Goal: Task Accomplishment & Management: Manage account settings

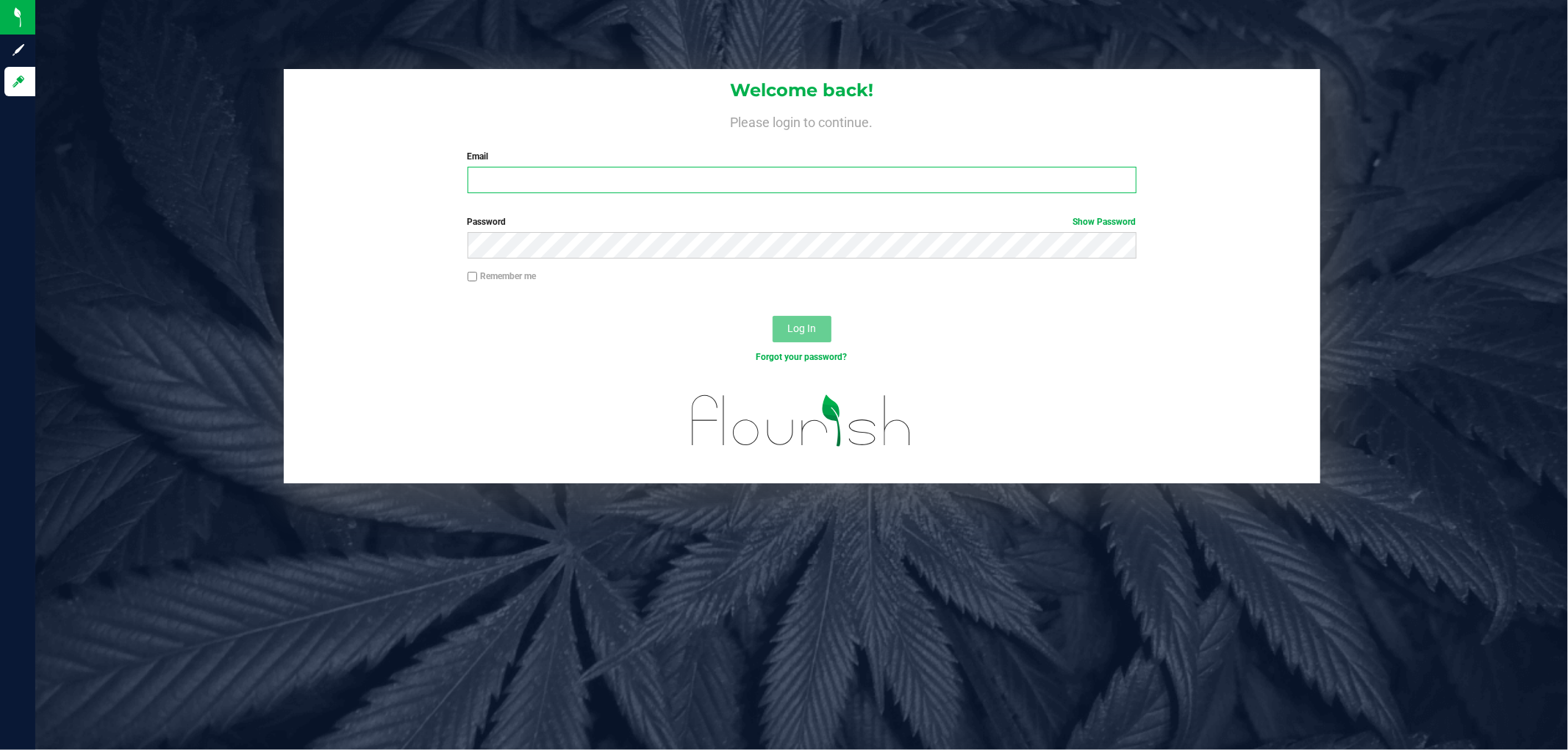
click at [518, 188] on input "Email" at bounding box center [801, 180] width 668 height 27
paste input "[EMAIL_ADDRESS][DOMAIN_NAME]"
type input "[EMAIL_ADDRESS][DOMAIN_NAME]"
click at [772, 316] on button "Log In" at bounding box center [801, 329] width 59 height 27
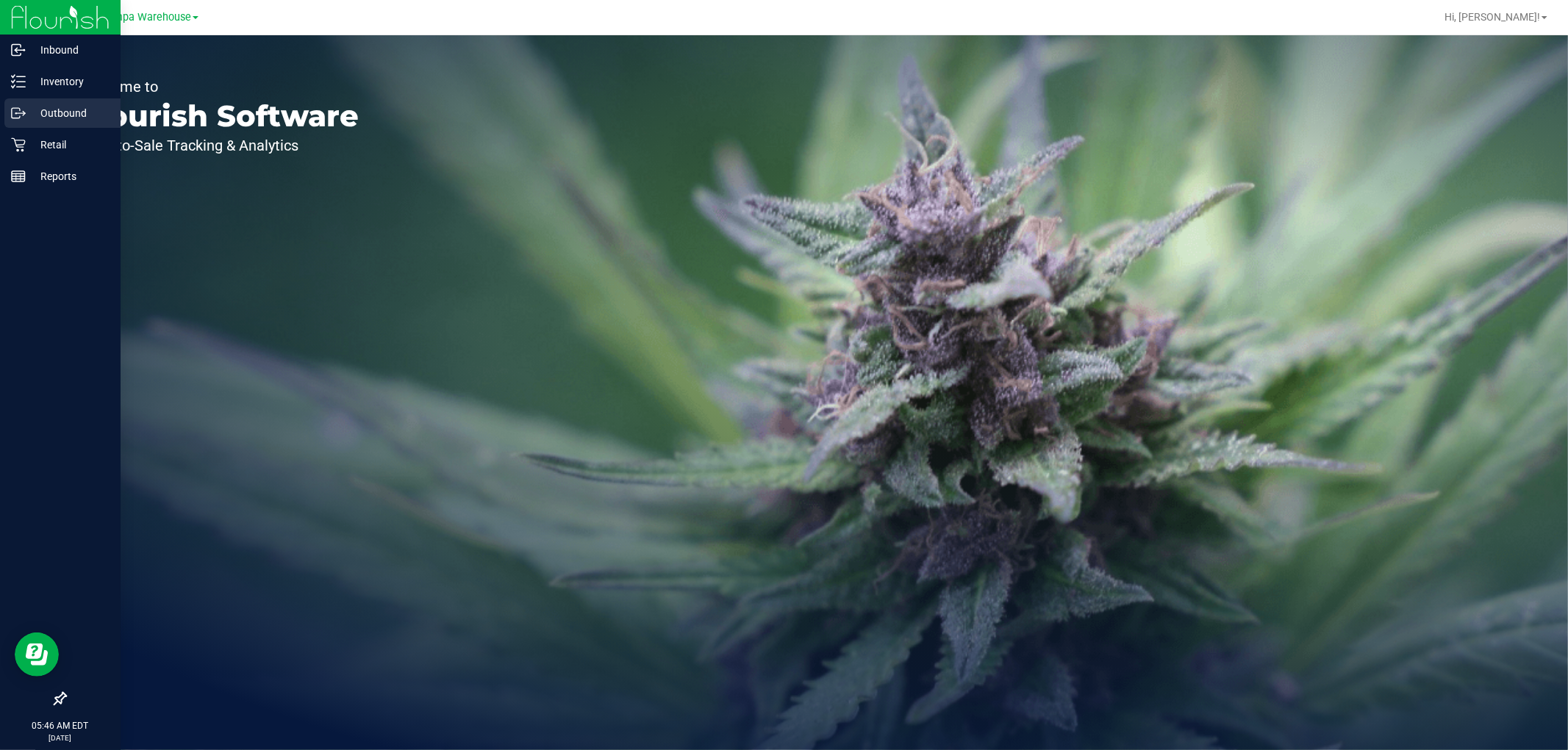
click at [56, 115] on p "Outbound" at bounding box center [70, 113] width 88 height 18
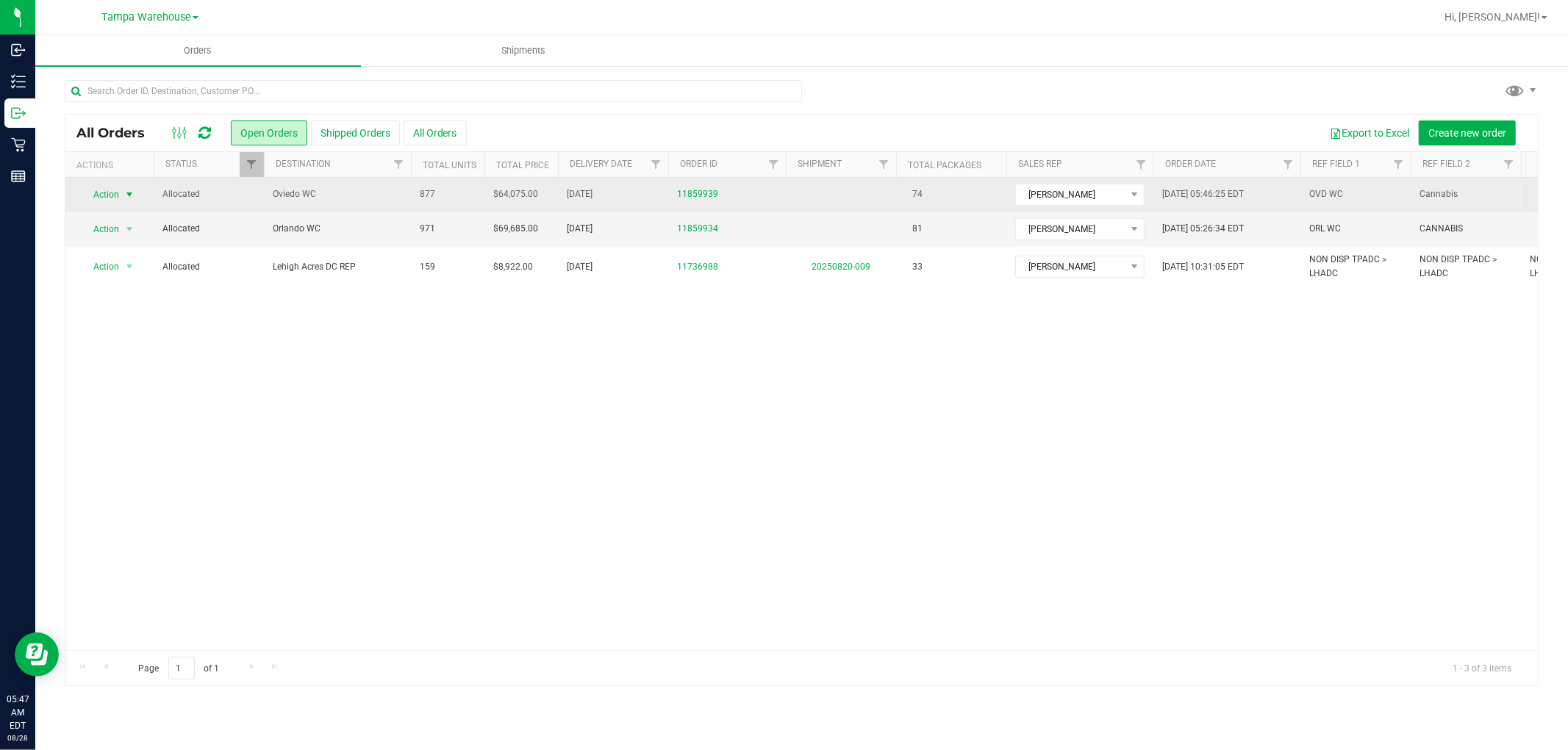
click at [99, 196] on span "Action" at bounding box center [99, 195] width 39 height 21
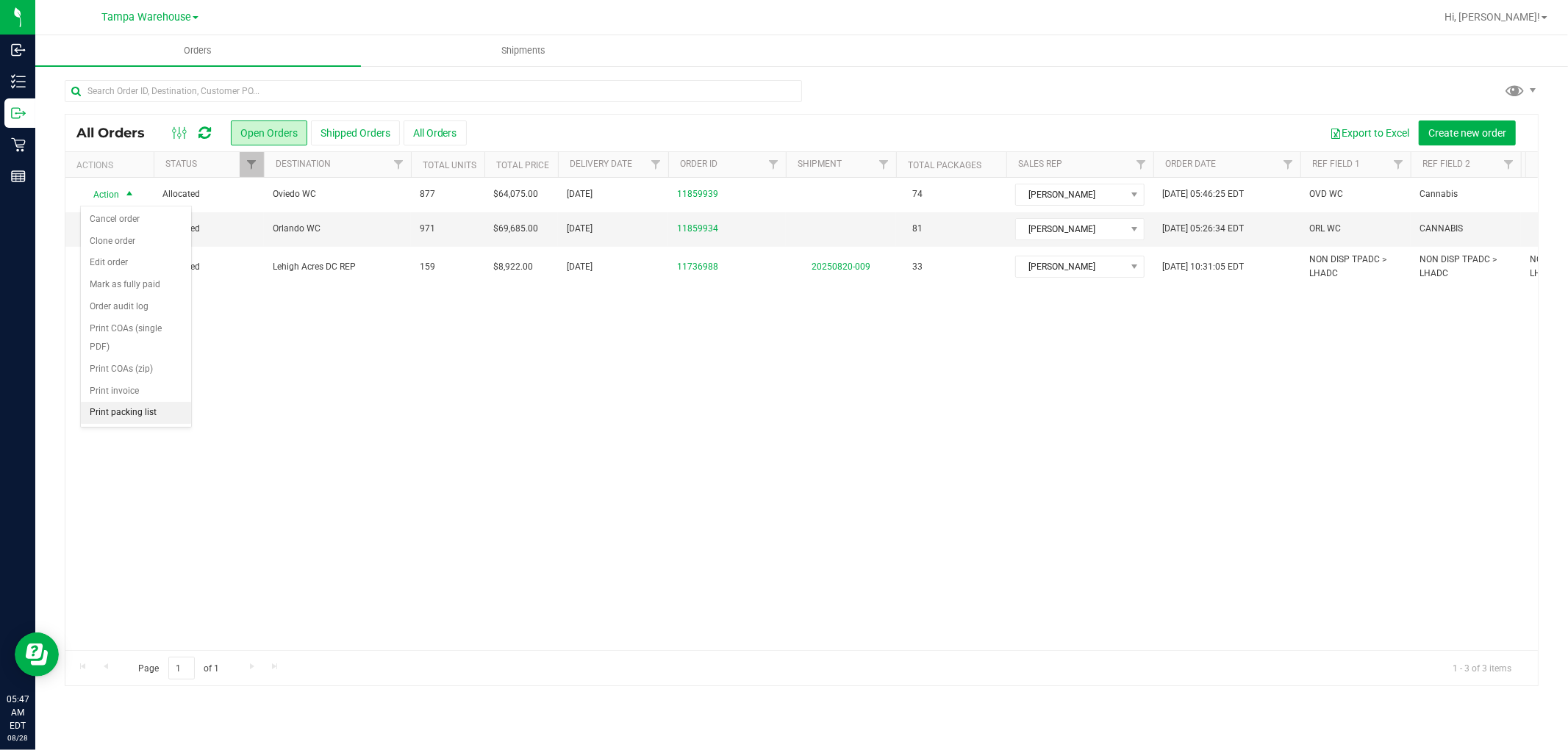
click at [115, 417] on li "Print packing list" at bounding box center [136, 413] width 110 height 22
click at [200, 130] on icon at bounding box center [204, 133] width 13 height 15
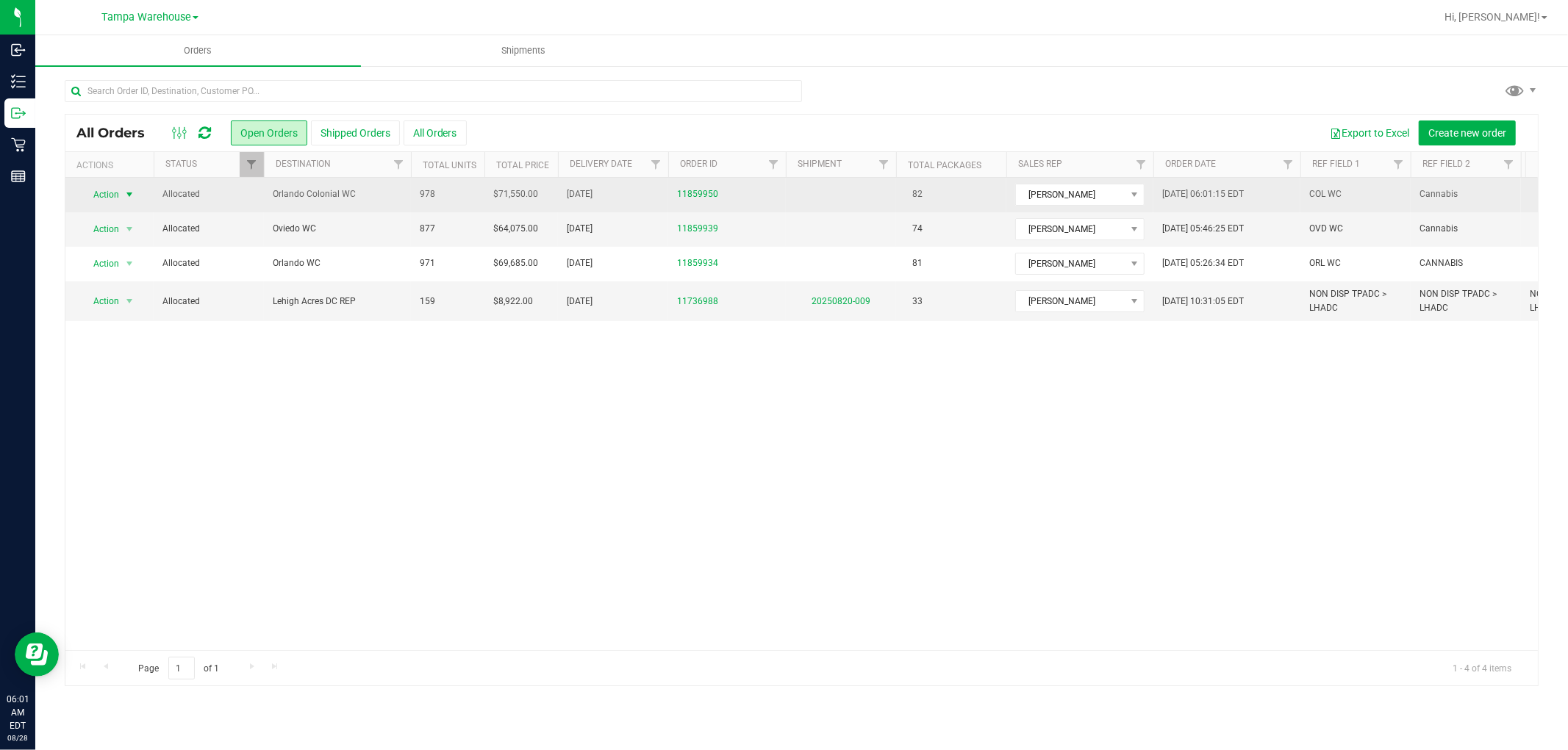
click at [99, 194] on span "Action" at bounding box center [99, 195] width 39 height 21
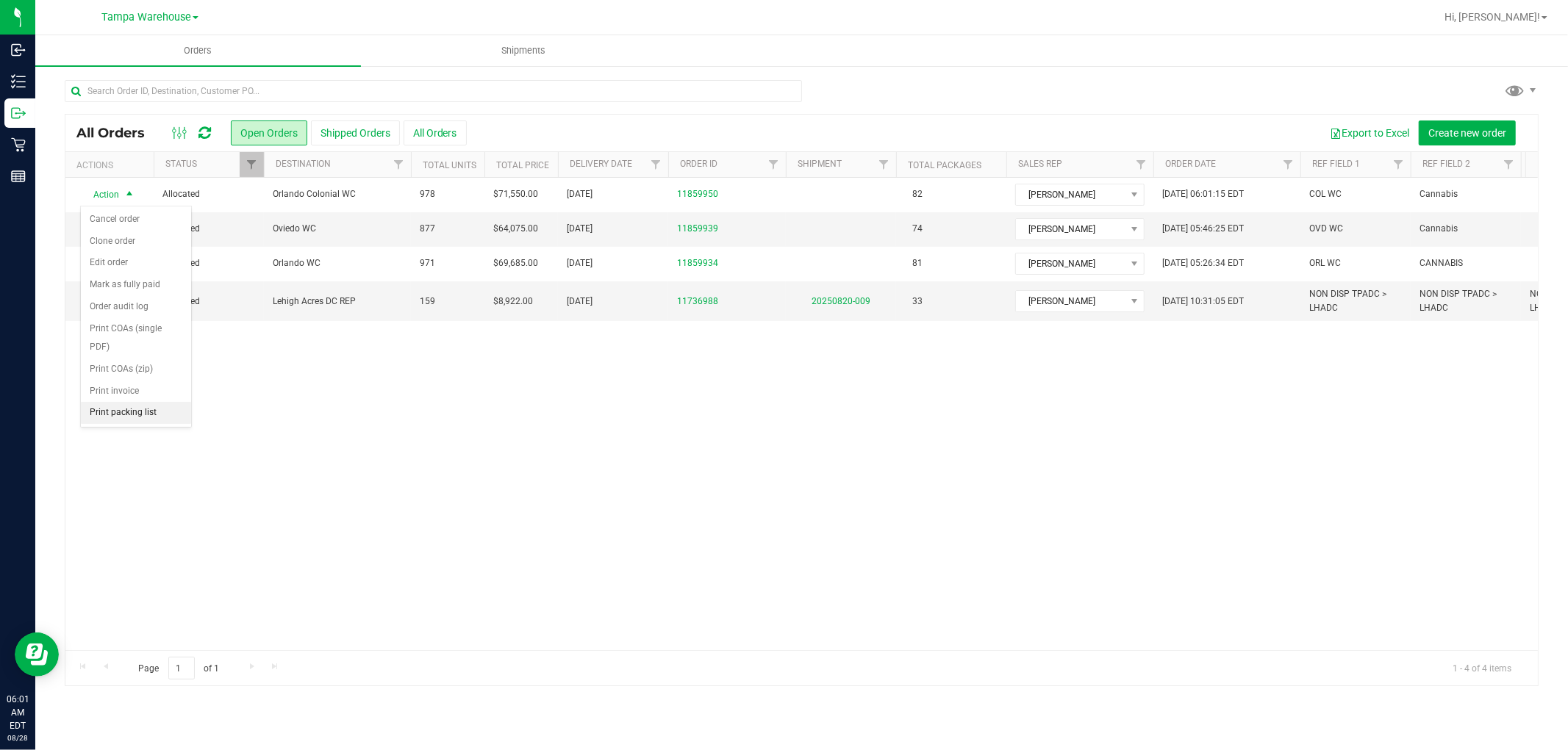
click at [122, 419] on li "Print packing list" at bounding box center [136, 413] width 110 height 22
click at [206, 133] on icon at bounding box center [204, 133] width 13 height 15
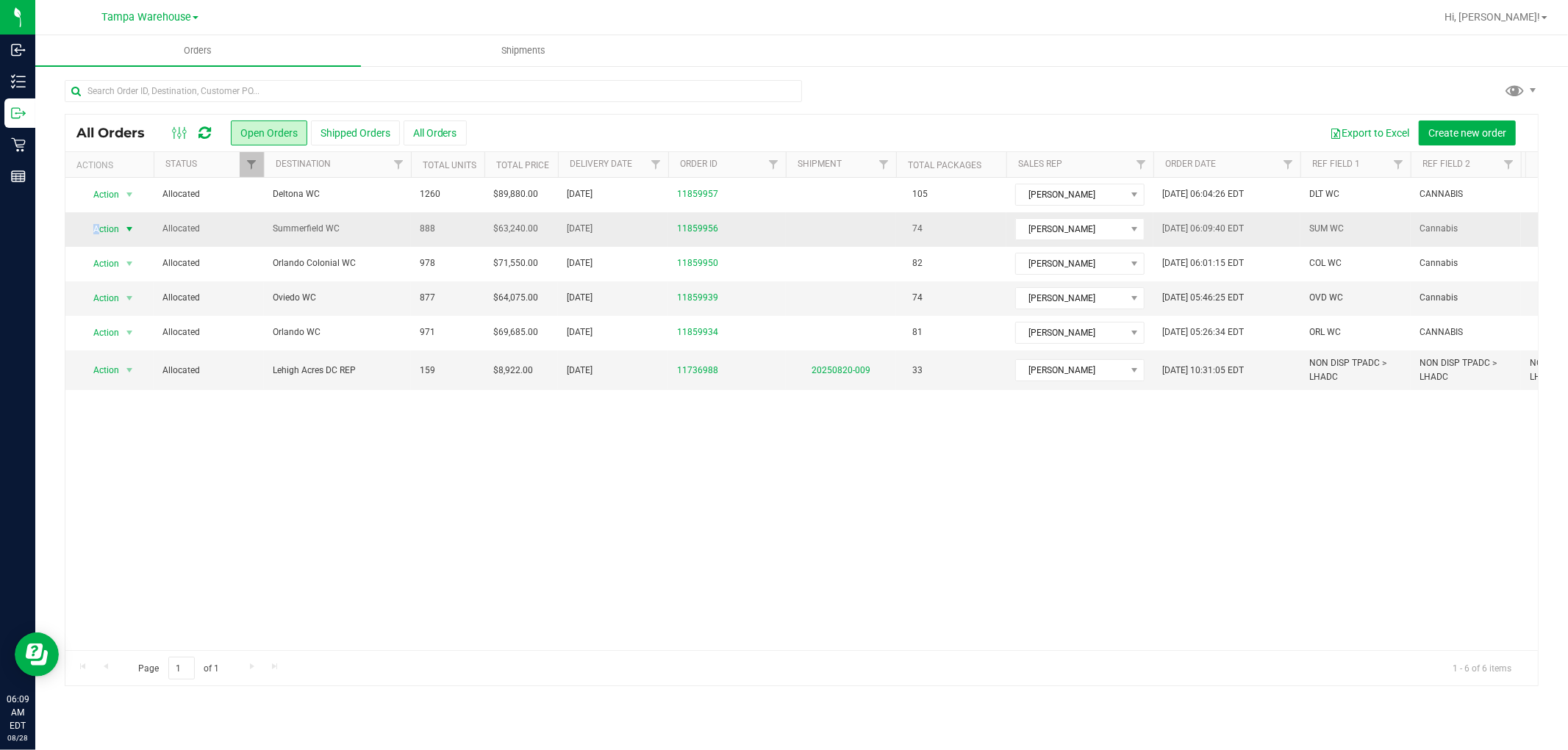
click at [96, 229] on span "Action" at bounding box center [99, 229] width 39 height 21
click at [127, 447] on li "Print packing list" at bounding box center [136, 448] width 110 height 22
click at [210, 135] on icon at bounding box center [204, 133] width 13 height 15
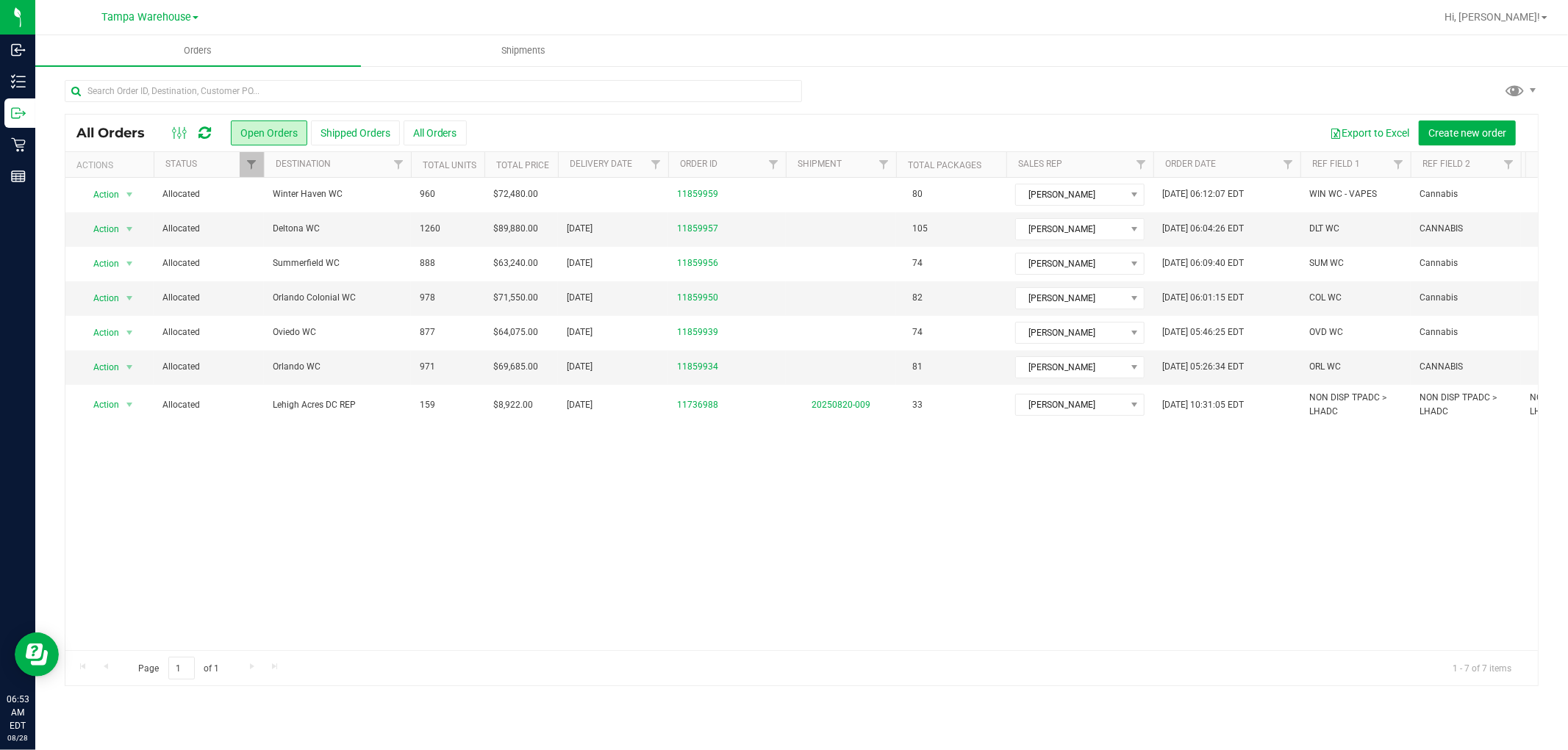
click at [201, 133] on icon at bounding box center [204, 133] width 13 height 15
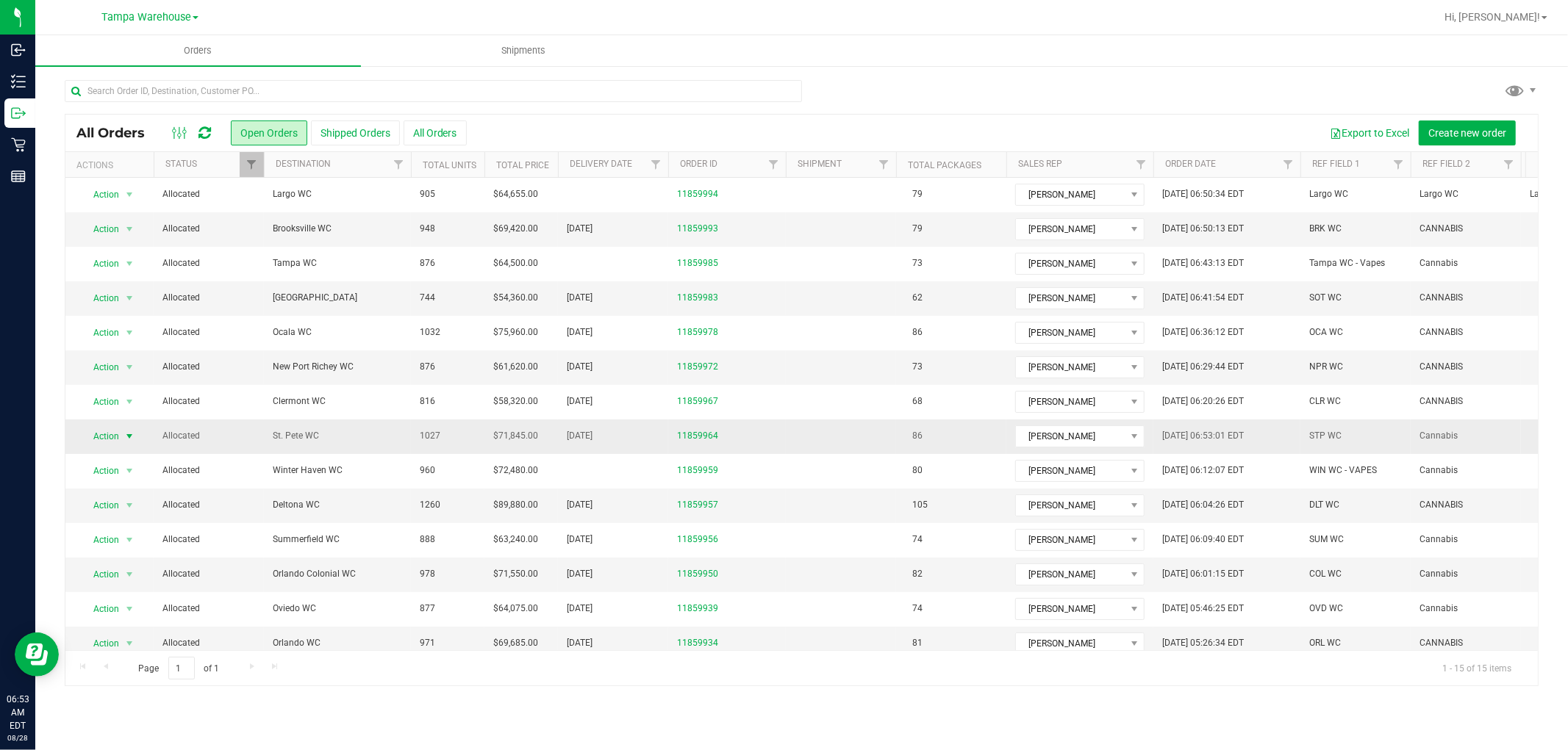
click at [104, 439] on span "Action" at bounding box center [99, 436] width 39 height 21
click at [118, 660] on li "Print packing list" at bounding box center [136, 656] width 110 height 22
click at [208, 131] on icon at bounding box center [204, 133] width 13 height 15
click at [324, 226] on span "Brooksville WC" at bounding box center [338, 229] width 130 height 14
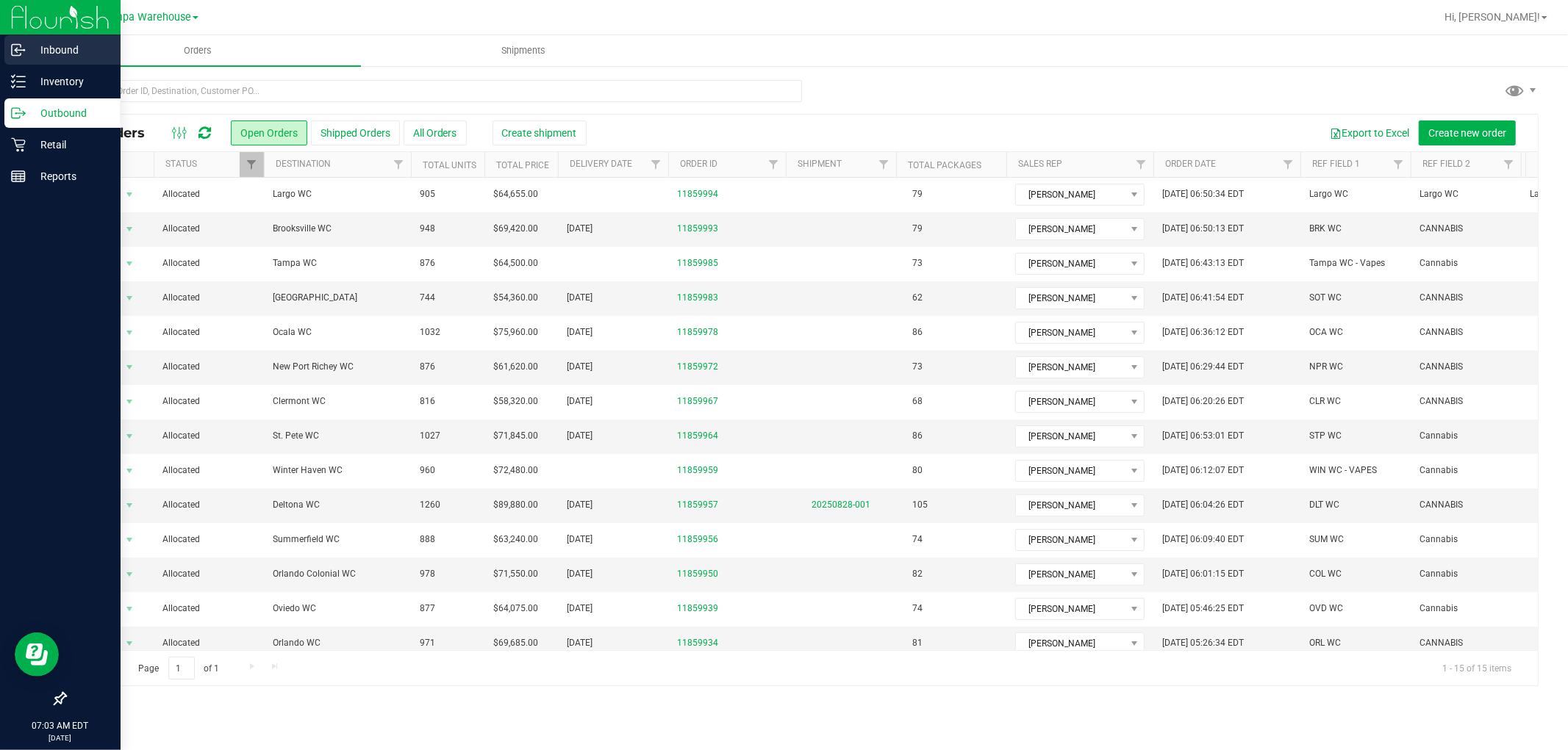
click at [60, 53] on p "Inbound" at bounding box center [70, 50] width 88 height 18
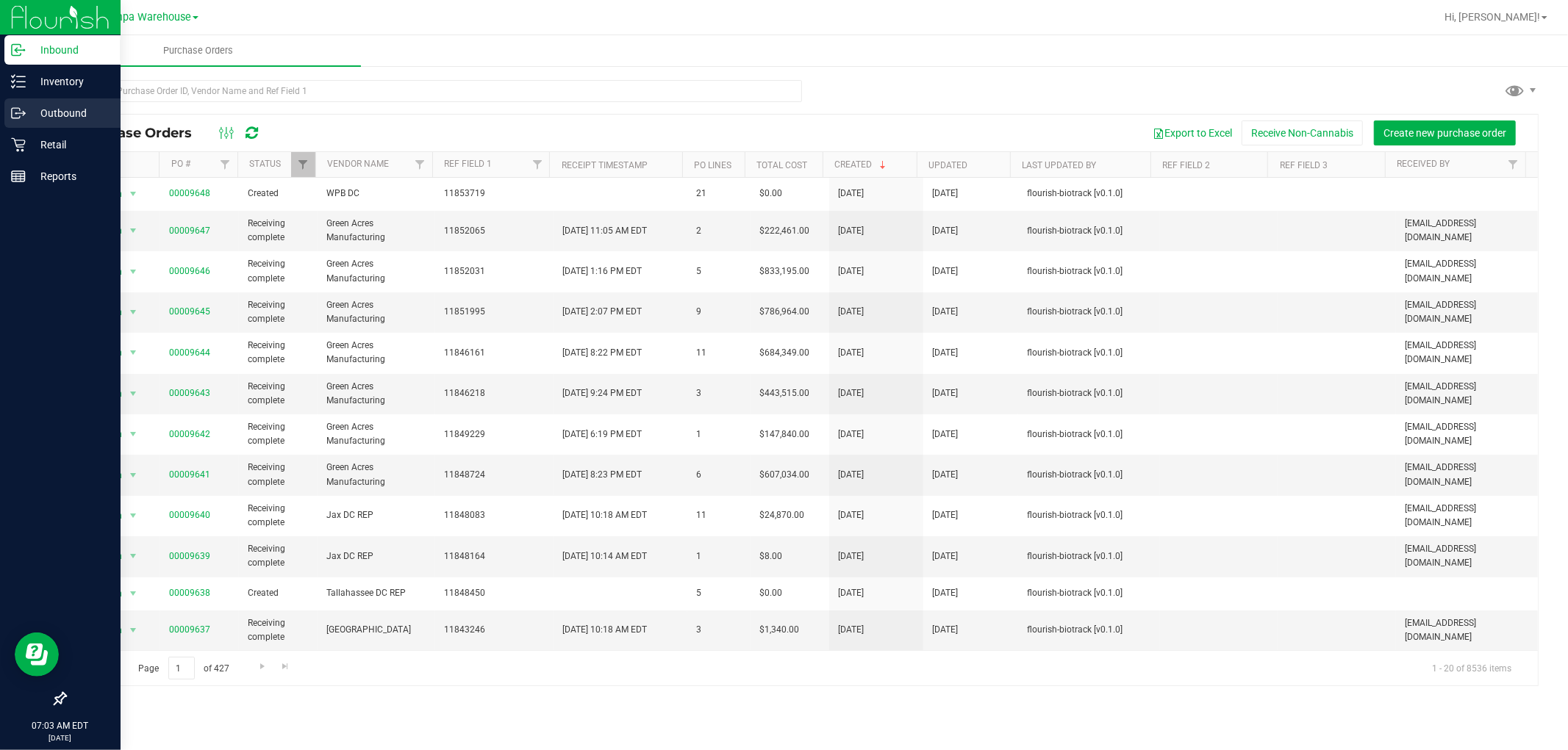
click at [60, 113] on p "Outbound" at bounding box center [70, 113] width 88 height 18
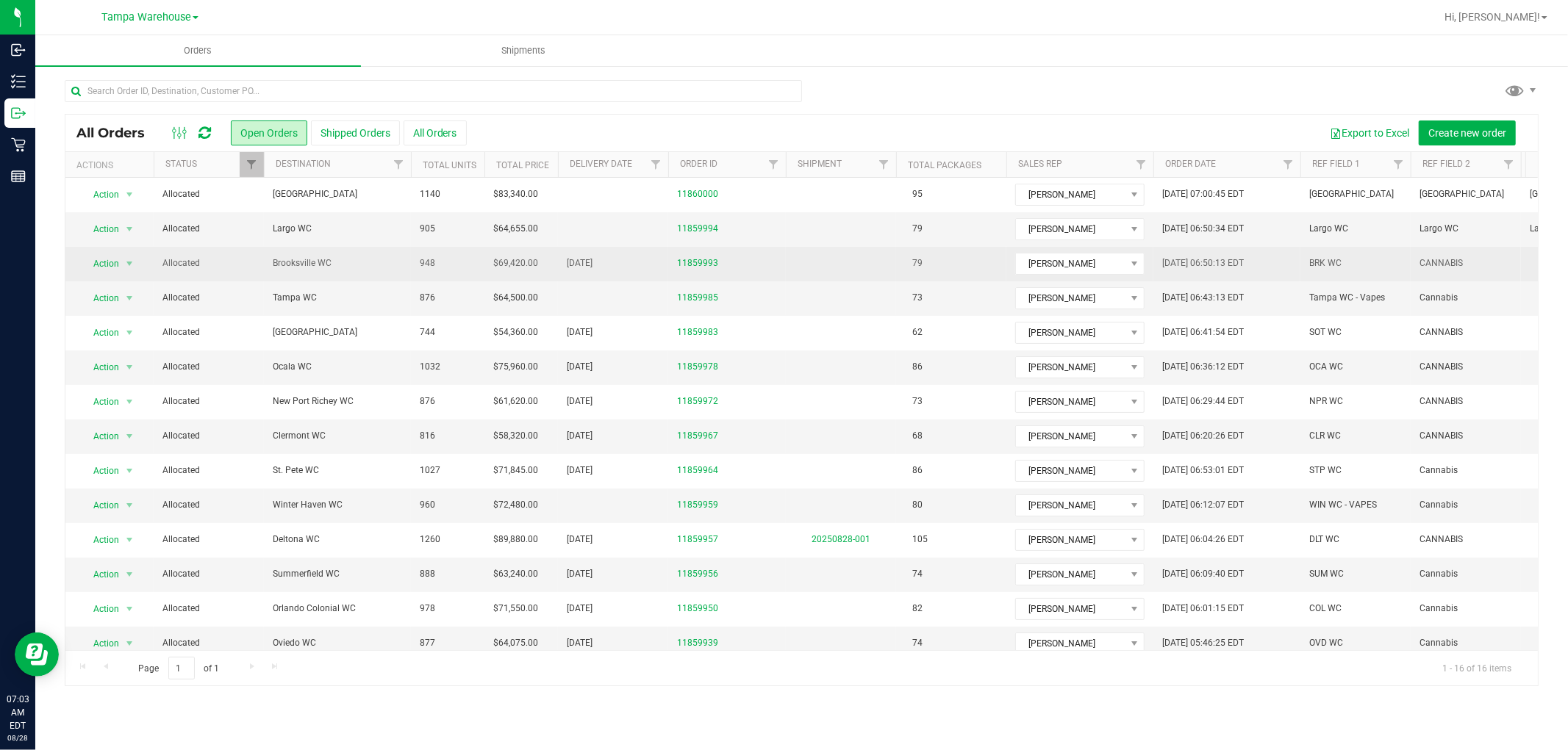
click at [300, 257] on span "Brooksville WC" at bounding box center [338, 263] width 130 height 14
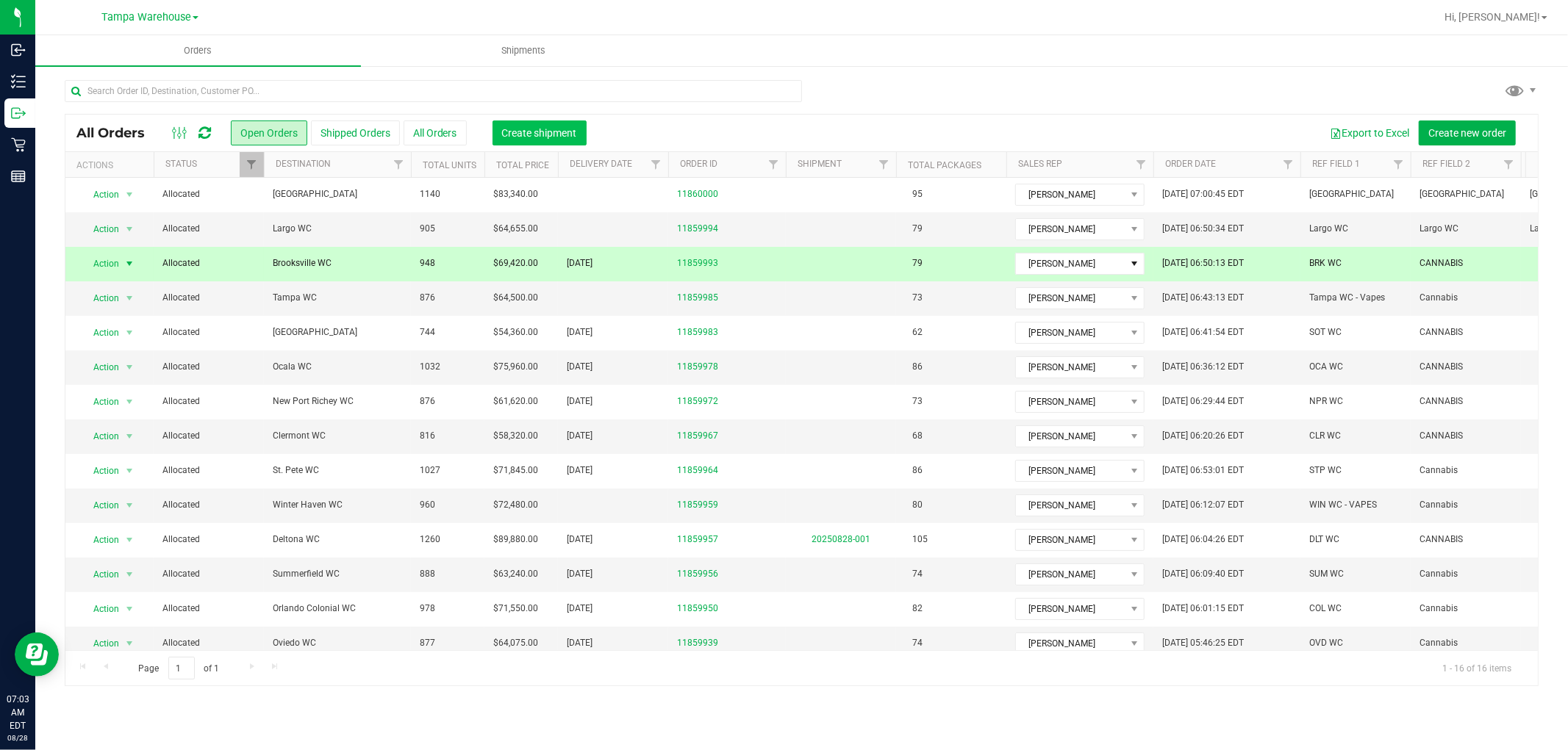
click at [546, 133] on span "Create shipment" at bounding box center [540, 133] width 75 height 12
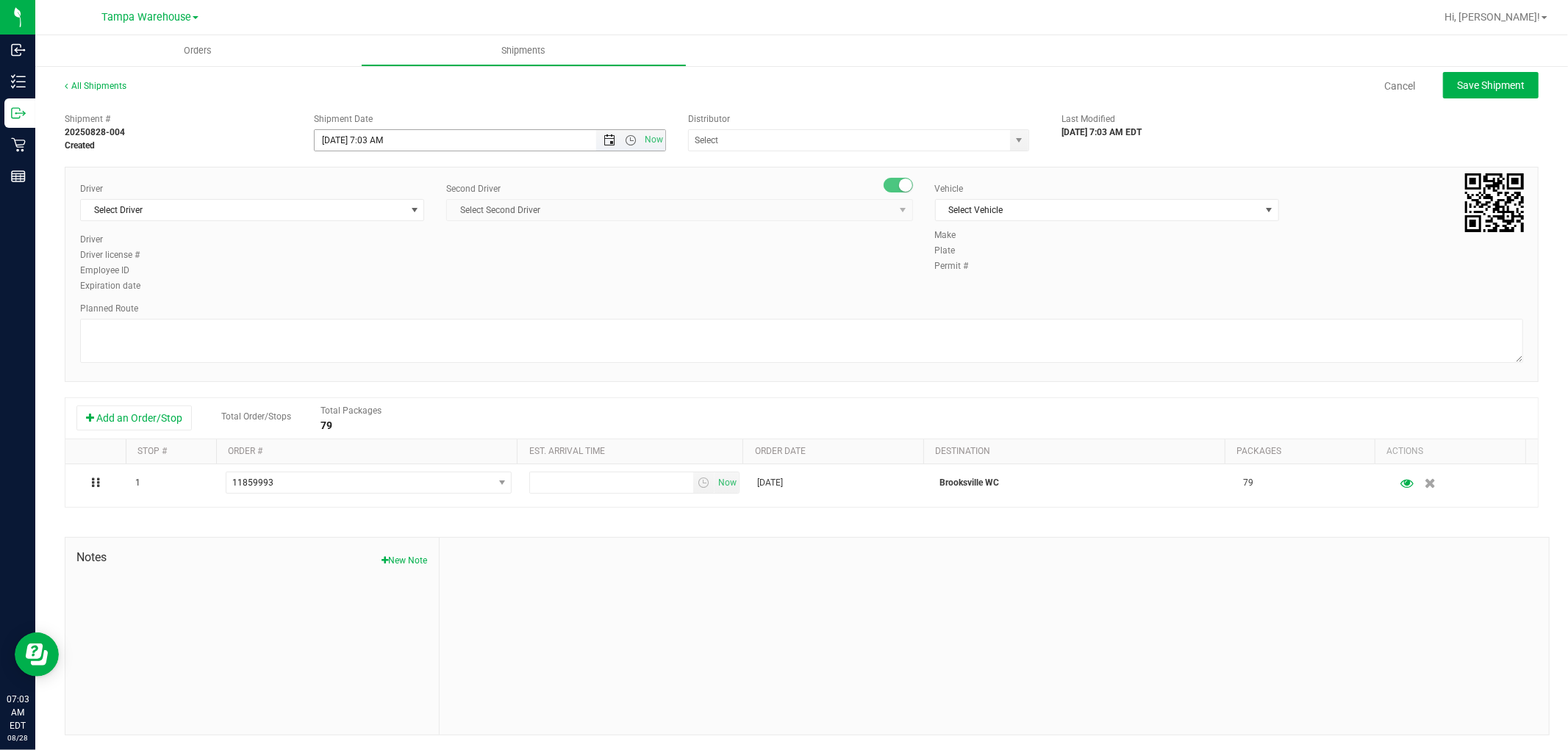
click at [604, 142] on span "Open the date view" at bounding box center [610, 140] width 12 height 12
click at [414, 309] on link "28" at bounding box center [411, 311] width 22 height 23
click at [627, 138] on span "Open the time view" at bounding box center [630, 140] width 12 height 12
click at [385, 201] on li "7:30 AM" at bounding box center [485, 203] width 346 height 19
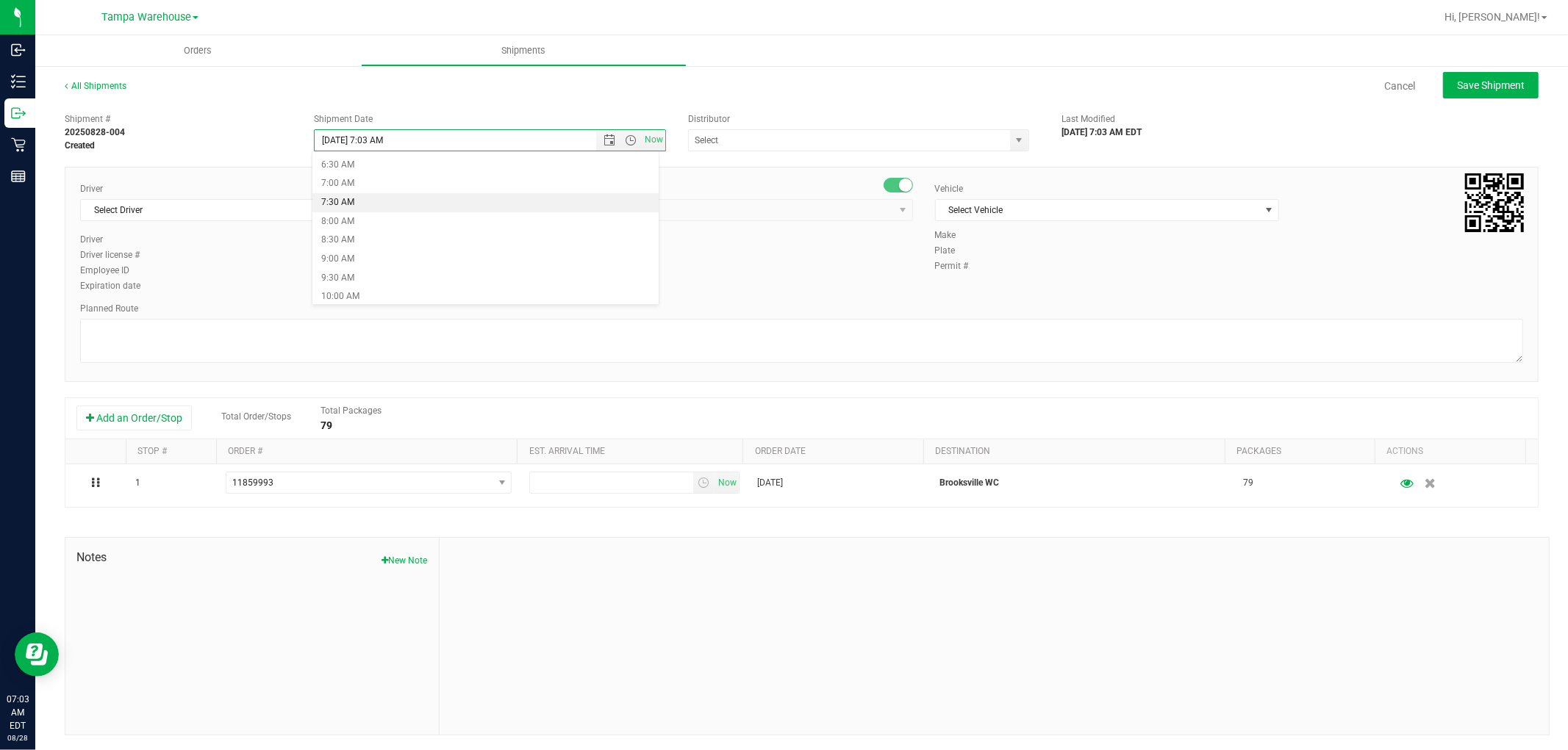
type input "[DATE] 7:30 AM"
click at [757, 143] on input "text" at bounding box center [844, 141] width 312 height 21
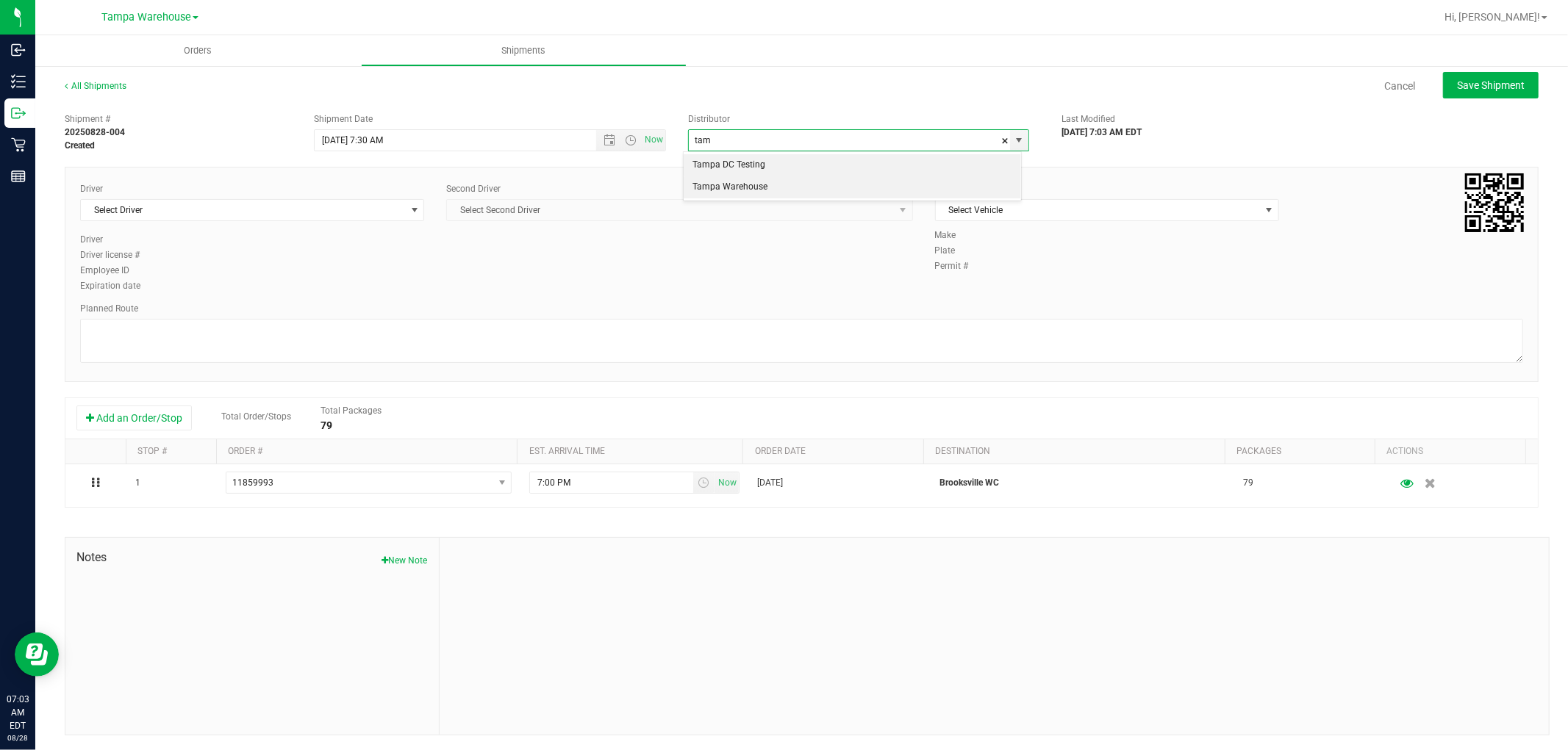
click at [743, 185] on li "Tampa Warehouse" at bounding box center [852, 188] width 337 height 22
type input "Tampa Warehouse"
click at [343, 208] on span "Select Driver" at bounding box center [242, 210] width 324 height 21
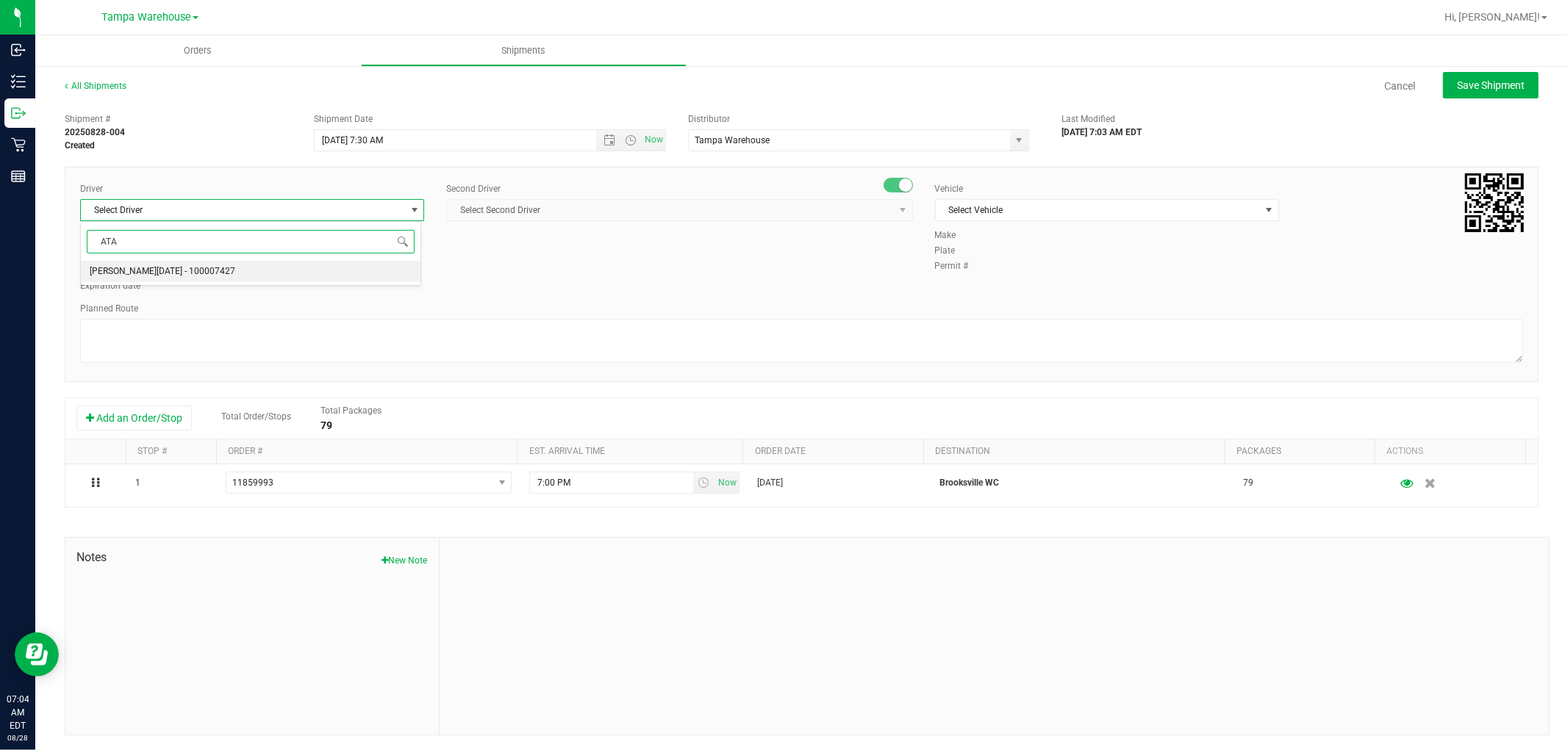
click at [119, 272] on span "[PERSON_NAME][DATE] - 100007427" at bounding box center [162, 272] width 145 height 19
type input "ATA"
click at [657, 213] on span "Select Second Driver" at bounding box center [670, 210] width 446 height 21
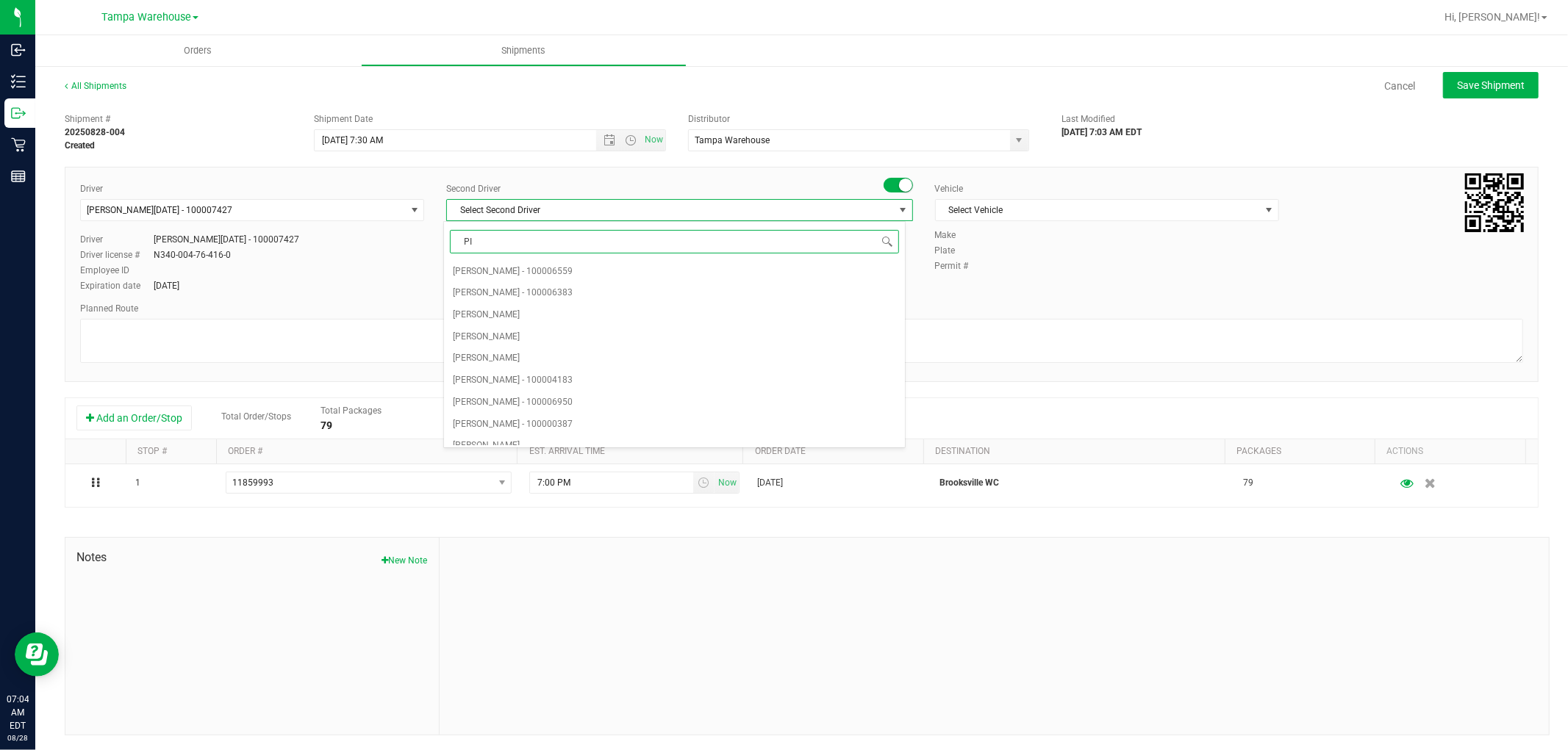
type input "PIN"
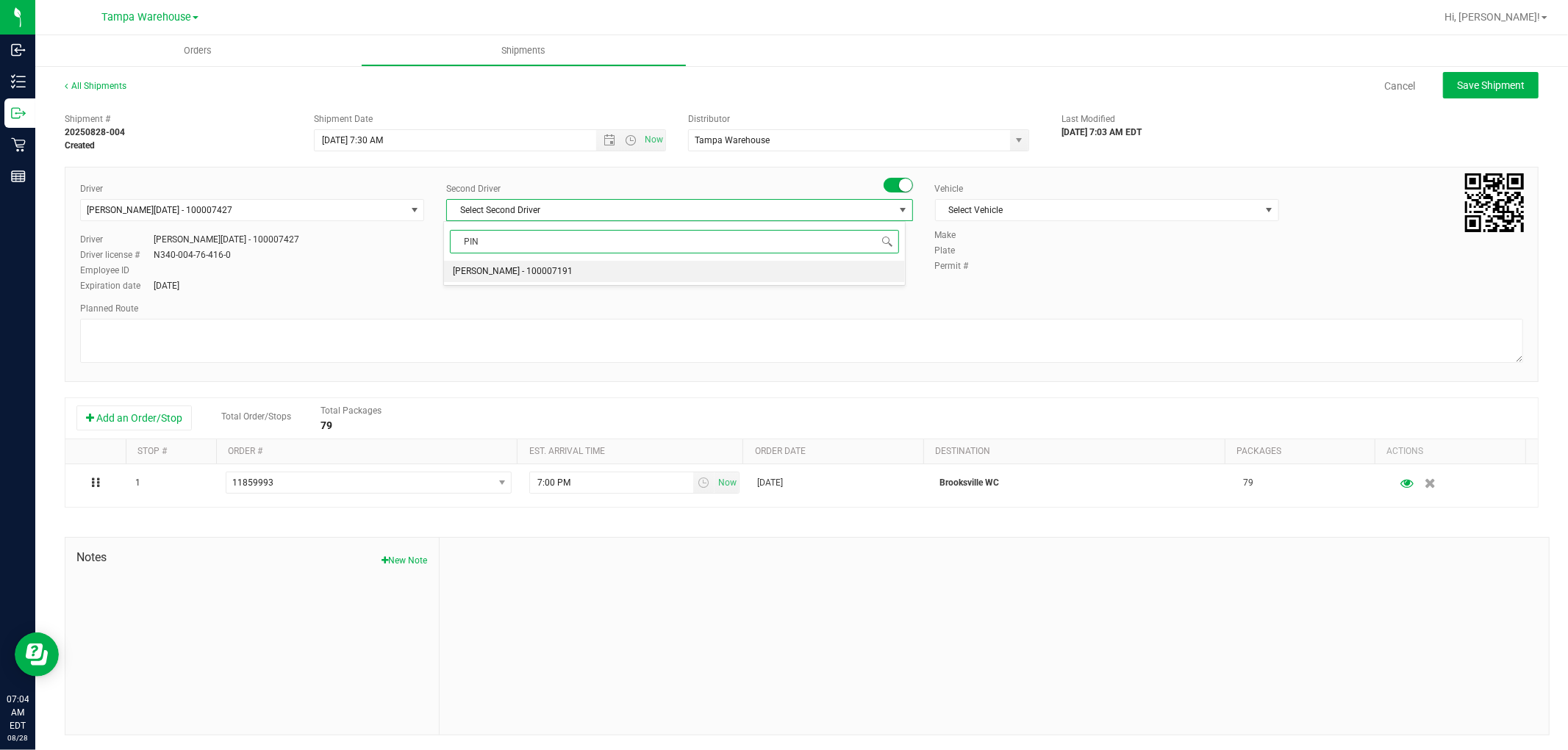
click at [519, 270] on span "[PERSON_NAME] - 100007191" at bounding box center [512, 272] width 120 height 19
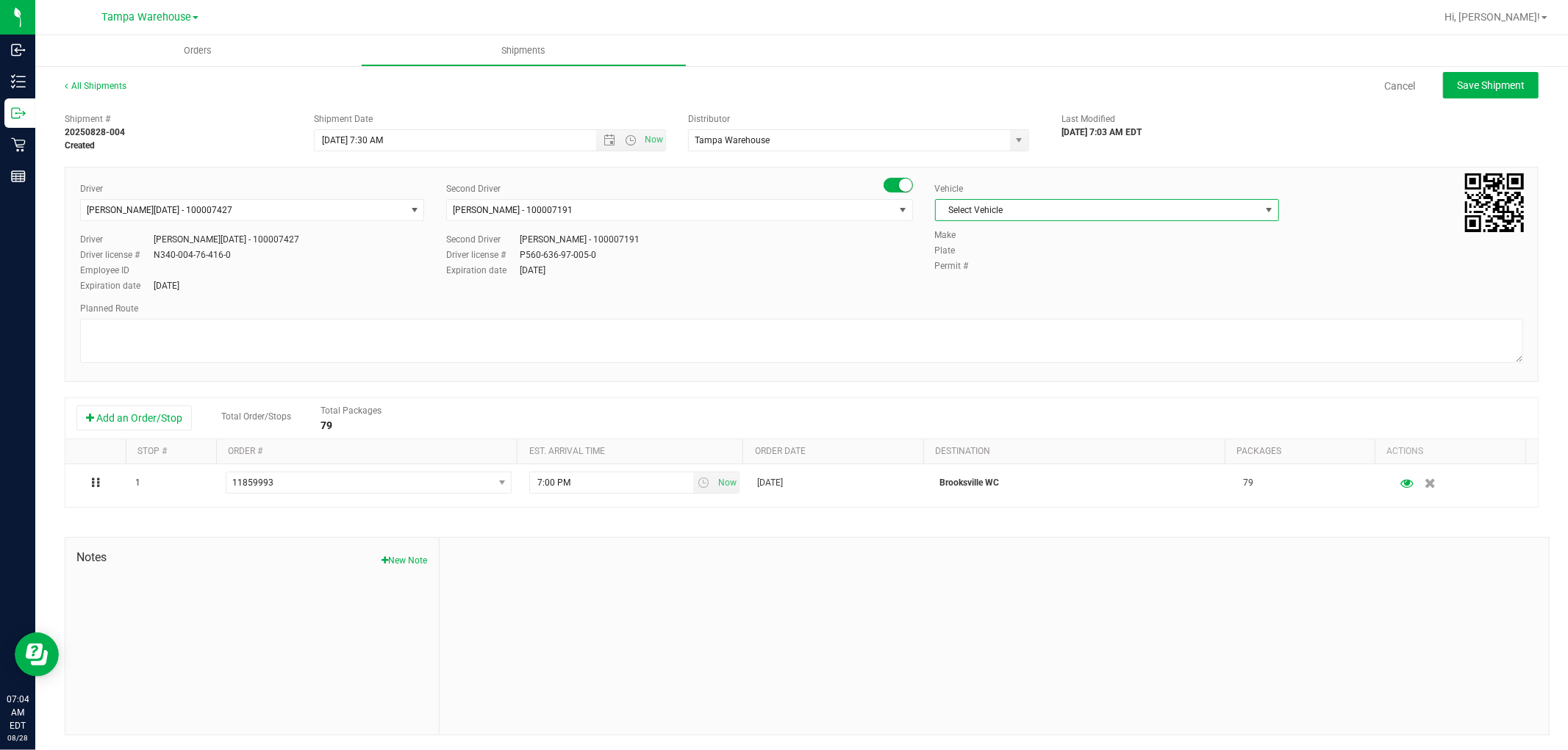
click at [1052, 208] on span "Select Vehicle" at bounding box center [1097, 210] width 324 height 21
click at [1008, 346] on li "FL-EXPRESS-03" at bounding box center [1098, 346] width 340 height 22
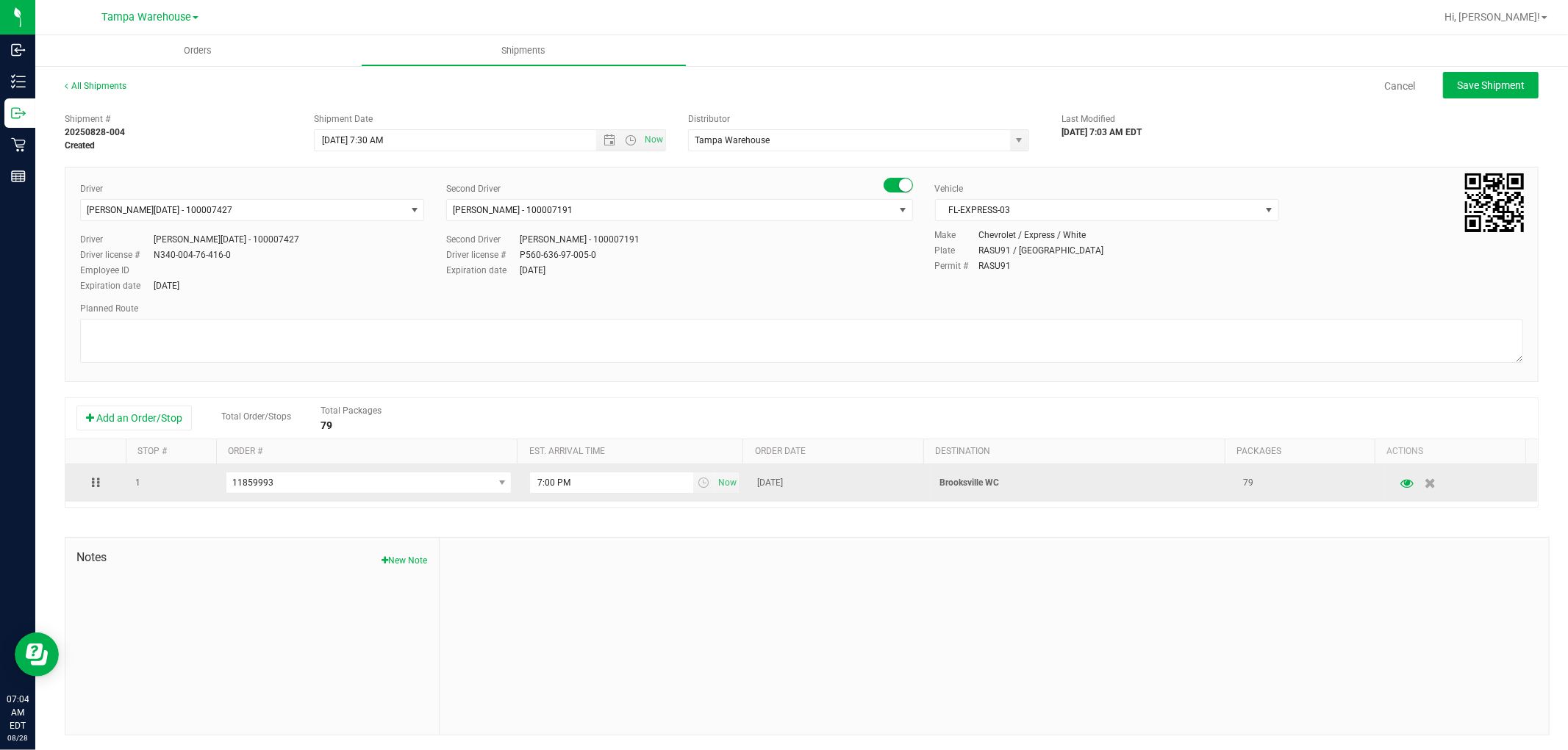
drag, startPoint x: 990, startPoint y: 485, endPoint x: 908, endPoint y: 480, distance: 82.2
click at [909, 480] on tr "1 11859993 11860000 11859964 11859994 11859993 11859985 11859983 11859978 11859…" at bounding box center [801, 483] width 1472 height 37
copy tr "Brooksville WC"
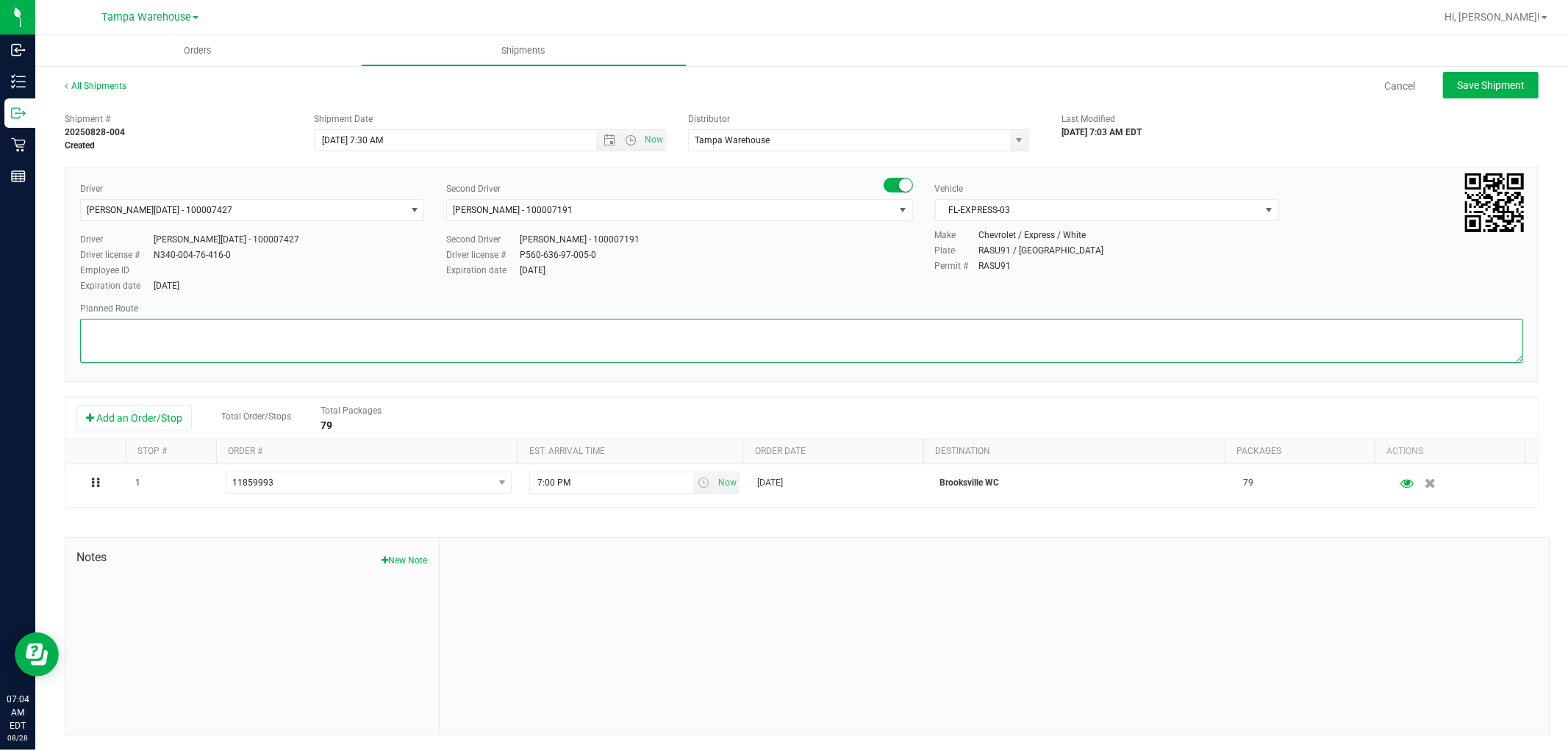
click at [257, 347] on textarea at bounding box center [801, 340] width 1443 height 44
paste textarea "Brooksville WC"
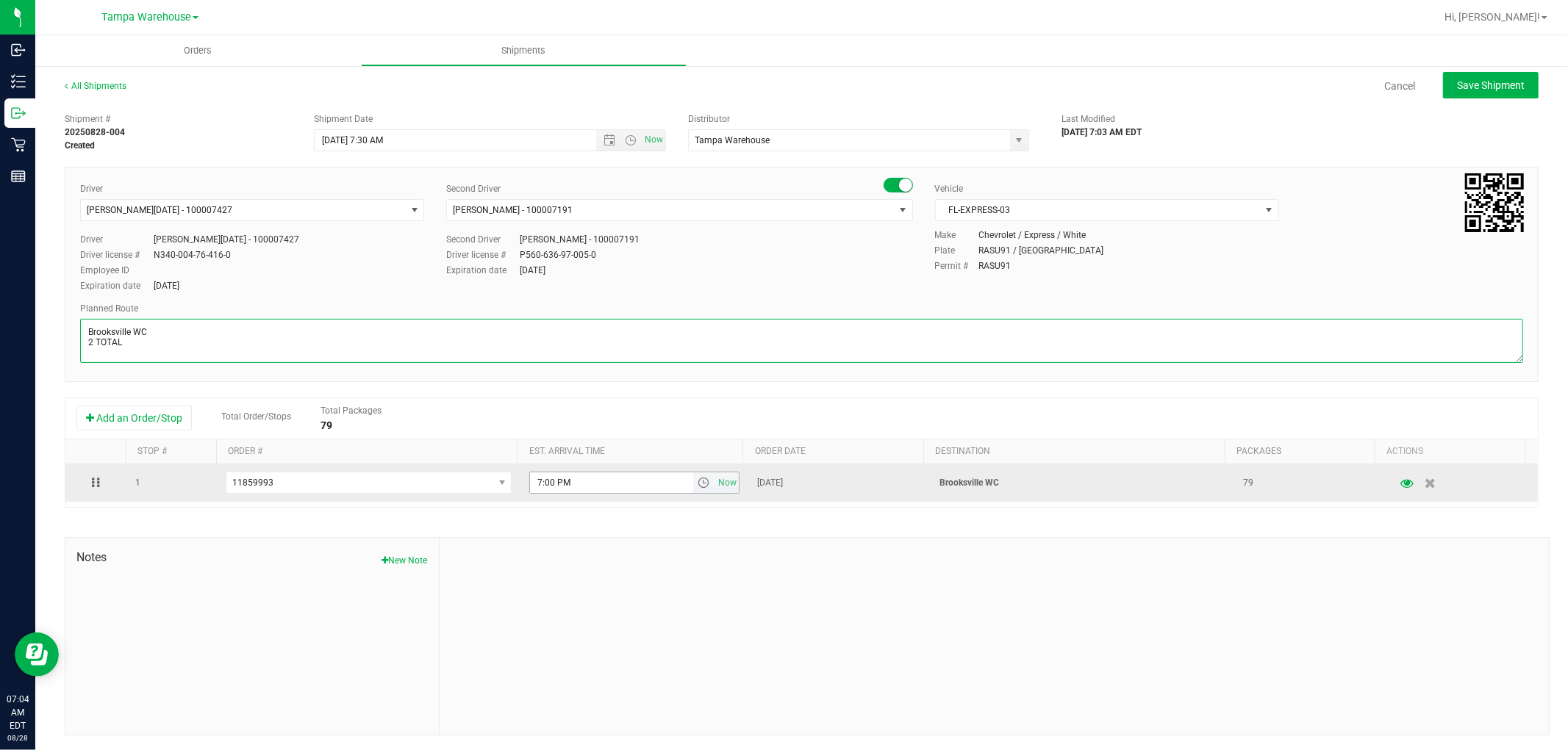
click at [698, 482] on span "select" at bounding box center [704, 483] width 12 height 12
type textarea "Brooksville WC 2 TOTAL"
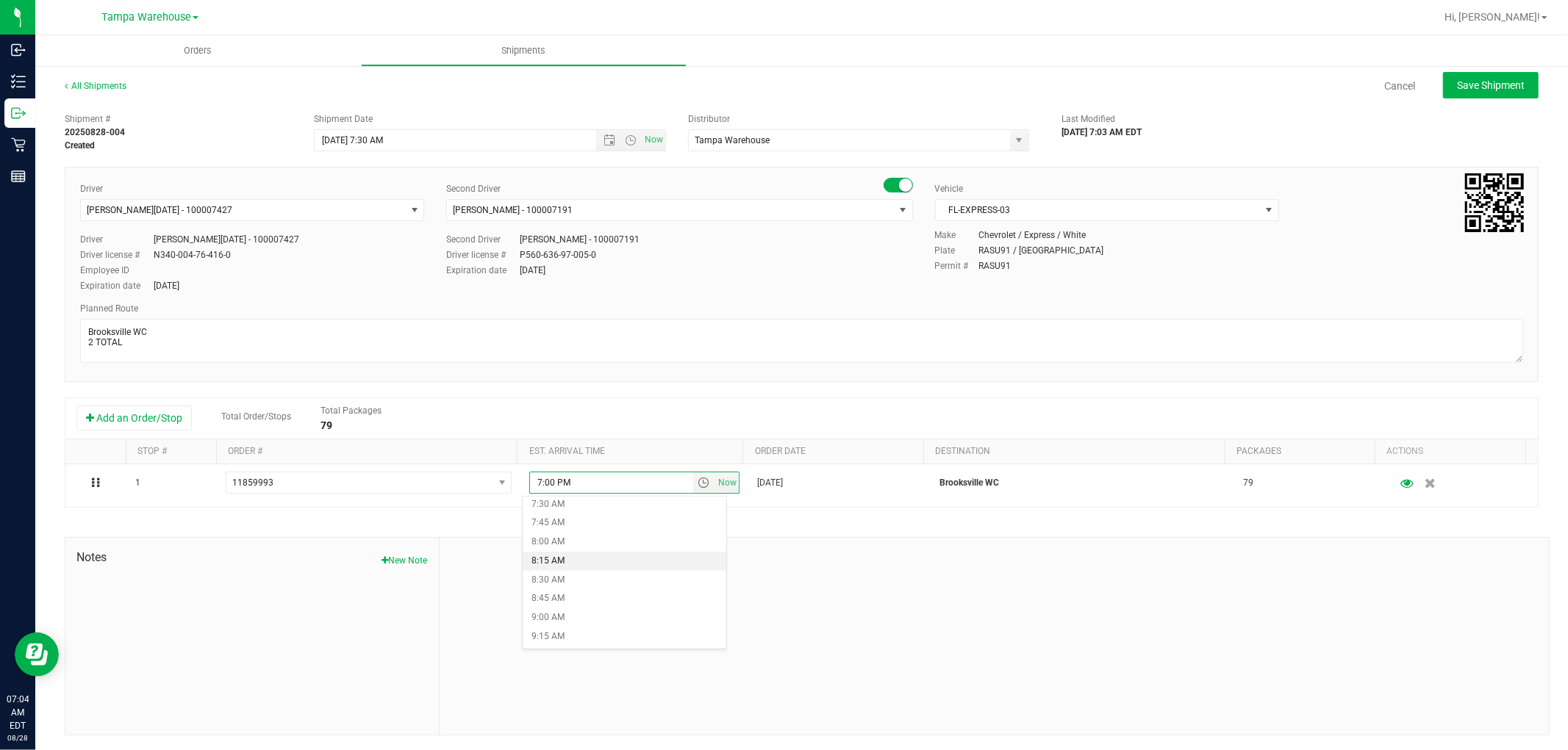
scroll to position [652, 0]
click at [577, 607] on li "10:00 AM" at bounding box center [624, 612] width 203 height 19
click at [1479, 88] on span "Save Shipment" at bounding box center [1490, 86] width 68 height 12
type input "[DATE] 11:30 AM"
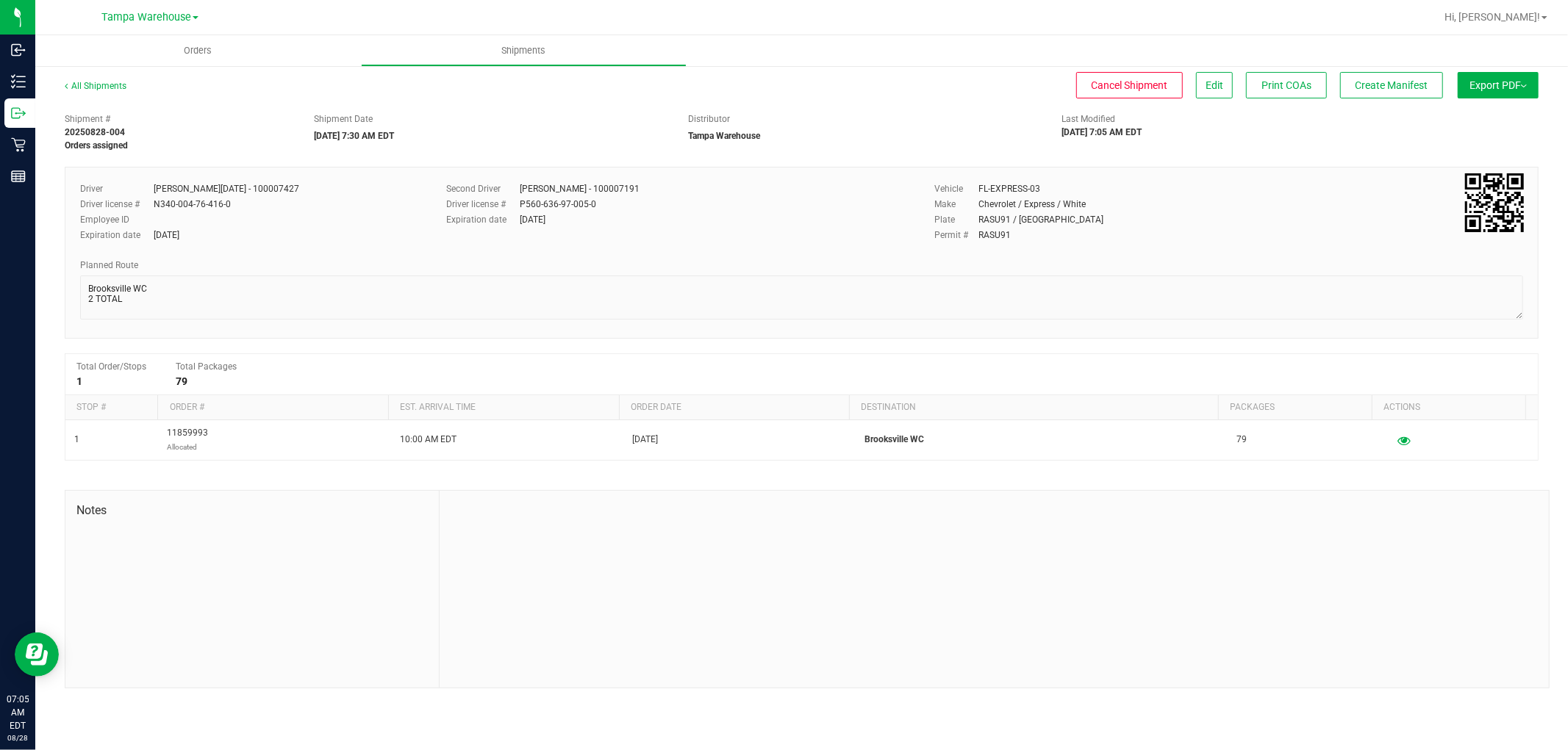
click at [1479, 88] on span "Export PDF" at bounding box center [1497, 86] width 57 height 12
click at [1477, 118] on span "Manifest by Package ID" at bounding box center [1476, 118] width 93 height 10
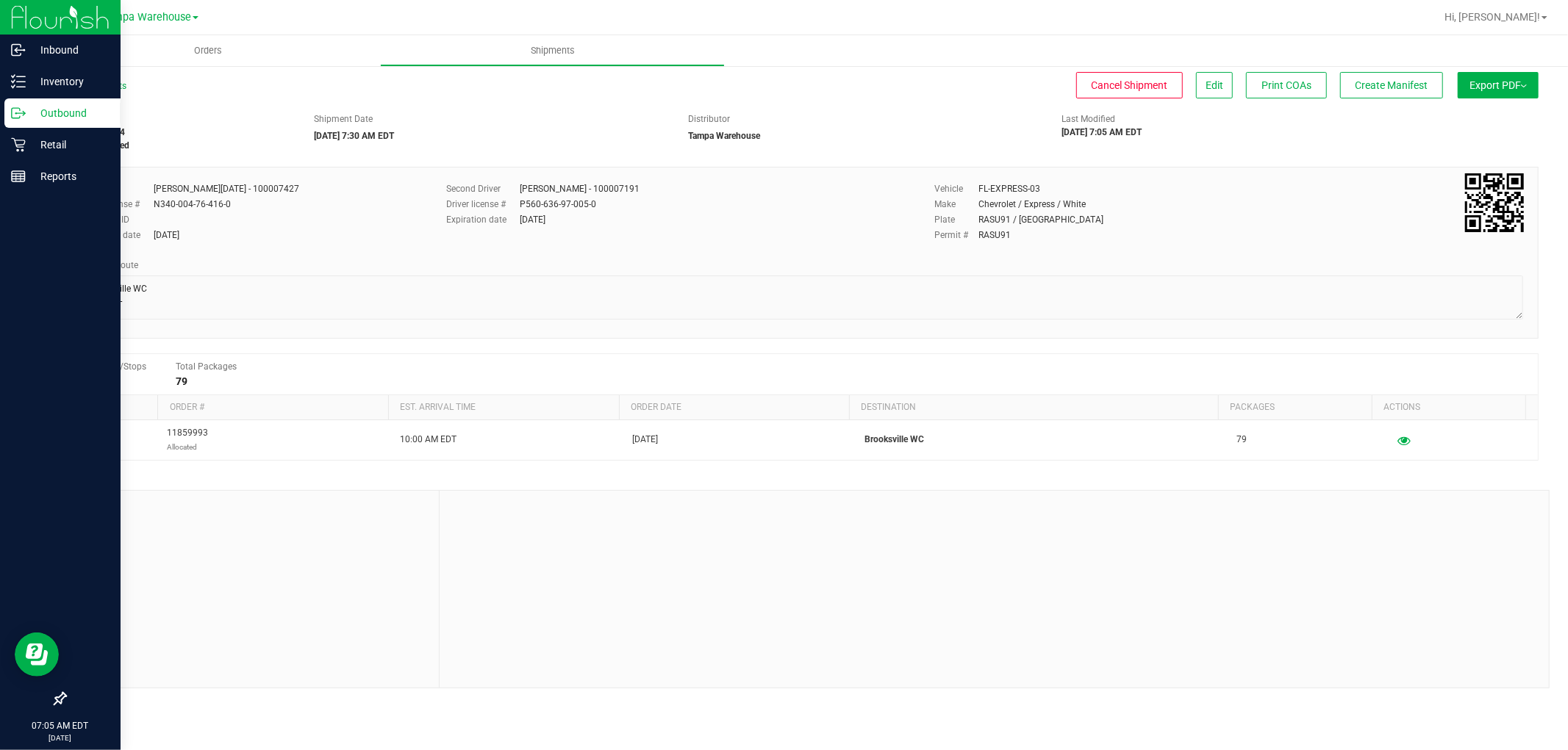
click at [63, 112] on p "Outbound" at bounding box center [70, 113] width 88 height 18
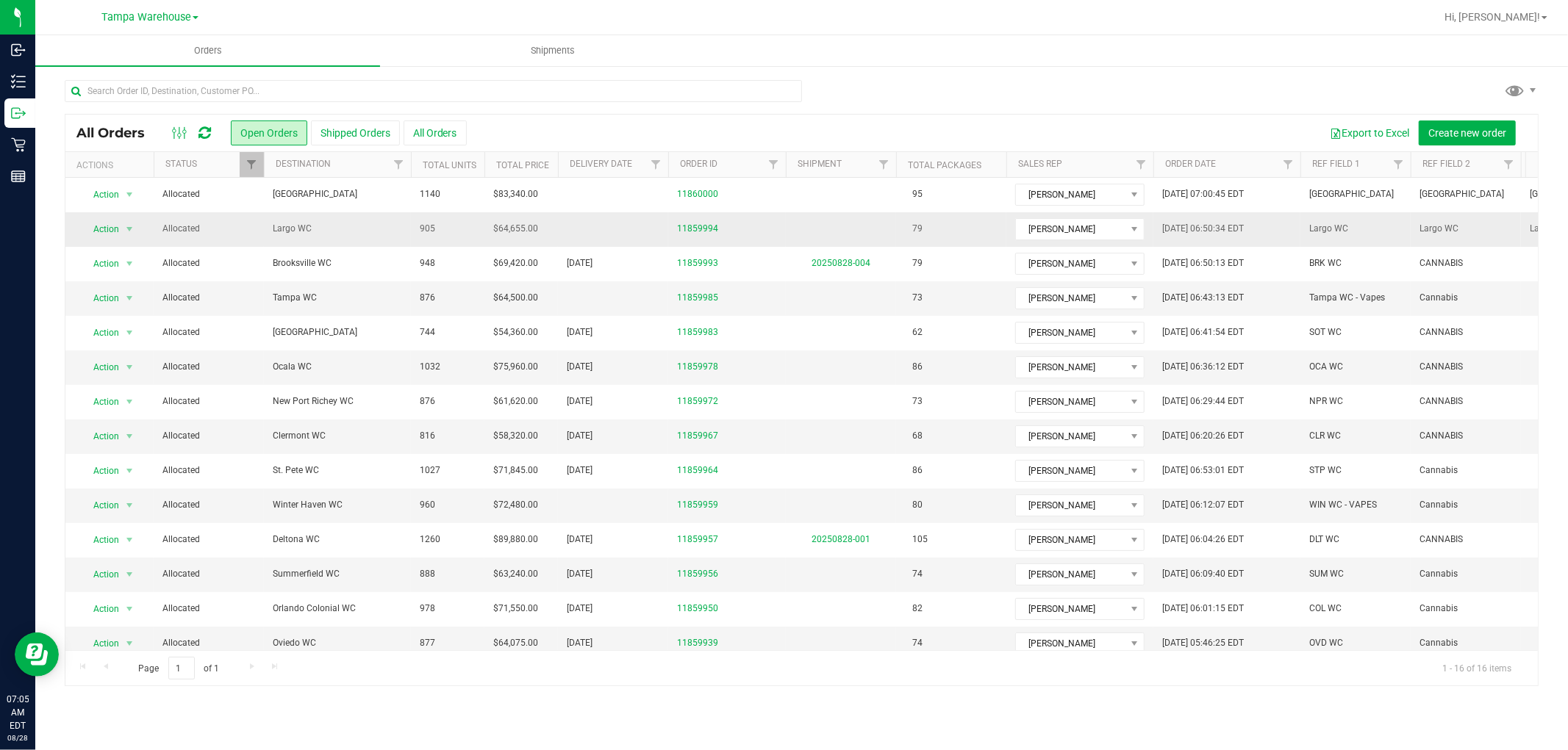
click at [317, 229] on span "Largo WC" at bounding box center [338, 229] width 130 height 14
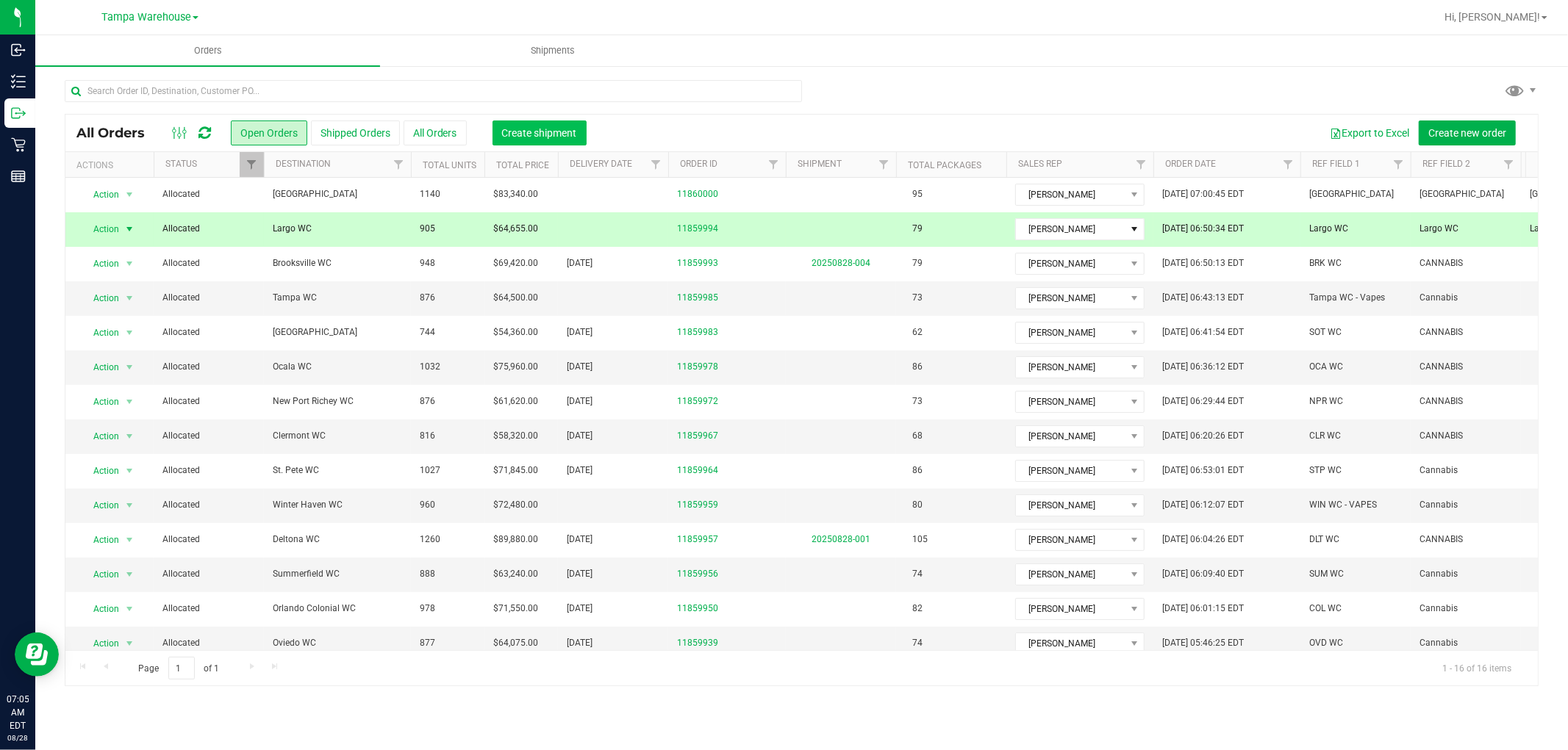
click at [534, 136] on span "Create shipment" at bounding box center [540, 133] width 75 height 12
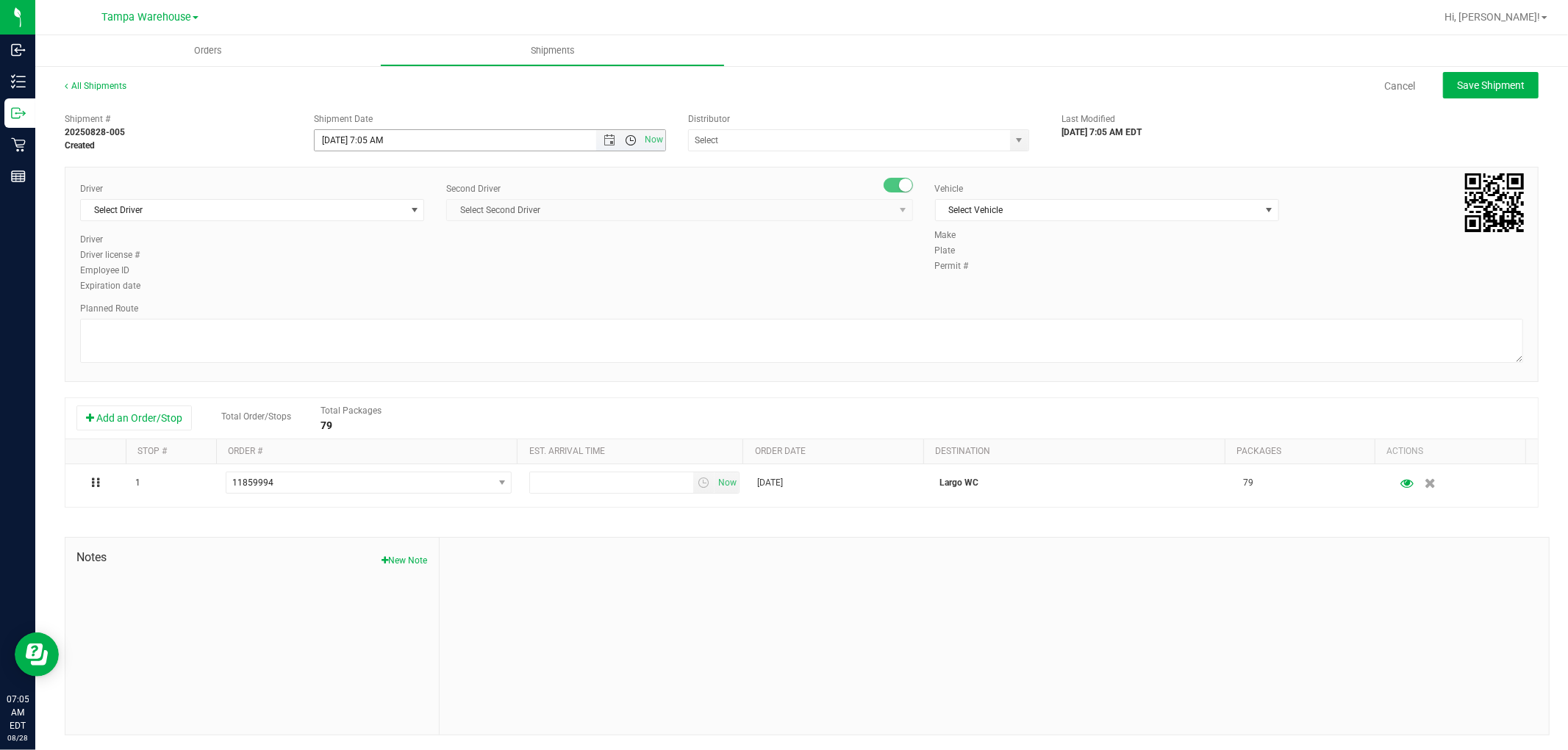
click at [625, 140] on span "Open the time view" at bounding box center [630, 140] width 12 height 12
click at [377, 199] on li "7:30 AM" at bounding box center [485, 203] width 346 height 19
type input "[DATE] 7:30 AM"
click at [759, 136] on input "text" at bounding box center [844, 141] width 312 height 21
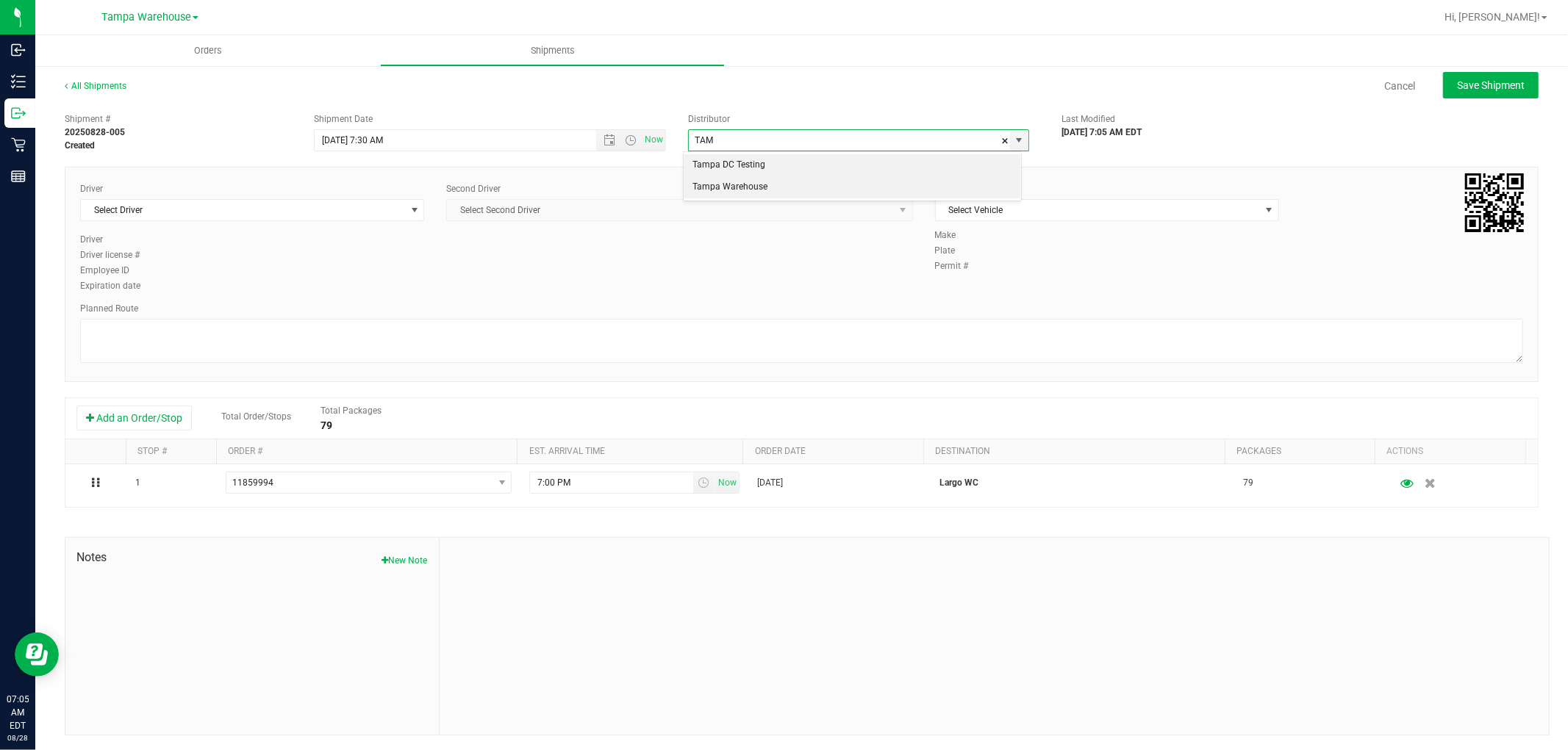
click at [745, 180] on li "Tampa Warehouse" at bounding box center [852, 188] width 337 height 22
type input "Tampa Warehouse"
click at [332, 204] on span "Select Driver" at bounding box center [242, 210] width 324 height 21
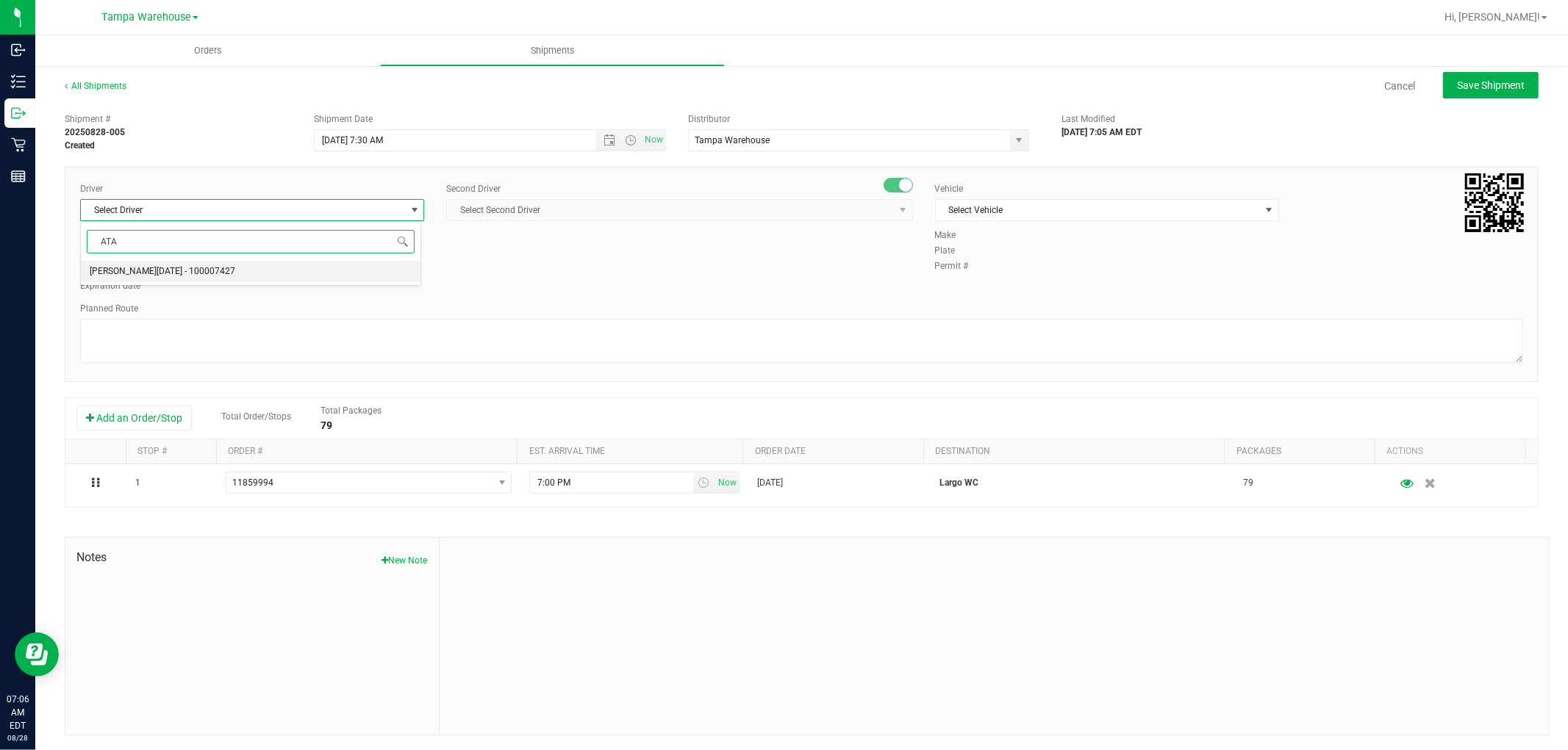
click at [169, 272] on span "[PERSON_NAME][DATE] - 100007427" at bounding box center [162, 272] width 145 height 19
type input "ATA"
click at [544, 209] on span "Select Second Driver" at bounding box center [670, 210] width 446 height 21
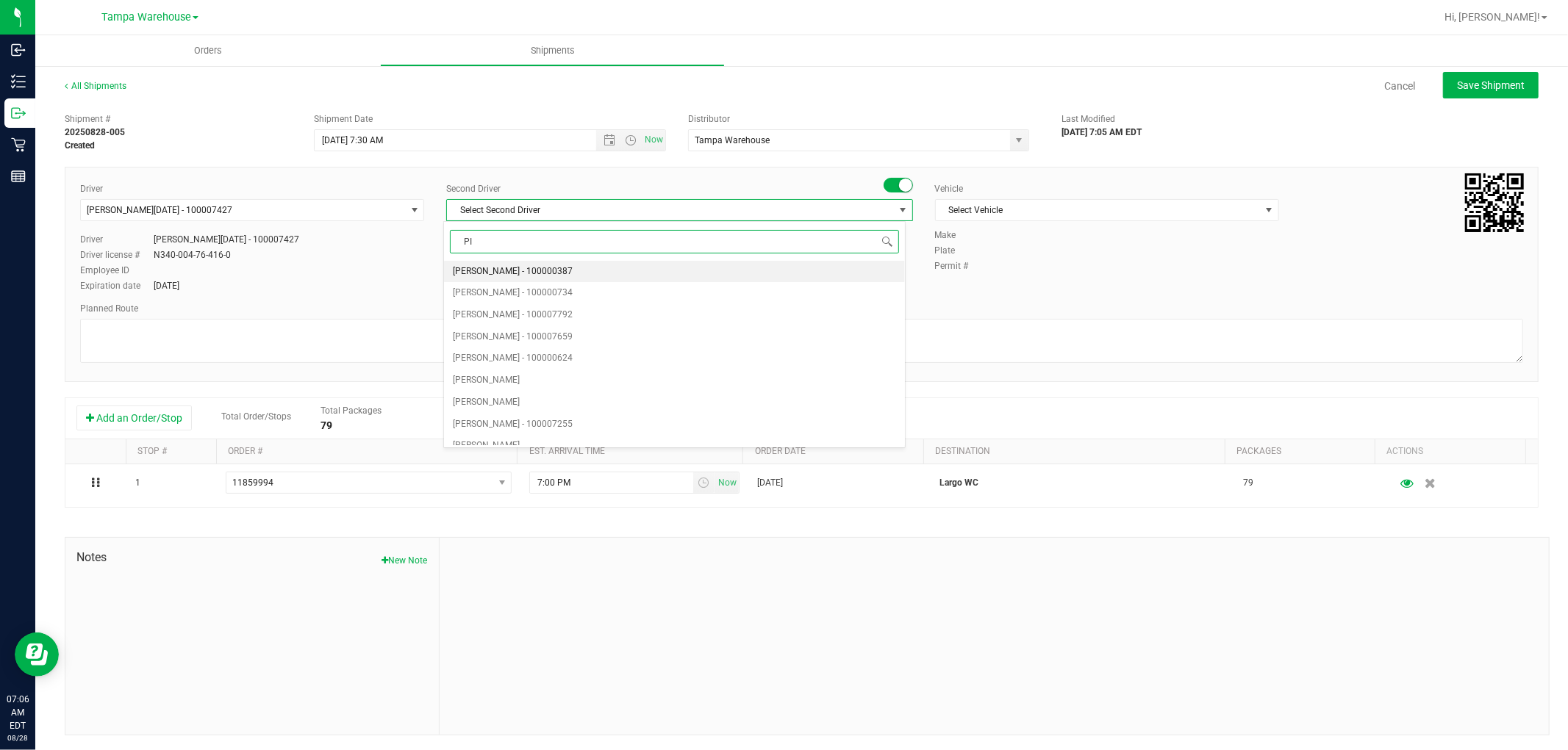
type input "PIN"
click at [519, 273] on span "[PERSON_NAME] - 100007191" at bounding box center [512, 272] width 120 height 19
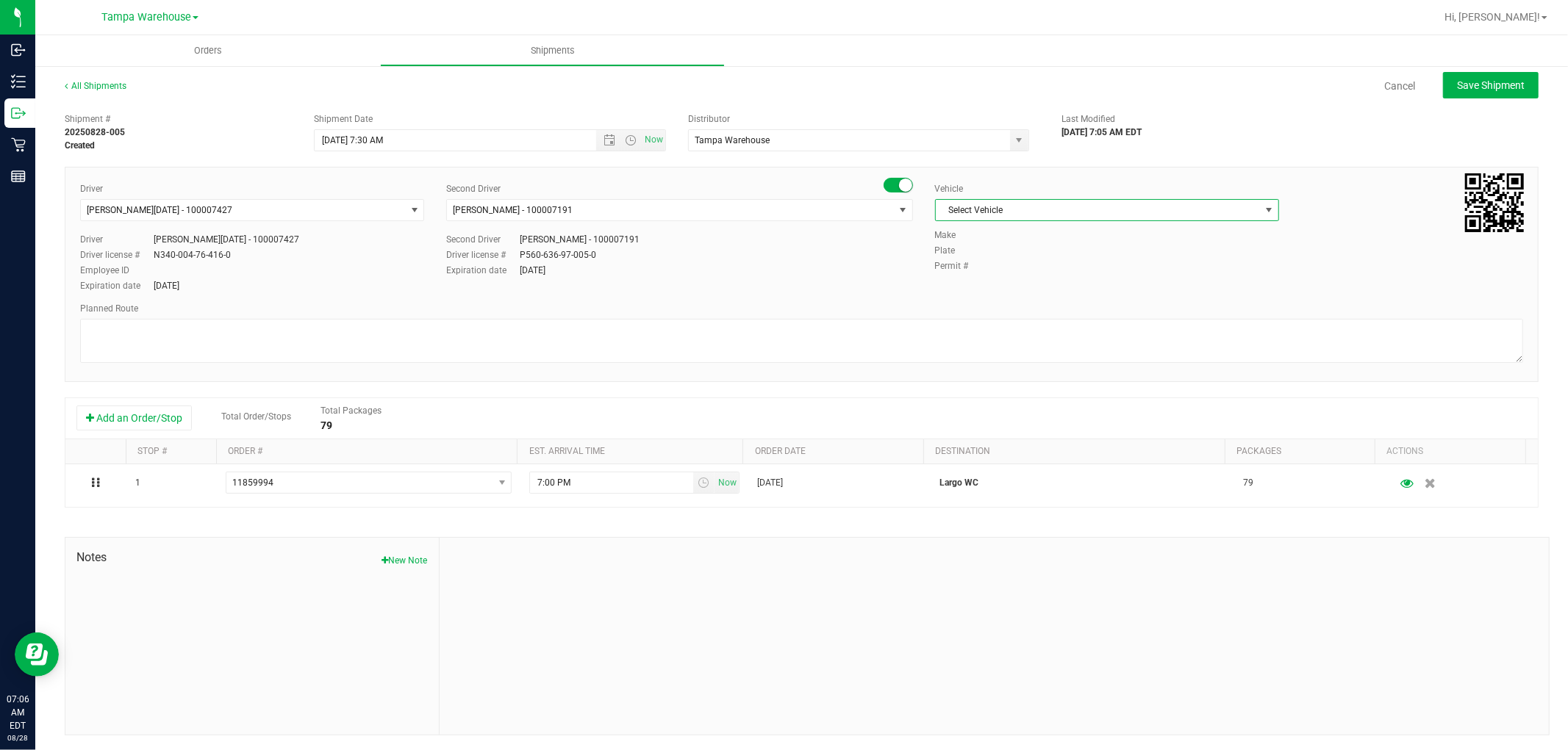
click at [1037, 211] on span "Select Vehicle" at bounding box center [1097, 210] width 324 height 21
click at [1000, 248] on li "FL-EXPRESS-03" at bounding box center [1098, 249] width 340 height 22
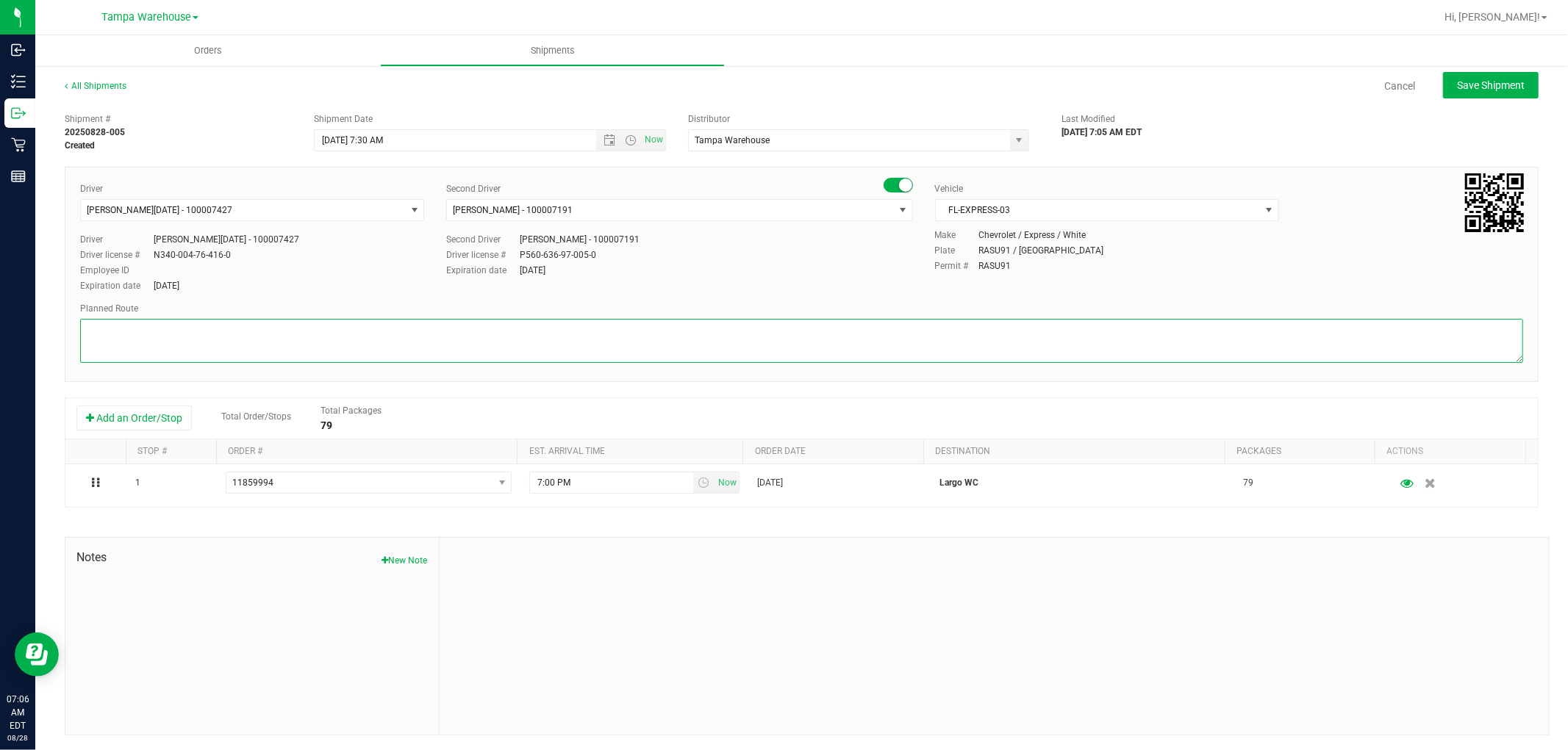
click at [813, 334] on textarea at bounding box center [801, 340] width 1443 height 44
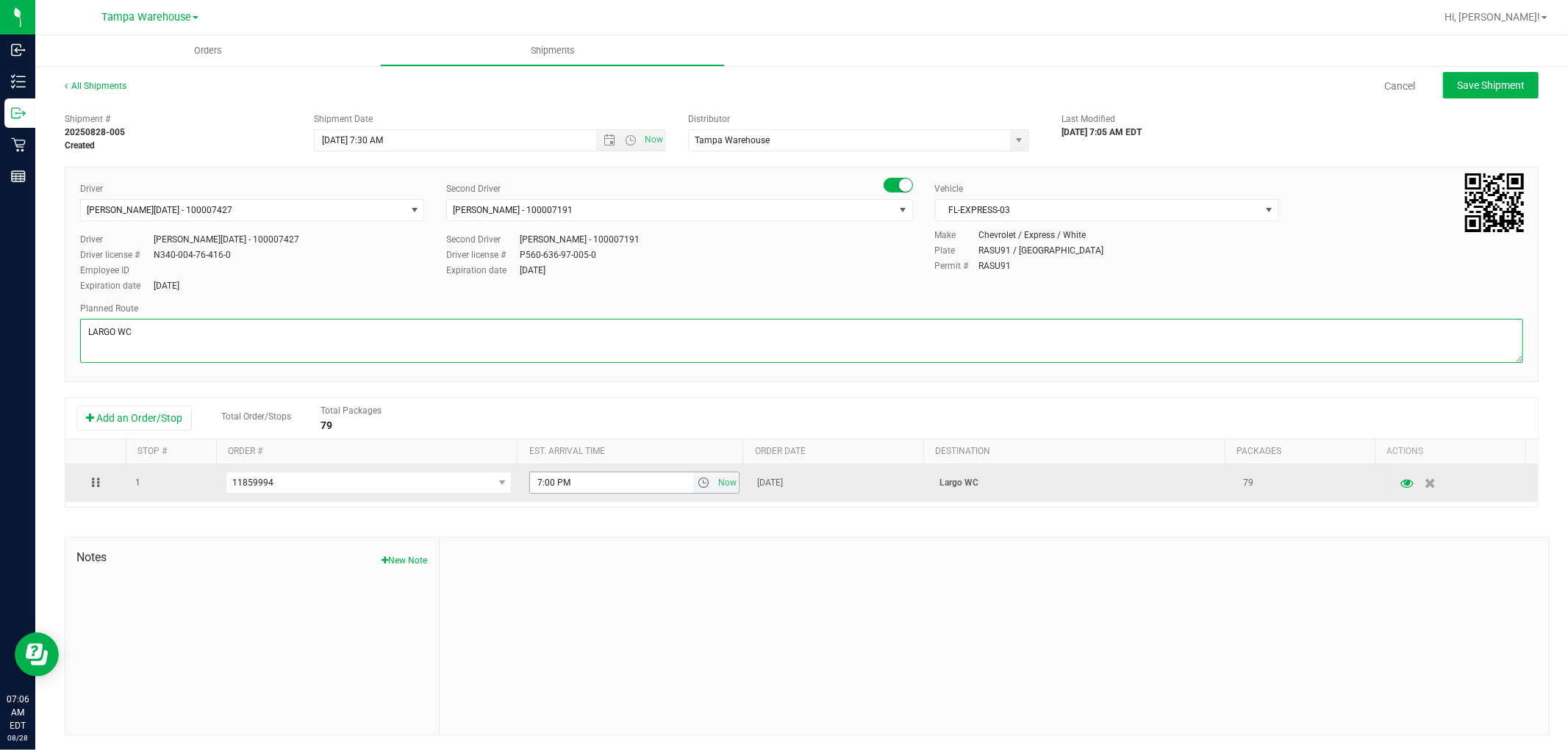
click at [698, 483] on span "select" at bounding box center [704, 483] width 12 height 12
type textarea "LARGO WC"
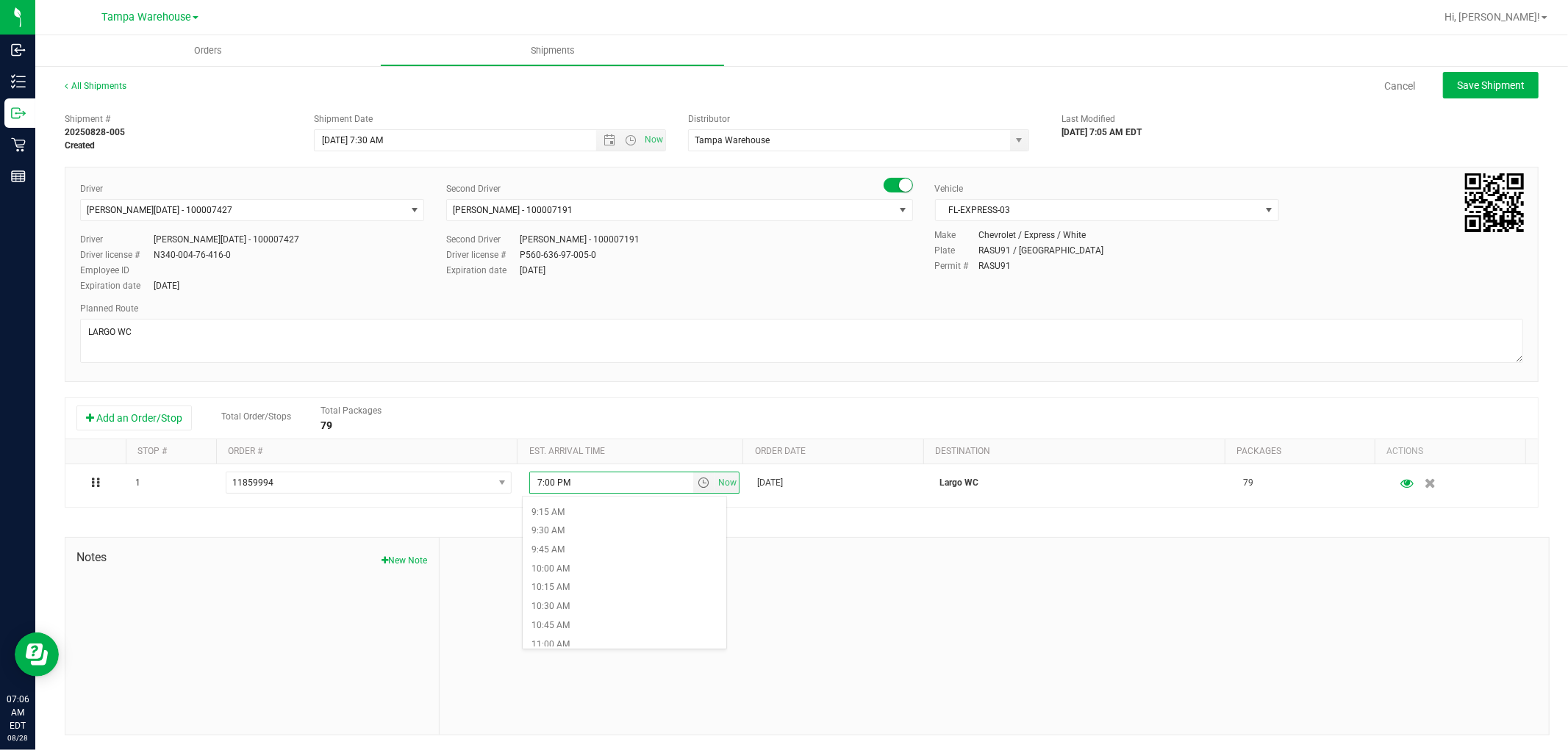
scroll to position [734, 0]
click at [578, 527] on li "10:00 AM" at bounding box center [624, 530] width 203 height 19
click at [1503, 83] on span "Save Shipment" at bounding box center [1490, 86] width 68 height 12
type input "[DATE] 11:30 AM"
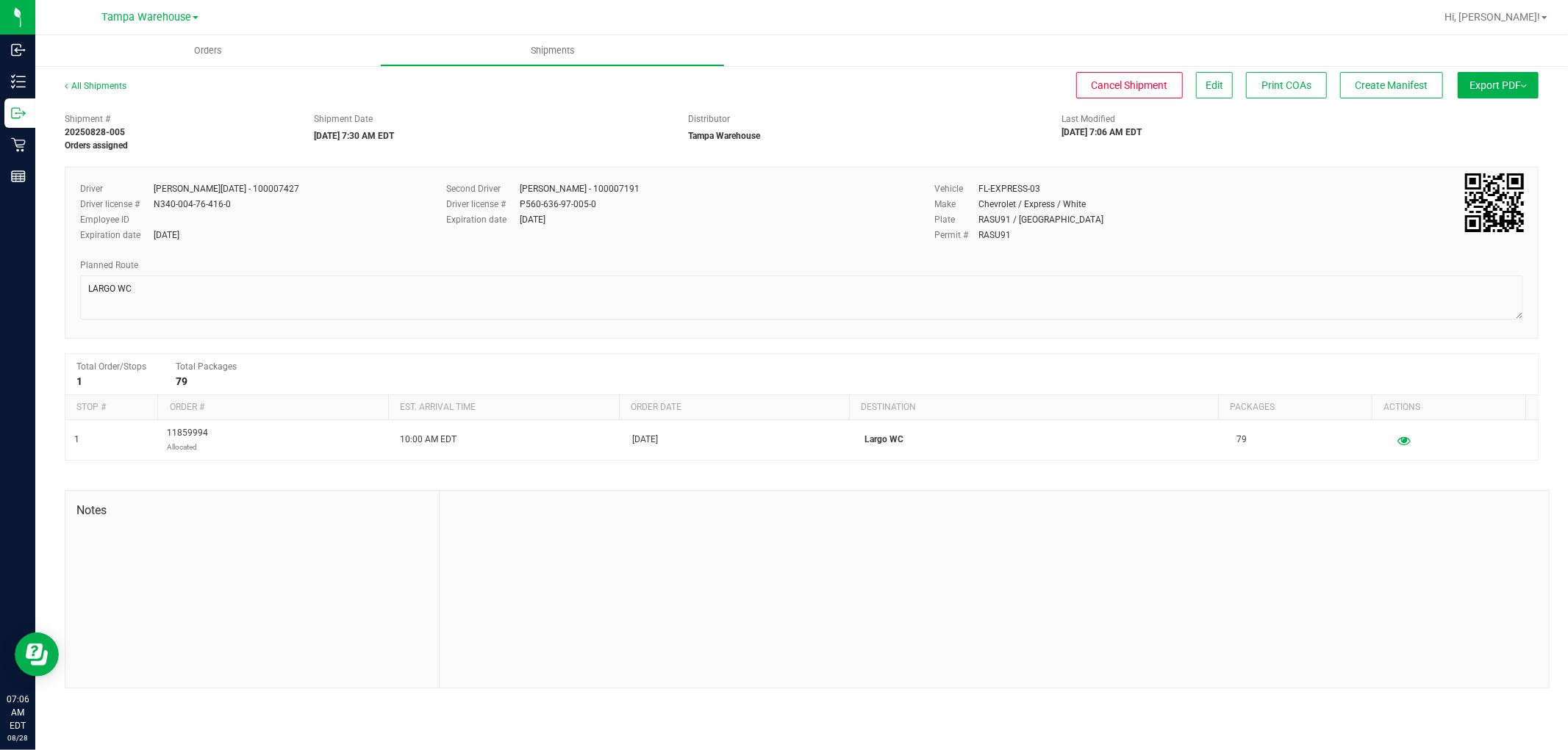
click at [1503, 83] on span "Export PDF" at bounding box center [1497, 86] width 57 height 12
click at [1490, 115] on span "Manifest by Package ID" at bounding box center [1476, 118] width 93 height 10
click at [1221, 86] on button "Edit" at bounding box center [1214, 86] width 37 height 27
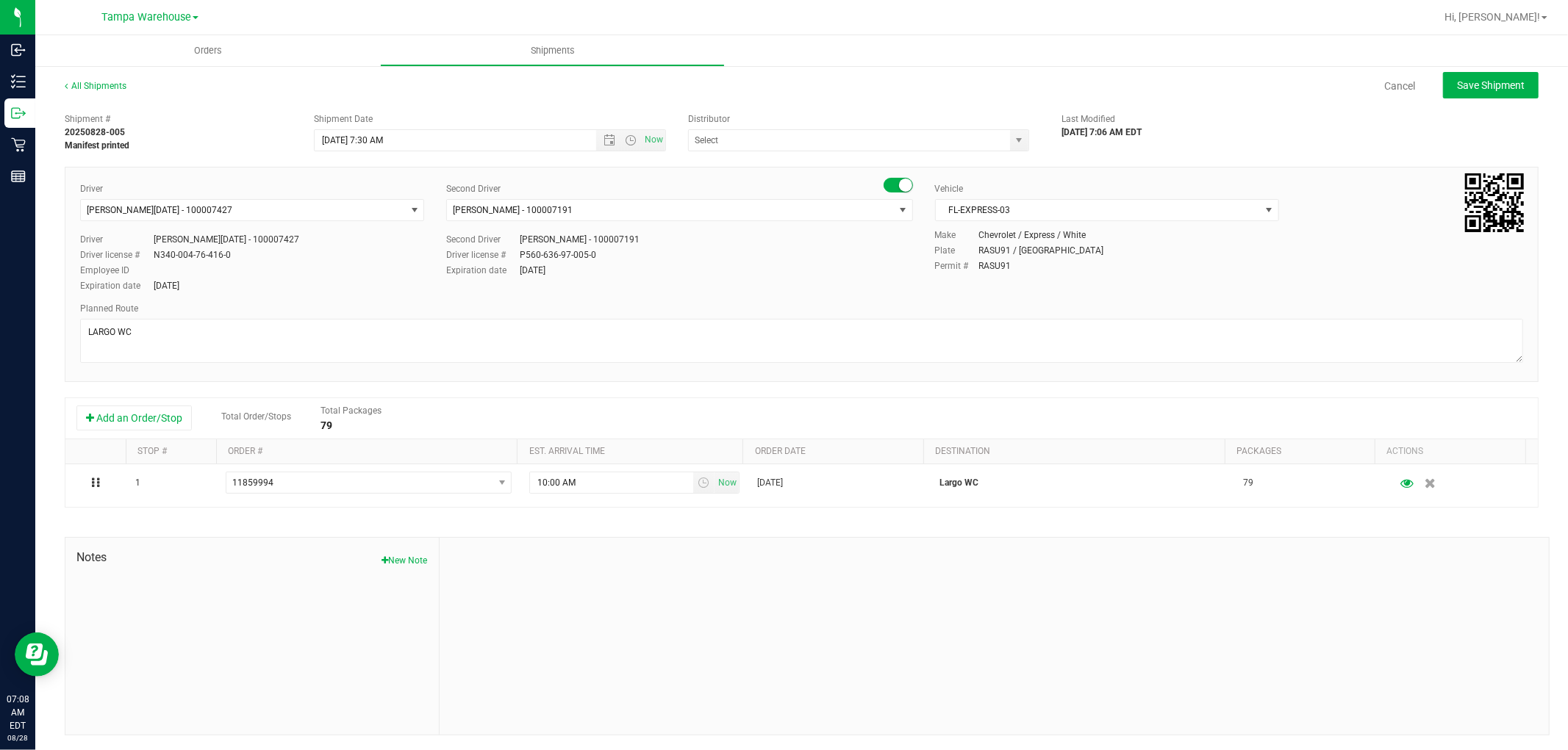
type input "Tampa Warehouse"
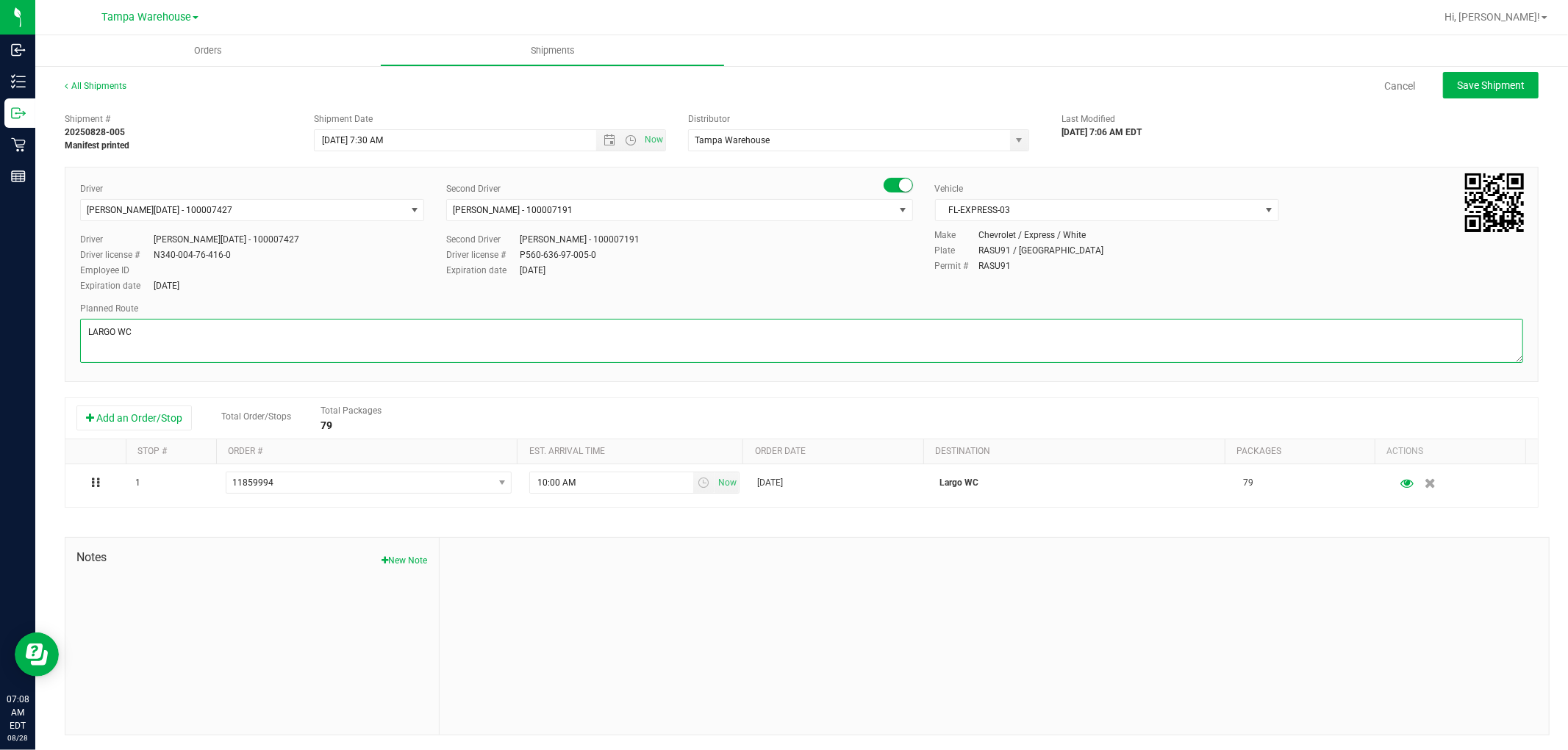
click at [143, 334] on textarea at bounding box center [801, 340] width 1443 height 44
type textarea "LARGO WC 2 TOTAL"
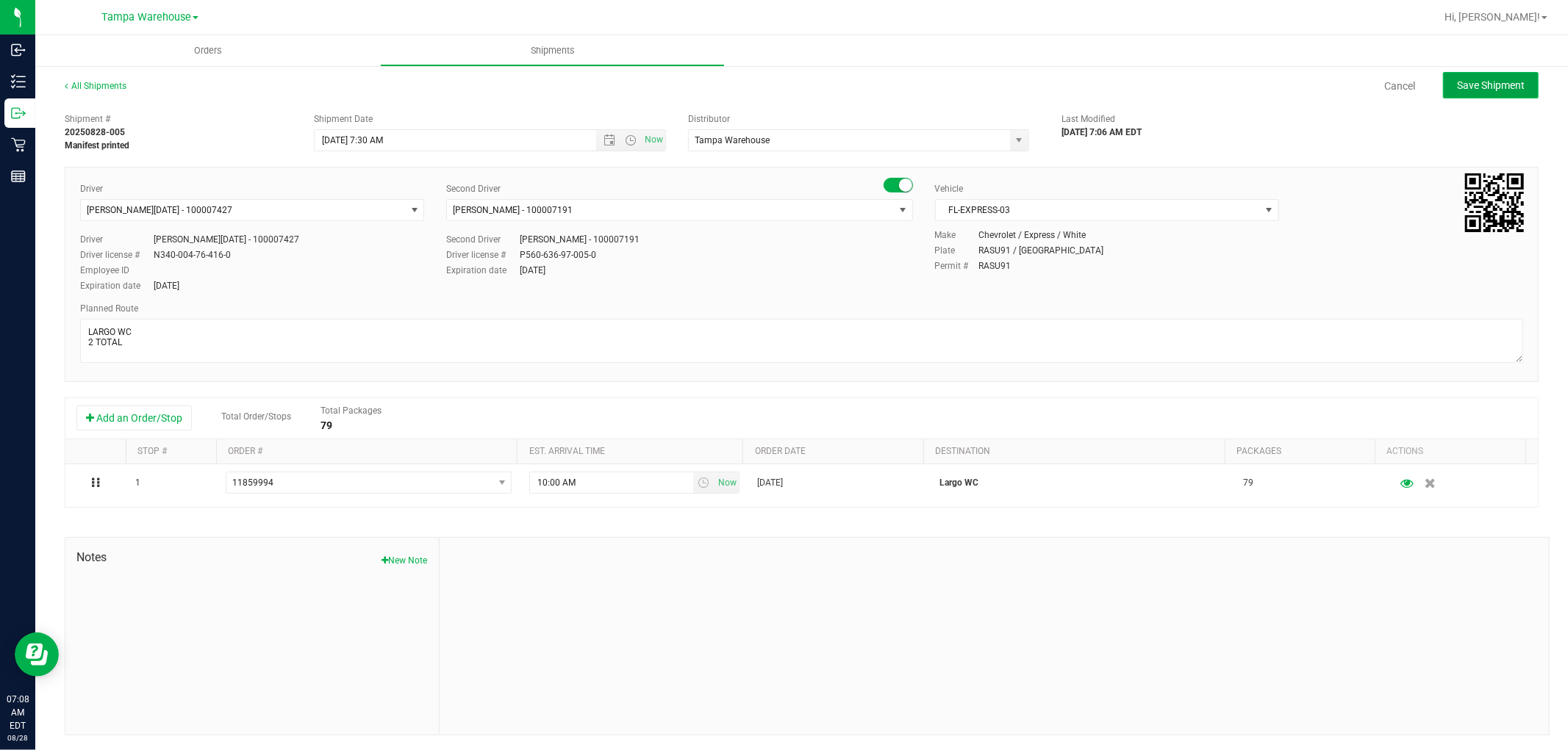
click at [1487, 88] on span "Save Shipment" at bounding box center [1490, 86] width 68 height 12
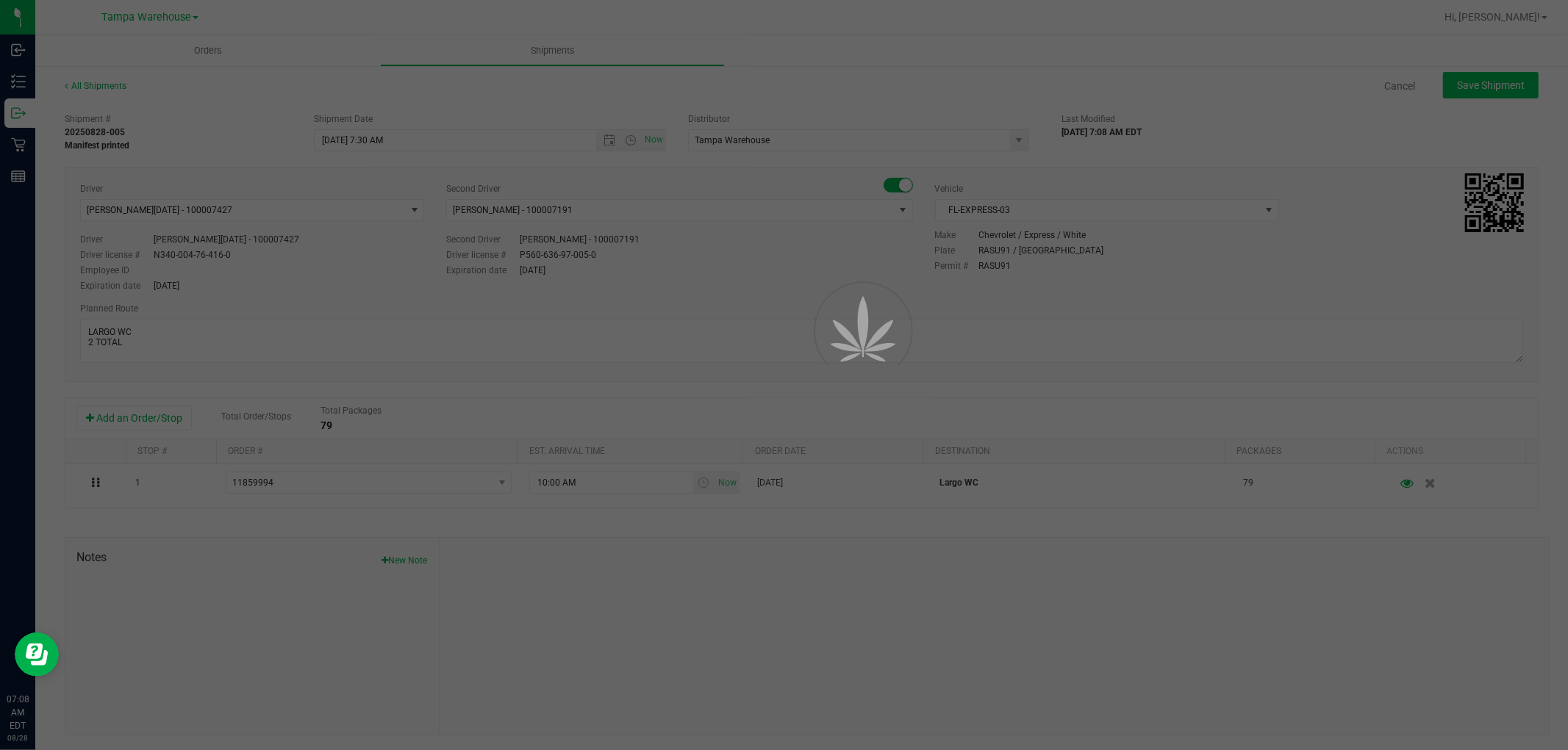
type input "[DATE] 11:30 AM"
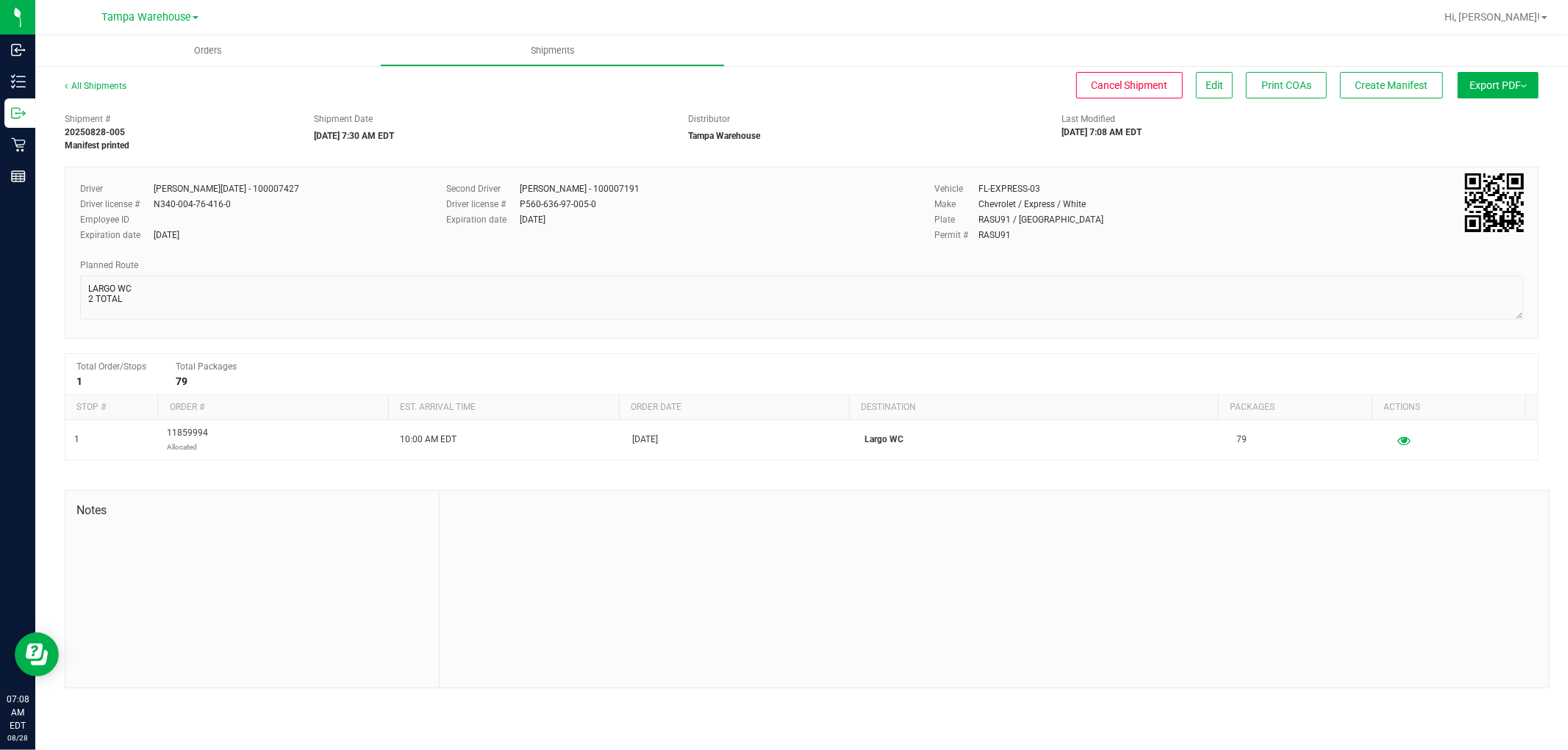
click at [1487, 88] on span "Export PDF" at bounding box center [1497, 86] width 57 height 12
click at [1479, 115] on span "Manifest by Package ID" at bounding box center [1476, 118] width 93 height 10
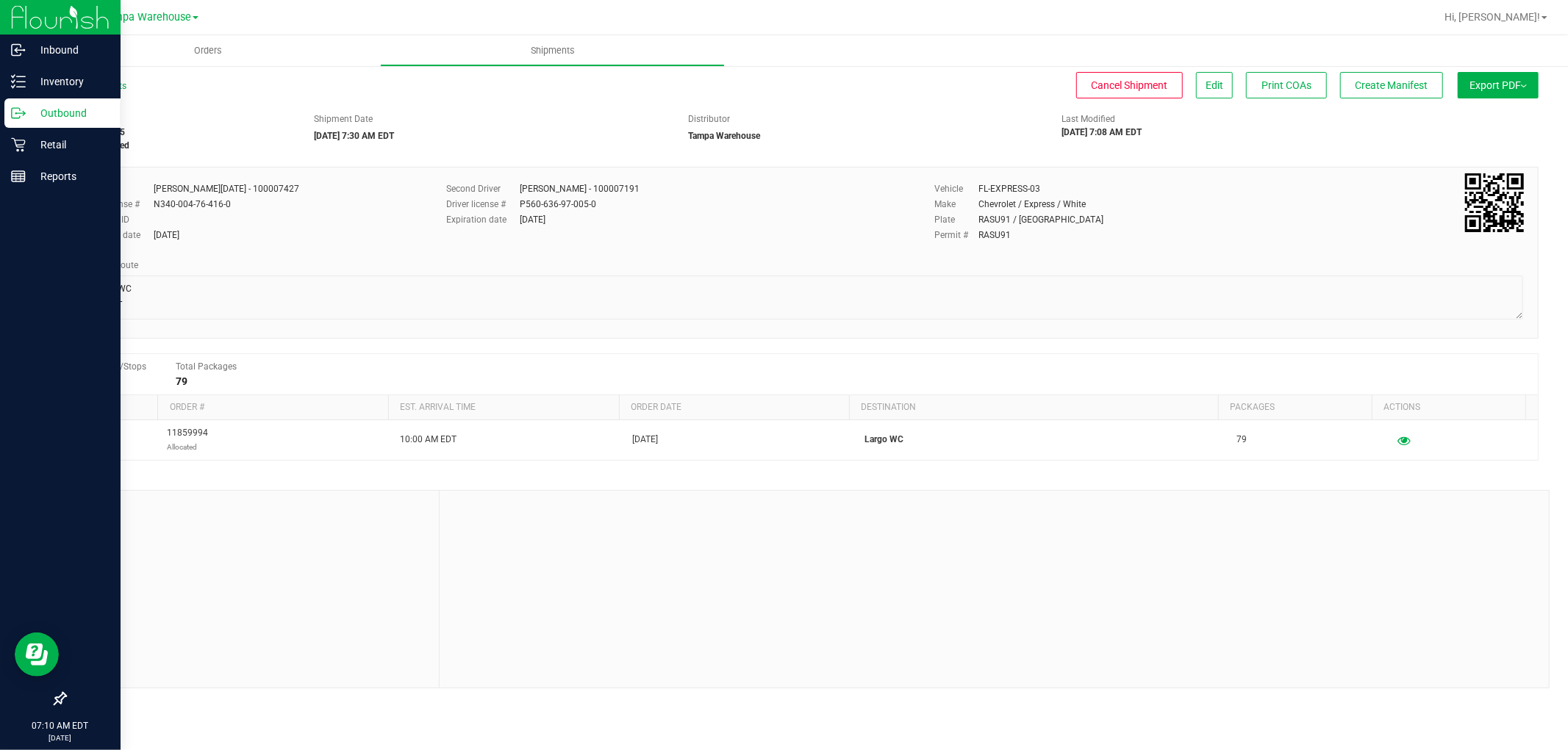
click at [60, 112] on p "Outbound" at bounding box center [70, 113] width 88 height 18
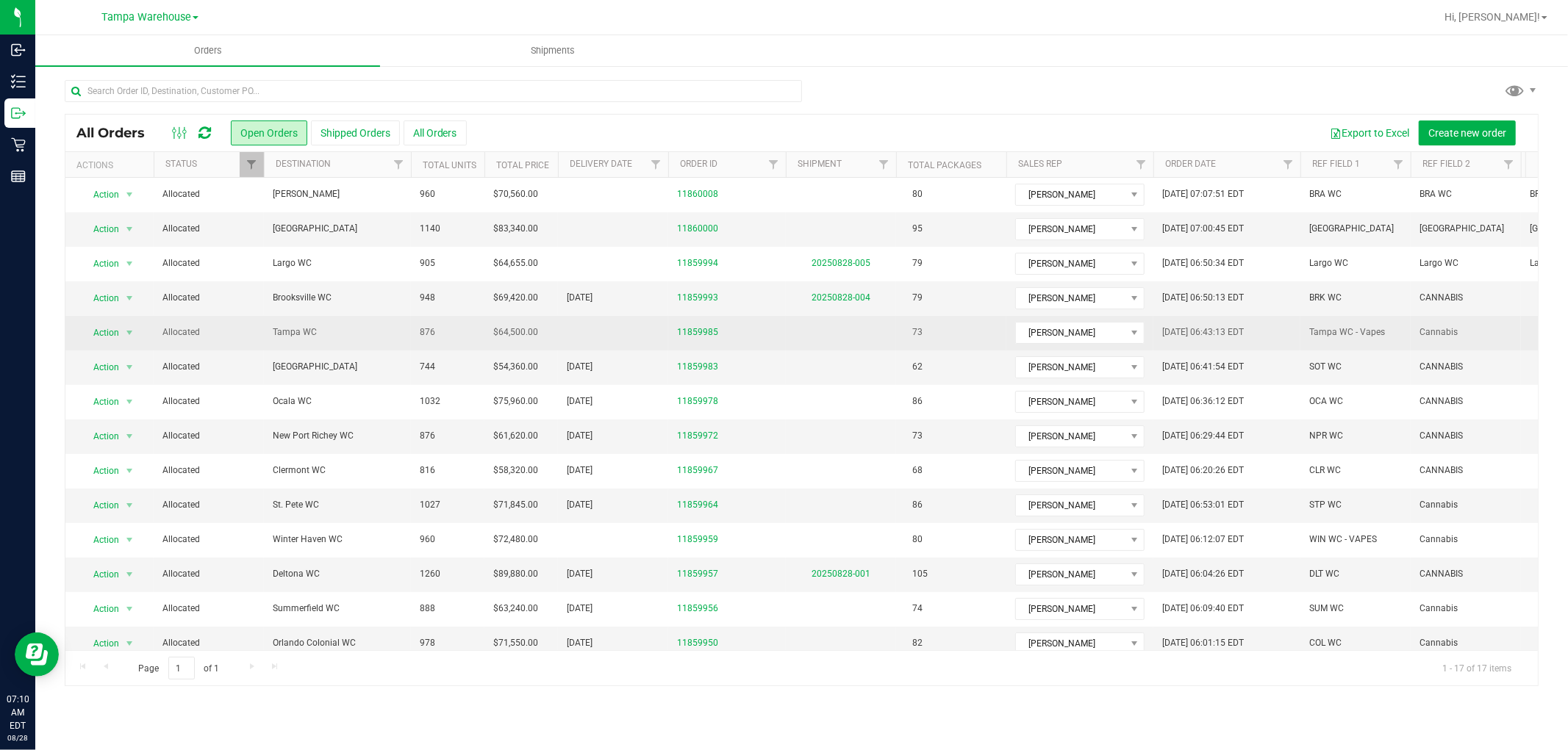
click at [295, 334] on span "Tampa WC" at bounding box center [338, 332] width 130 height 14
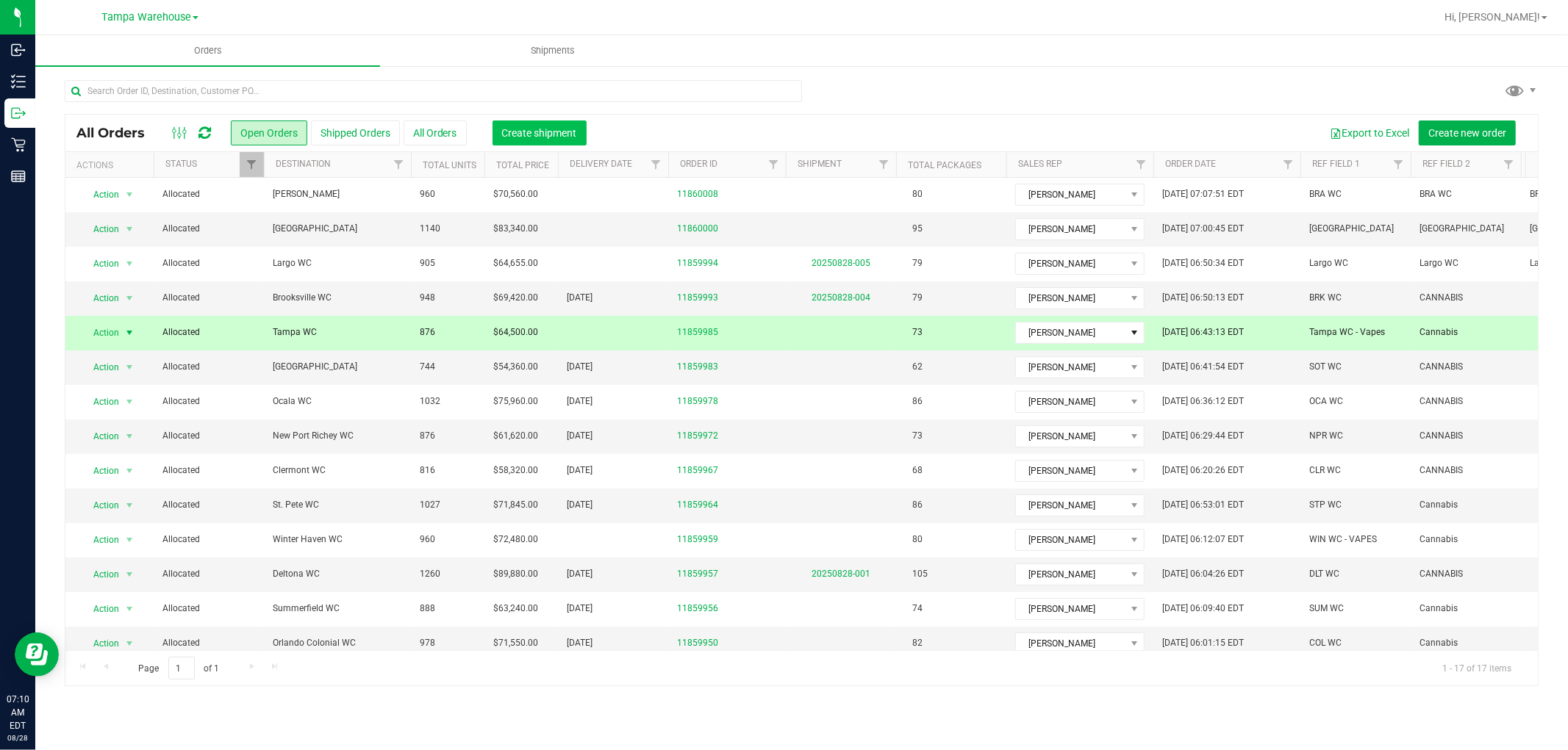
click at [528, 125] on button "Create shipment" at bounding box center [540, 133] width 94 height 25
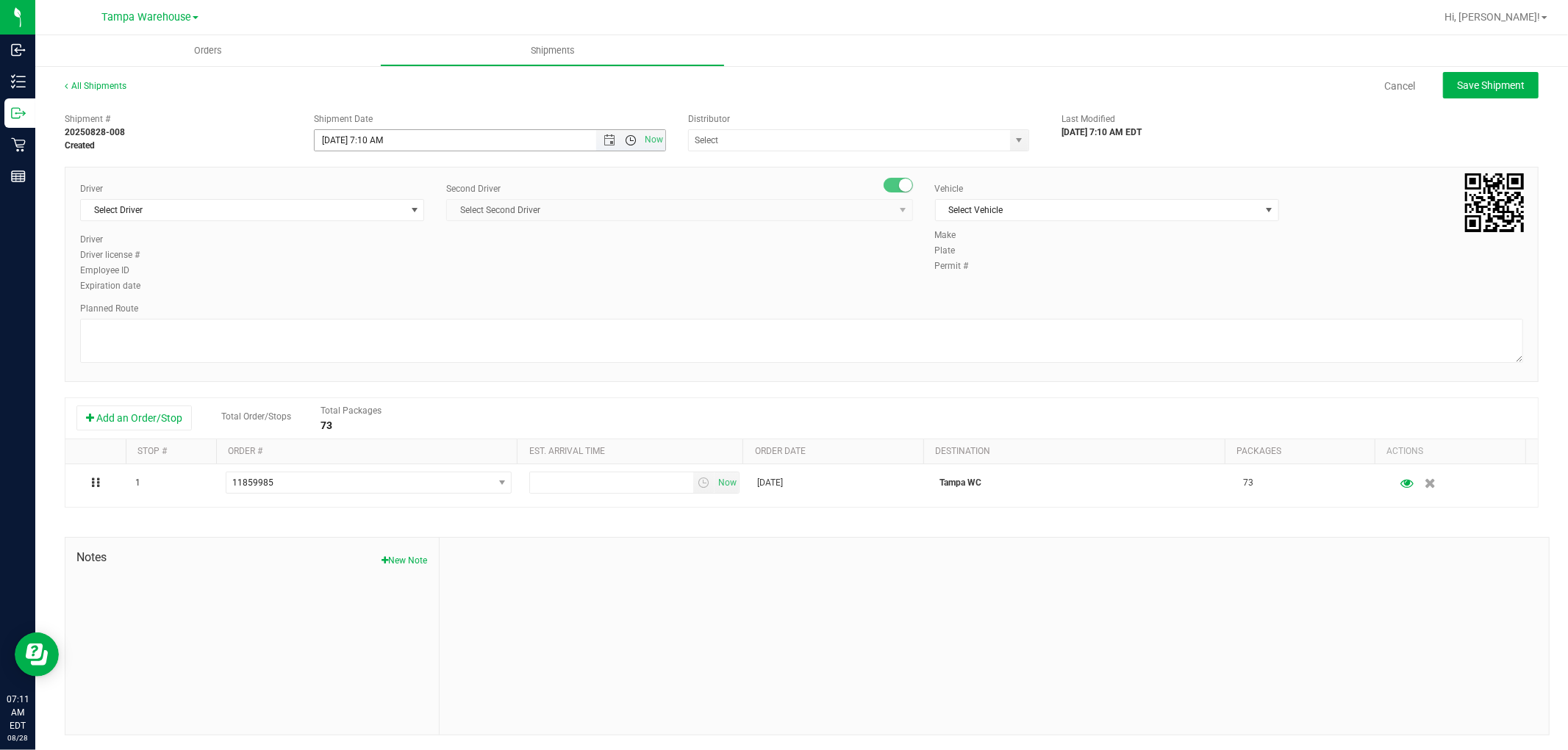
click at [625, 141] on span "Open the time view" at bounding box center [630, 140] width 12 height 12
click at [365, 200] on li "7:30 AM" at bounding box center [485, 203] width 346 height 19
type input "[DATE] 7:30 AM"
click at [718, 137] on input "text" at bounding box center [844, 141] width 312 height 21
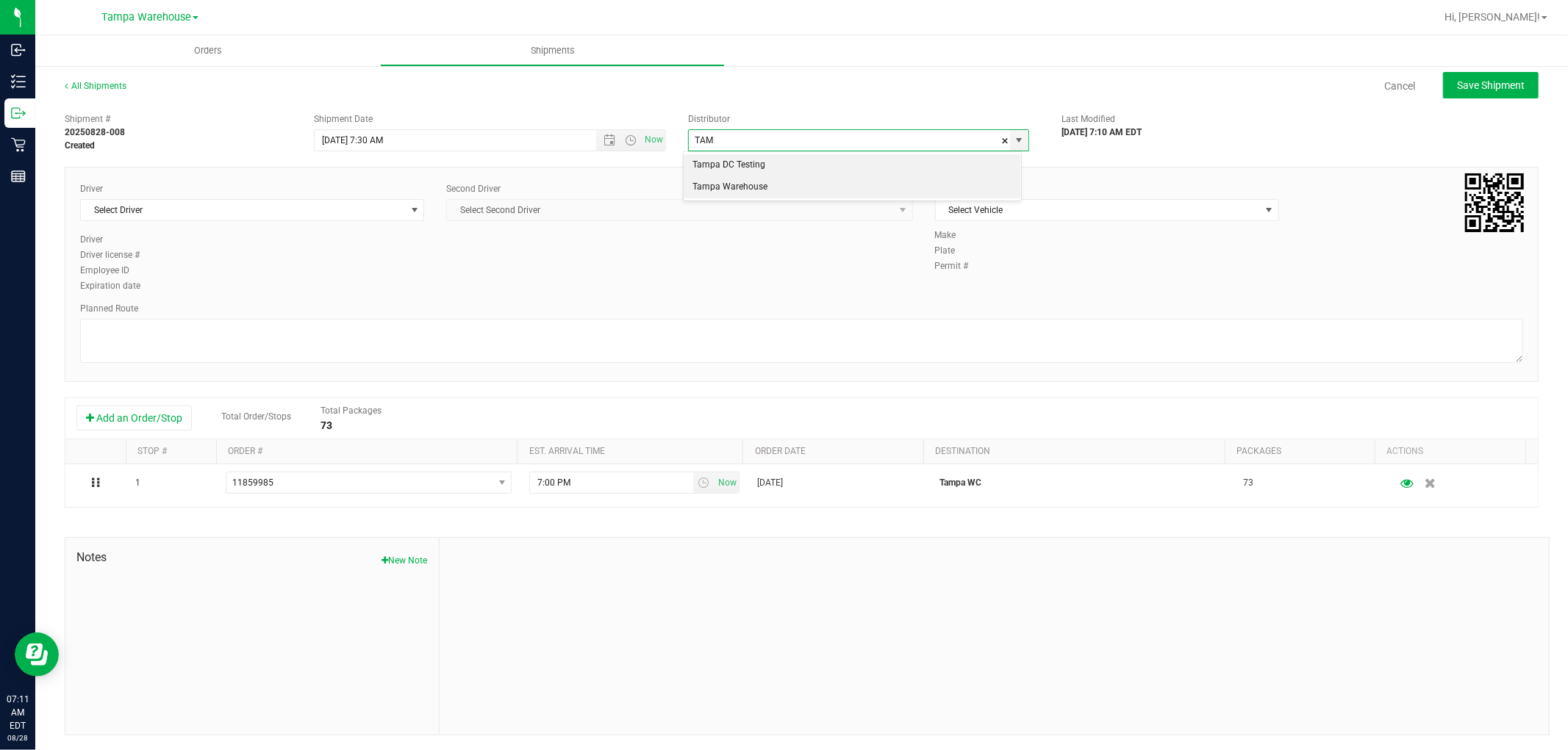
click at [720, 185] on li "Tampa Warehouse" at bounding box center [852, 188] width 337 height 22
type input "Tampa Warehouse"
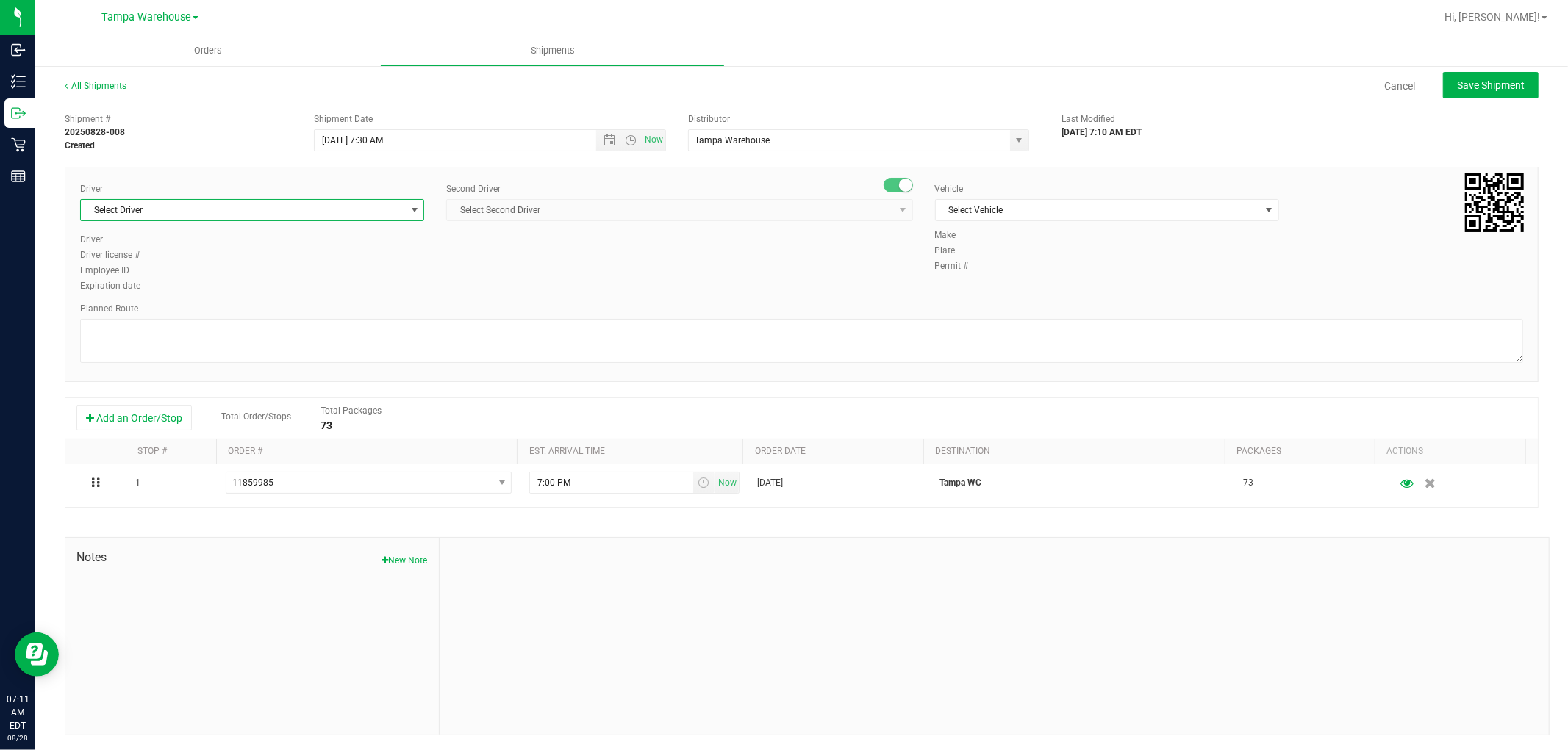
click at [366, 206] on span "Select Driver" at bounding box center [242, 210] width 324 height 21
click at [126, 292] on span "[PERSON_NAME] [PERSON_NAME] - 100005535" at bounding box center [183, 293] width 189 height 19
type input "RICC"
click at [577, 210] on span "Select Second Driver" at bounding box center [670, 210] width 446 height 21
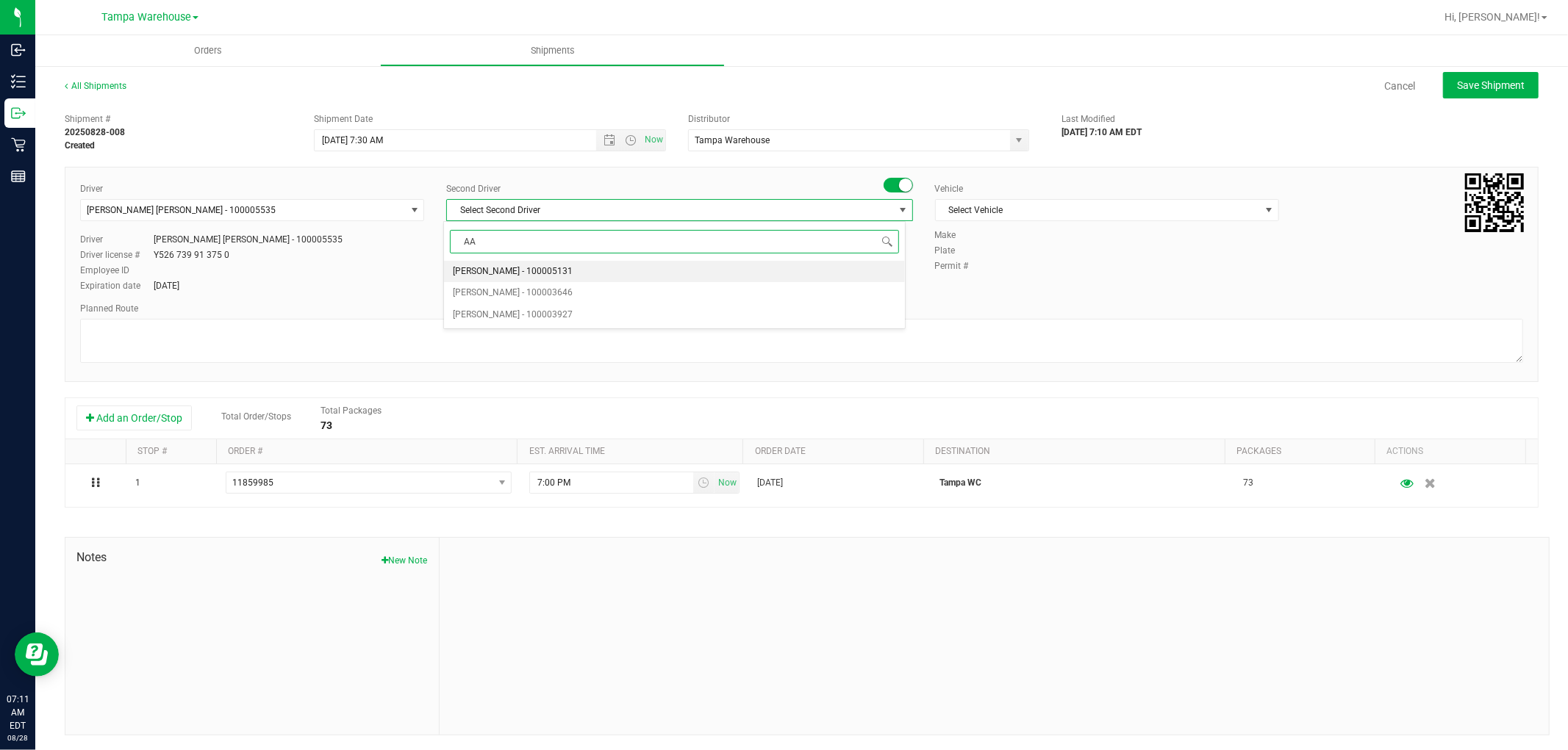
type input "AAC"
click at [510, 273] on span "[PERSON_NAME] - 100003927" at bounding box center [512, 272] width 120 height 19
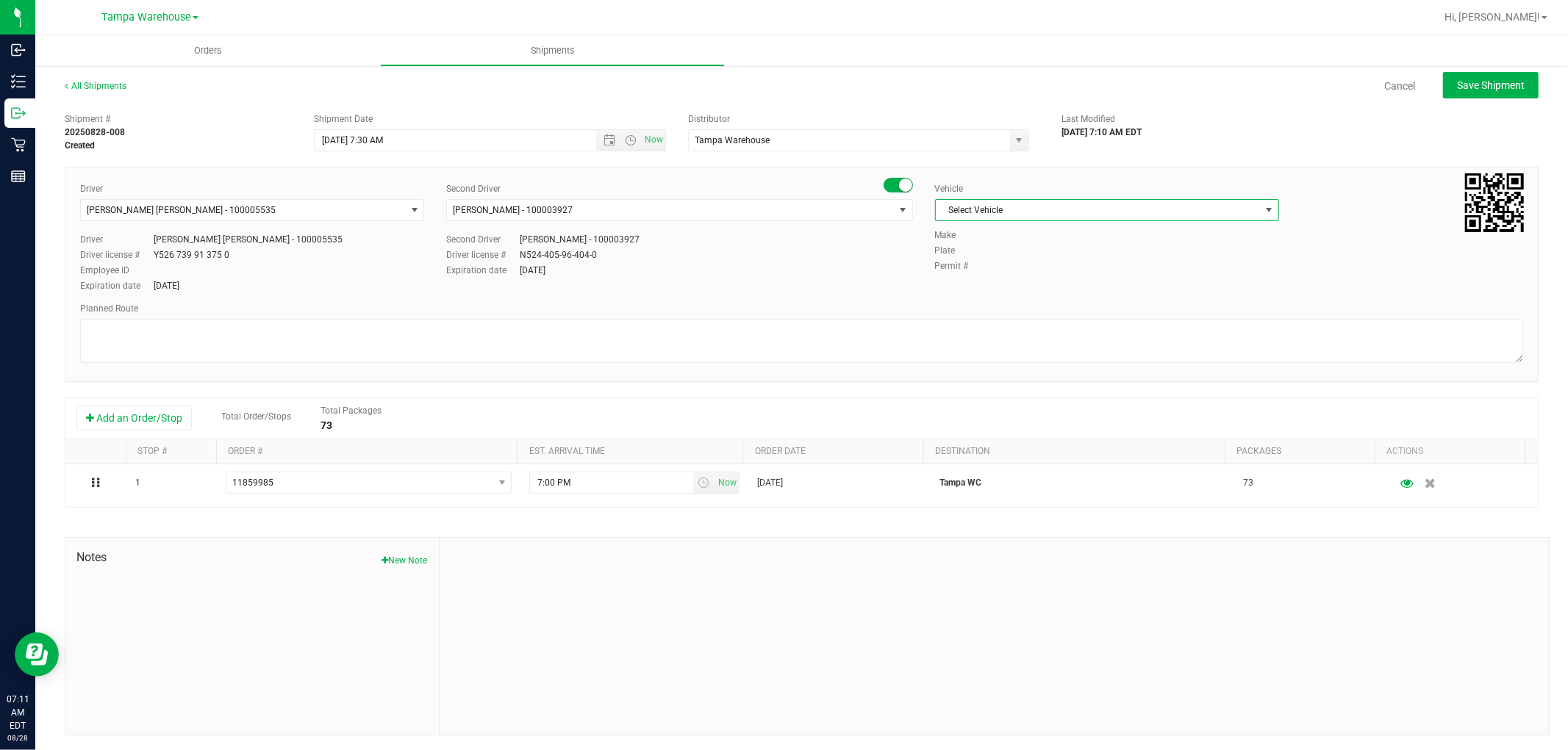
click at [1039, 211] on span "Select Vehicle" at bounding box center [1097, 210] width 324 height 21
click at [989, 276] on li "FL-E-450-01" at bounding box center [1098, 279] width 340 height 22
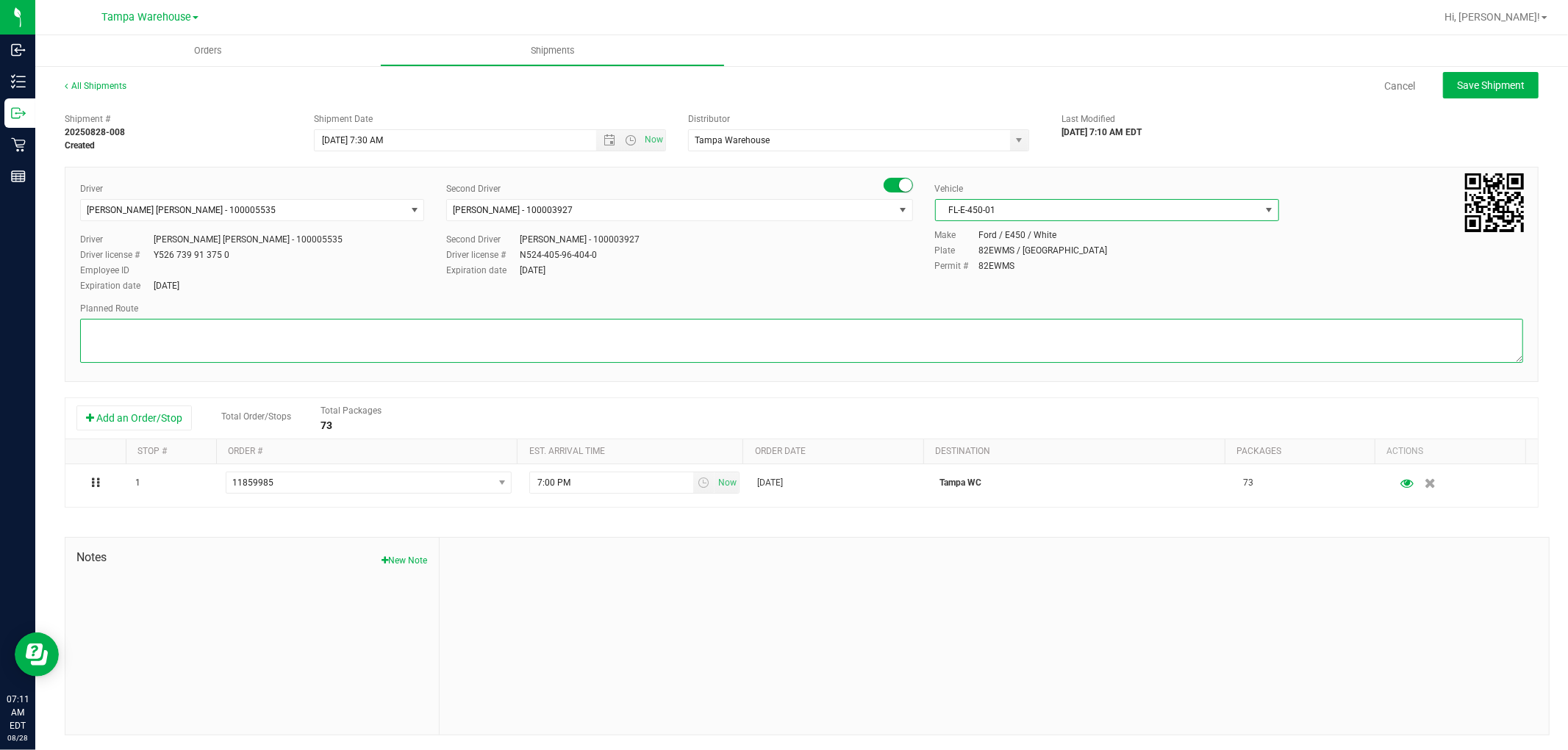
click at [930, 331] on textarea at bounding box center [801, 340] width 1443 height 44
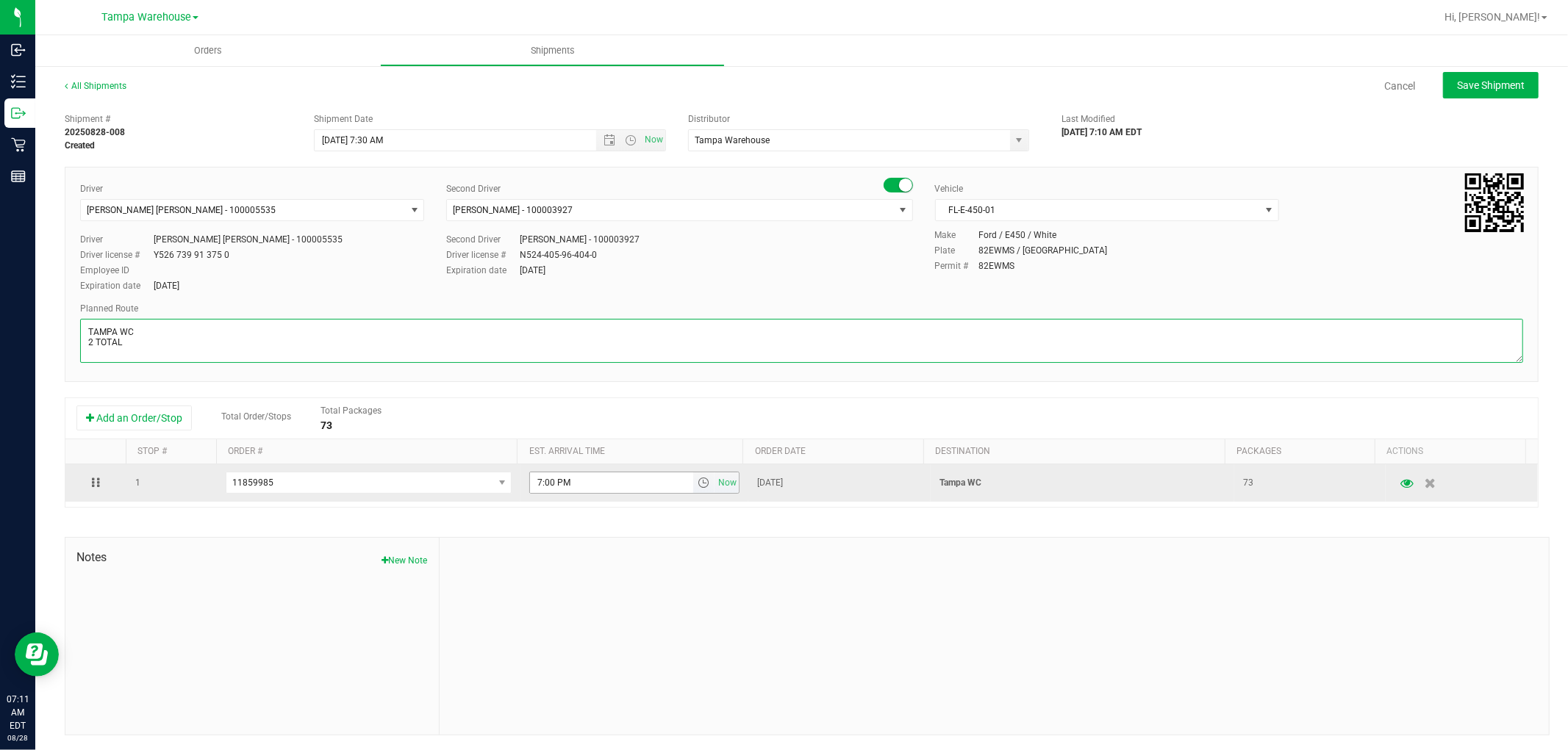
click at [698, 488] on span "select" at bounding box center [704, 483] width 12 height 12
type textarea "TAMPA WC 2 TOTAL"
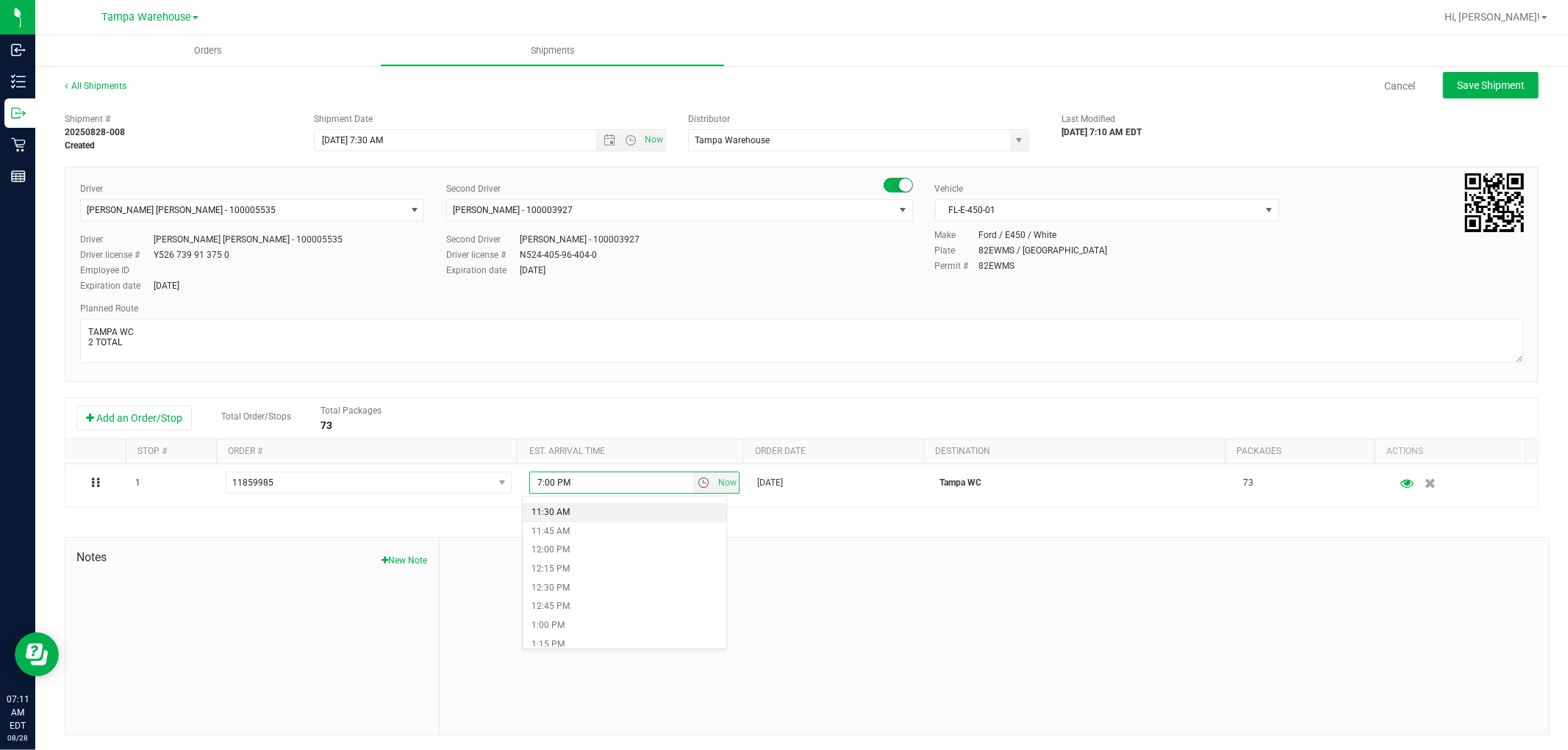
scroll to position [816, 0]
click at [578, 600] on li "12:00 PM" at bounding box center [624, 599] width 203 height 19
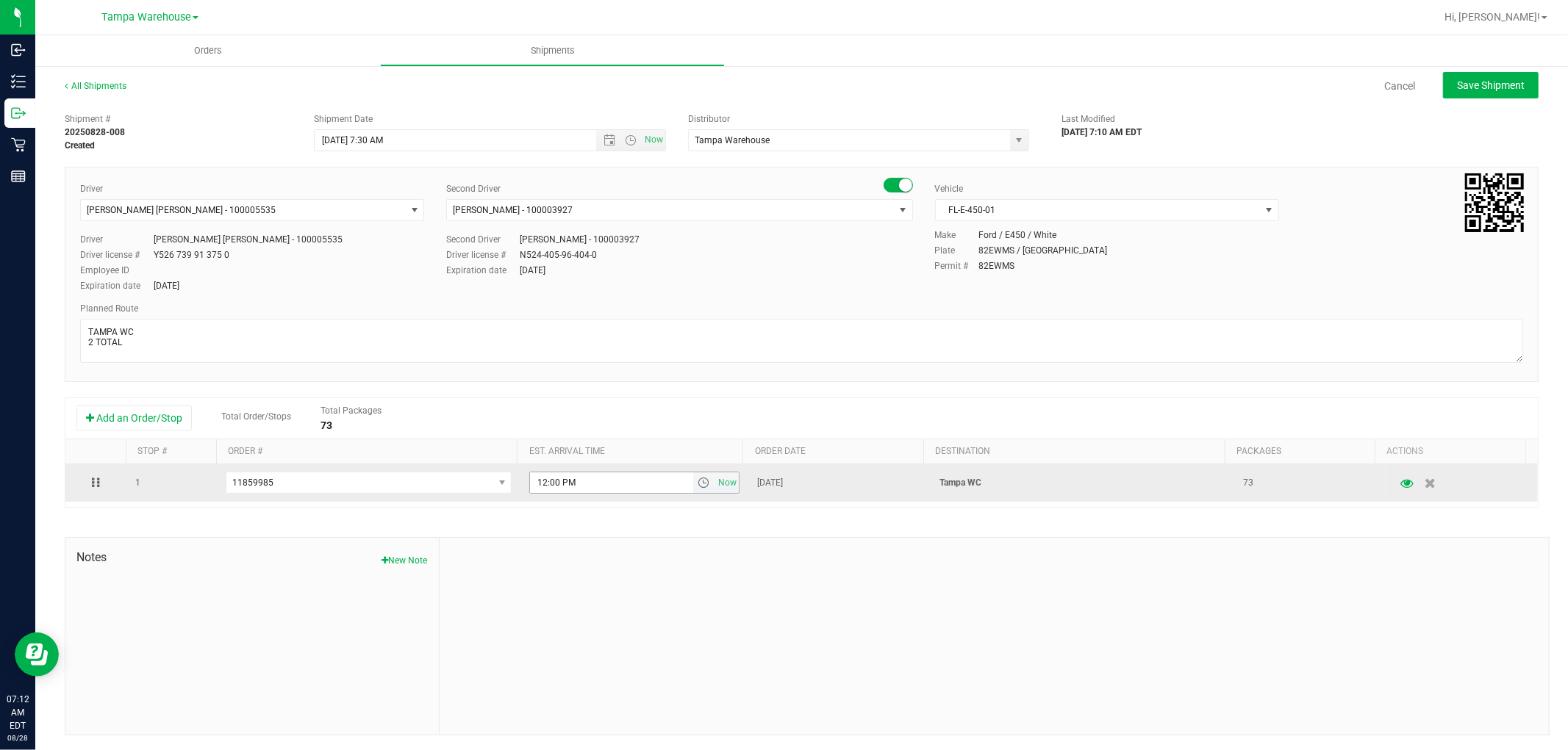
click at [698, 486] on span "select" at bounding box center [704, 483] width 12 height 12
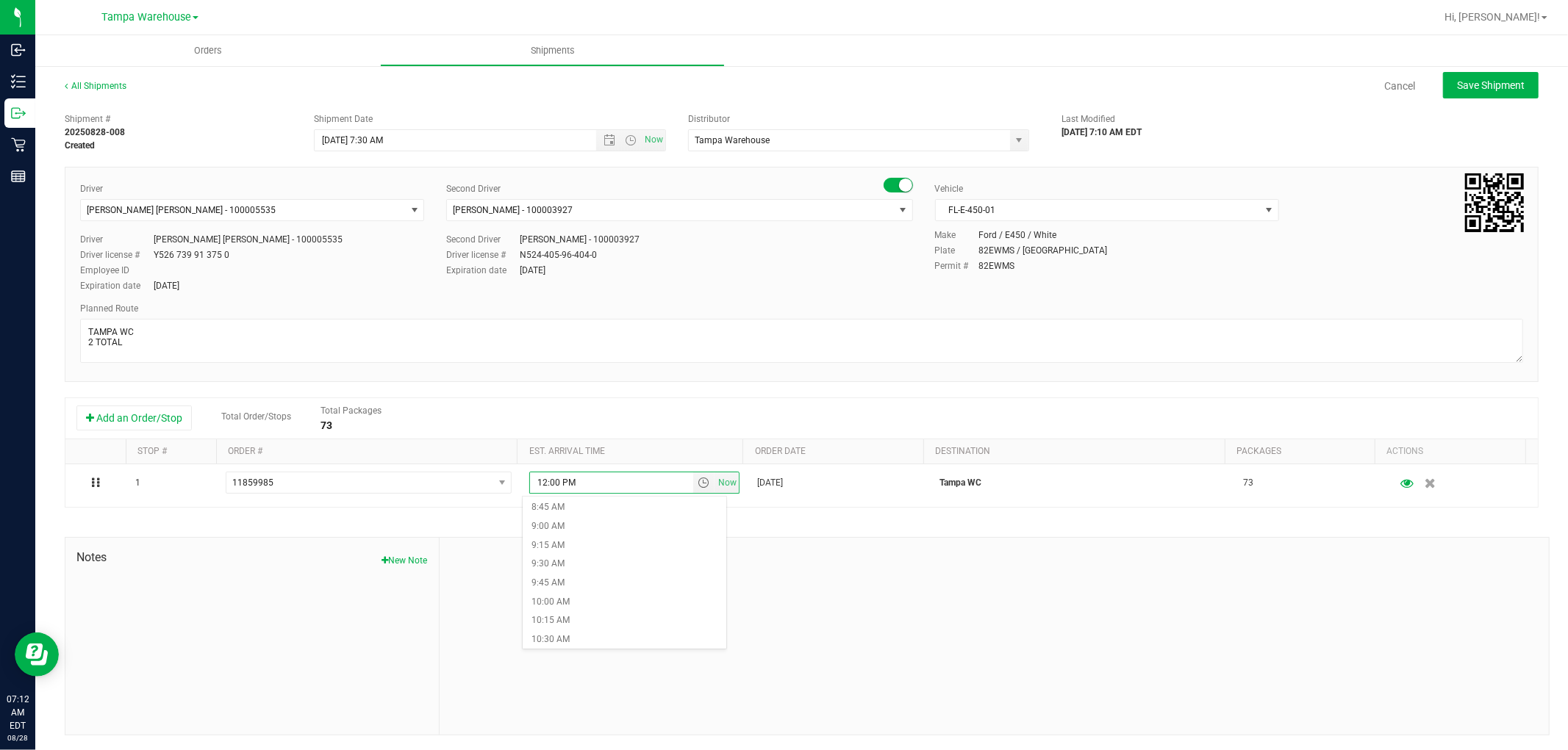
scroll to position [652, 0]
click at [574, 607] on li "10:00 AM" at bounding box center [624, 612] width 203 height 19
click at [1504, 82] on span "Save Shipment" at bounding box center [1490, 86] width 68 height 12
type input "[DATE] 11:30 AM"
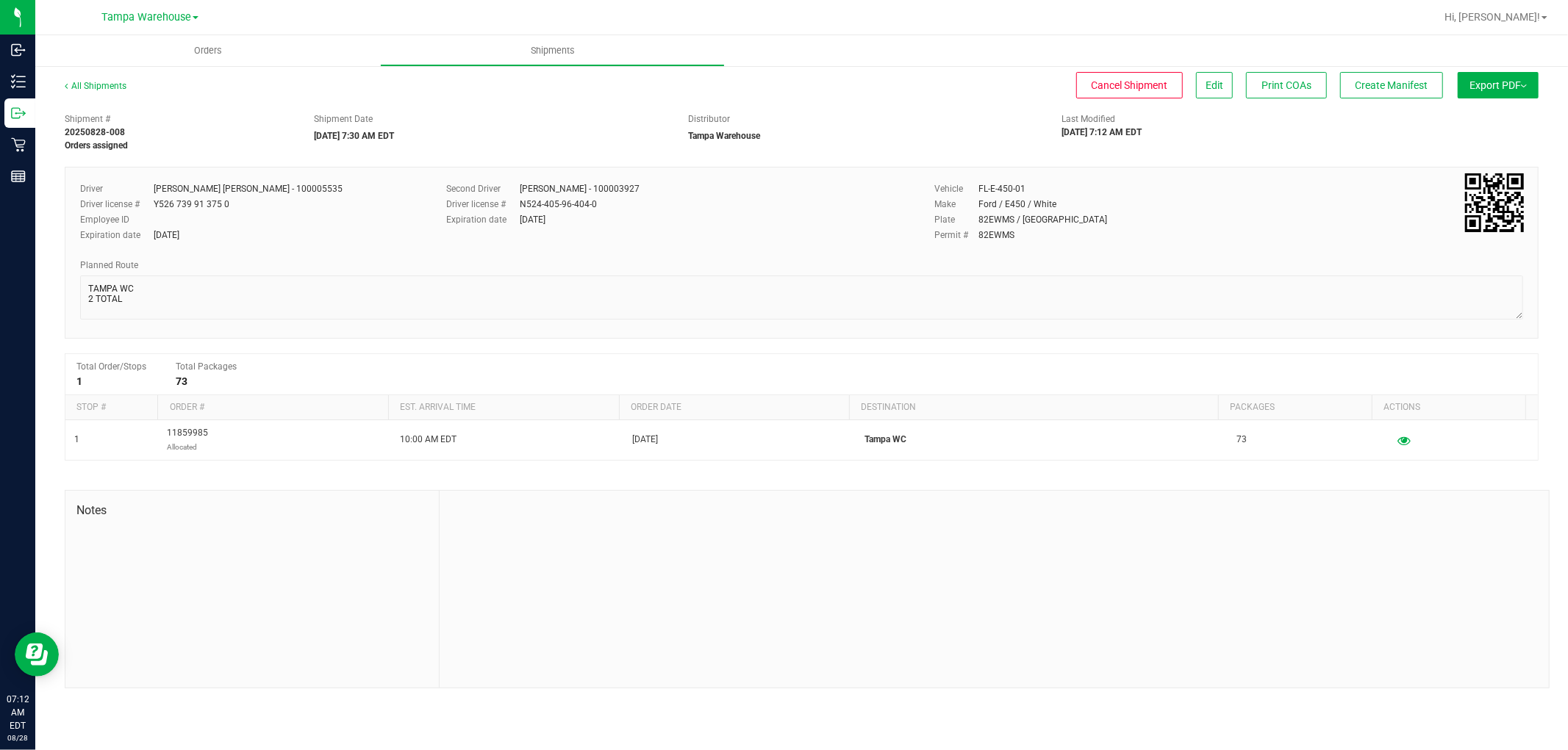
click at [1500, 92] on button "Export PDF" at bounding box center [1498, 86] width 80 height 27
click at [1490, 119] on span "Manifest by Package ID" at bounding box center [1476, 118] width 93 height 10
click at [1213, 92] on button "Edit" at bounding box center [1214, 86] width 37 height 27
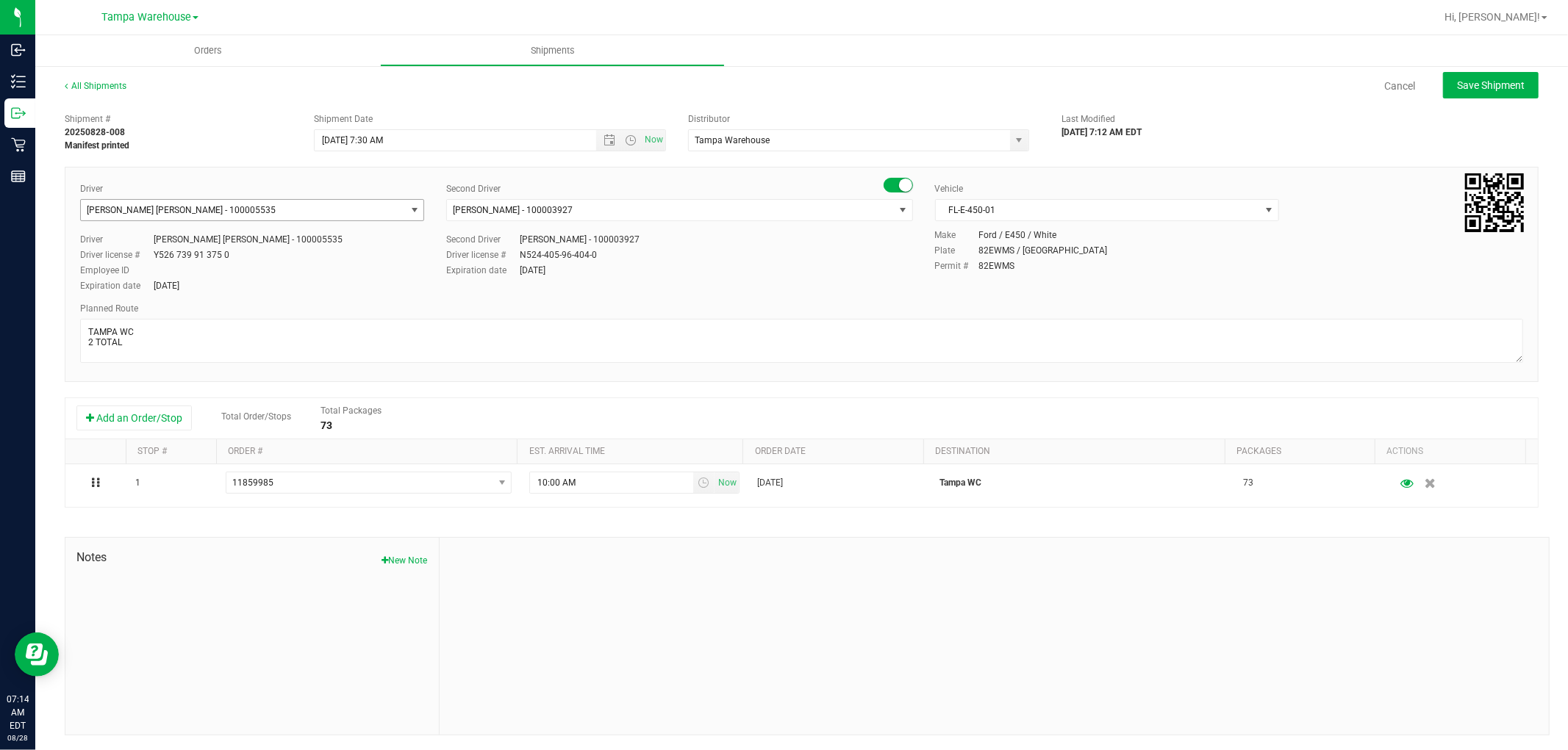
click at [408, 209] on span "select" at bounding box center [414, 210] width 12 height 12
click at [138, 270] on span "[PERSON_NAME][DATE] - 100007427" at bounding box center [162, 272] width 145 height 19
type input "ATA"
click at [679, 210] on span "[PERSON_NAME] - 100003927" at bounding box center [670, 210] width 446 height 21
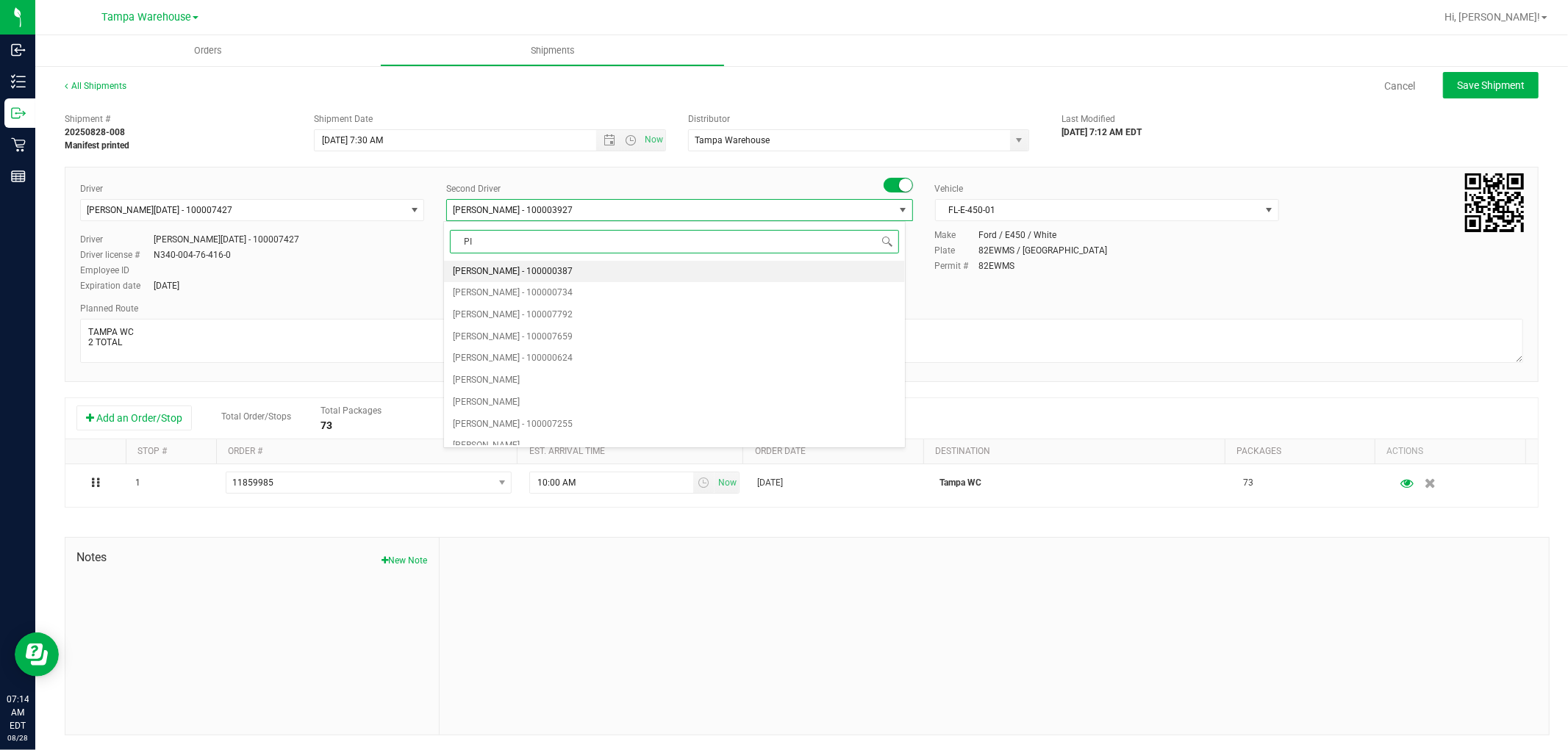
type input "PIN"
click at [512, 270] on span "[PERSON_NAME] - 100007191" at bounding box center [512, 272] width 120 height 19
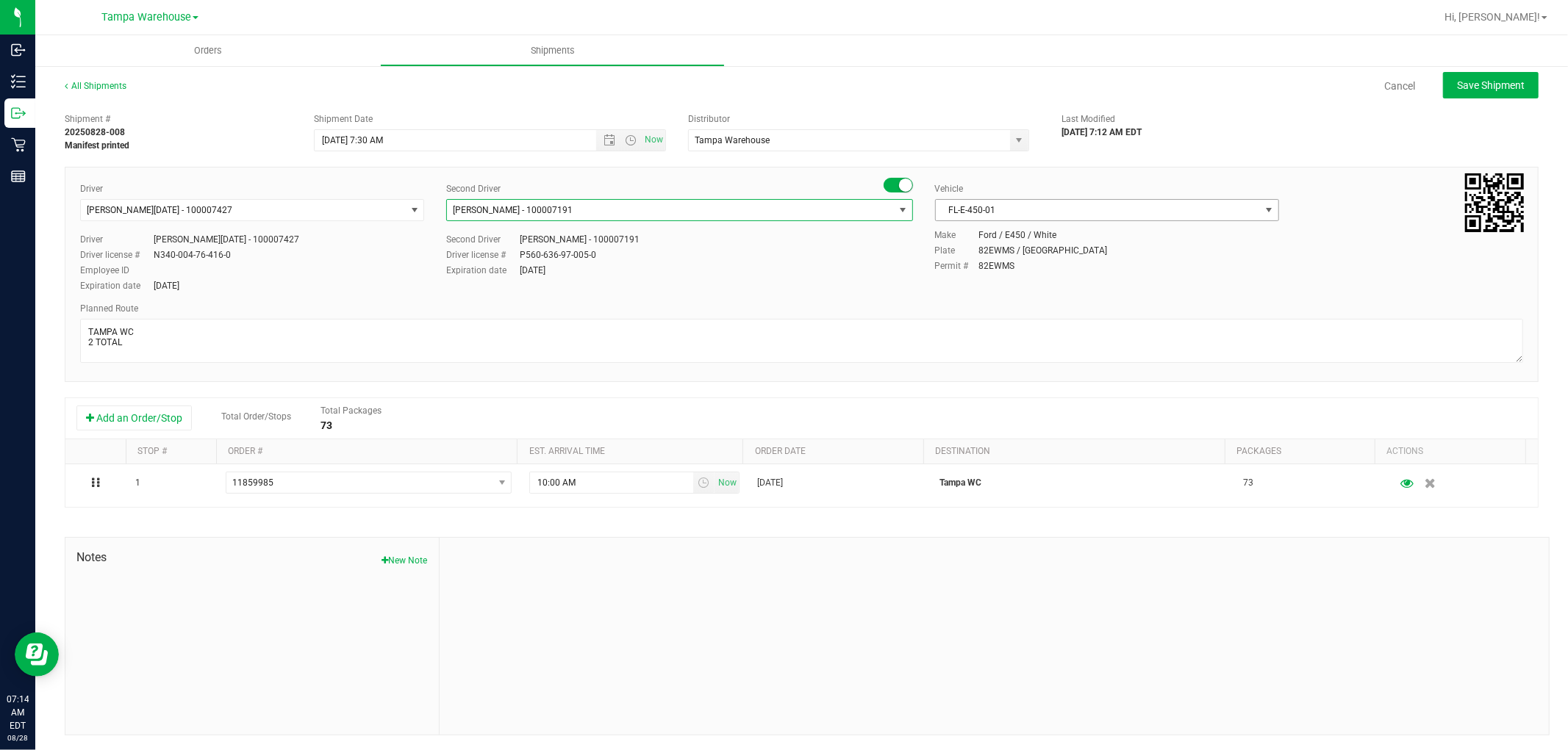
click at [1055, 211] on span "FL-E-450-01" at bounding box center [1097, 210] width 324 height 21
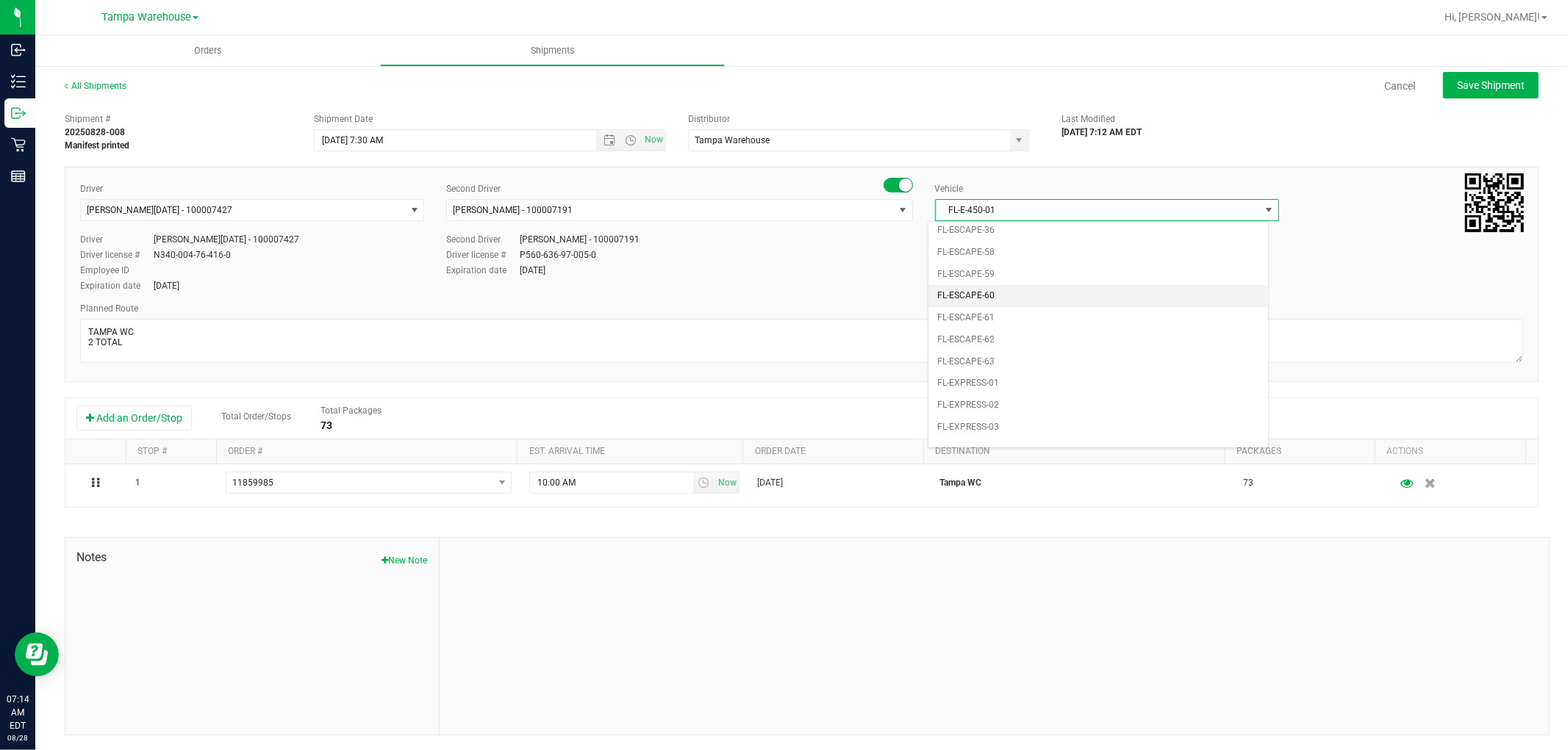
scroll to position [261, 0]
click at [1008, 347] on li "FL-EXPRESS-03" at bounding box center [1098, 346] width 340 height 22
click at [1476, 80] on span "Save Shipment" at bounding box center [1490, 86] width 68 height 12
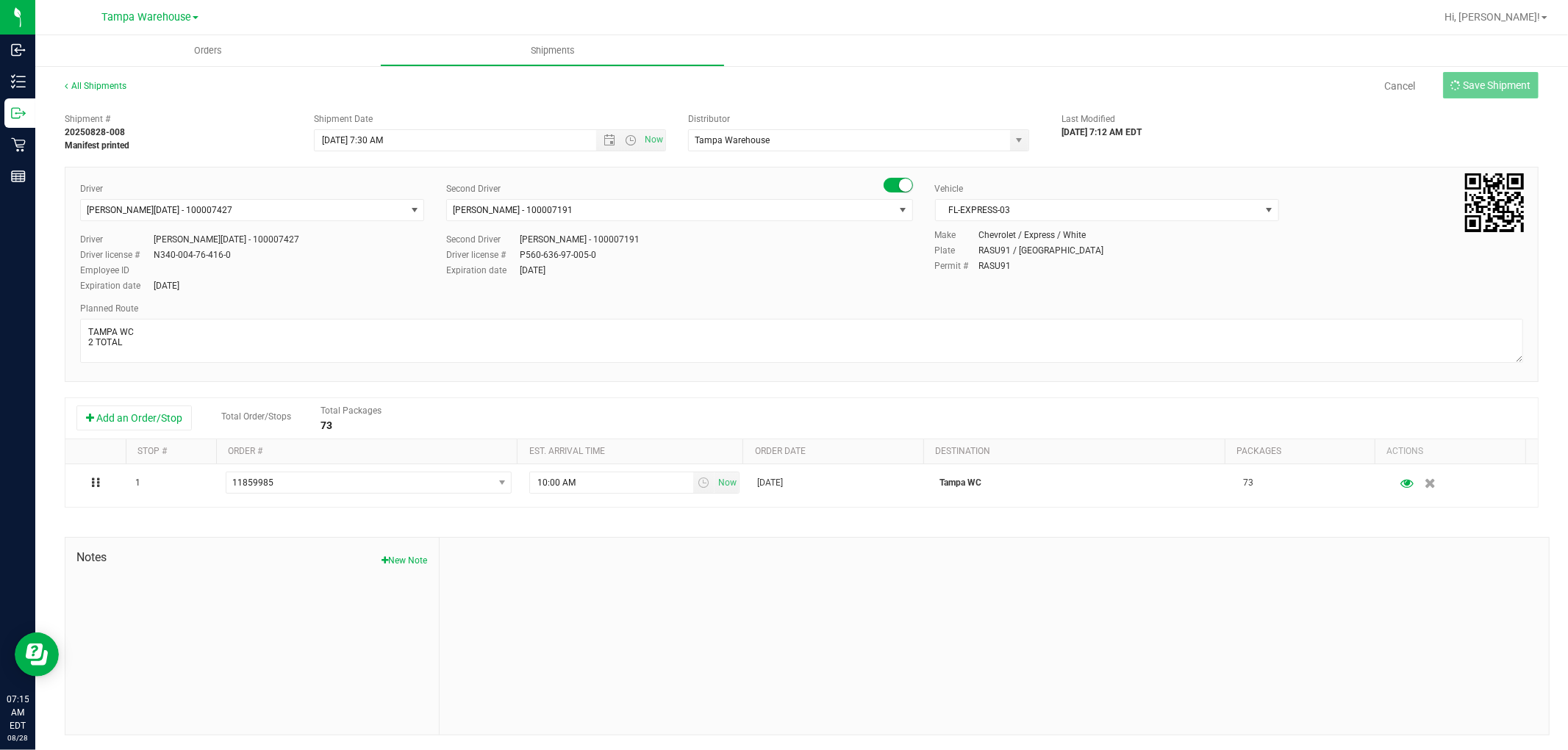
type input "[DATE] 11:30 AM"
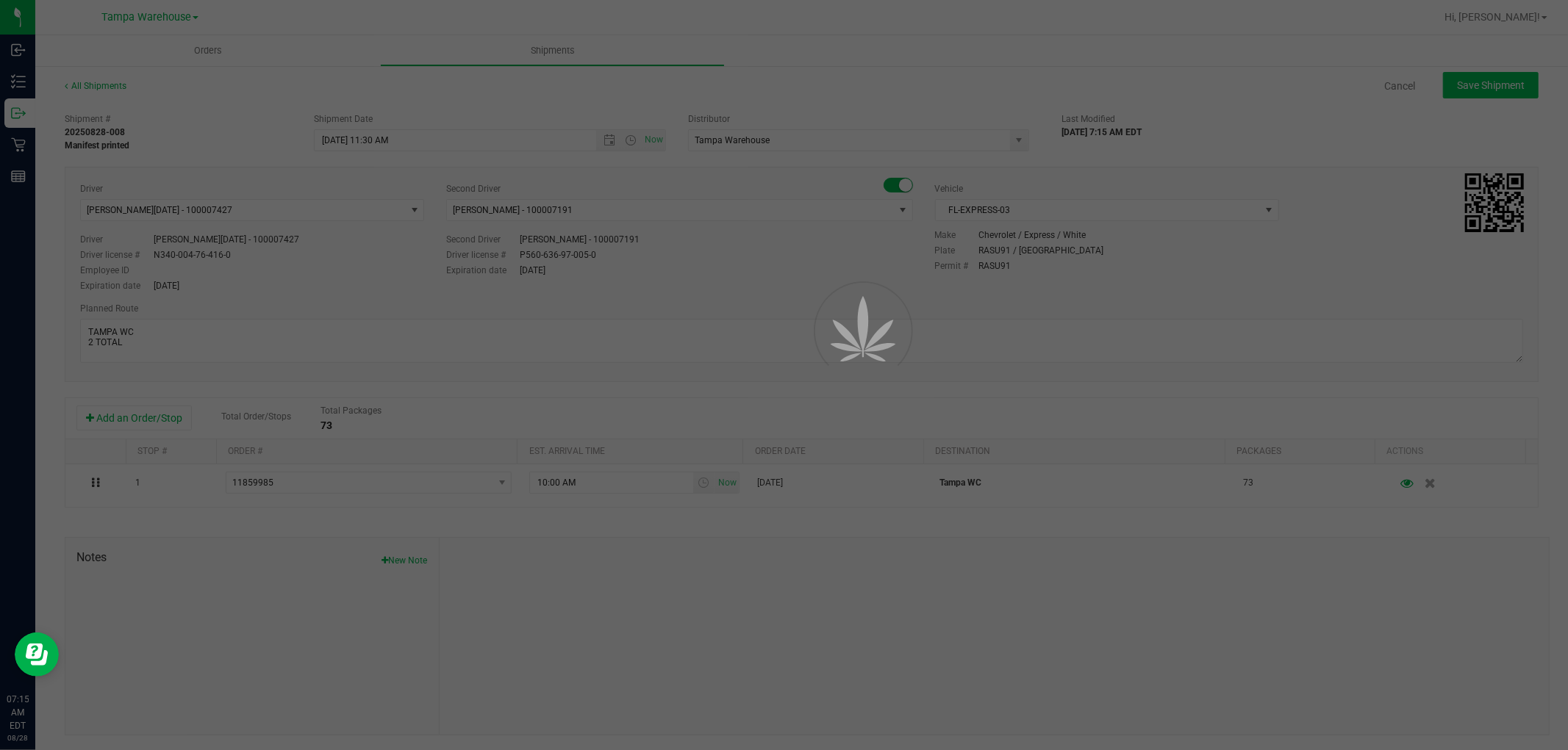
click at [1476, 88] on div at bounding box center [784, 375] width 1568 height 750
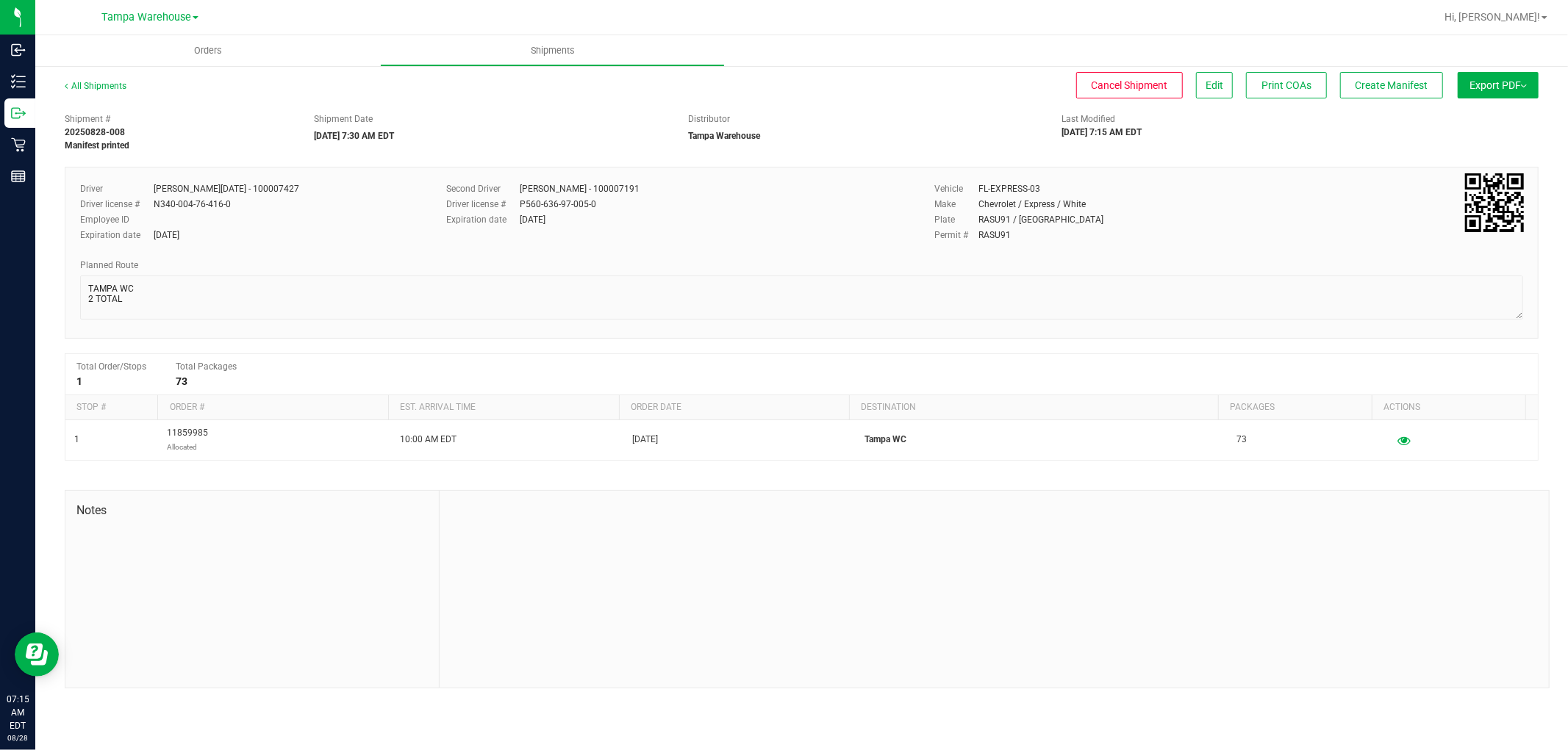
click at [1476, 88] on span "Export PDF" at bounding box center [1497, 86] width 57 height 12
click at [1470, 115] on span "Manifest by Package ID" at bounding box center [1476, 118] width 93 height 10
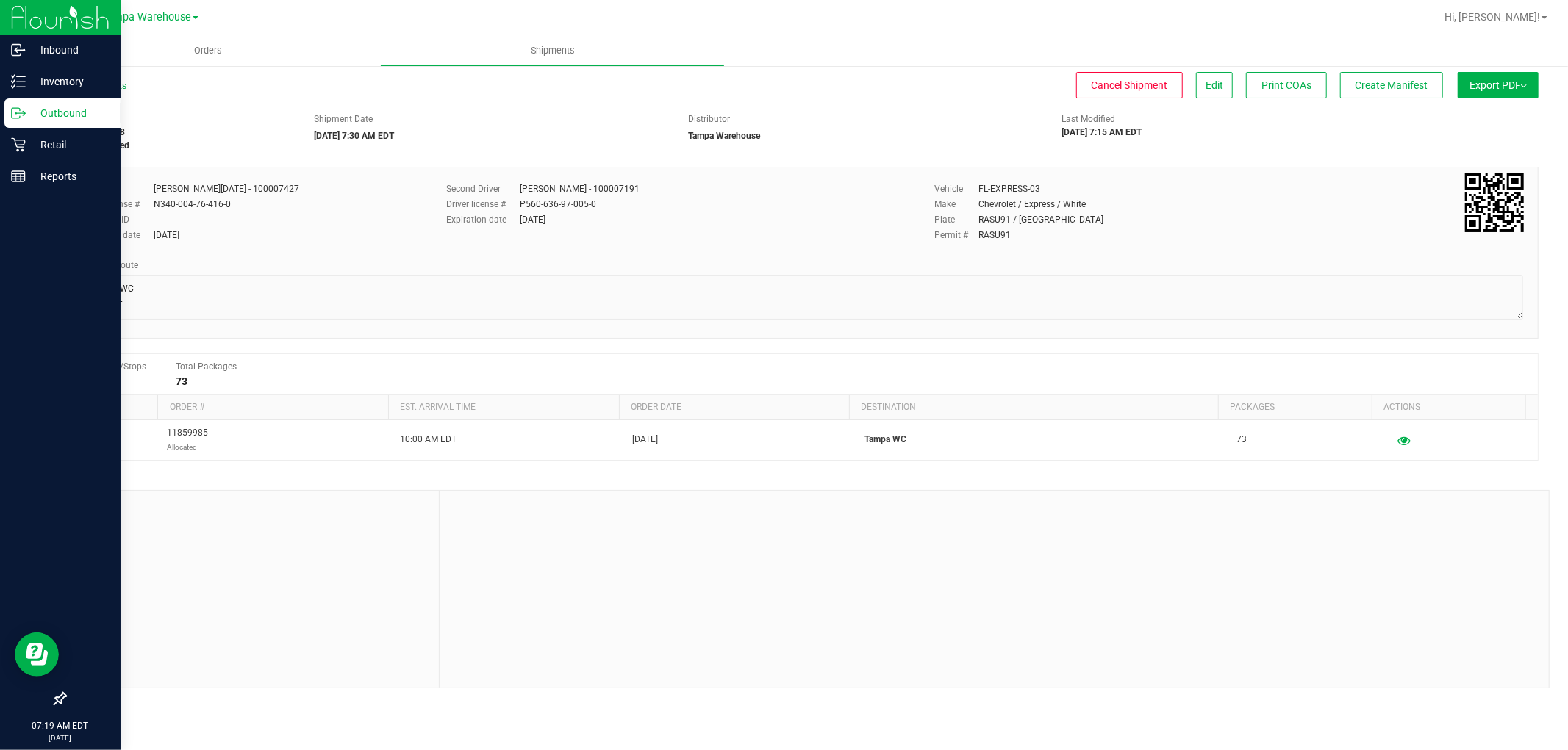
click at [63, 116] on p "Outbound" at bounding box center [70, 113] width 88 height 18
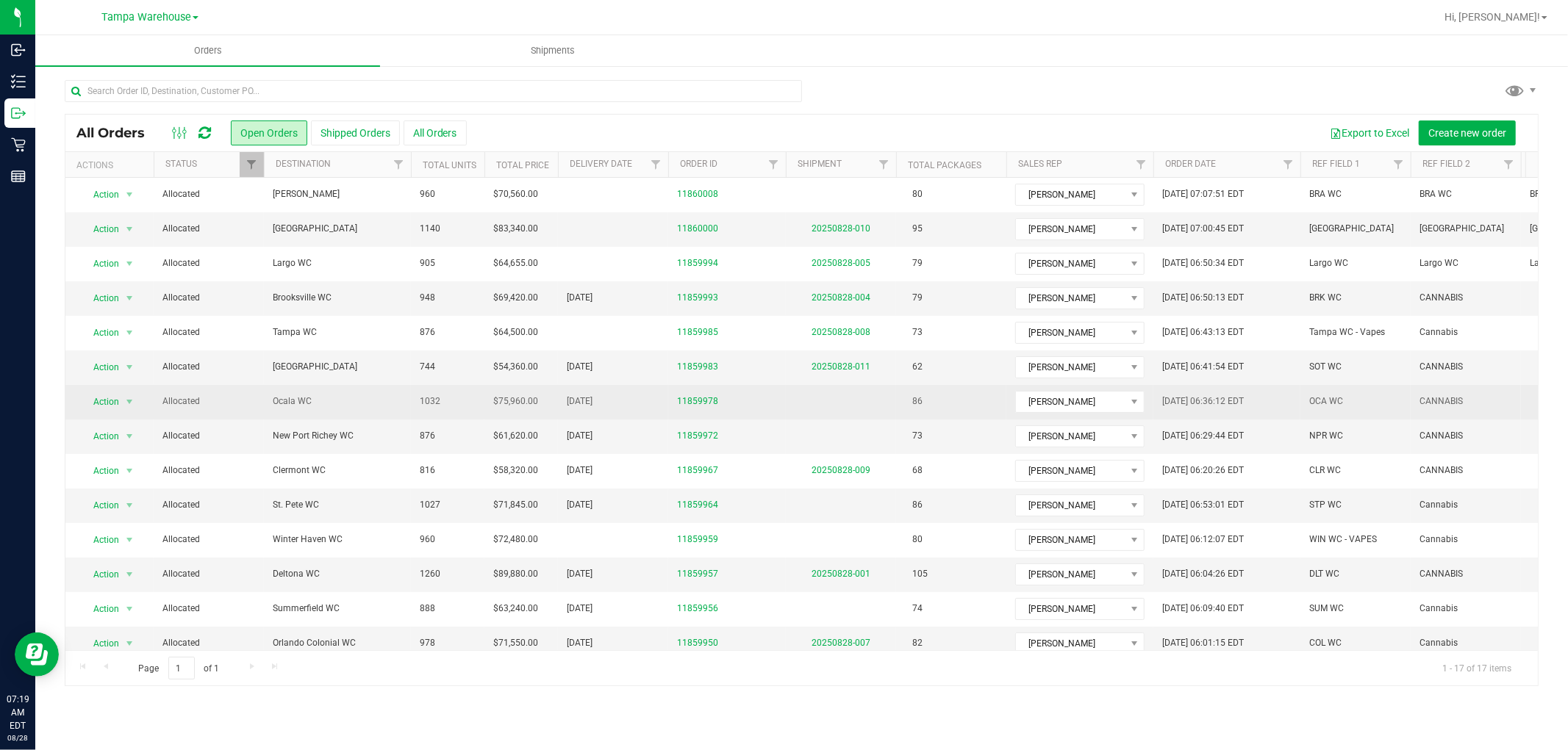
click at [297, 404] on span "Ocala WC" at bounding box center [338, 401] width 130 height 14
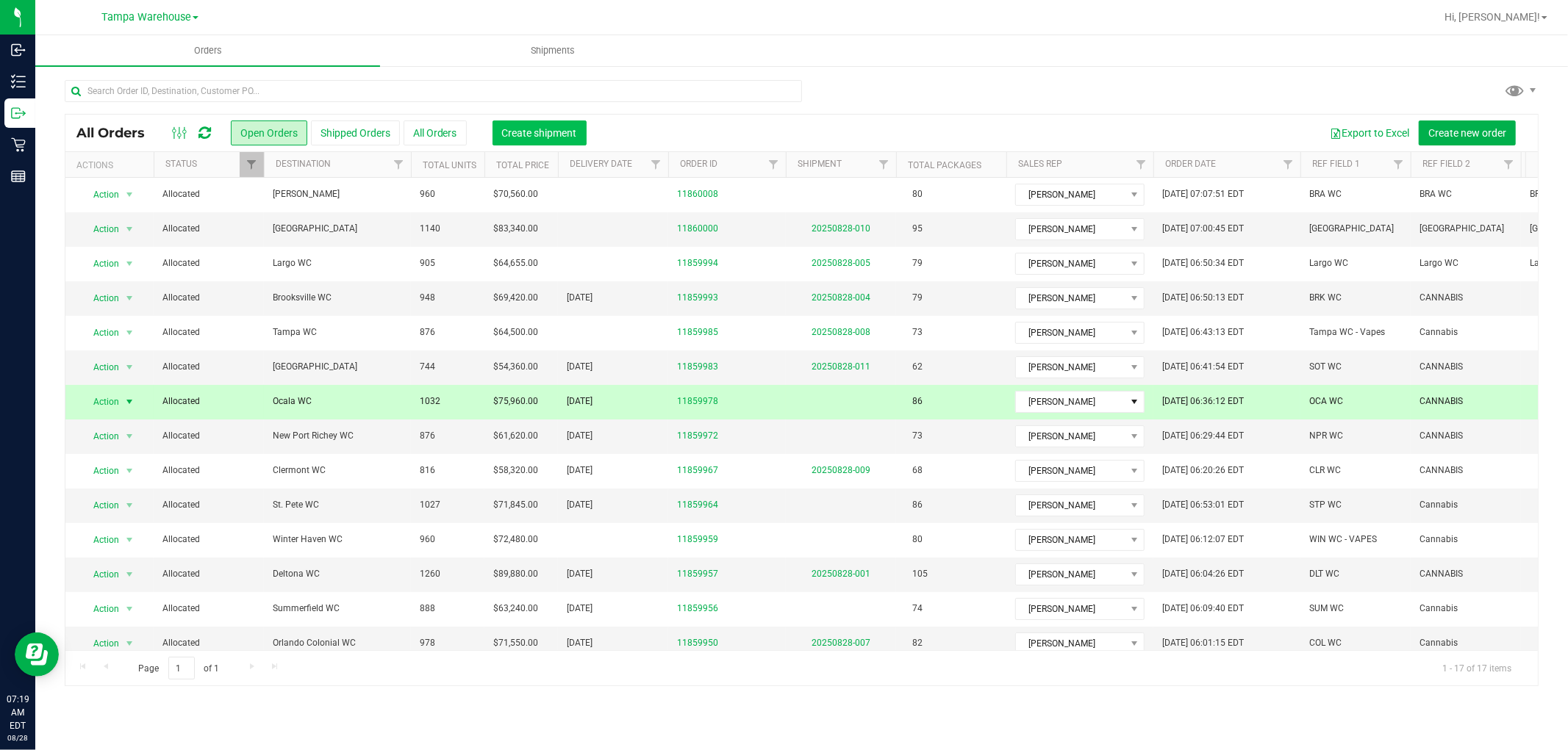
click at [560, 135] on span "Create shipment" at bounding box center [540, 133] width 75 height 12
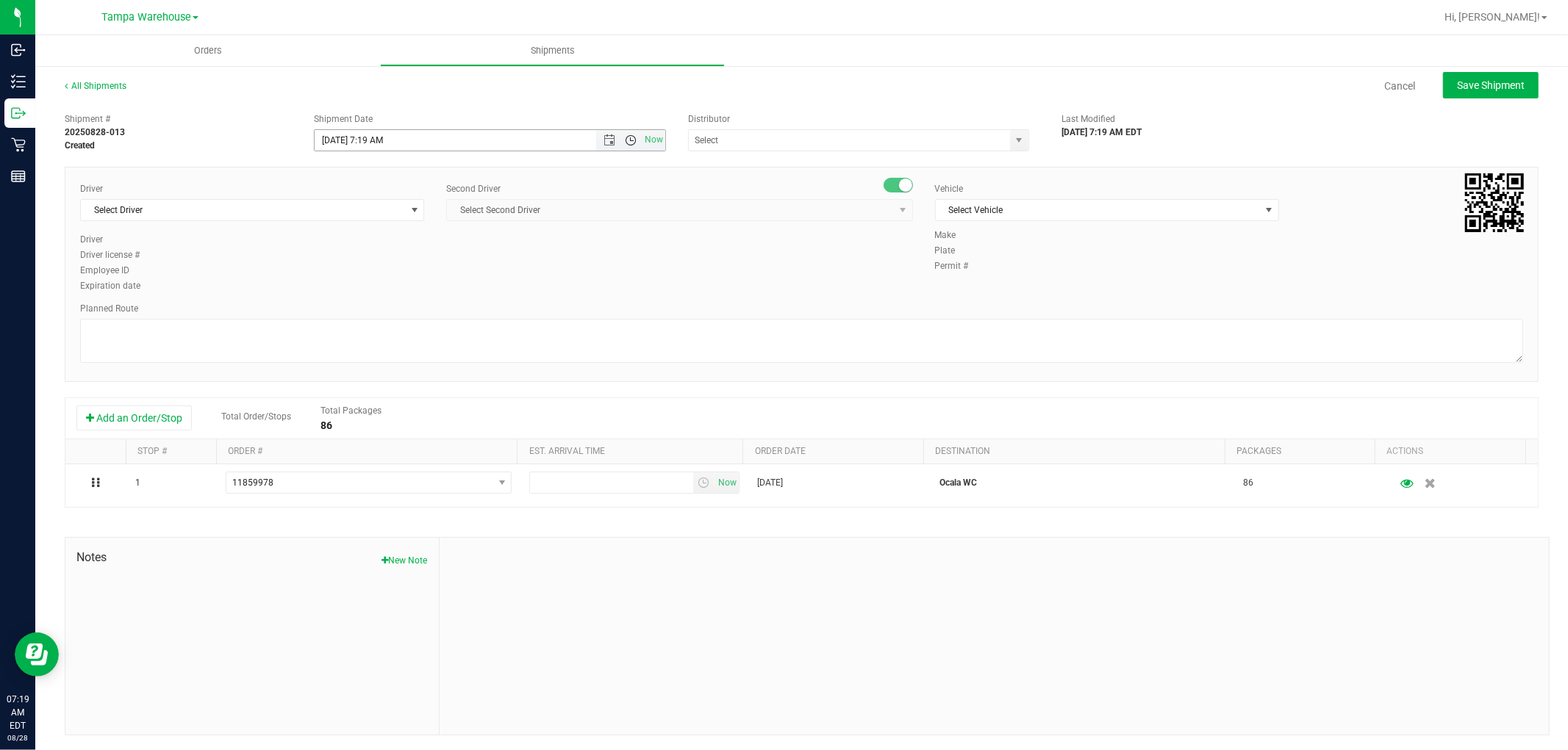
click at [625, 136] on span "Open the time view" at bounding box center [630, 140] width 12 height 12
click at [368, 201] on li "7:30 AM" at bounding box center [485, 203] width 346 height 19
type input "[DATE] 7:30 AM"
click at [753, 140] on input "text" at bounding box center [844, 141] width 312 height 21
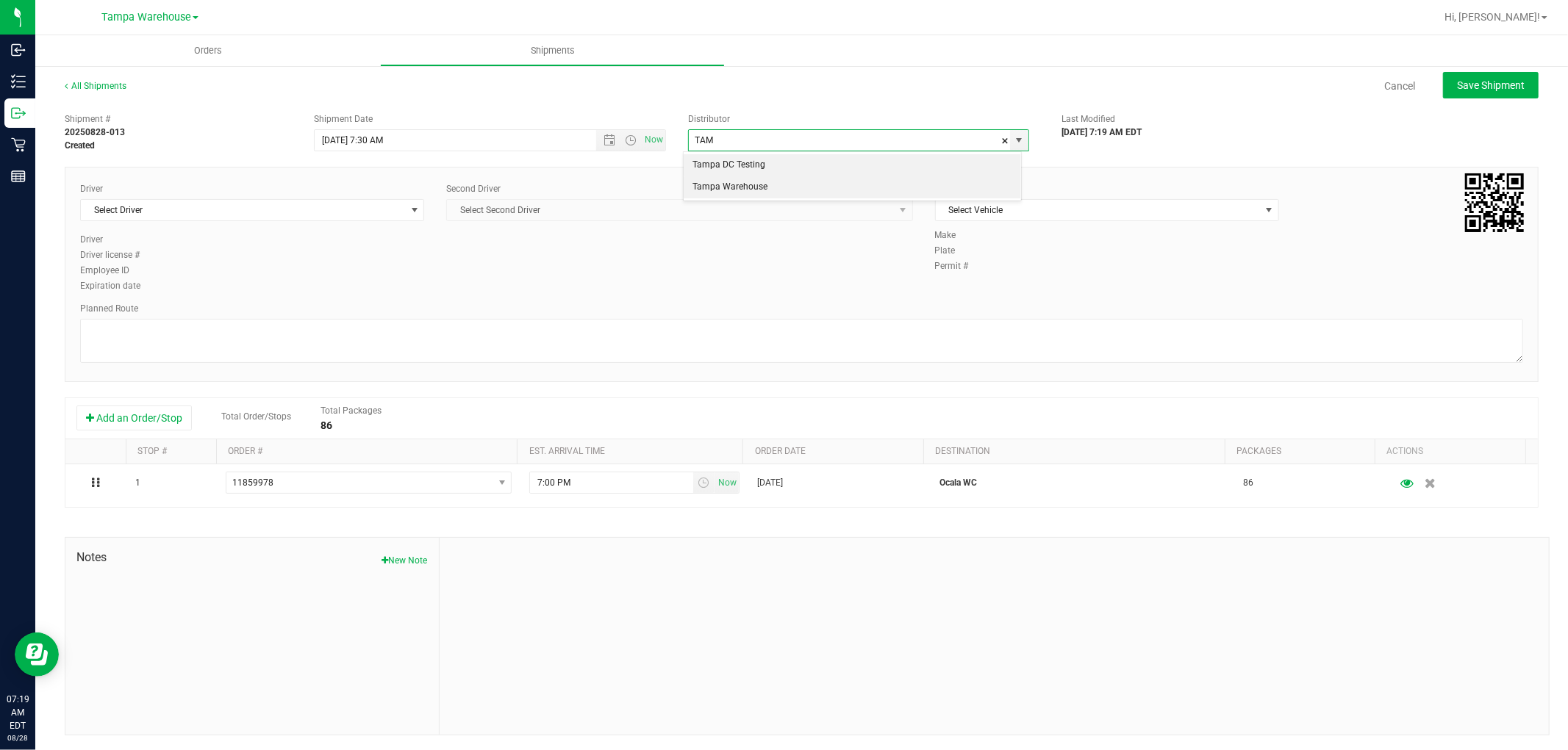
click at [739, 186] on li "Tampa Warehouse" at bounding box center [852, 188] width 337 height 22
type input "Tampa Warehouse"
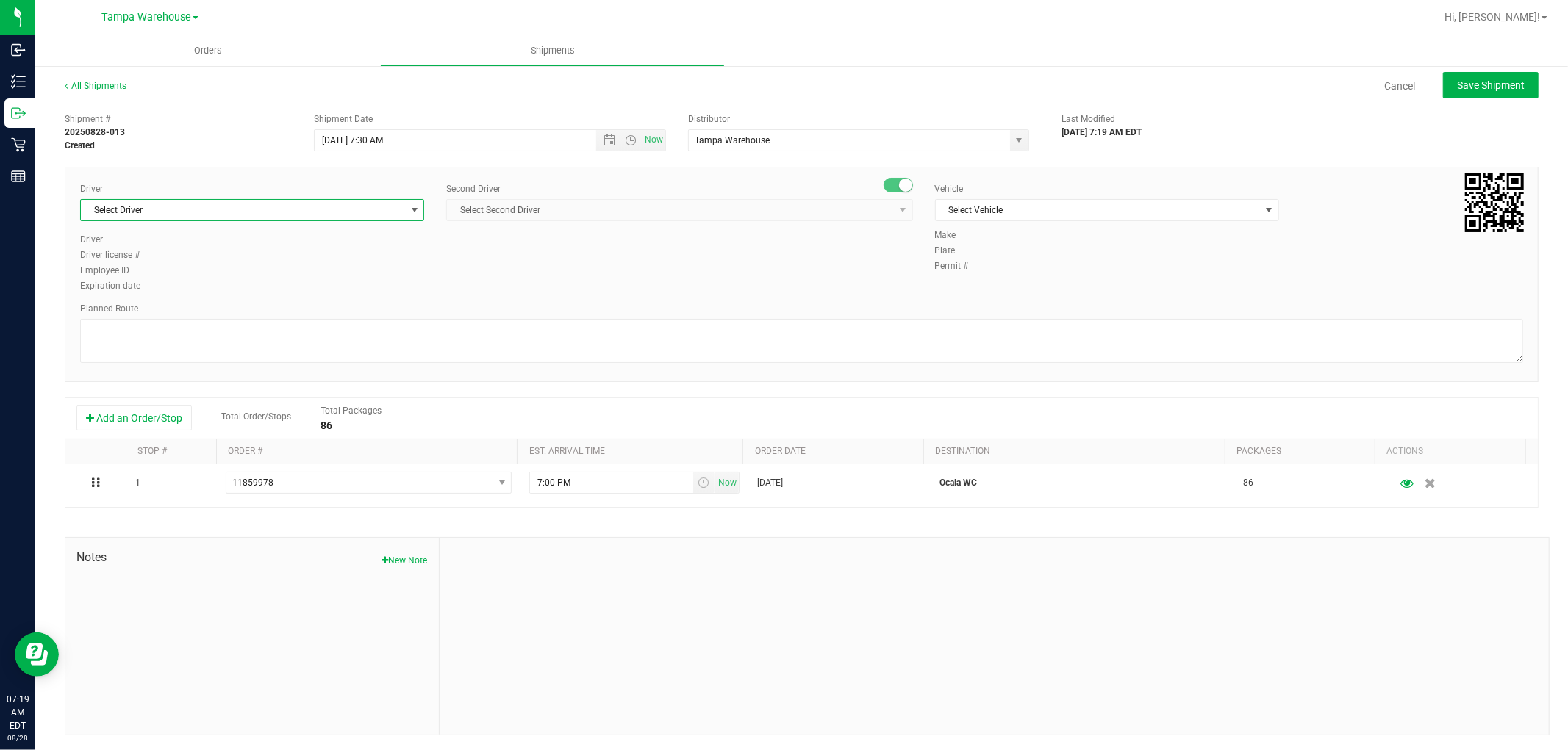
click at [361, 206] on span "Select Driver" at bounding box center [242, 210] width 324 height 21
click at [177, 267] on span "[PERSON_NAME][DATE] - 100007427" at bounding box center [162, 272] width 145 height 19
type input "ATA"
click at [597, 212] on span "Select Second Driver" at bounding box center [670, 210] width 446 height 21
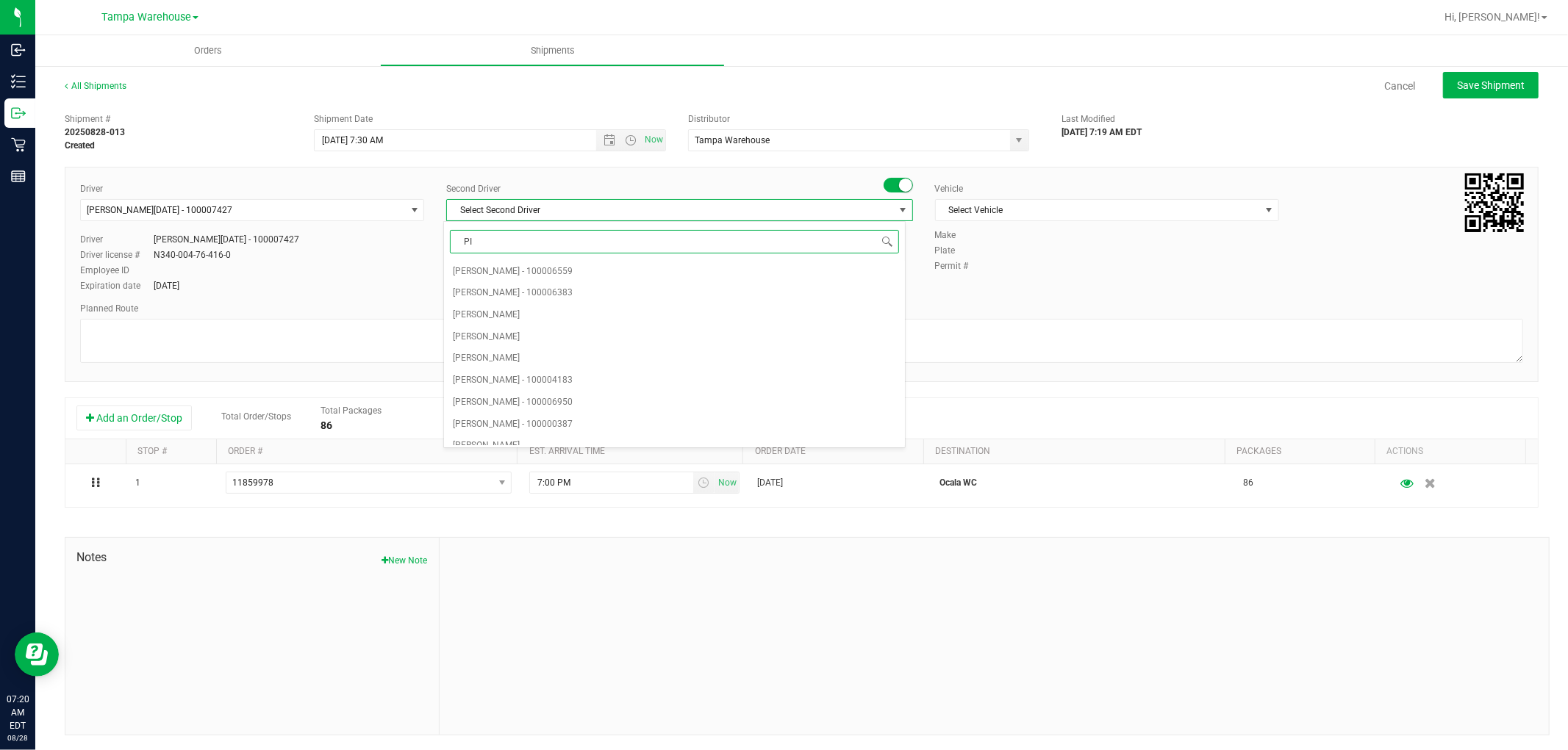
type input "PIN"
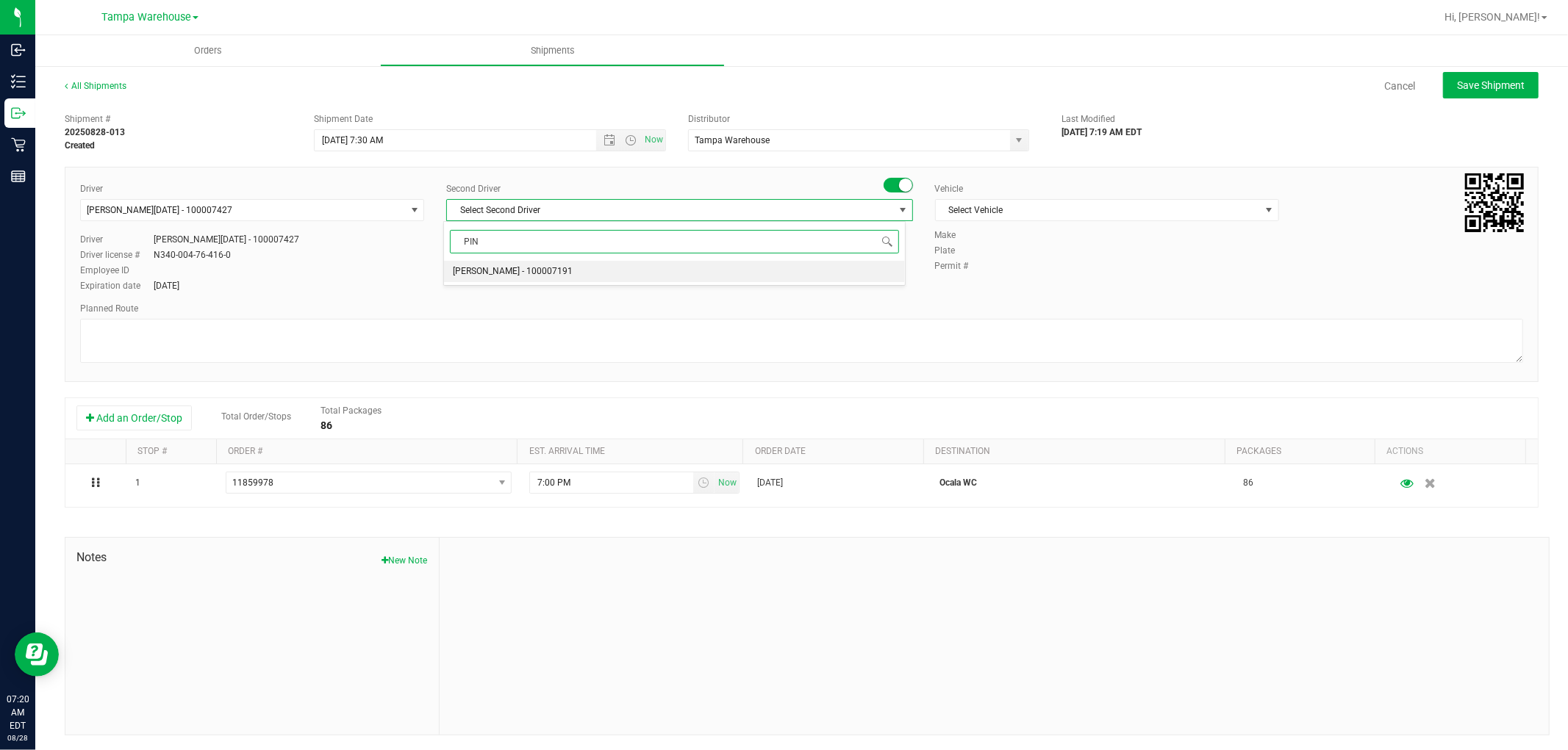
click at [514, 266] on span "[PERSON_NAME] - 100007191" at bounding box center [512, 272] width 120 height 19
click at [1005, 209] on span "Select Vehicle" at bounding box center [1097, 210] width 324 height 21
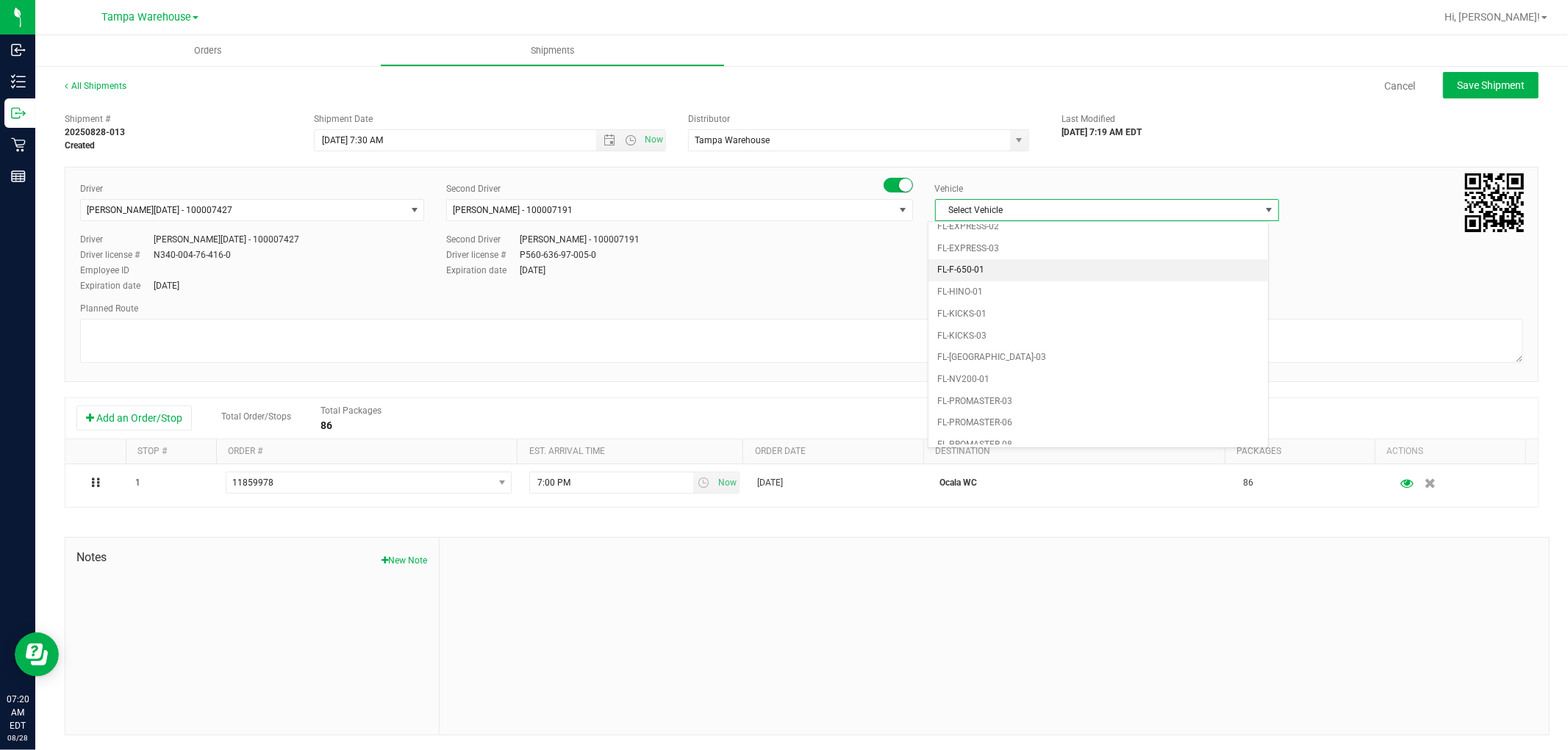
scroll to position [358, 0]
click at [1008, 250] on li "FL-EXPRESS-03" at bounding box center [1098, 249] width 340 height 22
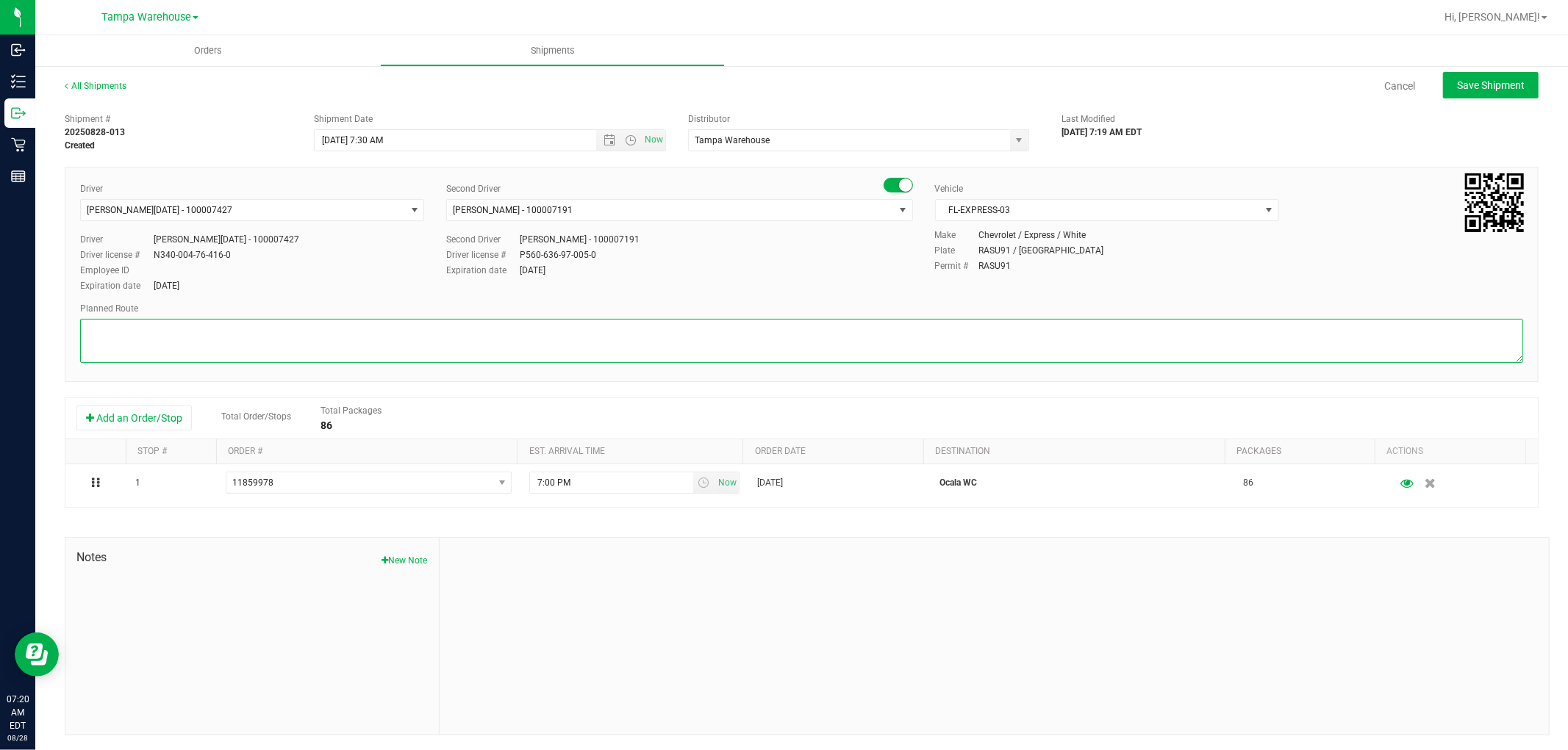
click at [889, 328] on textarea at bounding box center [801, 340] width 1443 height 44
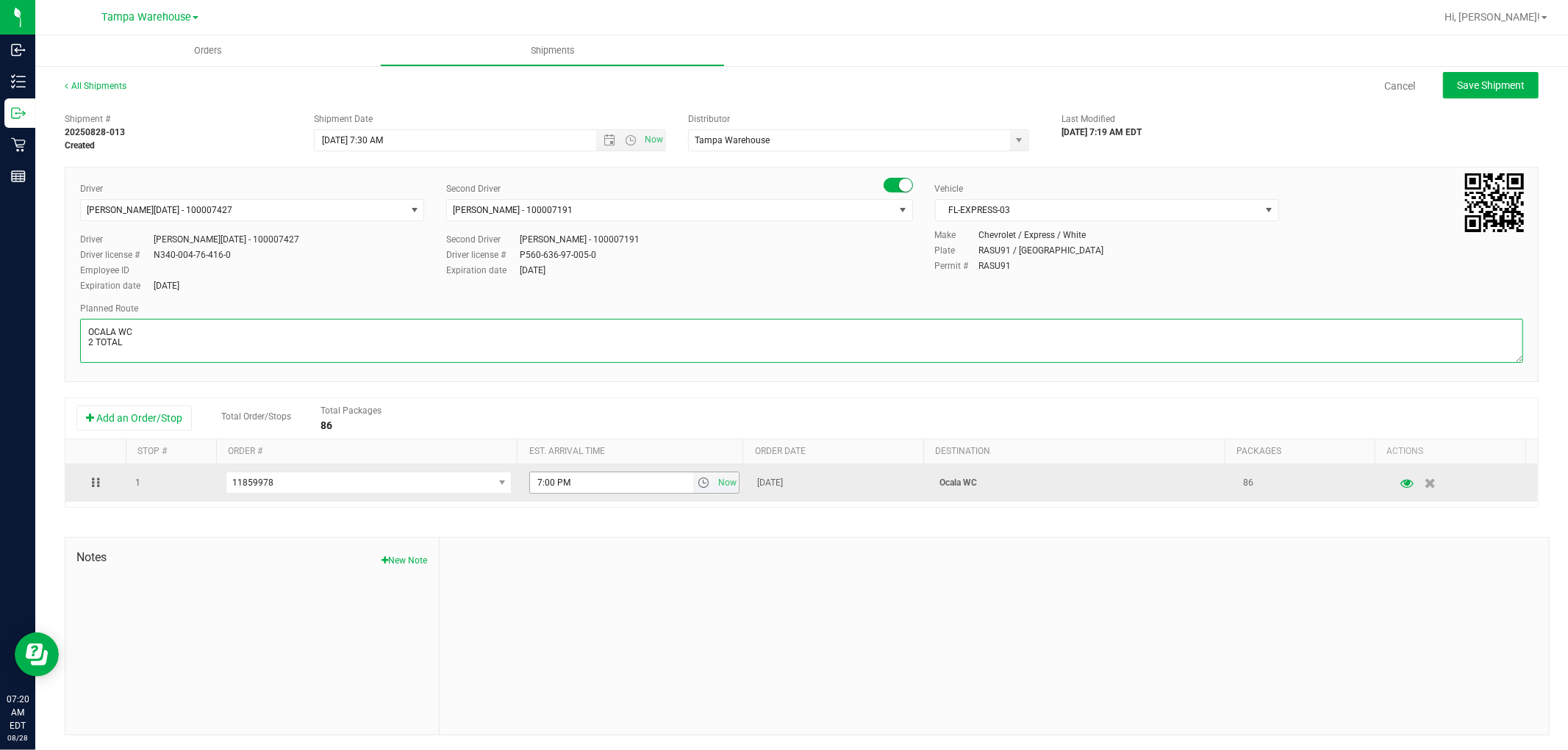
click at [698, 485] on span "select" at bounding box center [704, 483] width 12 height 12
type textarea "OCALA WC 2 TOTAL"
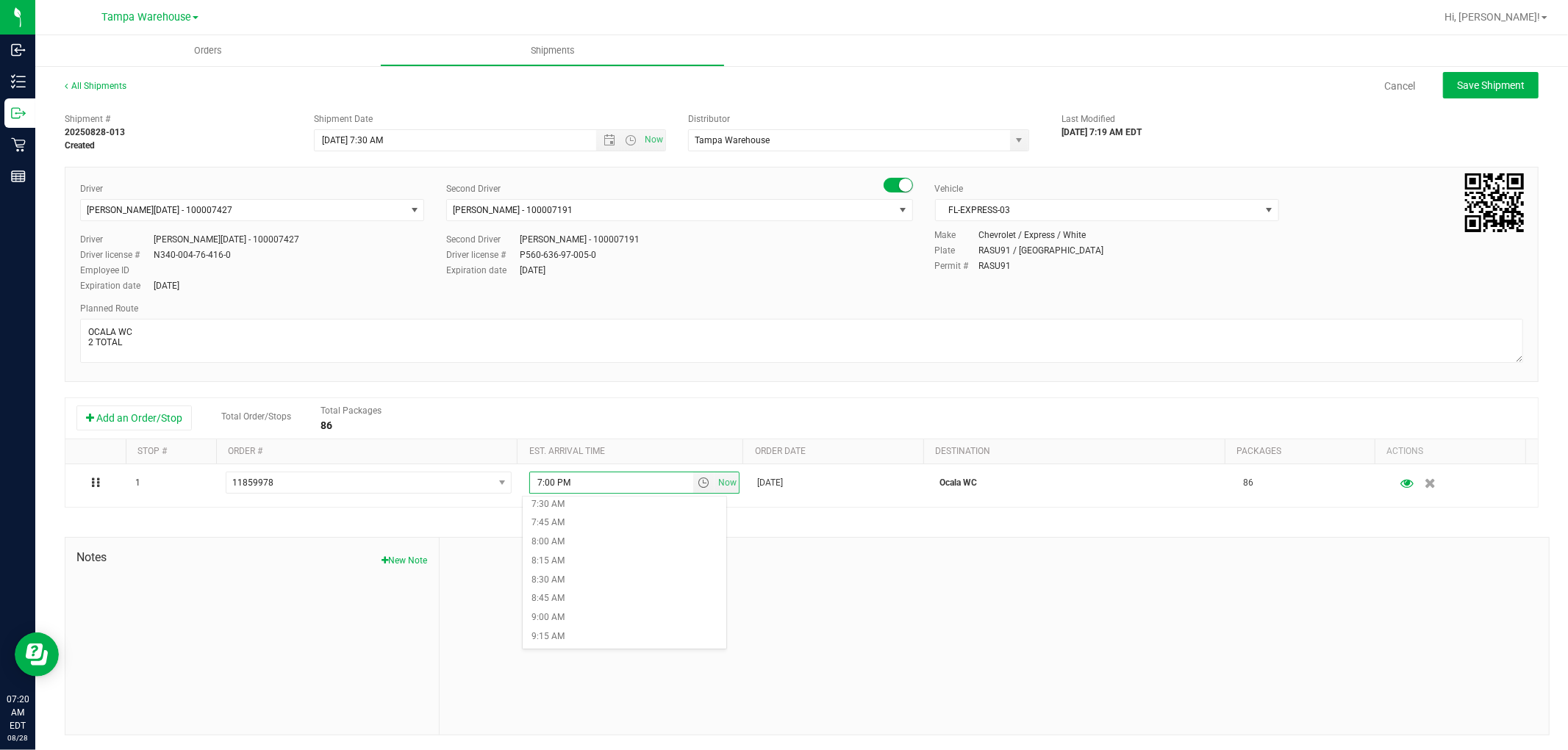
scroll to position [652, 0]
click at [590, 607] on li "10:00 AM" at bounding box center [624, 612] width 203 height 19
click at [1495, 86] on span "Save Shipment" at bounding box center [1490, 86] width 68 height 12
type input "[DATE] 11:30 AM"
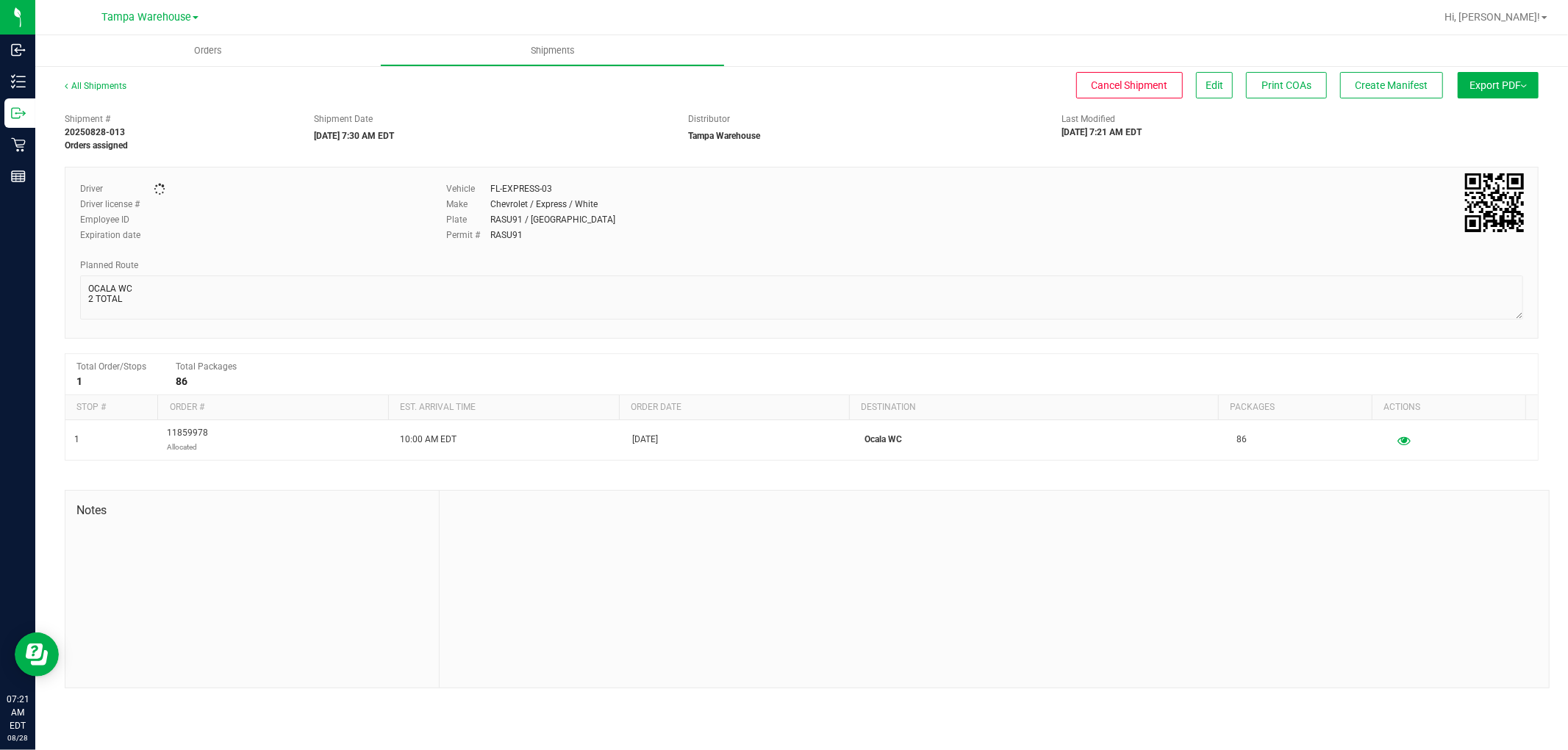
click at [1495, 86] on span "Export PDF" at bounding box center [1497, 86] width 57 height 12
click at [1500, 88] on span "Export PDF" at bounding box center [1497, 86] width 57 height 12
click at [1496, 89] on span "Export PDF" at bounding box center [1497, 86] width 57 height 12
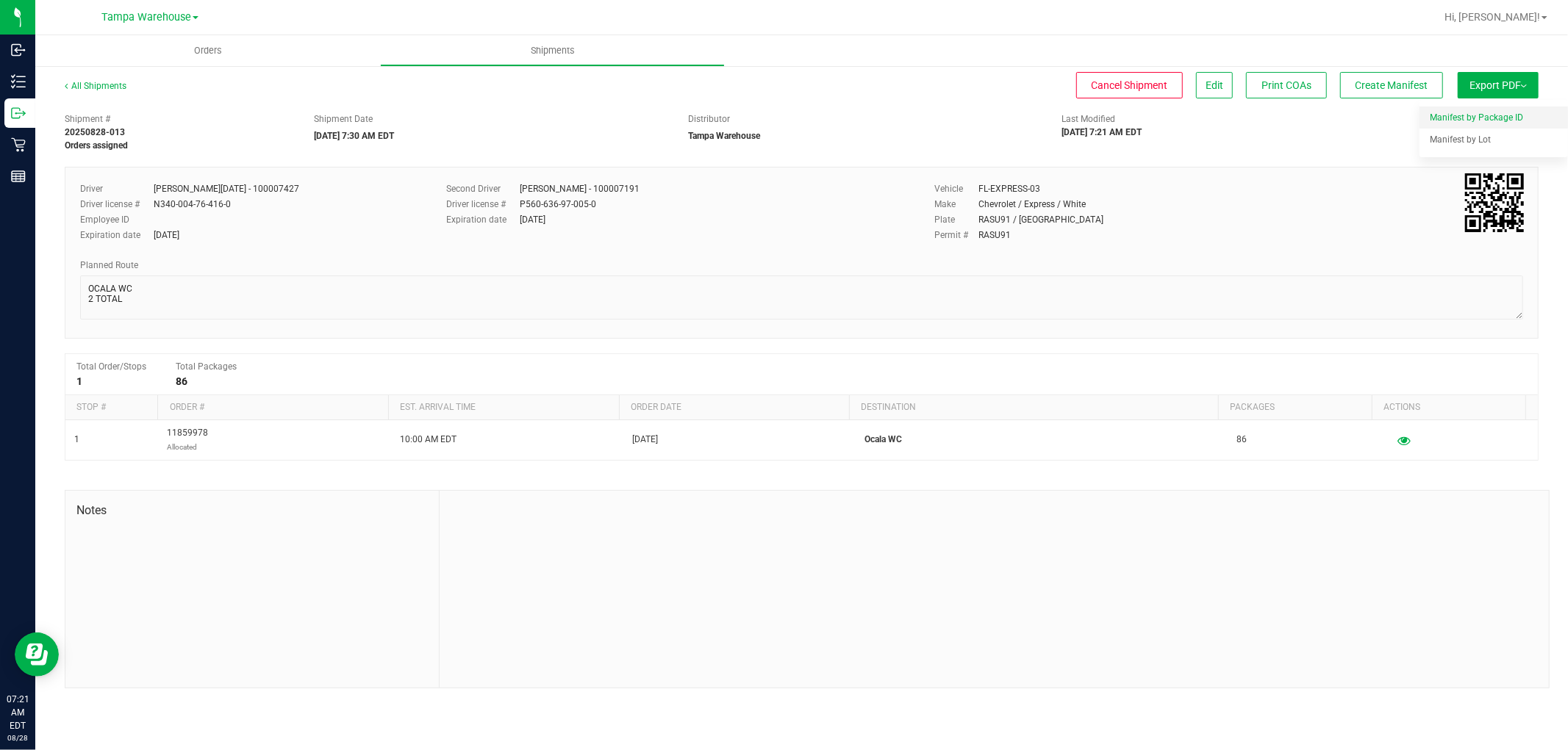
click at [1481, 120] on span "Manifest by Package ID" at bounding box center [1476, 118] width 93 height 10
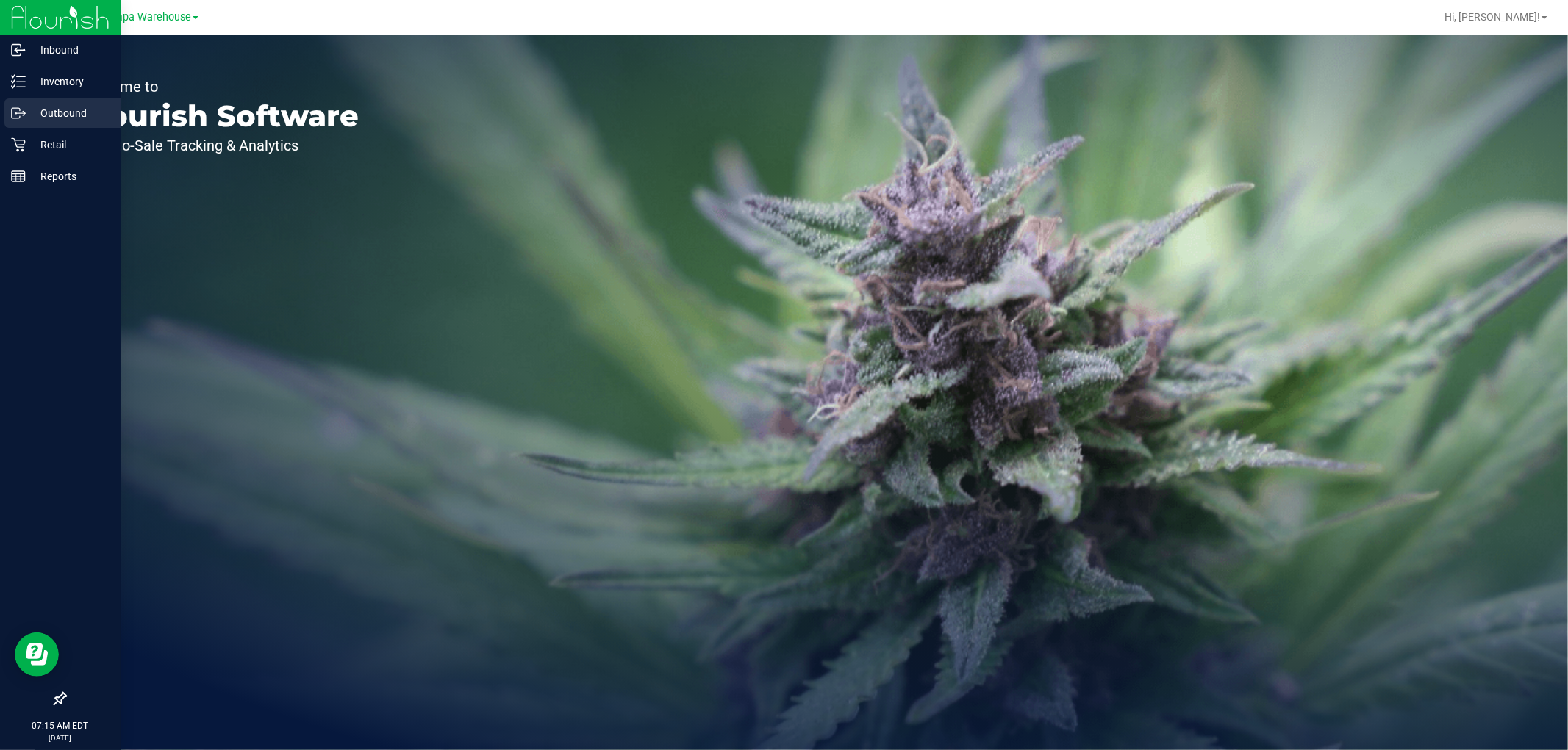
click at [60, 114] on p "Outbound" at bounding box center [70, 113] width 88 height 18
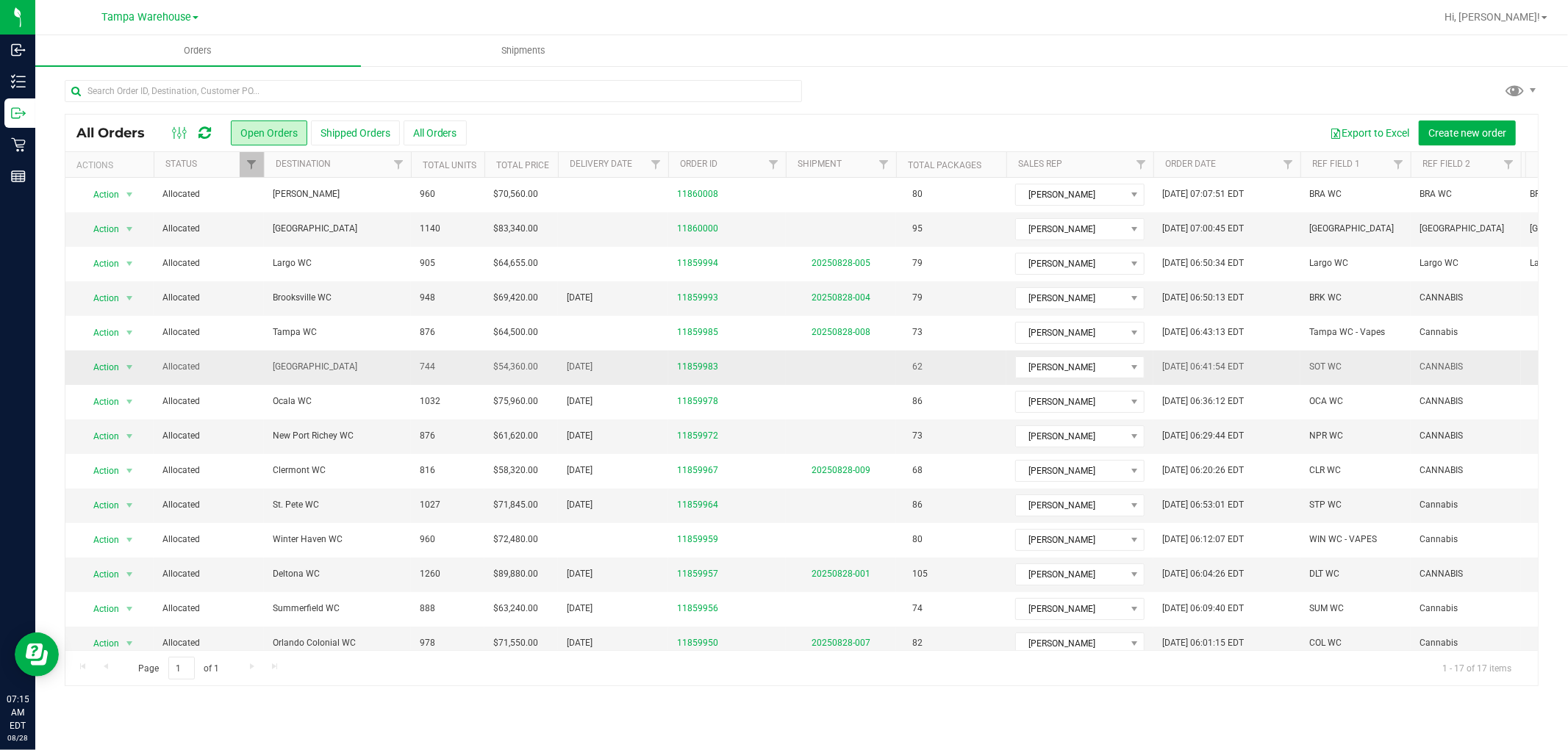
click at [300, 365] on span "[GEOGRAPHIC_DATA]" at bounding box center [338, 366] width 130 height 14
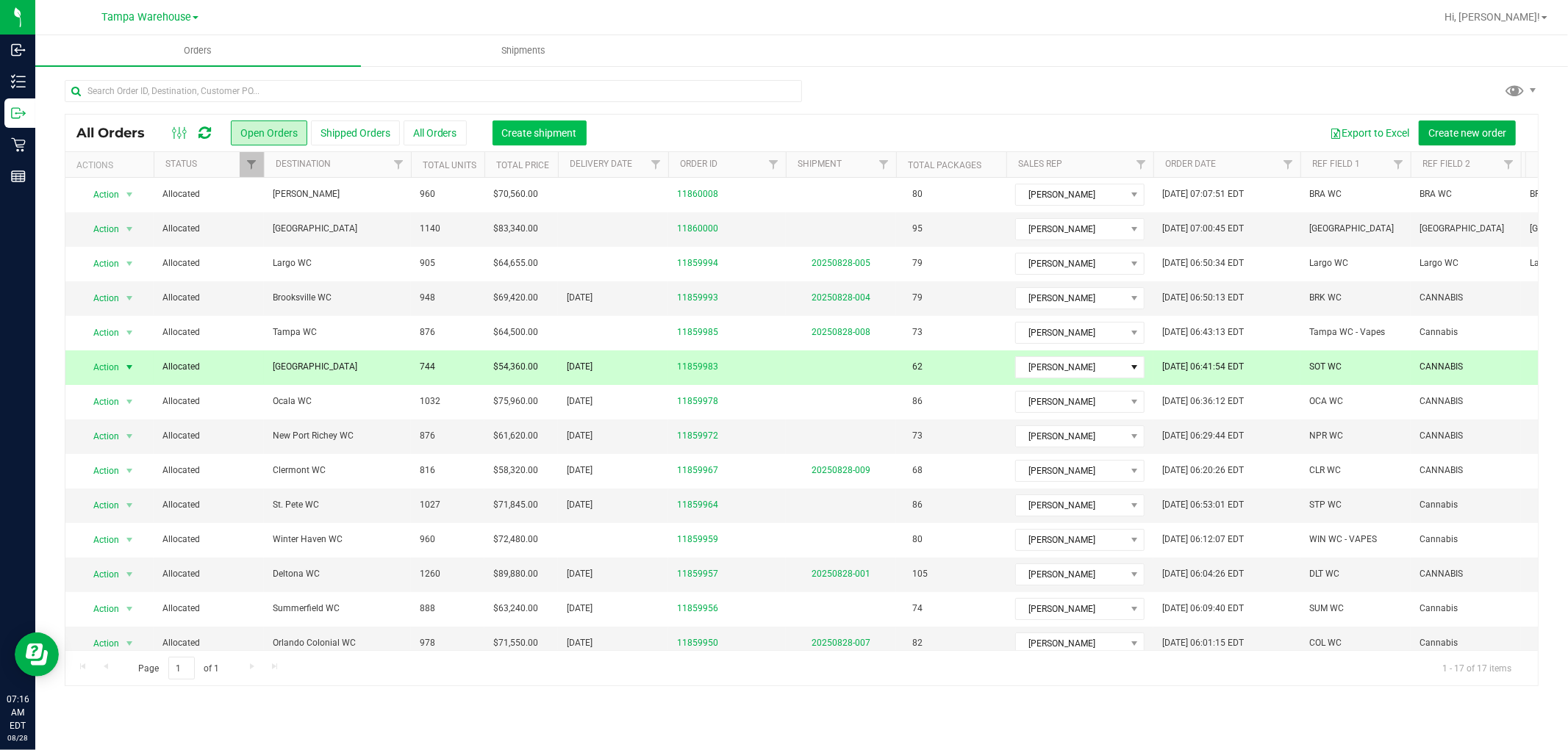
click at [540, 133] on span "Create shipment" at bounding box center [540, 133] width 75 height 12
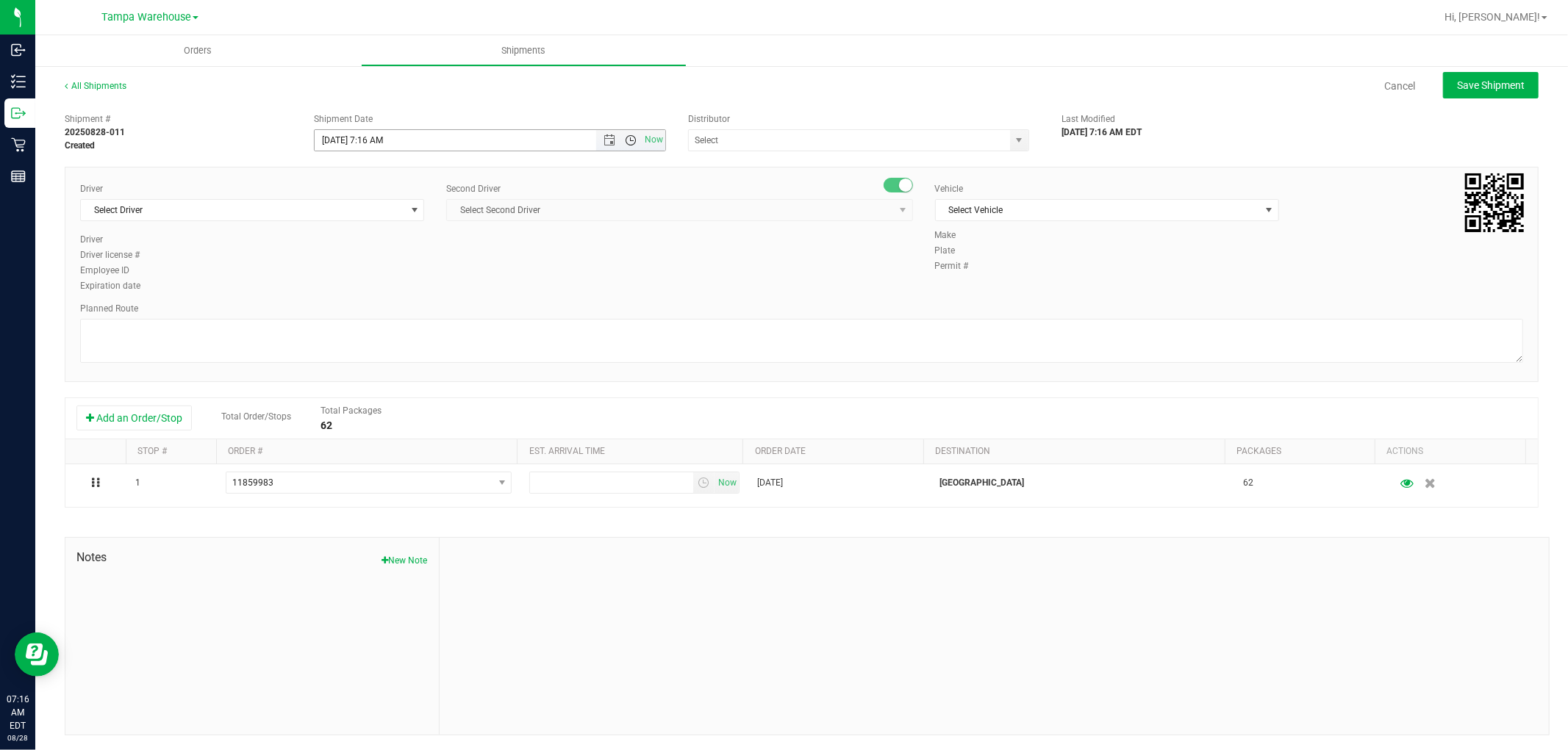
click at [625, 140] on span "Open the time view" at bounding box center [630, 140] width 12 height 12
click at [365, 203] on li "7:30 AM" at bounding box center [485, 203] width 346 height 19
type input "[DATE] 7:30 AM"
click at [774, 137] on input "text" at bounding box center [844, 141] width 312 height 21
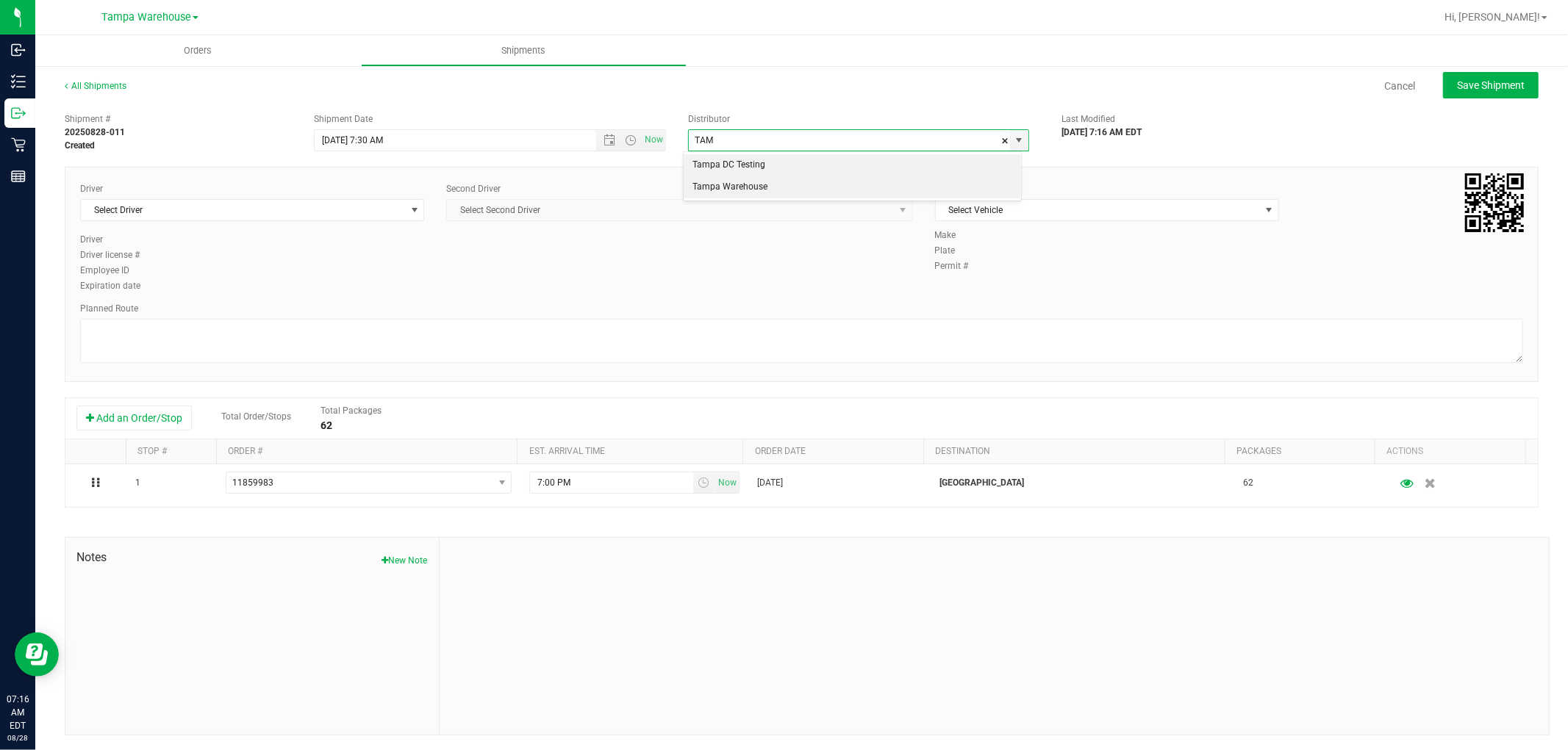
click at [755, 185] on li "Tampa Warehouse" at bounding box center [852, 188] width 337 height 22
type input "Tampa Warehouse"
click at [349, 213] on span "Select Driver" at bounding box center [242, 210] width 324 height 21
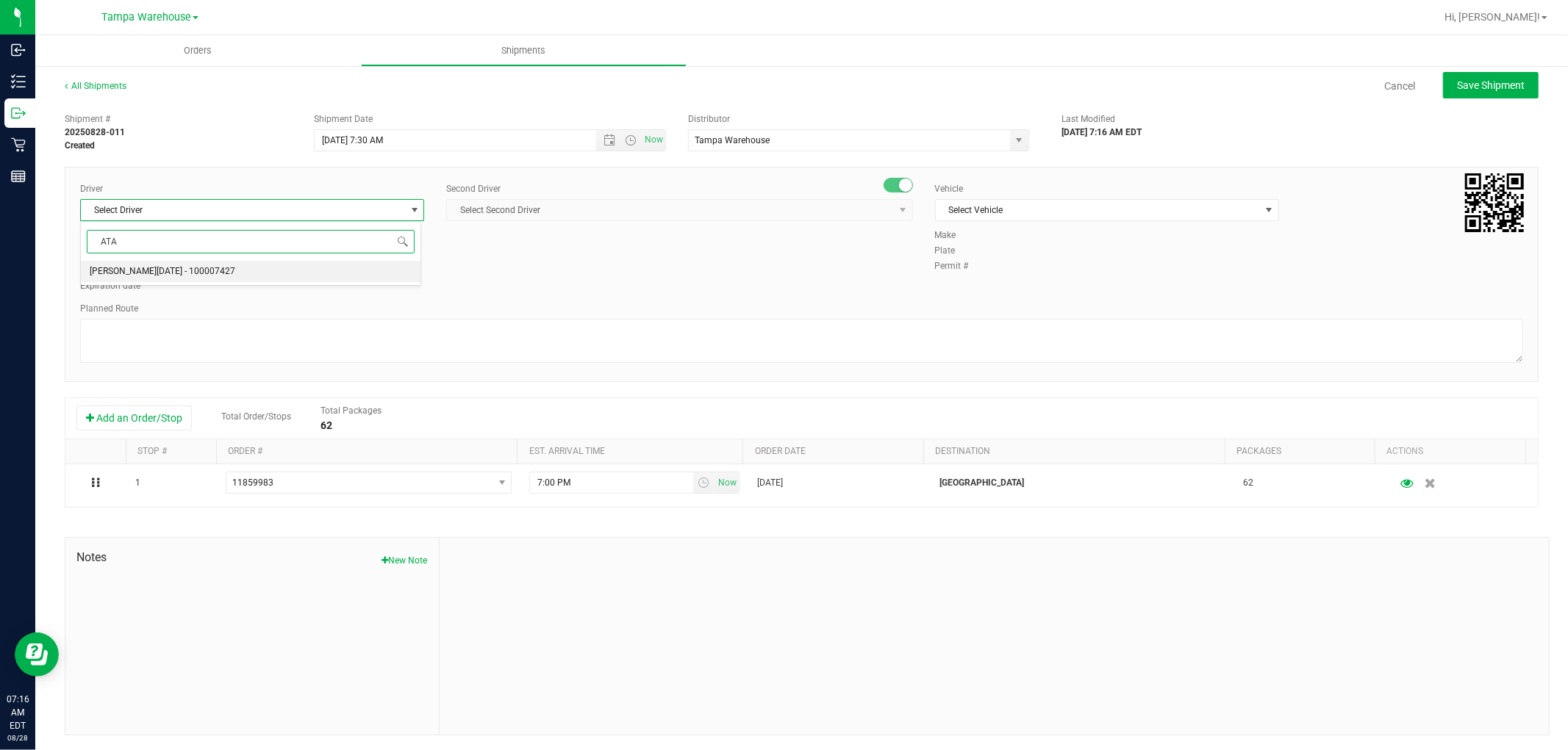
click at [169, 269] on span "[PERSON_NAME][DATE] - 100007427" at bounding box center [162, 272] width 145 height 19
type input "ATA"
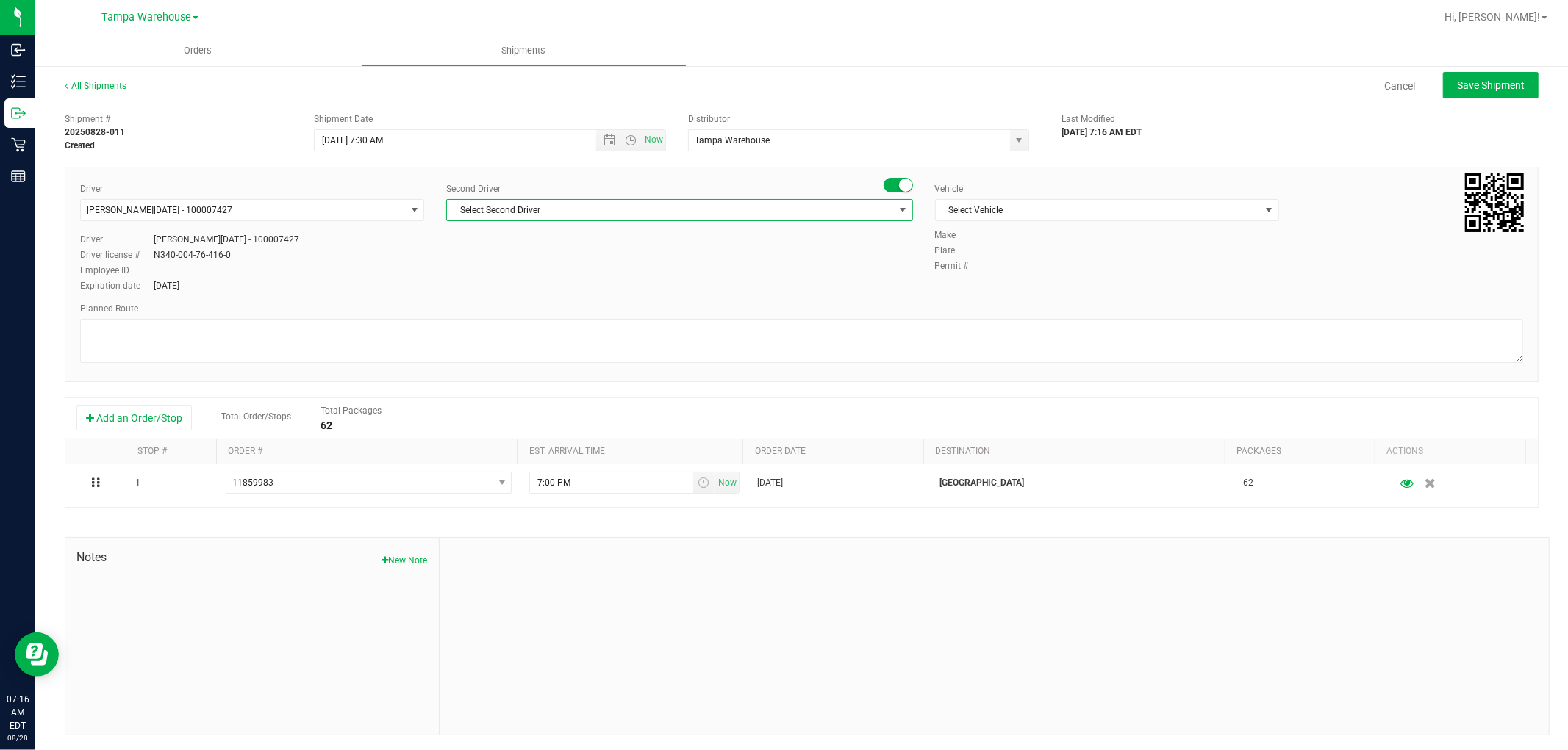
click at [581, 207] on span "Select Second Driver" at bounding box center [670, 210] width 446 height 21
type input "PIN"
click at [509, 270] on span "[PERSON_NAME] - 100007191" at bounding box center [512, 272] width 120 height 19
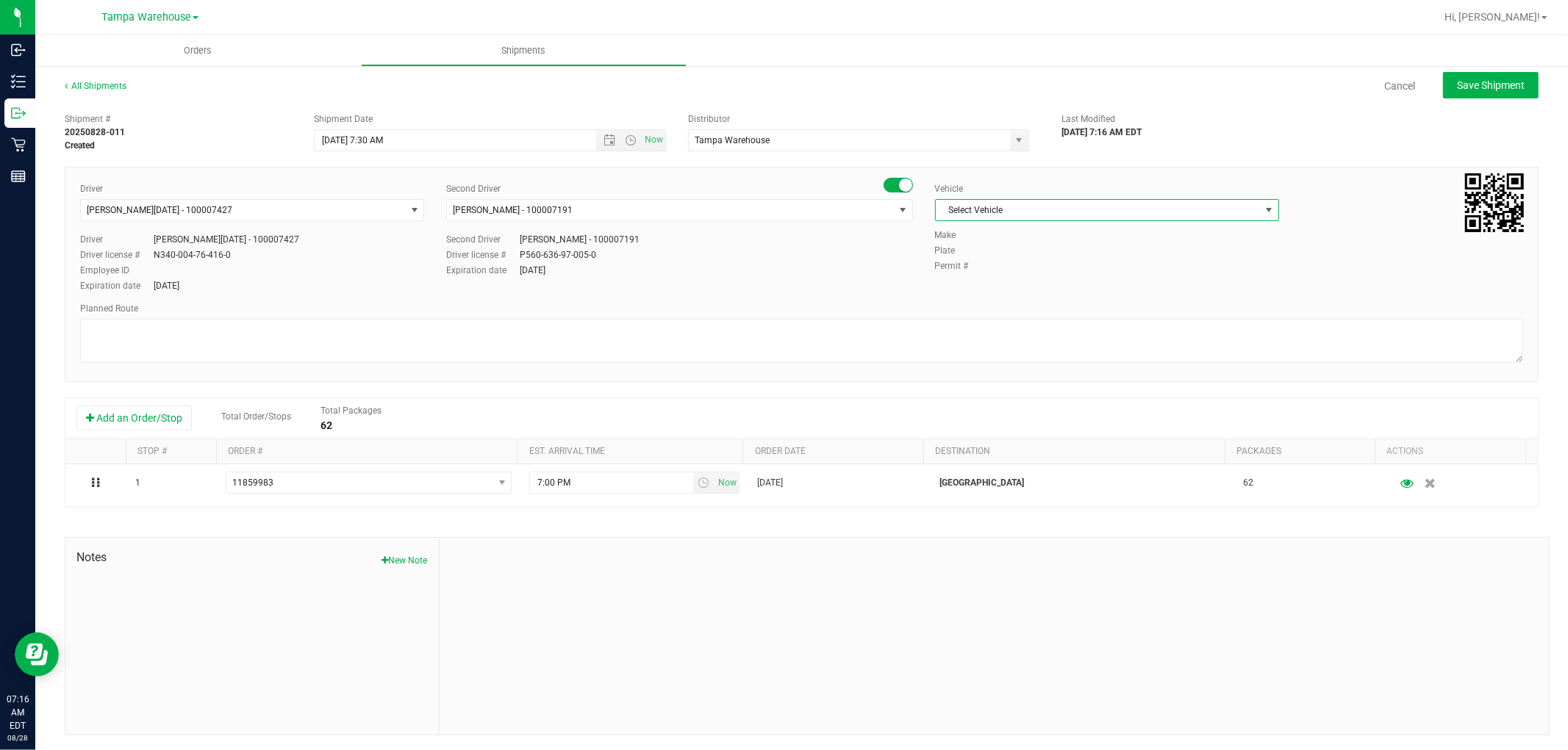
click at [1046, 212] on span "Select Vehicle" at bounding box center [1097, 210] width 324 height 21
click at [1012, 349] on li "FL-EXPRESS-03" at bounding box center [1098, 346] width 340 height 22
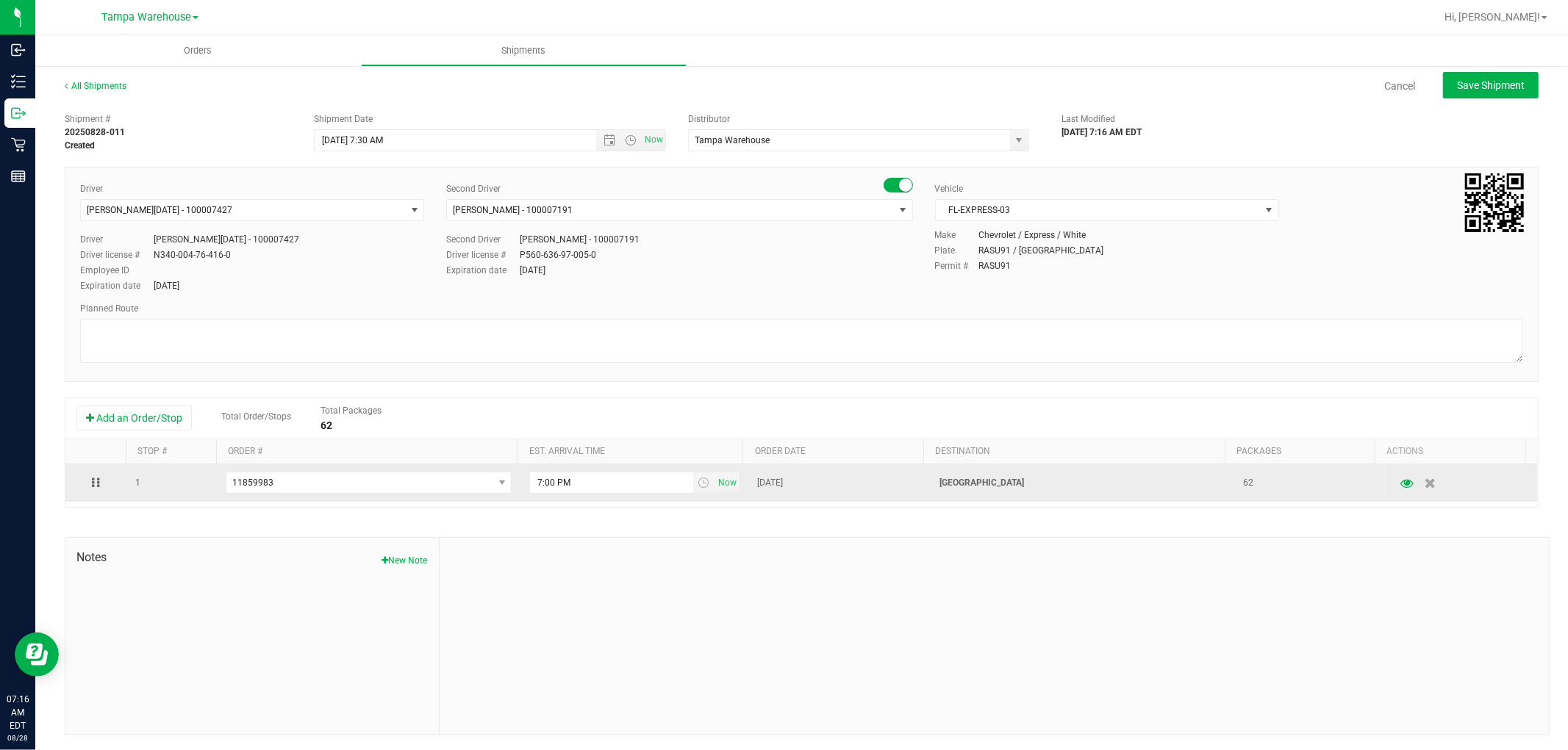
drag, startPoint x: 994, startPoint y: 480, endPoint x: 894, endPoint y: 483, distance: 100.0
click at [909, 483] on tr "1 11859983 11860008 11860000 11859964 11859983 11859978 11859972 11859959 11859…" at bounding box center [801, 483] width 1472 height 37
copy tr "[GEOGRAPHIC_DATA]"
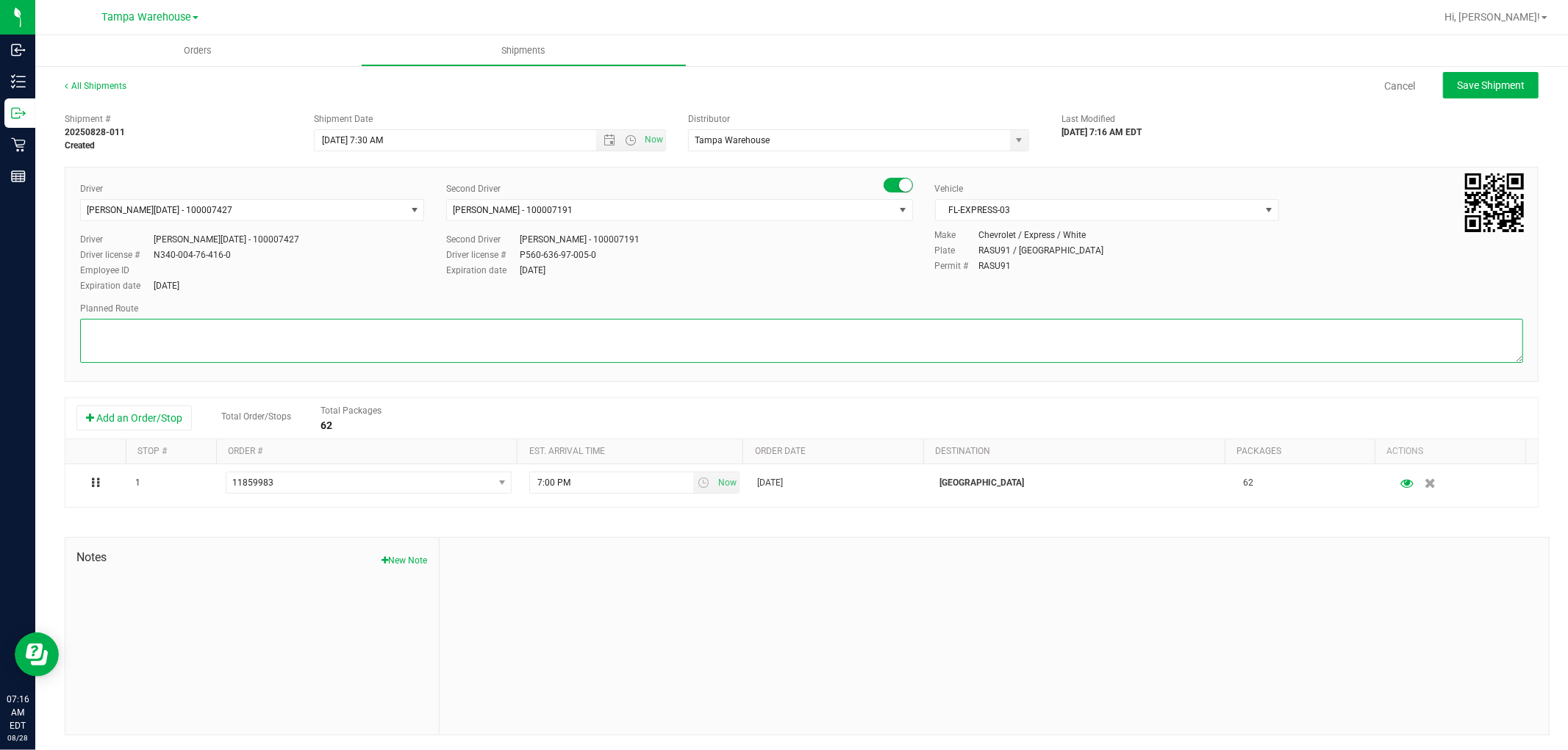
click at [159, 322] on textarea at bounding box center [801, 340] width 1443 height 44
paste textarea "[GEOGRAPHIC_DATA]"
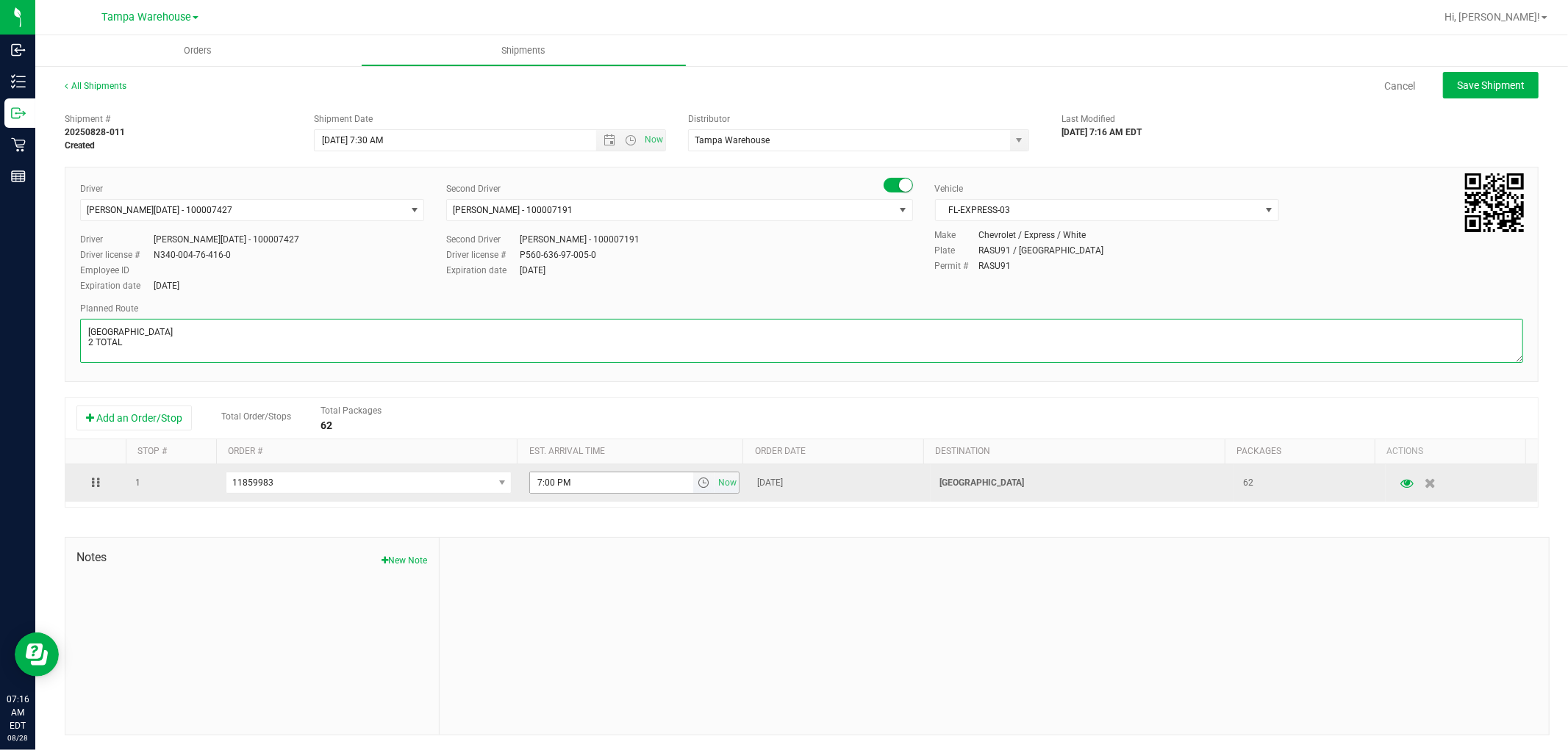
click at [698, 483] on span "select" at bounding box center [704, 483] width 12 height 12
type textarea "South Tampa WC 2 TOTAL"
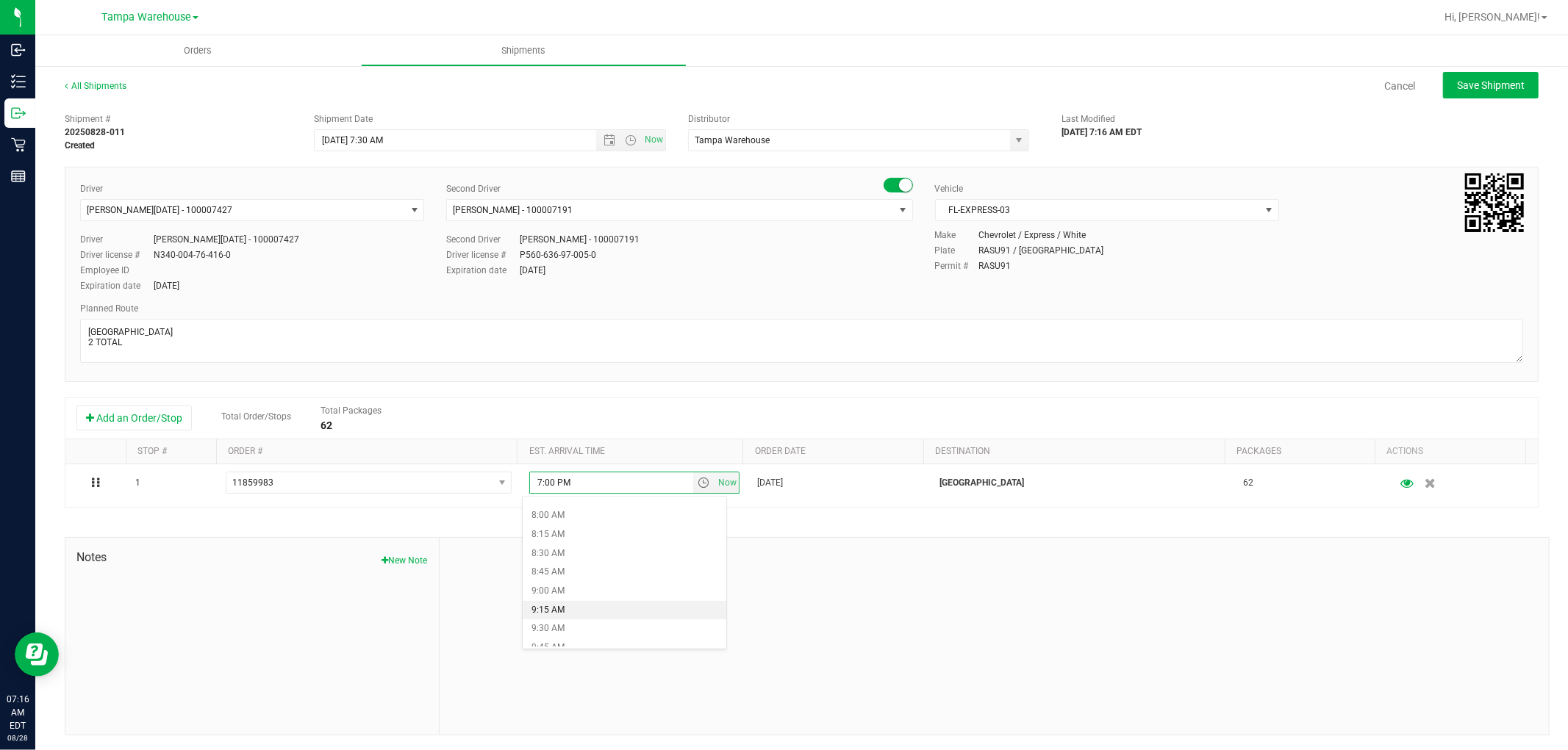
scroll to position [407, 0]
click at [620, 574] on ul "12:00 AM 12:15 AM 12:30 AM 12:45 AM 1:00 AM 1:15 AM 1:30 AM 1:45 AM 2:00 AM 2:1…" at bounding box center [624, 573] width 203 height 147
click at [581, 608] on li "10:00 AM" at bounding box center [624, 612] width 203 height 19
click at [1503, 80] on span "Save Shipment" at bounding box center [1490, 86] width 68 height 12
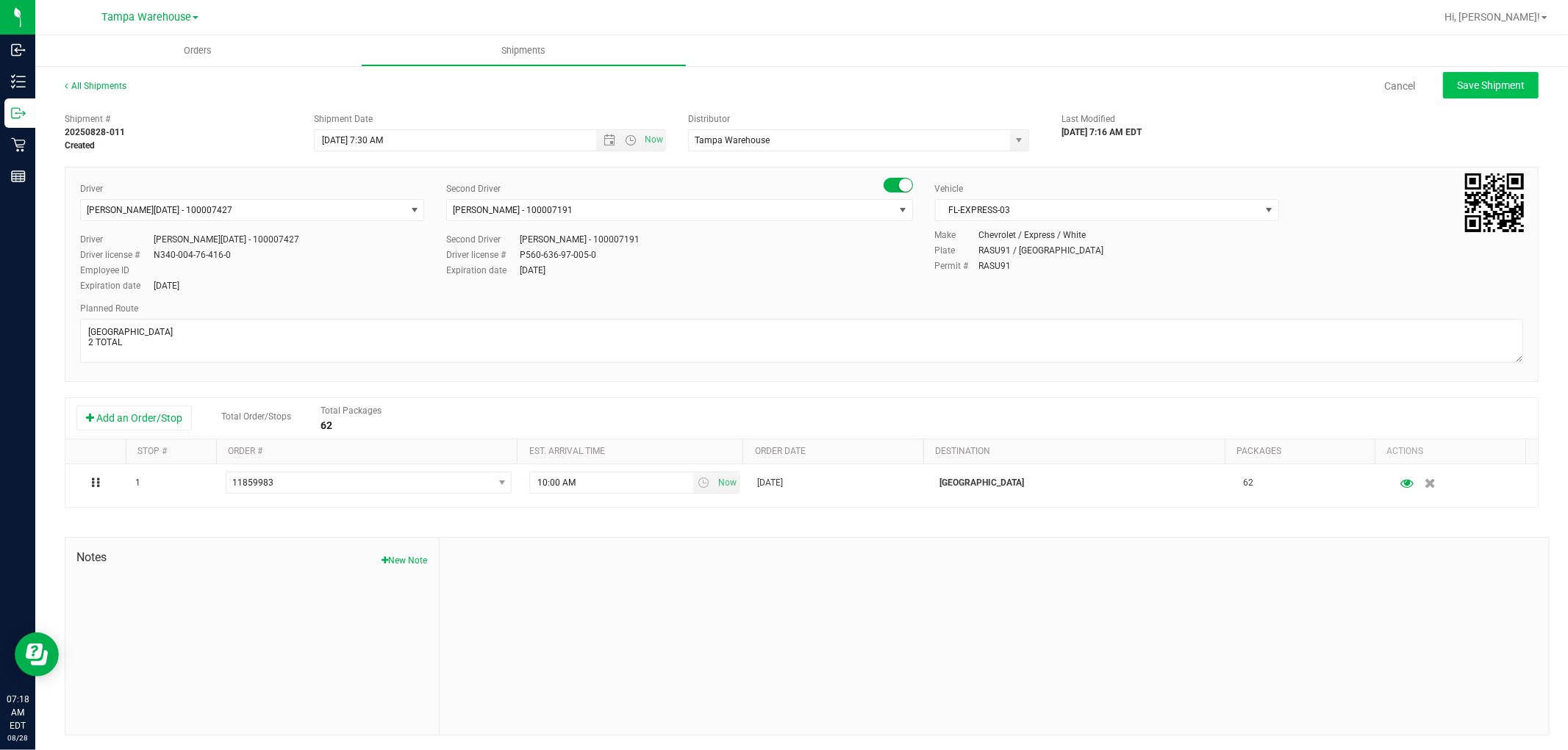
type input "[DATE] 11:30 AM"
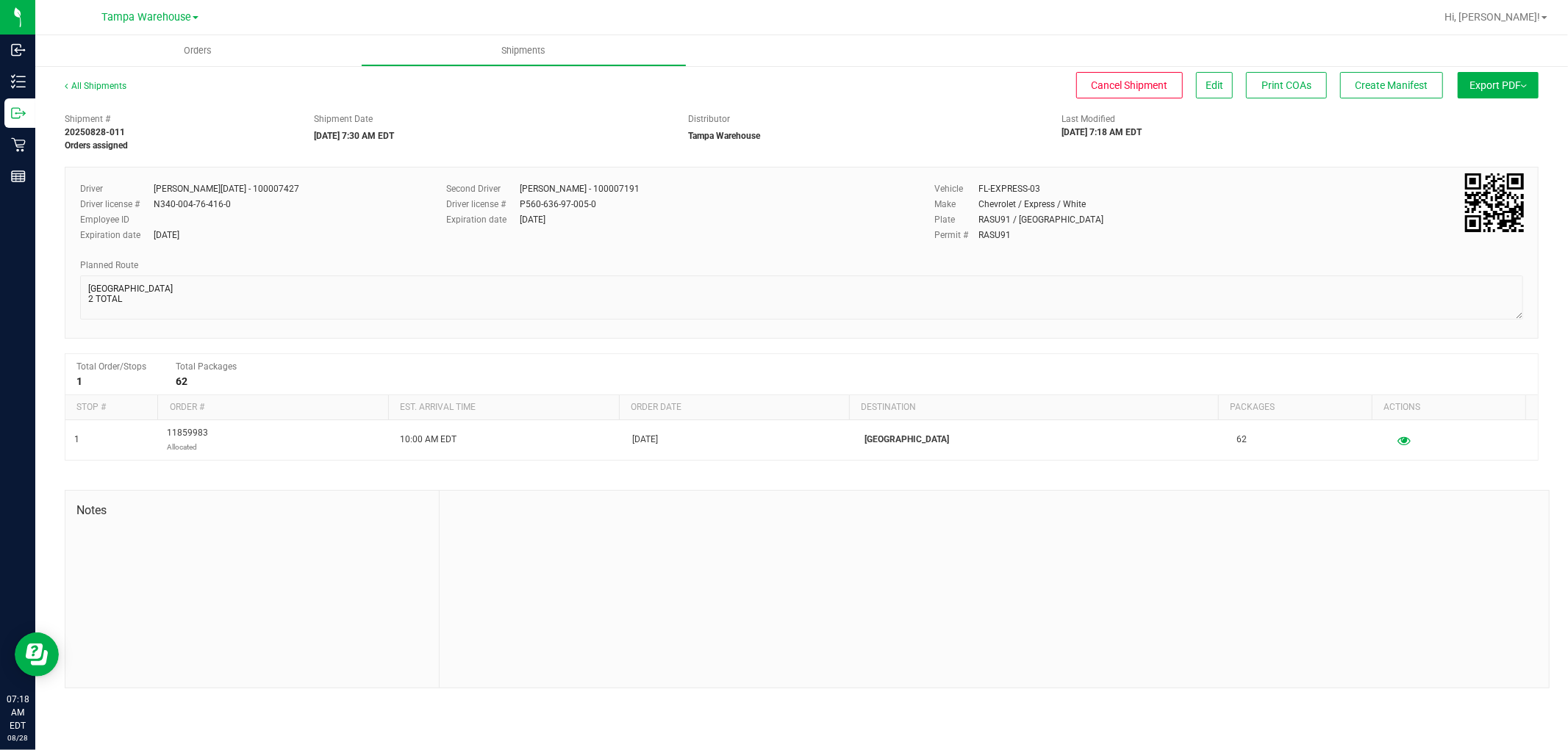
click at [1493, 94] on button "Export PDF" at bounding box center [1498, 86] width 80 height 27
click at [1488, 112] on span "Manifest by Package ID" at bounding box center [1476, 118] width 93 height 10
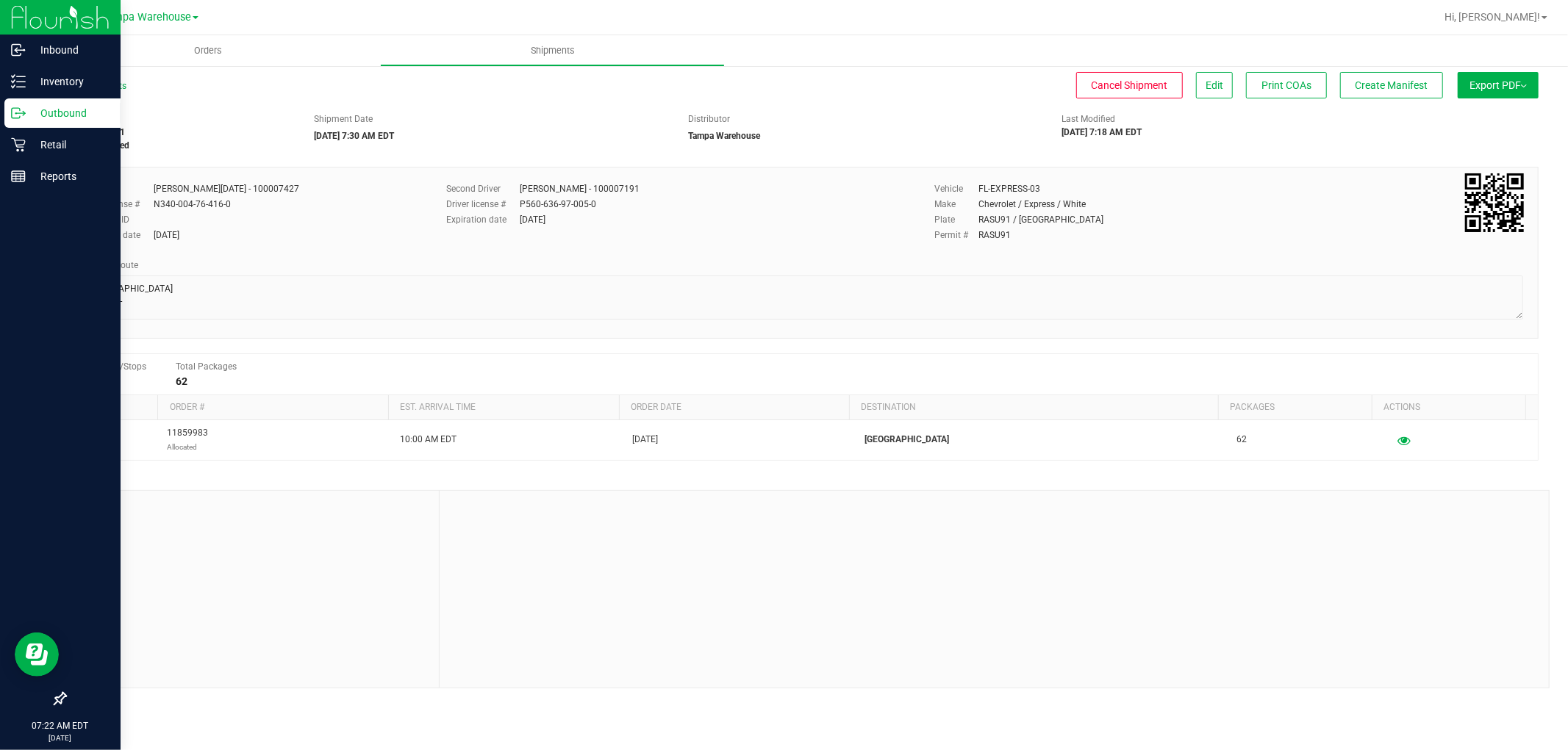
click at [54, 118] on p "Outbound" at bounding box center [70, 113] width 88 height 18
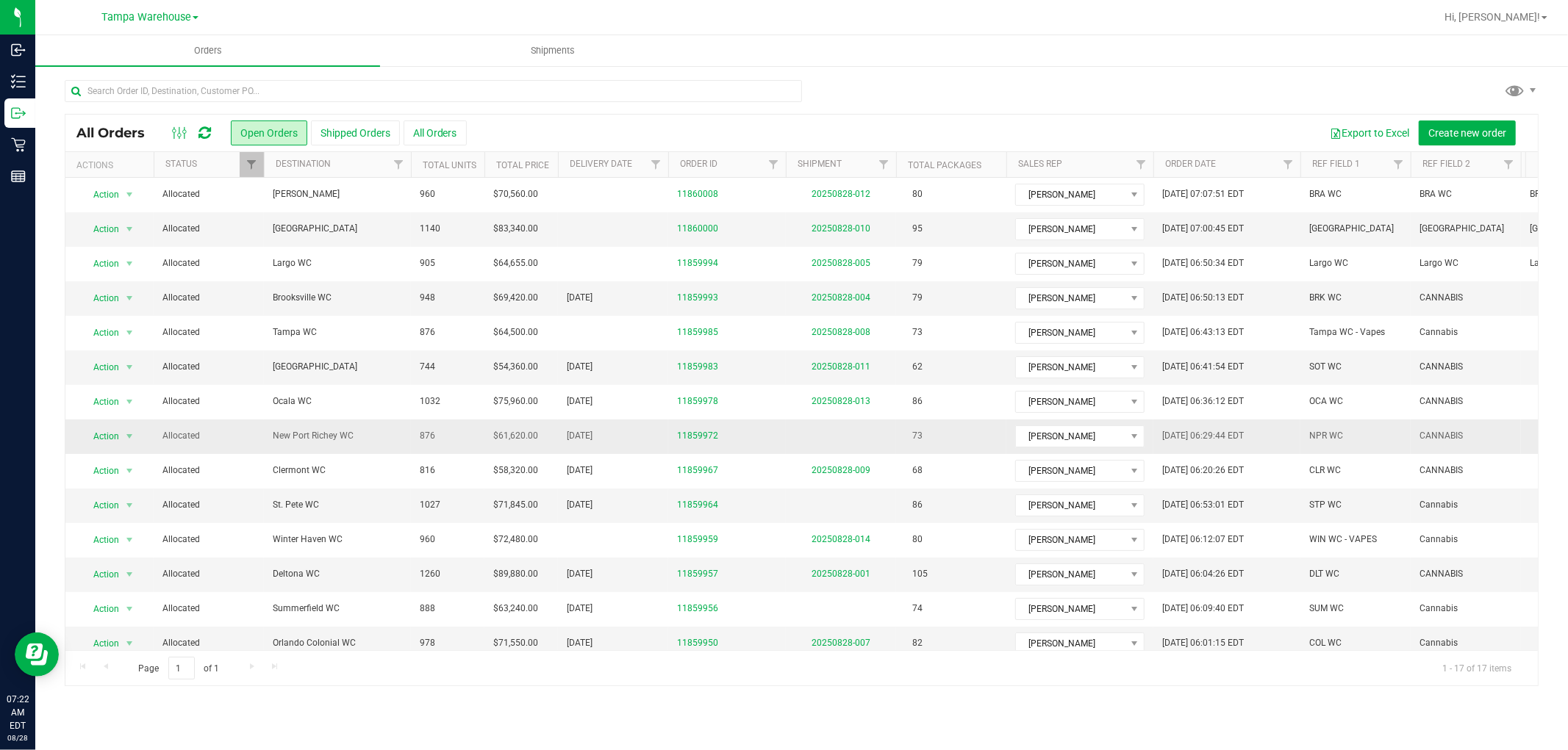
click at [372, 436] on span "New Port Richey WC" at bounding box center [338, 436] width 130 height 14
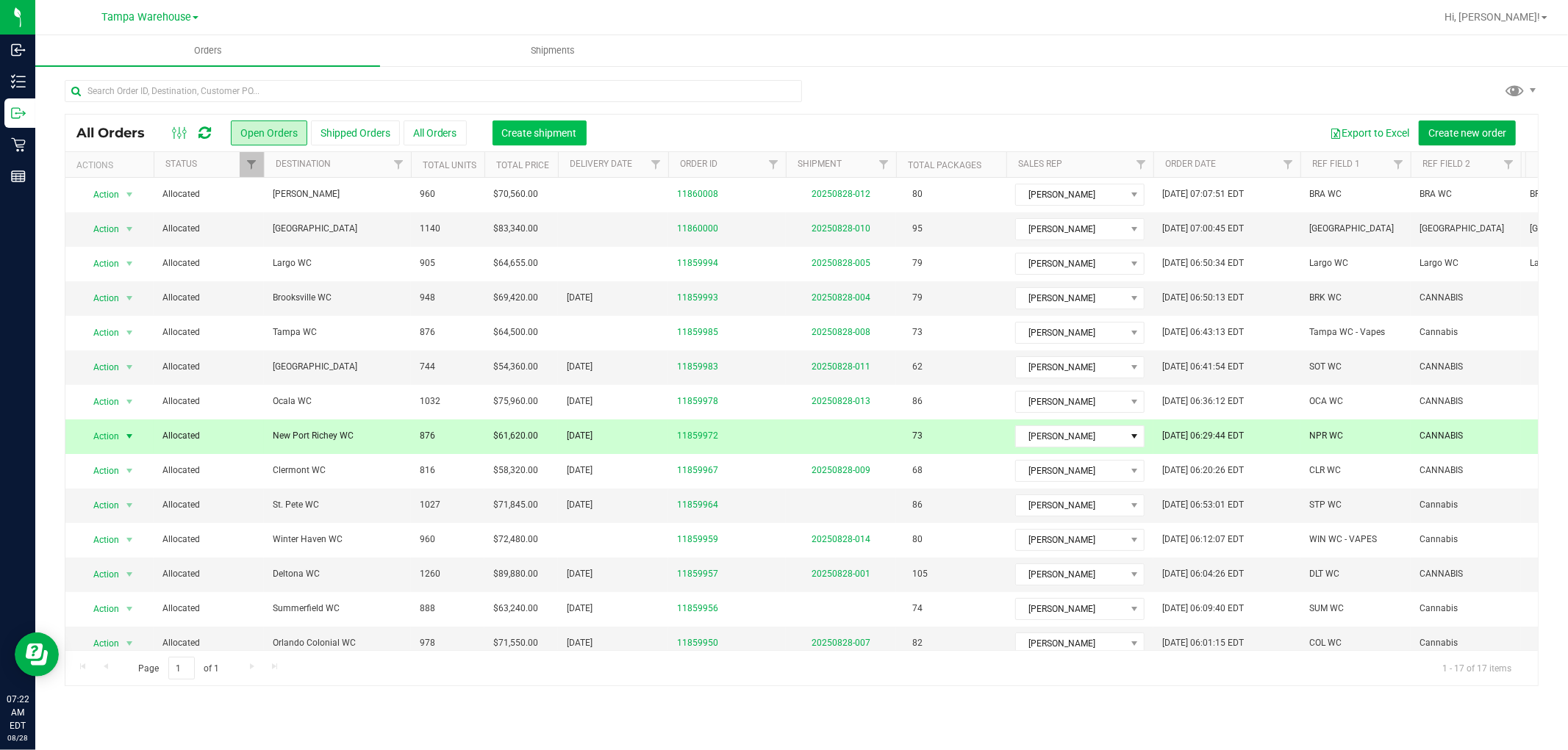
click at [553, 133] on span "Create shipment" at bounding box center [540, 133] width 75 height 12
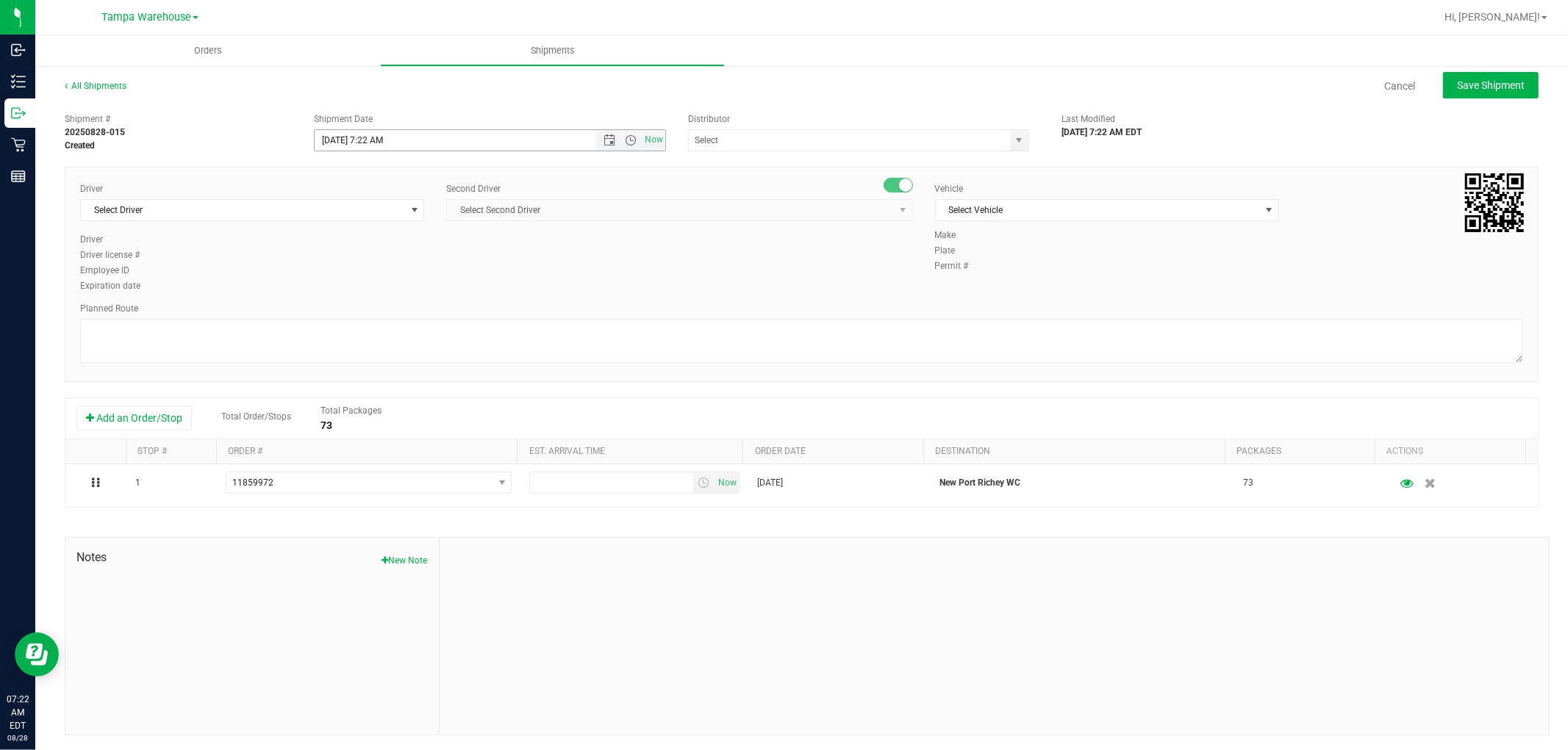
drag, startPoint x: 623, startPoint y: 137, endPoint x: 607, endPoint y: 150, distance: 20.6
click at [625, 137] on span "Open the time view" at bounding box center [630, 140] width 12 height 12
click at [368, 199] on li "7:30 AM" at bounding box center [485, 203] width 346 height 19
type input "[DATE] 7:30 AM"
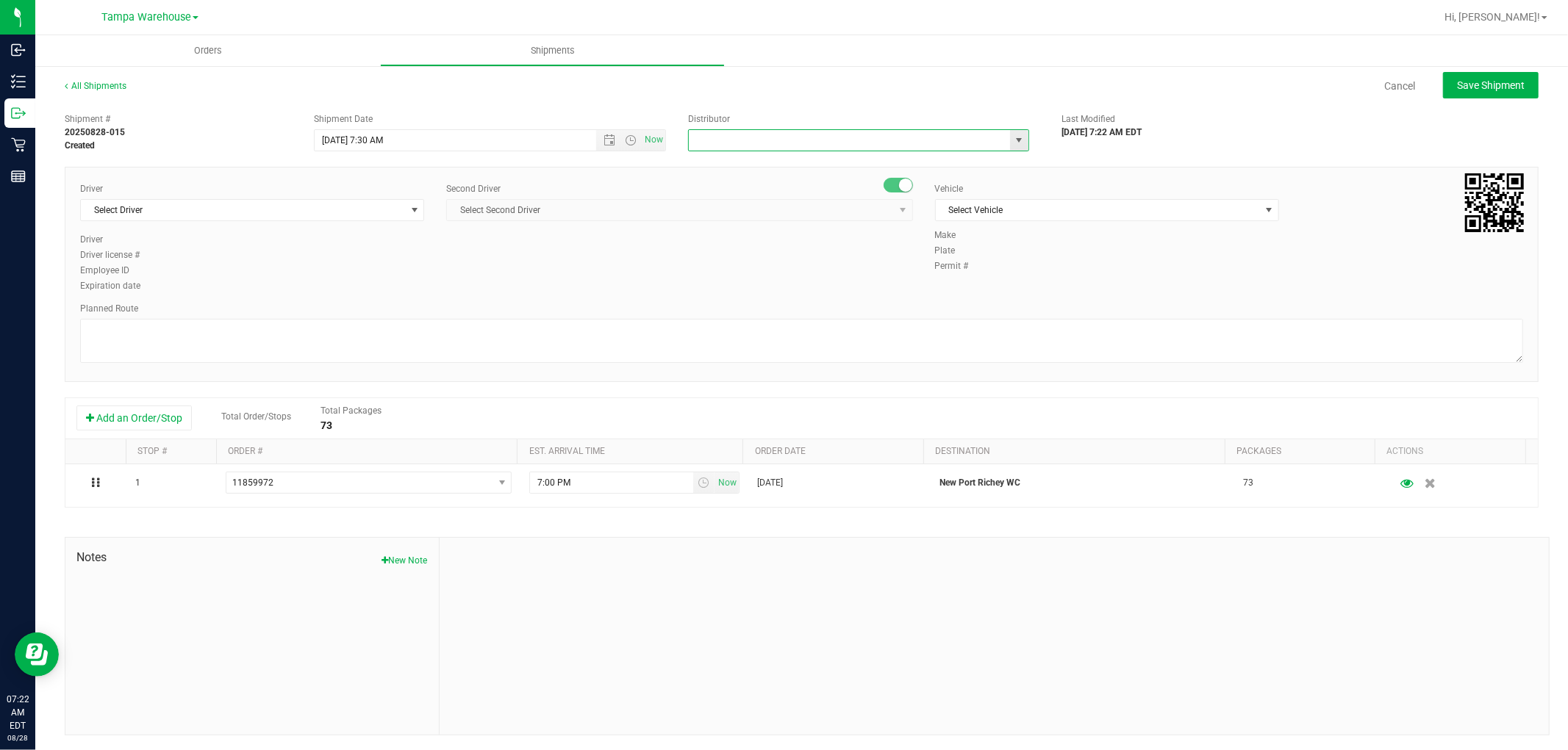
click at [753, 133] on input "text" at bounding box center [844, 141] width 312 height 21
click at [743, 185] on li "Tampa Warehouse" at bounding box center [852, 188] width 337 height 22
type input "Tampa Warehouse"
click at [355, 203] on span "Select Driver" at bounding box center [242, 210] width 324 height 21
click at [199, 276] on span "[PERSON_NAME][DATE] - 100007427" at bounding box center [162, 272] width 145 height 19
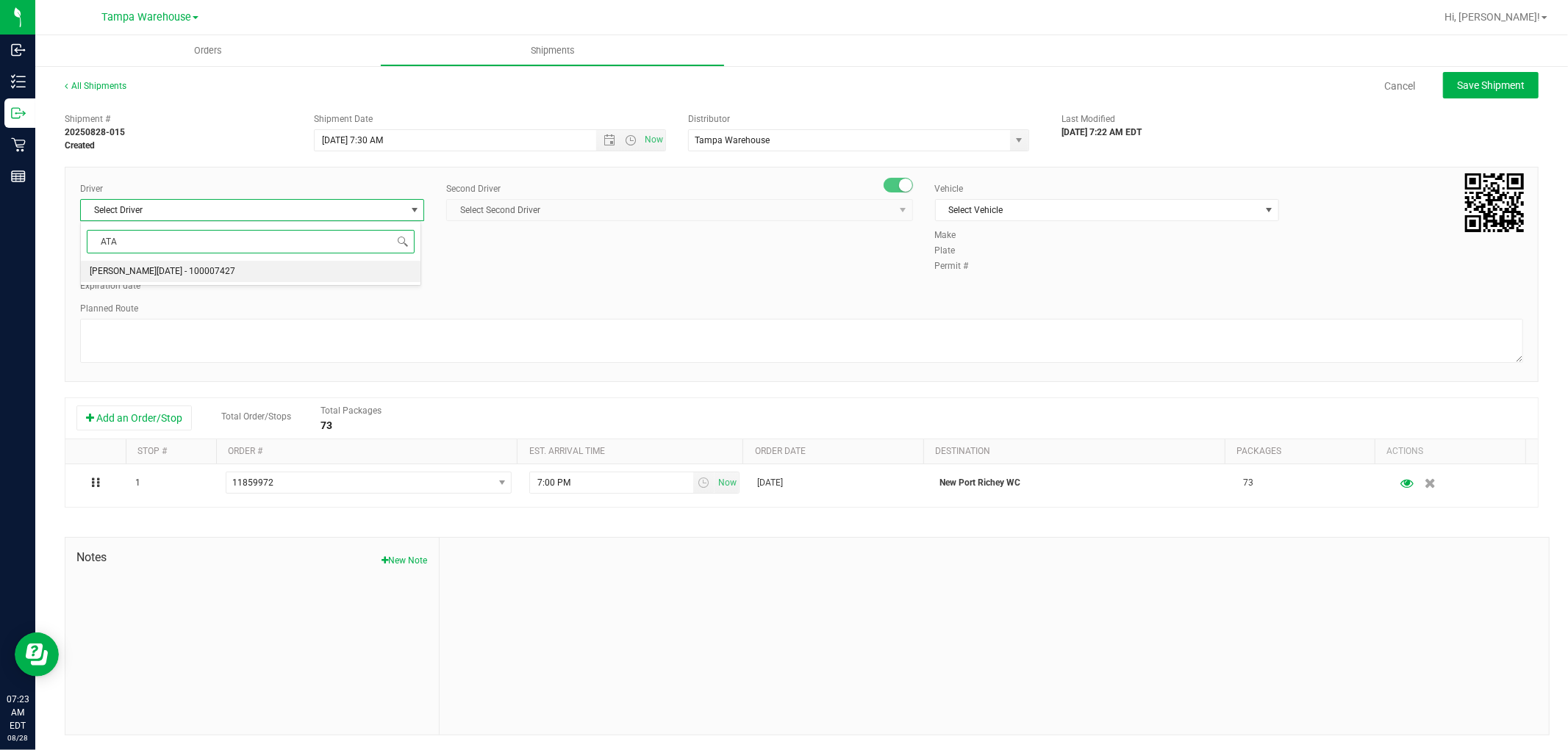
type input "ATA"
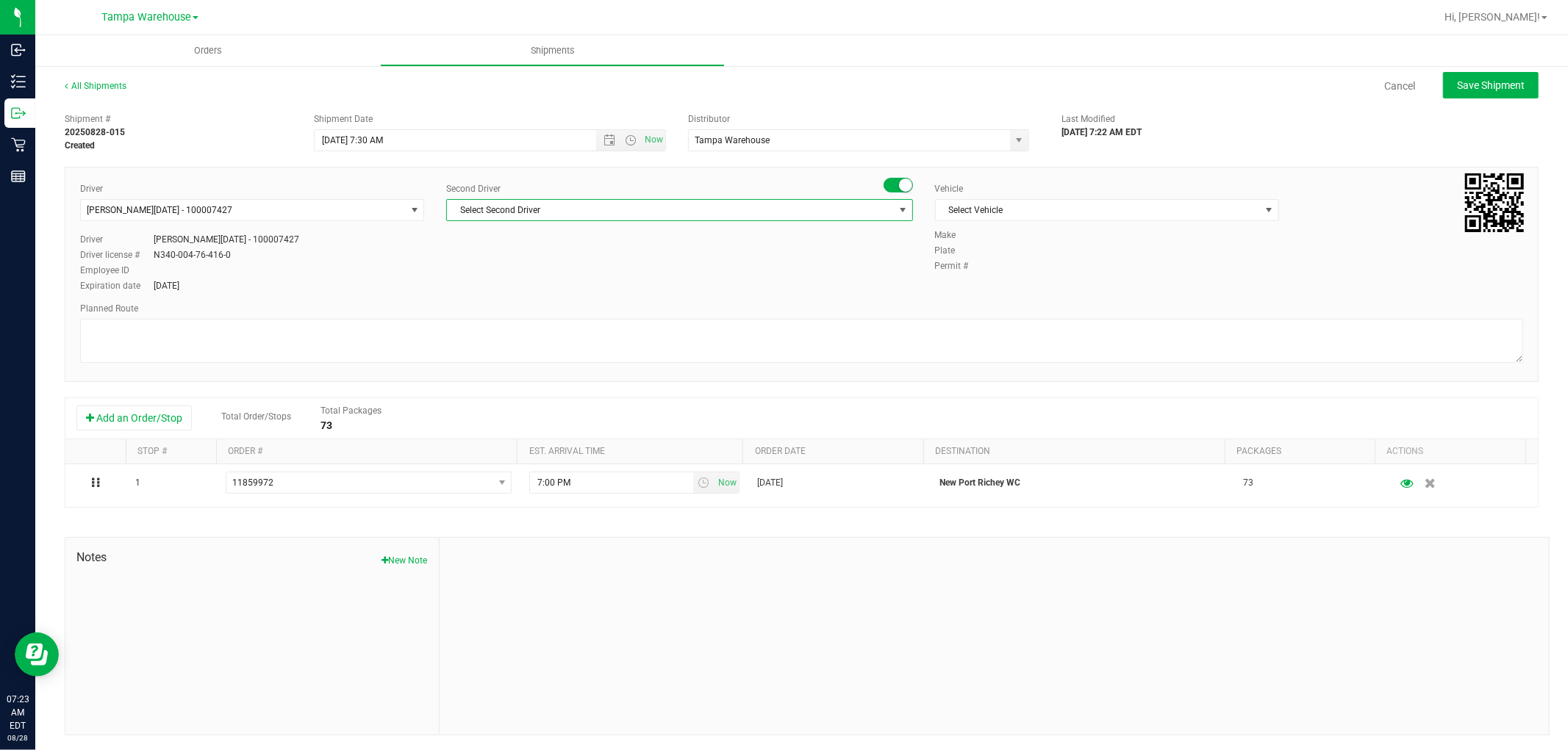
click at [563, 204] on span "Select Second Driver" at bounding box center [670, 210] width 446 height 21
type input "PIN"
click at [535, 273] on span "[PERSON_NAME] - 100007191" at bounding box center [512, 272] width 120 height 19
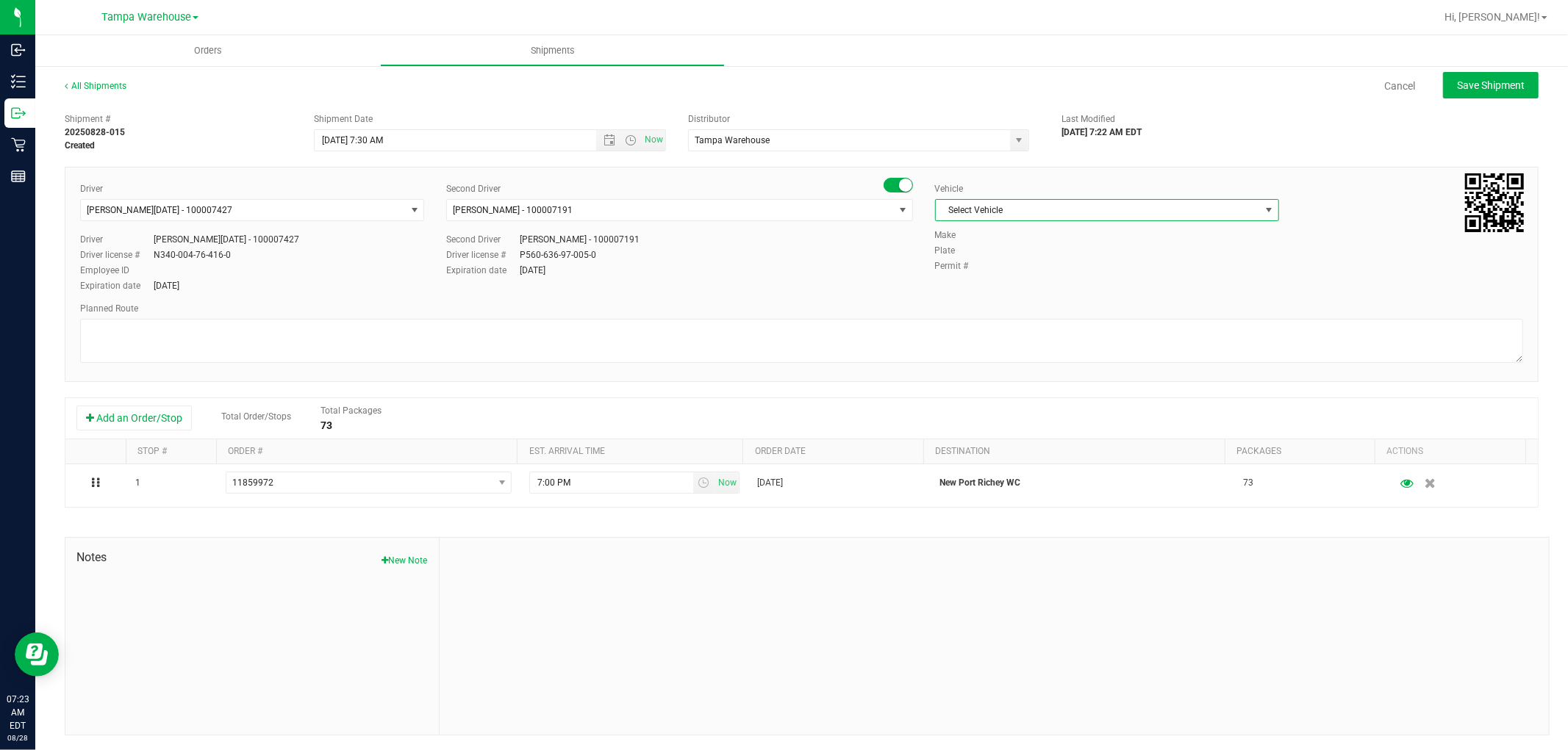
click at [1054, 210] on span "Select Vehicle" at bounding box center [1097, 210] width 324 height 21
click at [1012, 346] on li "FL-EXPRESS-03" at bounding box center [1098, 346] width 340 height 22
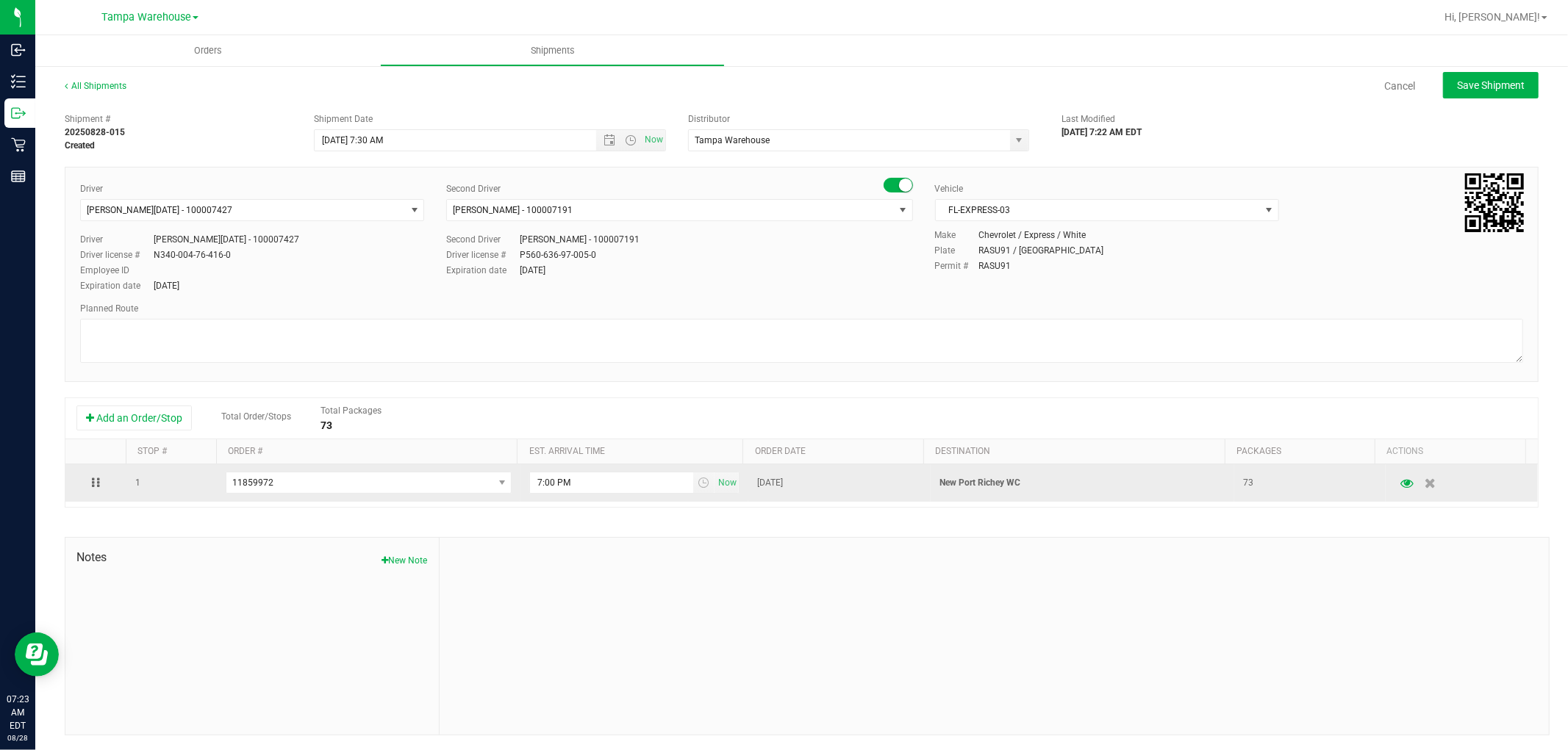
drag, startPoint x: 1014, startPoint y: 482, endPoint x: 914, endPoint y: 482, distance: 100.0
click at [914, 482] on tr "1 11859972 11859964 11859972 11859956 7:00 PM Now Aug 28, 2025 New Port Richey …" at bounding box center [801, 483] width 1472 height 37
copy tr "New Port Richey WC"
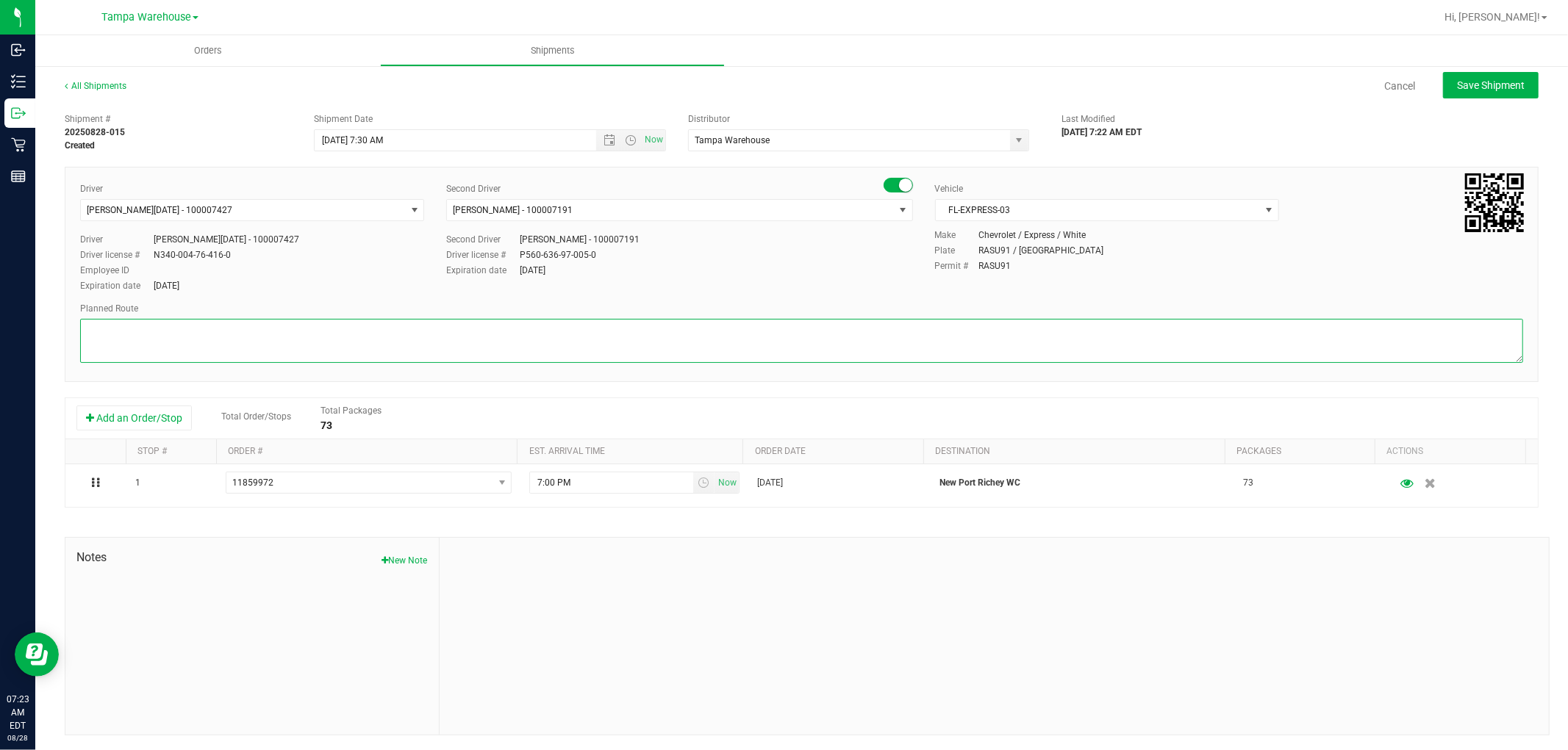
click at [165, 341] on textarea at bounding box center [801, 340] width 1443 height 44
paste textarea "New Port Richey WC"
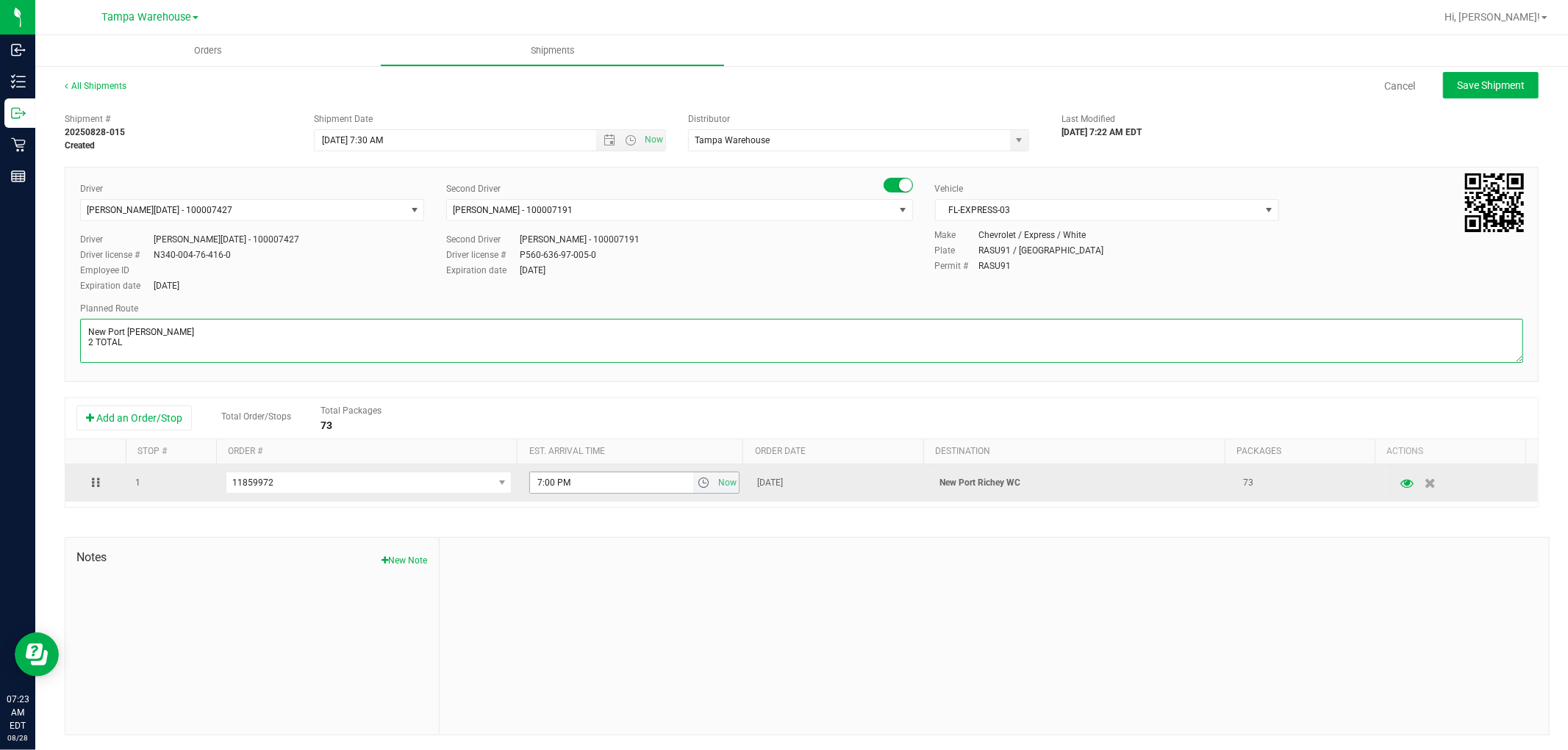
click at [698, 486] on span "select" at bounding box center [704, 483] width 12 height 12
type textarea "New Port Richey WC 2 TOTAL"
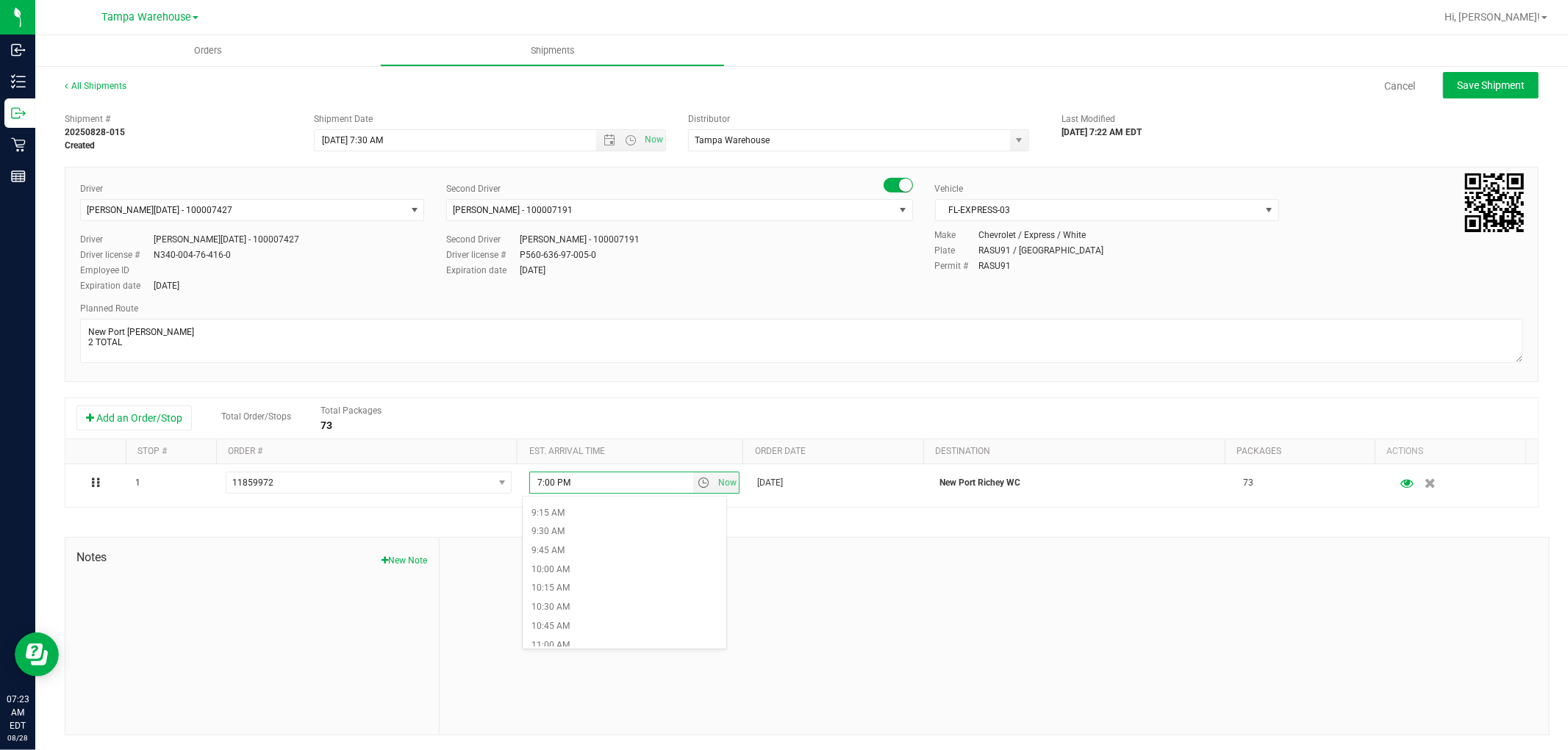
scroll to position [734, 0]
click at [576, 525] on li "10:00 AM" at bounding box center [624, 530] width 203 height 19
click at [1496, 91] on button "Save Shipment" at bounding box center [1490, 86] width 95 height 27
type input "[DATE] 11:30 AM"
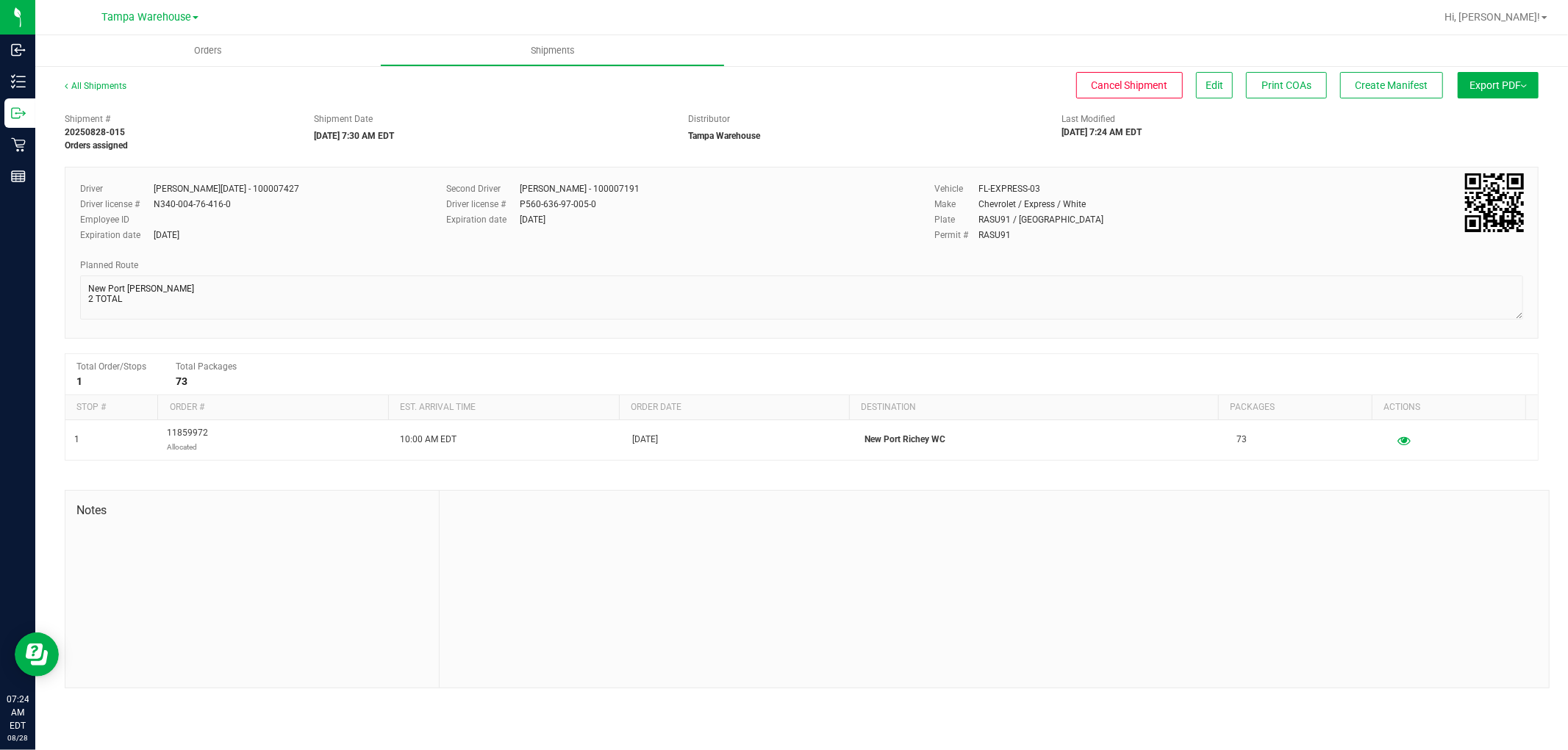
click at [1496, 91] on button "Export PDF" at bounding box center [1498, 86] width 80 height 27
click at [1490, 114] on span "Manifest by Package ID" at bounding box center [1476, 118] width 93 height 10
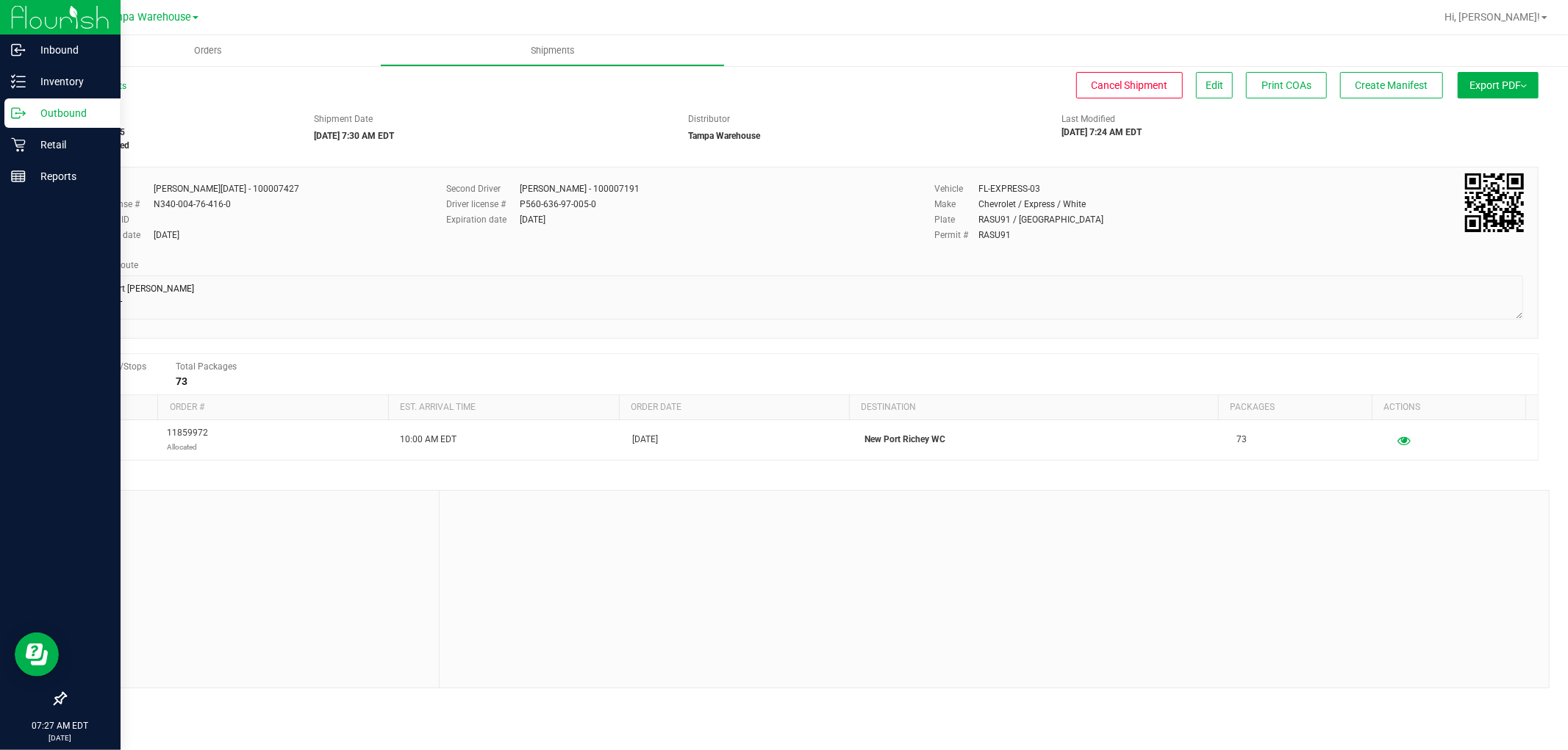
click at [54, 112] on p "Outbound" at bounding box center [70, 113] width 88 height 18
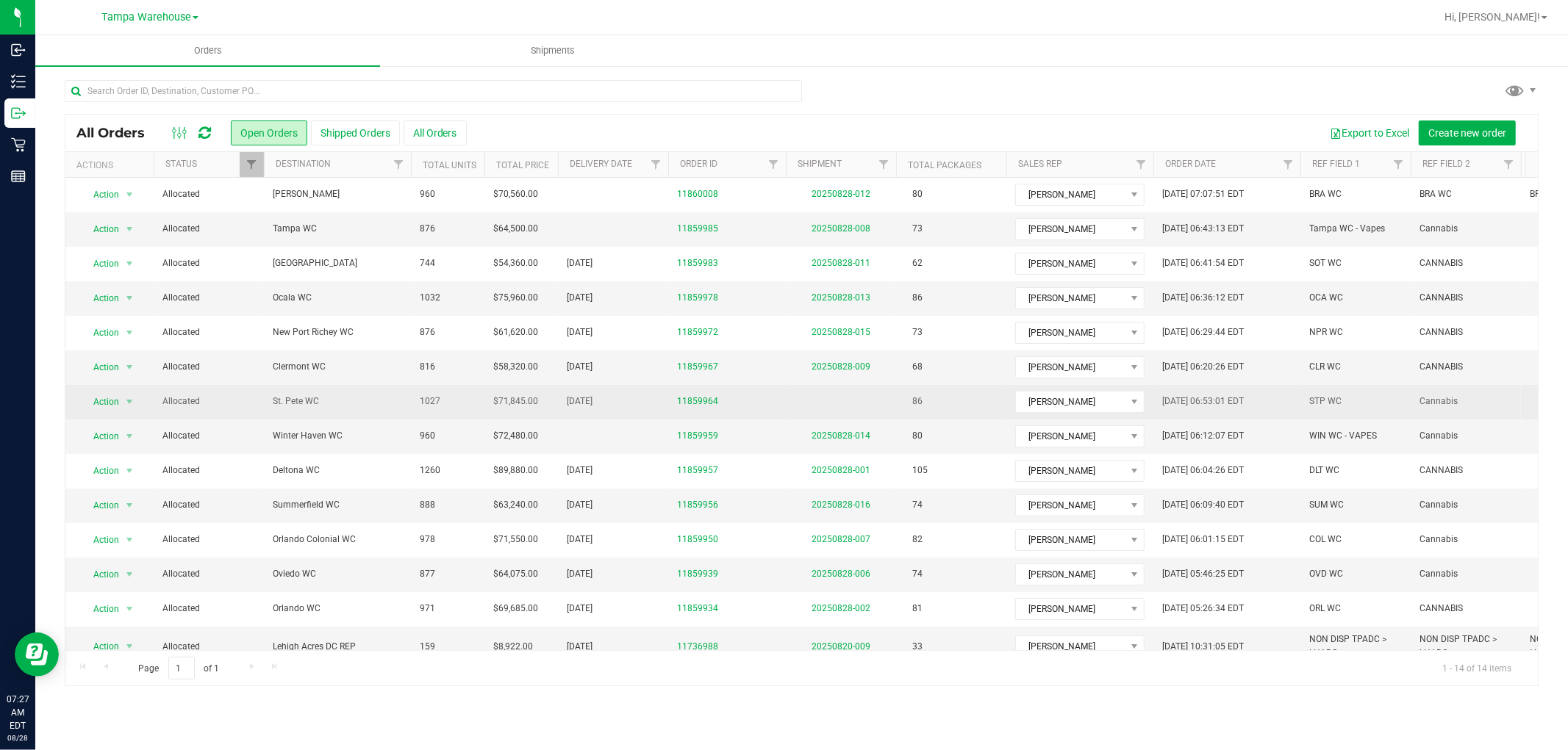
click at [283, 400] on span "St. Pete WC" at bounding box center [338, 401] width 130 height 14
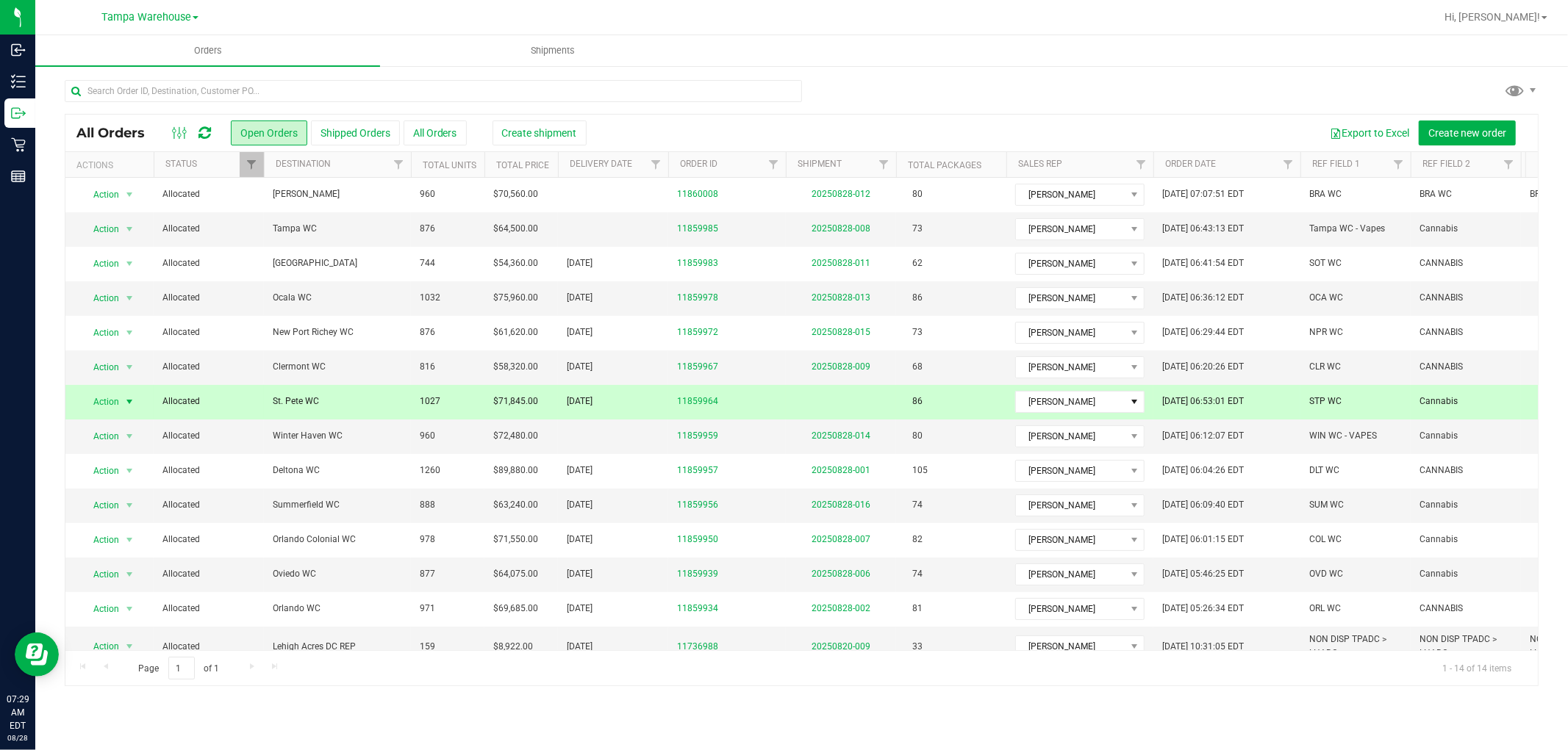
click at [246, 404] on span "Allocated" at bounding box center [209, 401] width 92 height 14
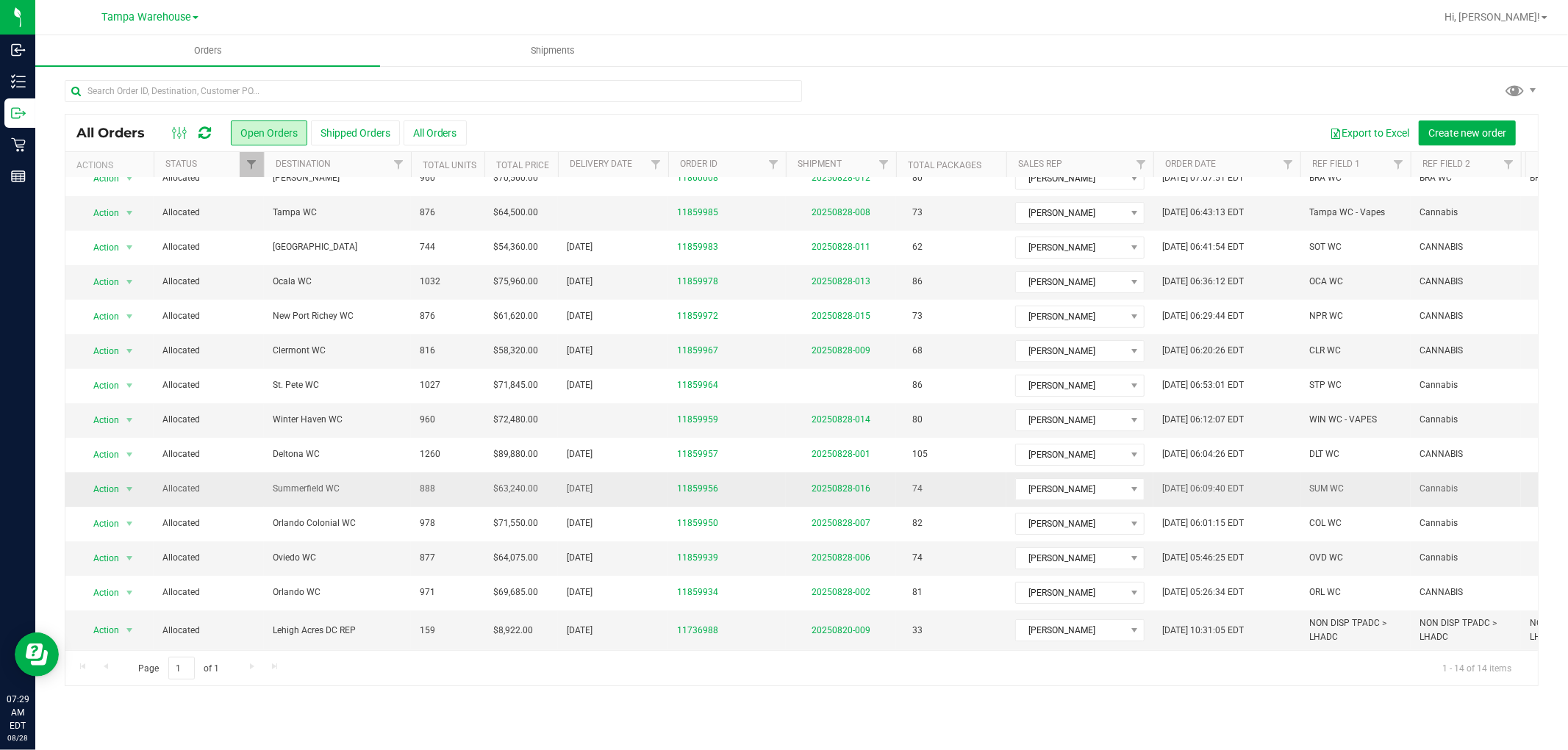
scroll to position [31, 0]
click at [203, 134] on icon at bounding box center [204, 133] width 13 height 15
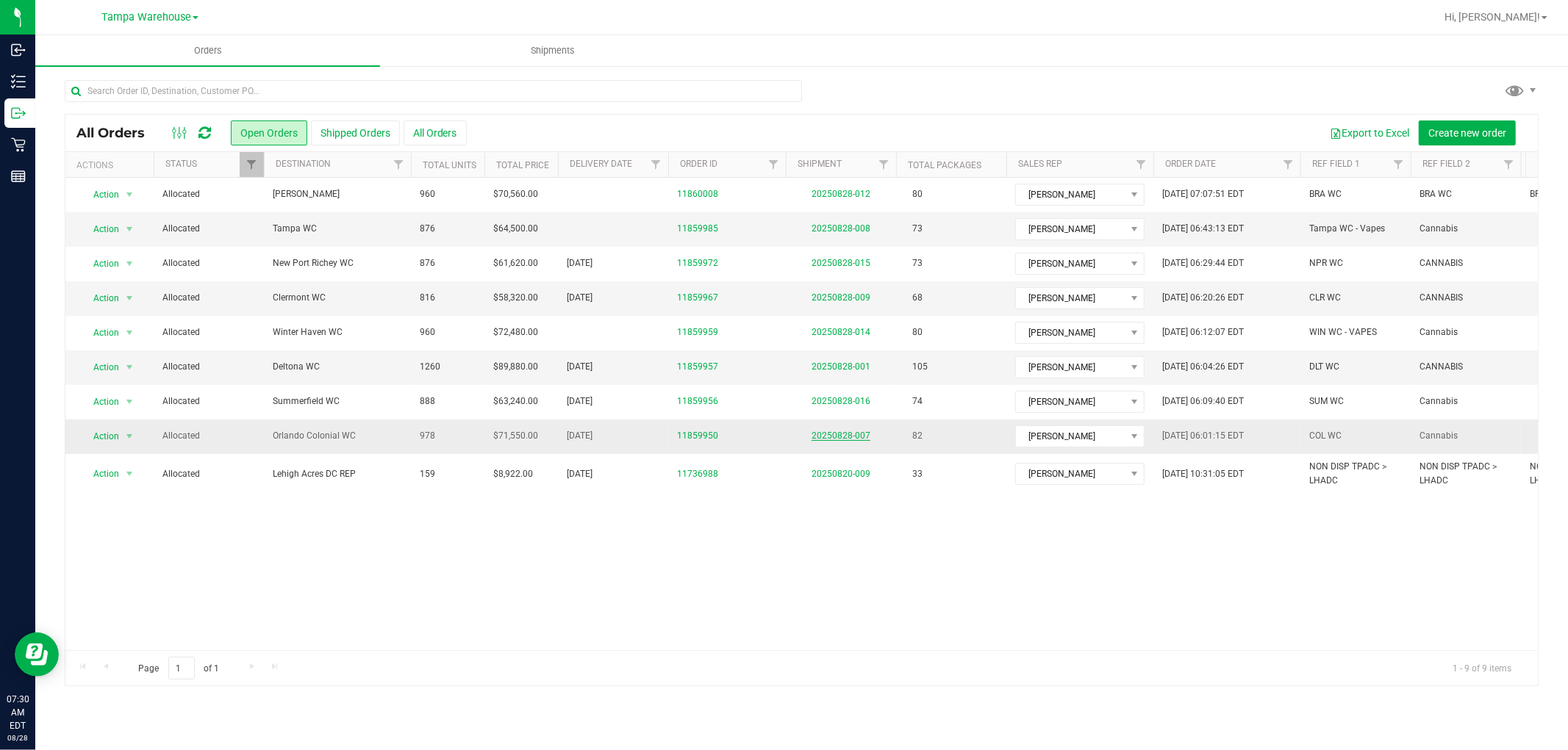
click at [841, 436] on link "20250828-007" at bounding box center [841, 436] width 59 height 10
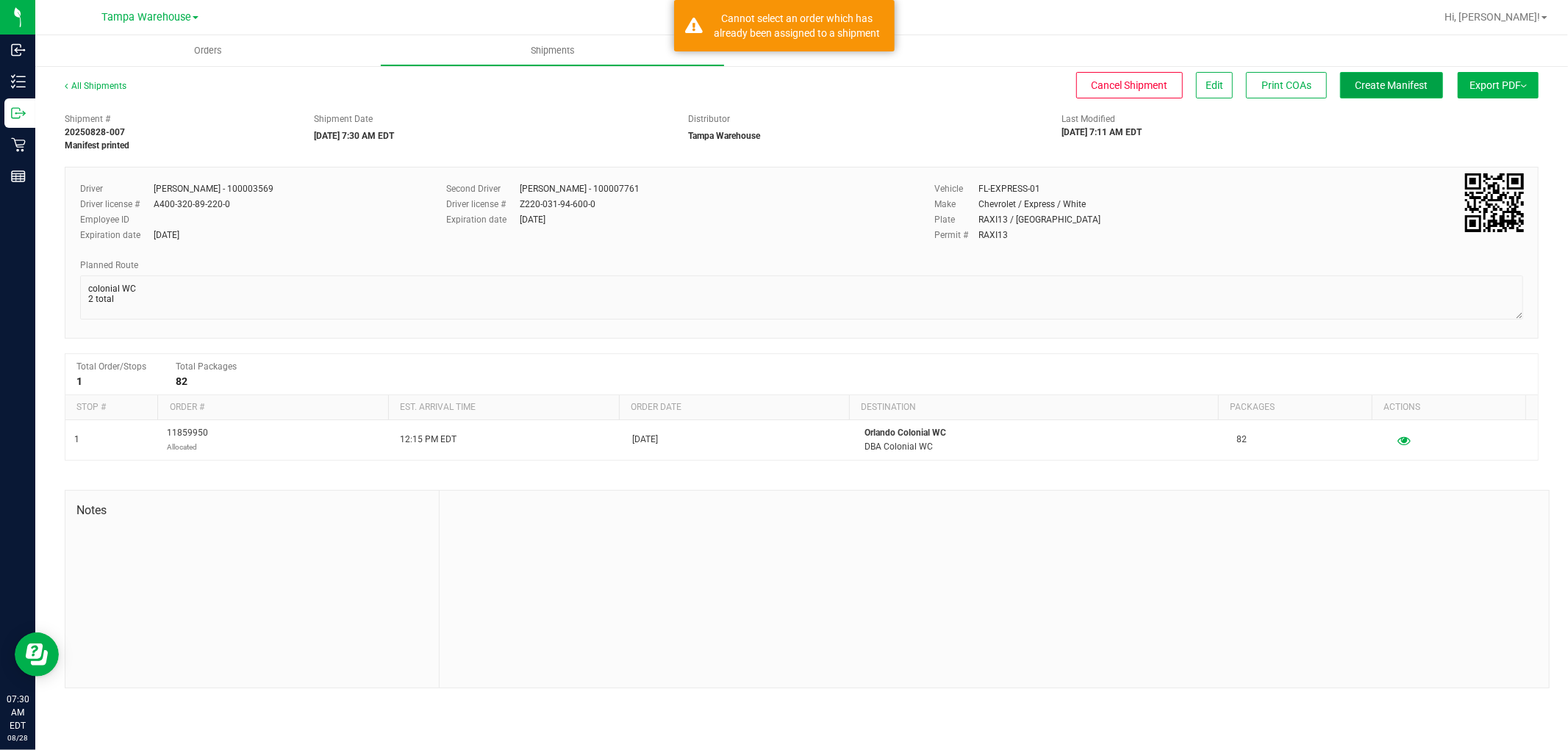
click at [1391, 86] on span "Create Manifest" at bounding box center [1392, 86] width 73 height 12
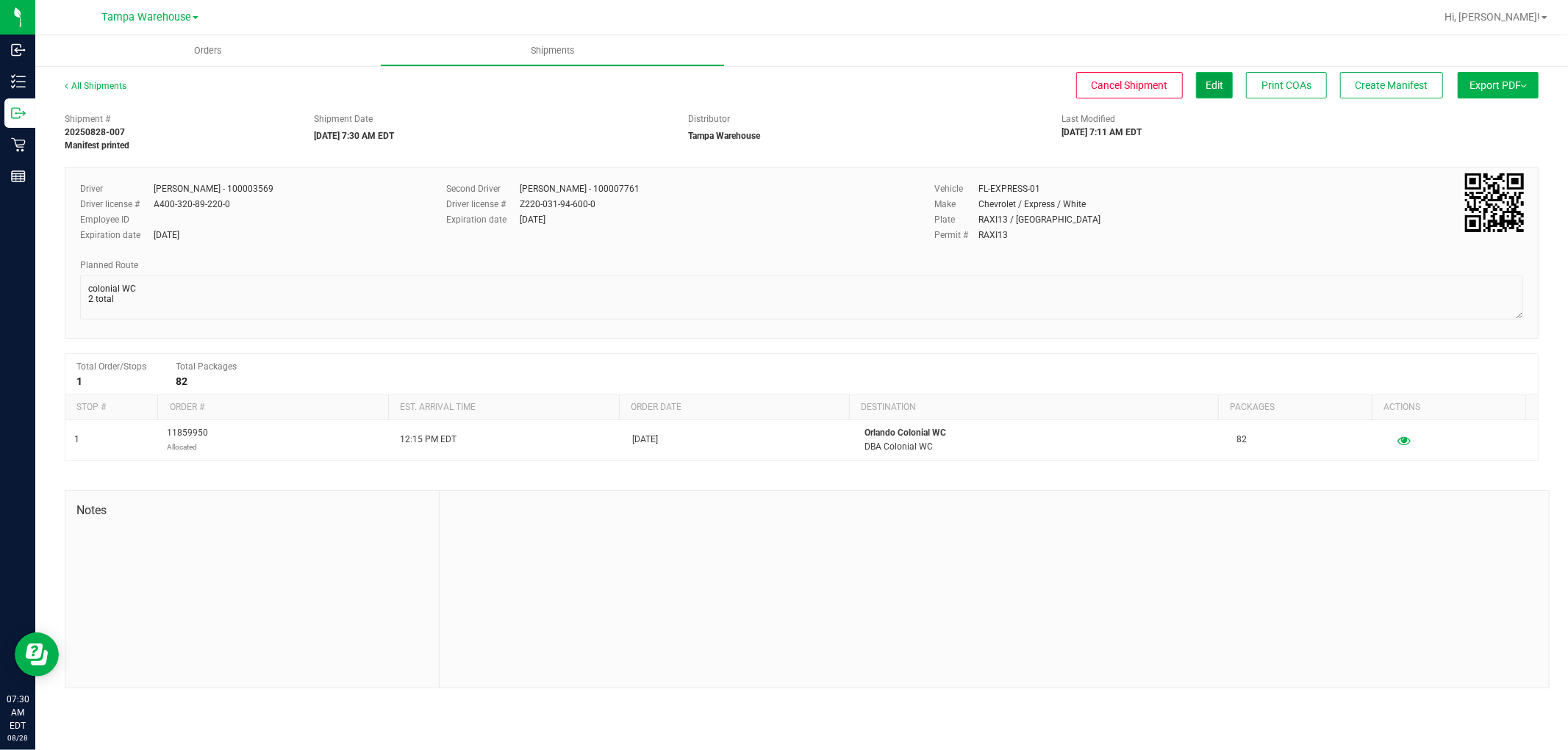
click at [1217, 86] on span "Edit" at bounding box center [1214, 86] width 18 height 12
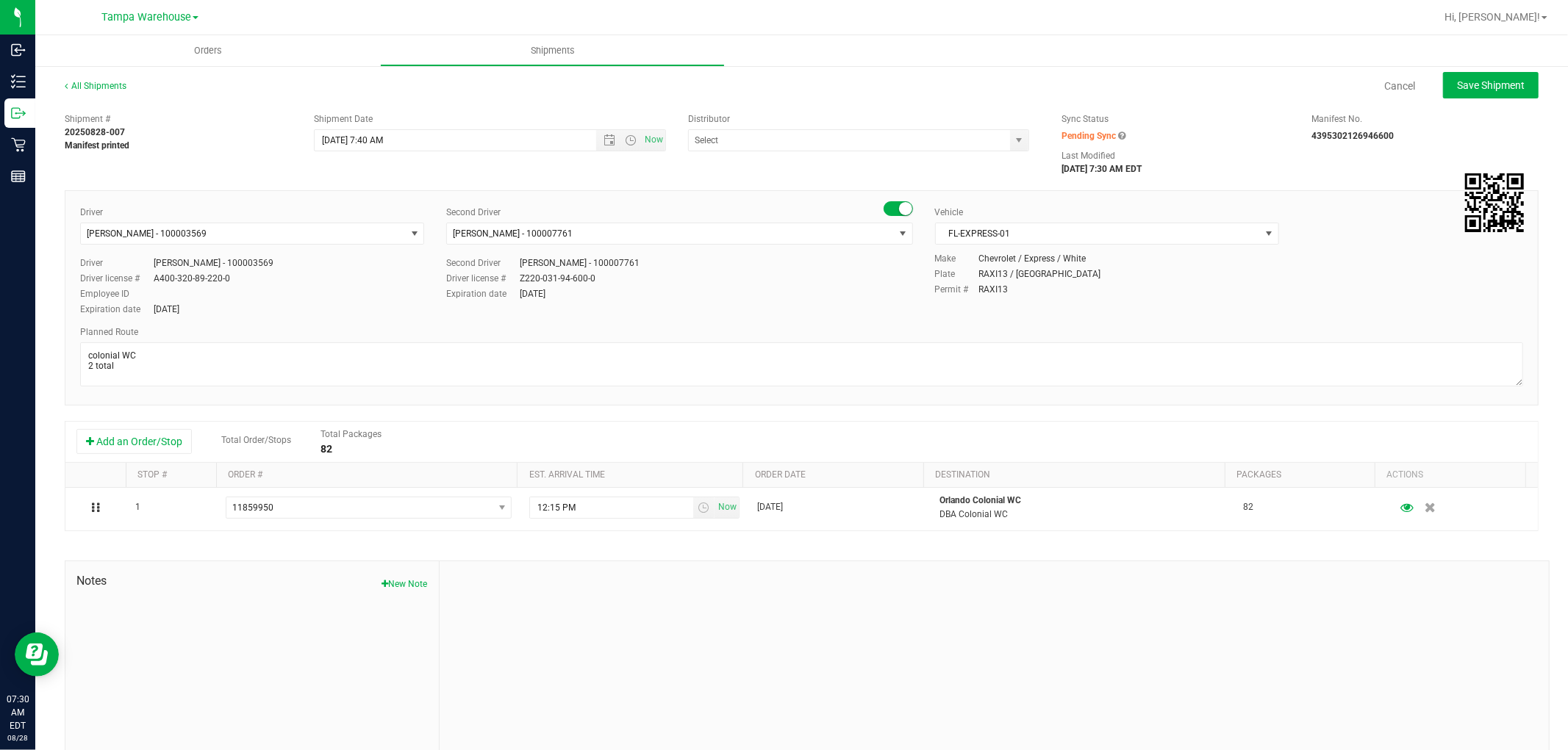
type input "Tampa Warehouse"
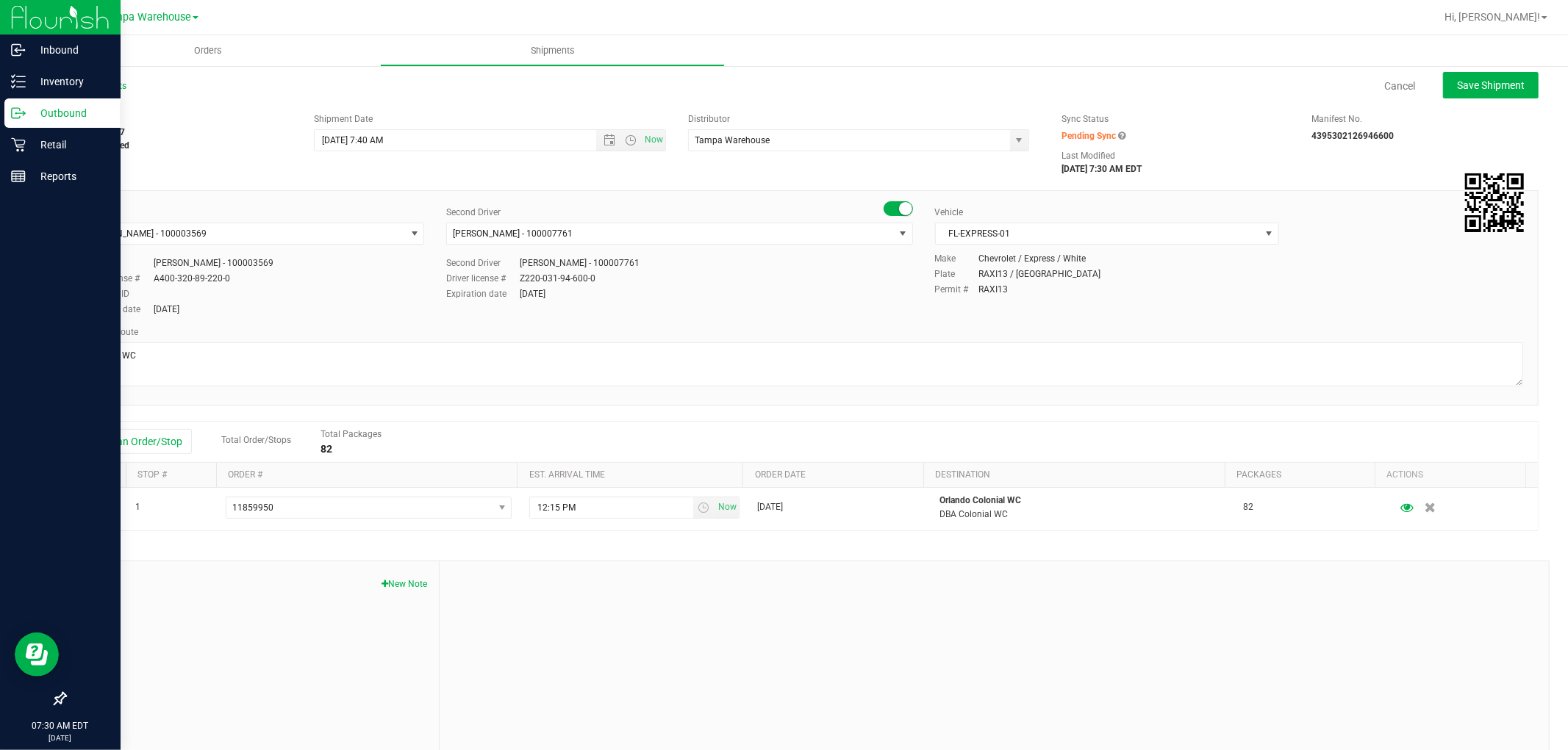
click at [69, 107] on p "Outbound" at bounding box center [70, 113] width 88 height 18
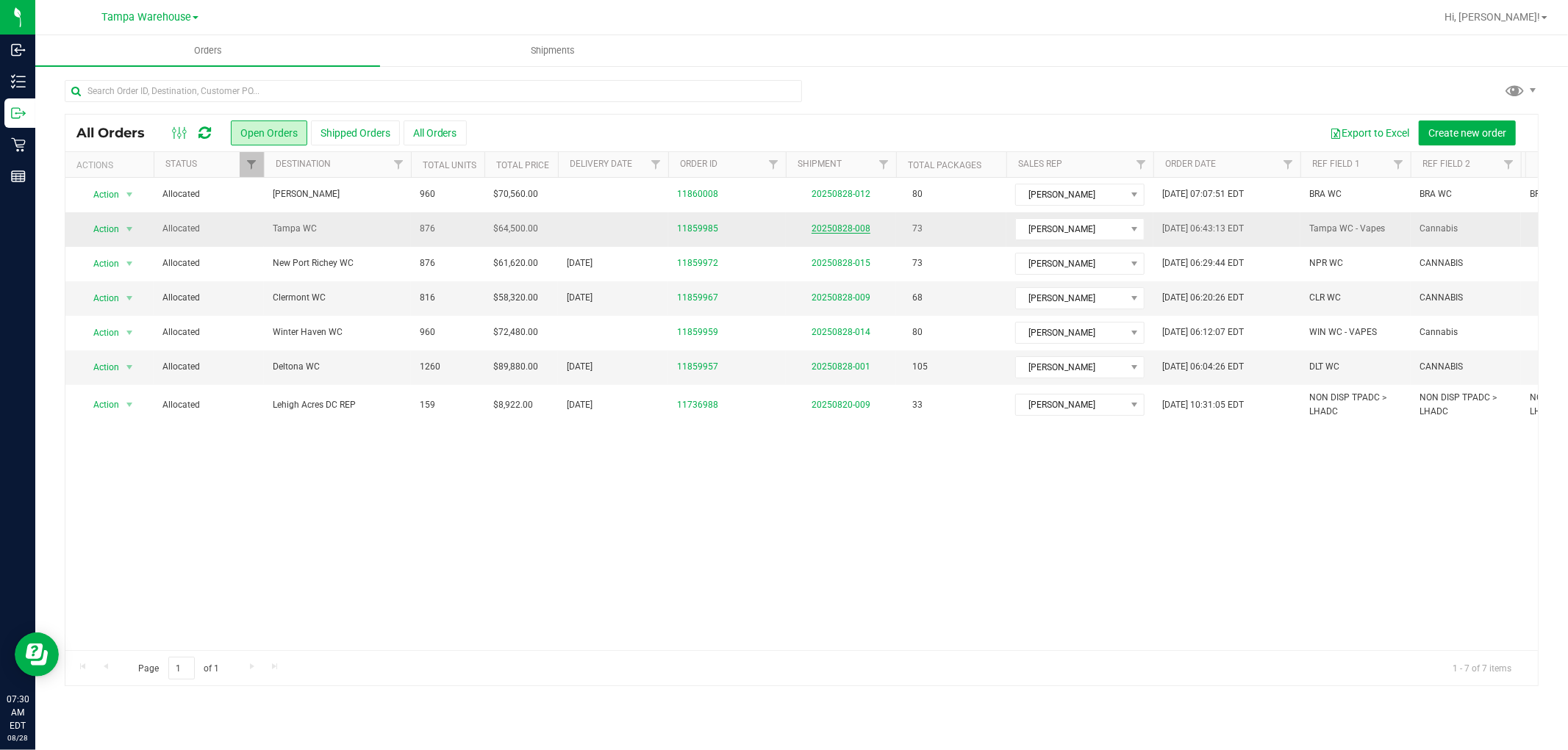
click at [855, 229] on link "20250828-008" at bounding box center [841, 229] width 59 height 10
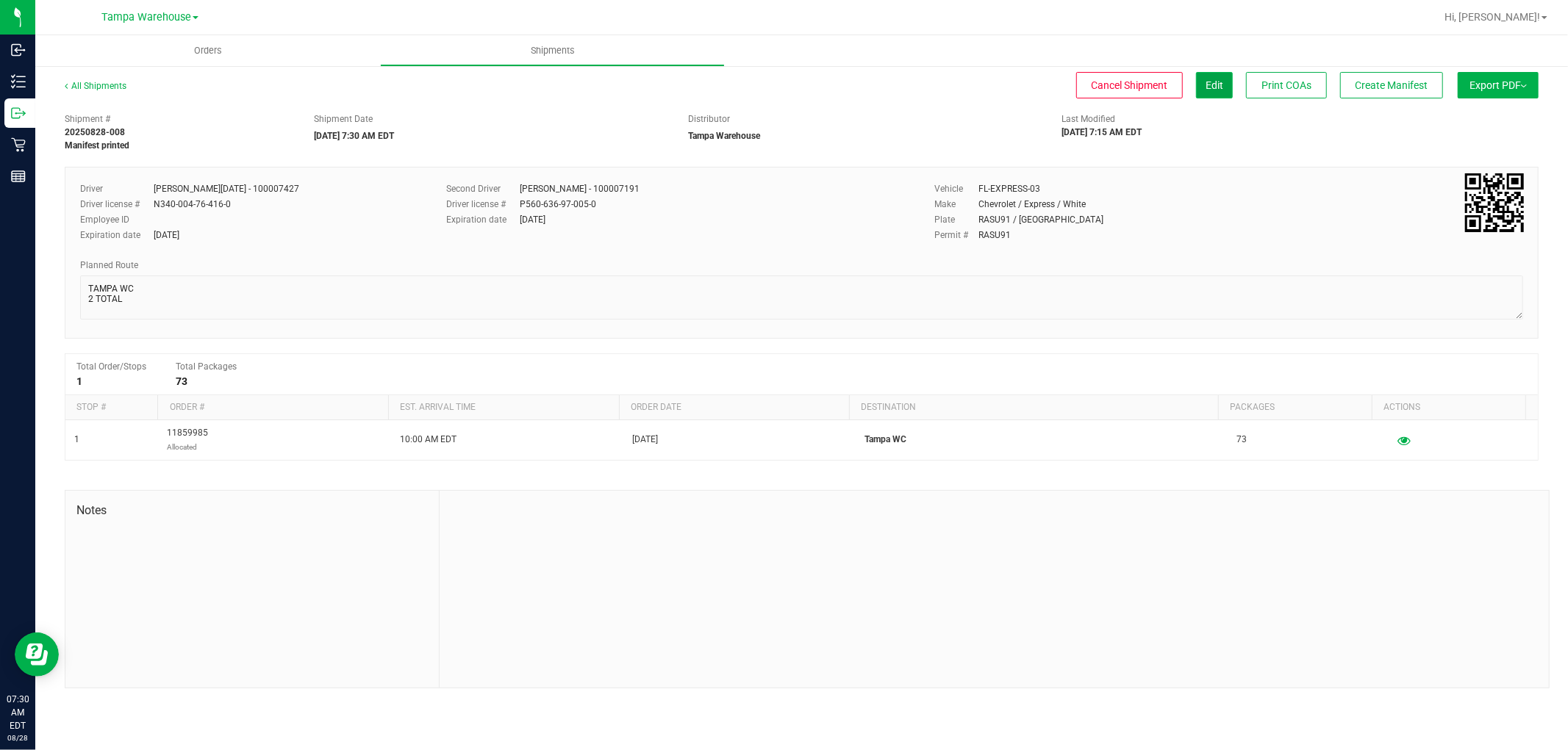
click at [1215, 93] on button "Edit" at bounding box center [1214, 86] width 37 height 27
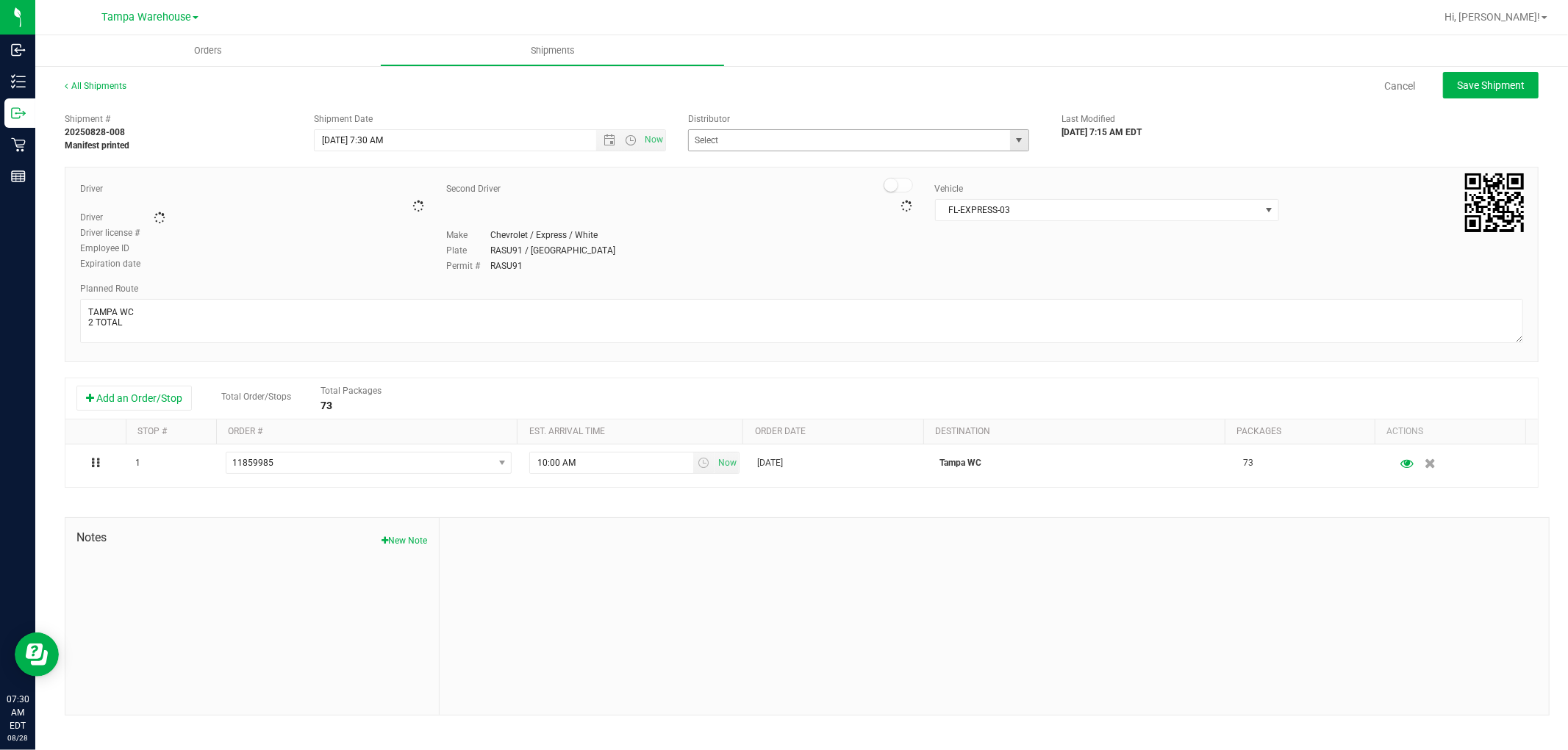
type input "Tampa Warehouse"
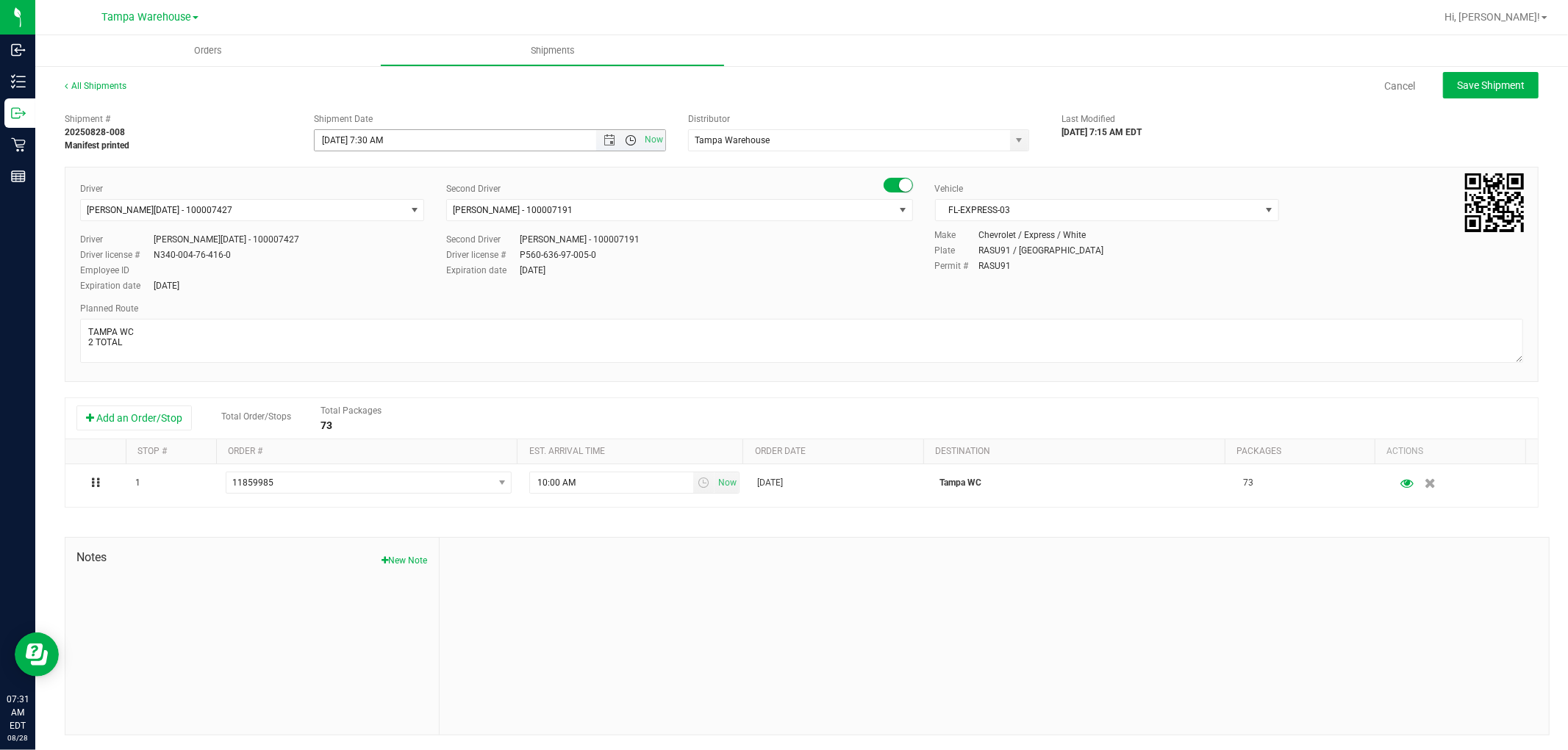
click at [627, 138] on span "Open the time view" at bounding box center [630, 140] width 12 height 12
click at [358, 232] on li "8:00 AM" at bounding box center [485, 235] width 346 height 19
click at [1488, 89] on span "Save Shipment" at bounding box center [1490, 86] width 68 height 12
type input "8/28/2025 12:00 PM"
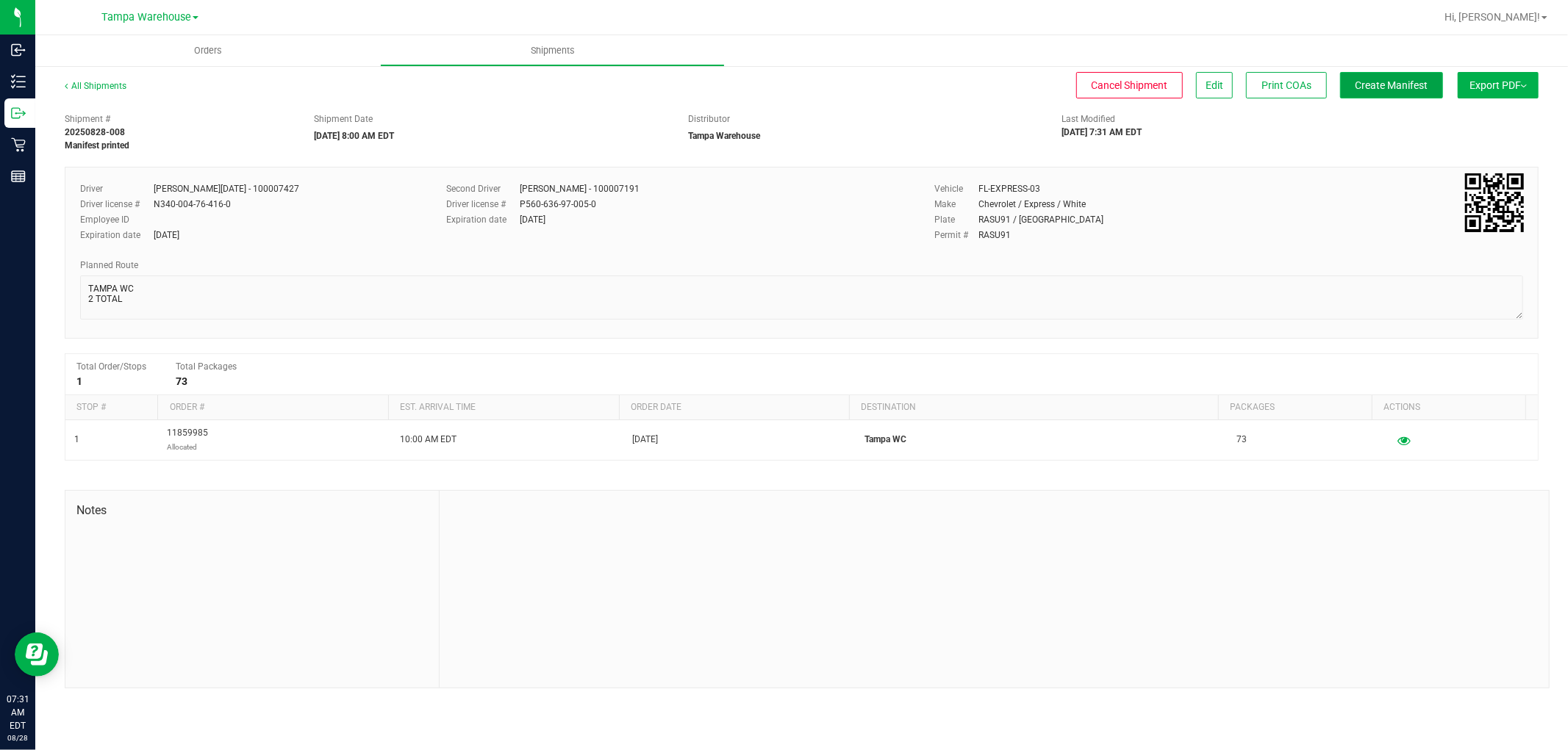
click at [1391, 89] on span "Create Manifest" at bounding box center [1392, 86] width 73 height 12
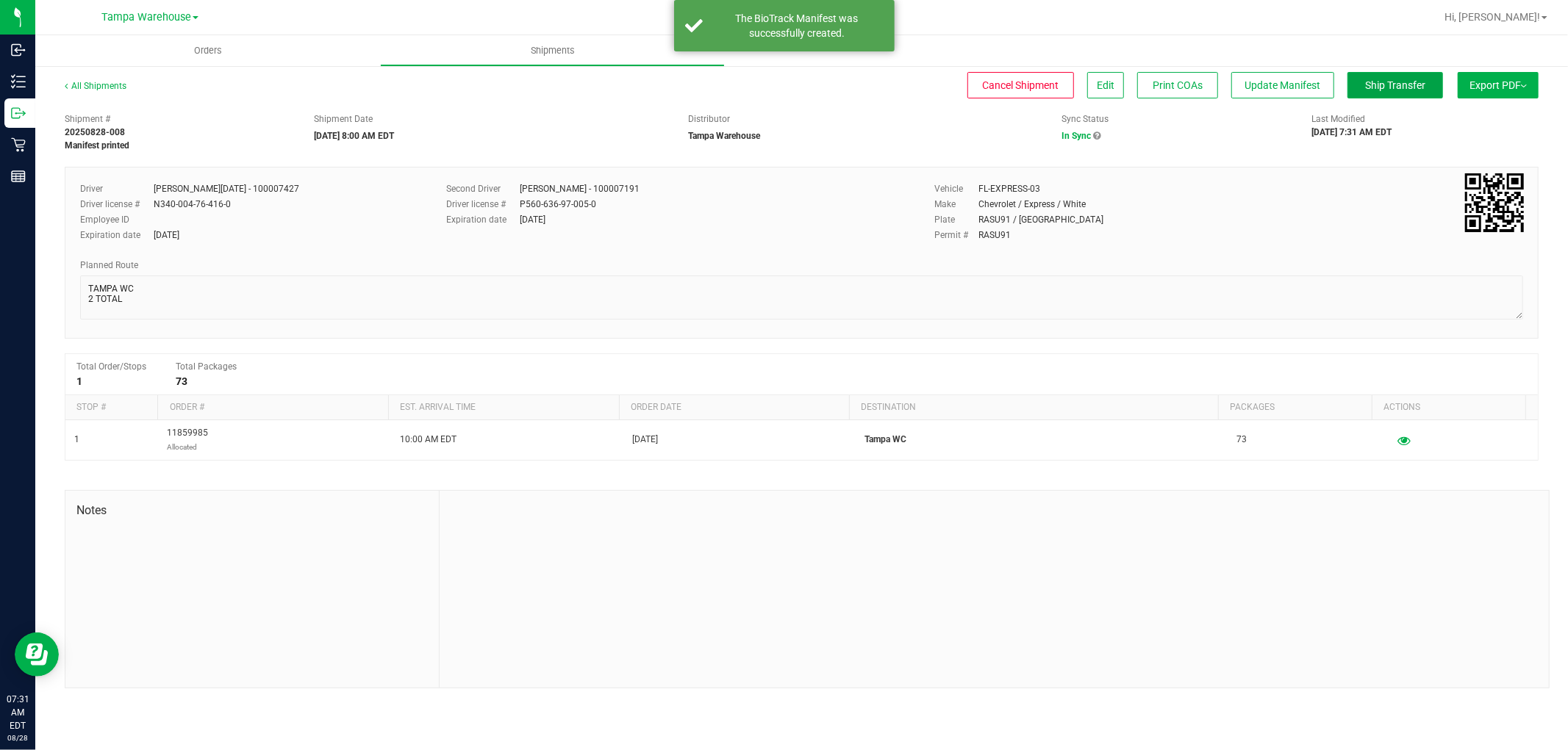
click at [1391, 89] on span "Ship Transfer" at bounding box center [1394, 86] width 60 height 12
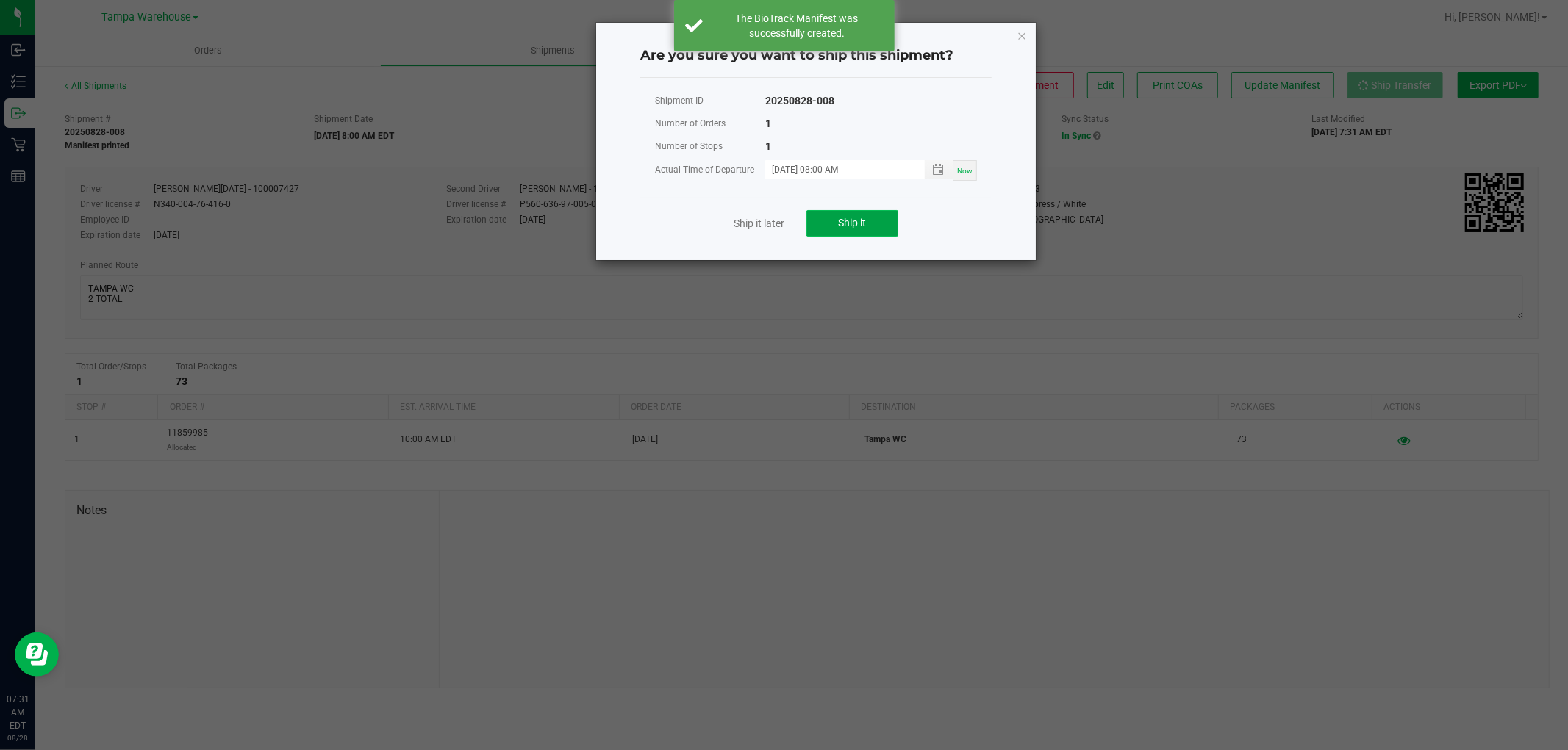
click at [870, 225] on button "Ship it" at bounding box center [852, 223] width 92 height 27
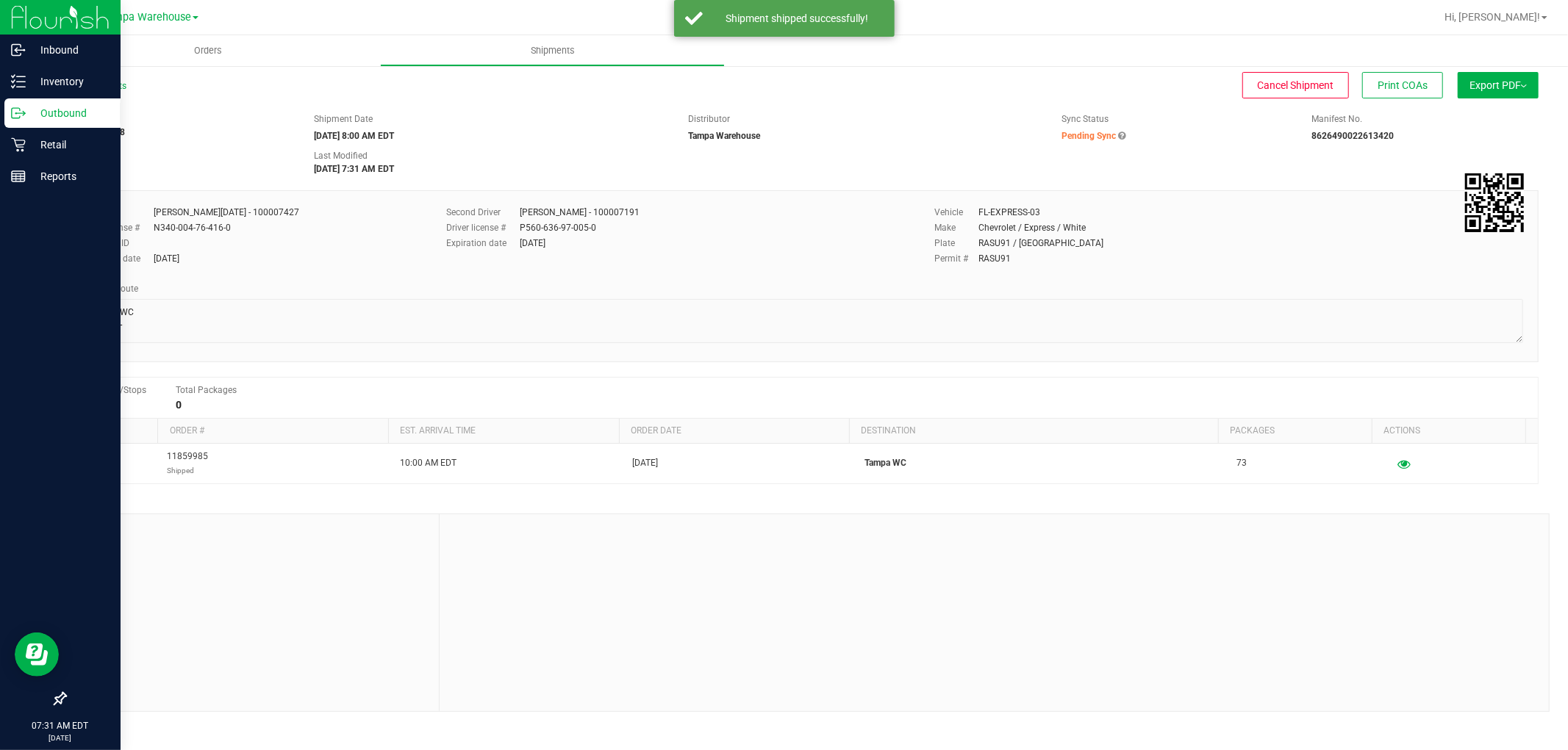
click at [65, 110] on p "Outbound" at bounding box center [70, 113] width 88 height 18
